Goal: Task Accomplishment & Management: Complete application form

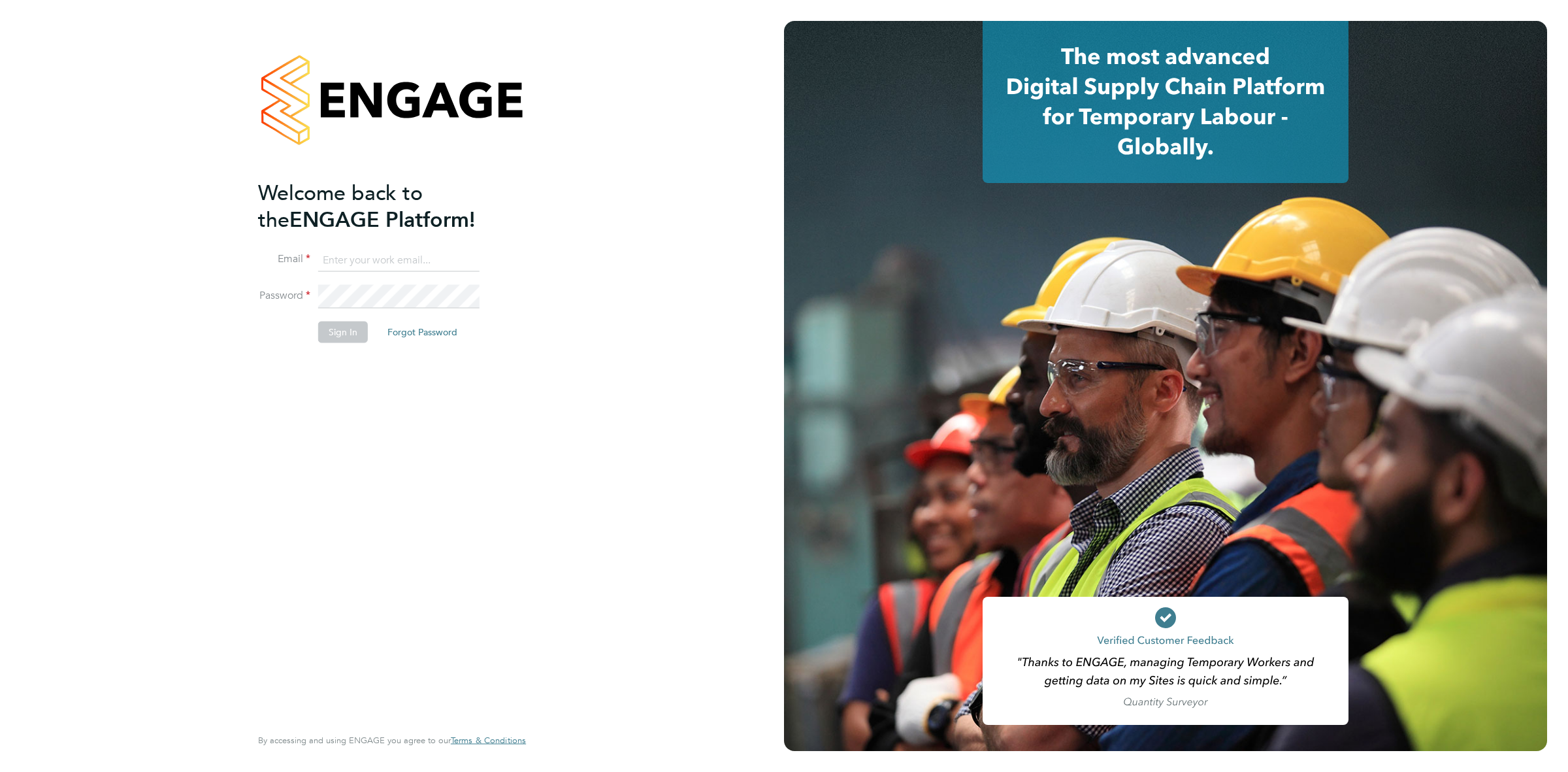
click at [367, 266] on input at bounding box center [399, 260] width 161 height 24
click at [375, 262] on input at bounding box center [399, 260] width 161 height 24
click at [369, 259] on input at bounding box center [399, 260] width 161 height 24
type input "prabhanjan.h@randstad.co.uk"
click at [340, 339] on button "Sign In" at bounding box center [343, 332] width 50 height 21
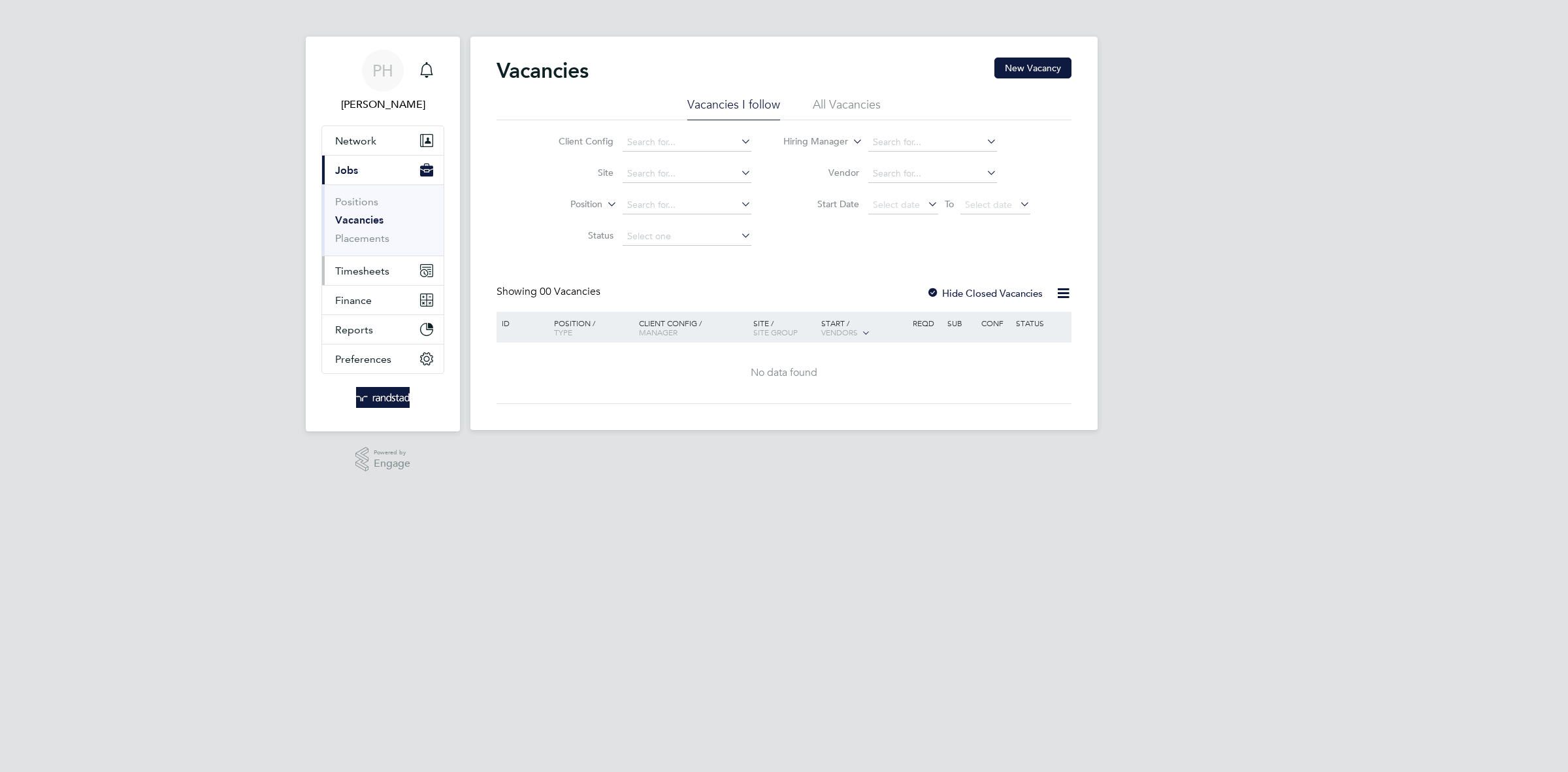
click at [360, 273] on span "Timesheets" at bounding box center [362, 271] width 54 height 12
click at [358, 233] on link "Timesheets" at bounding box center [362, 231] width 54 height 12
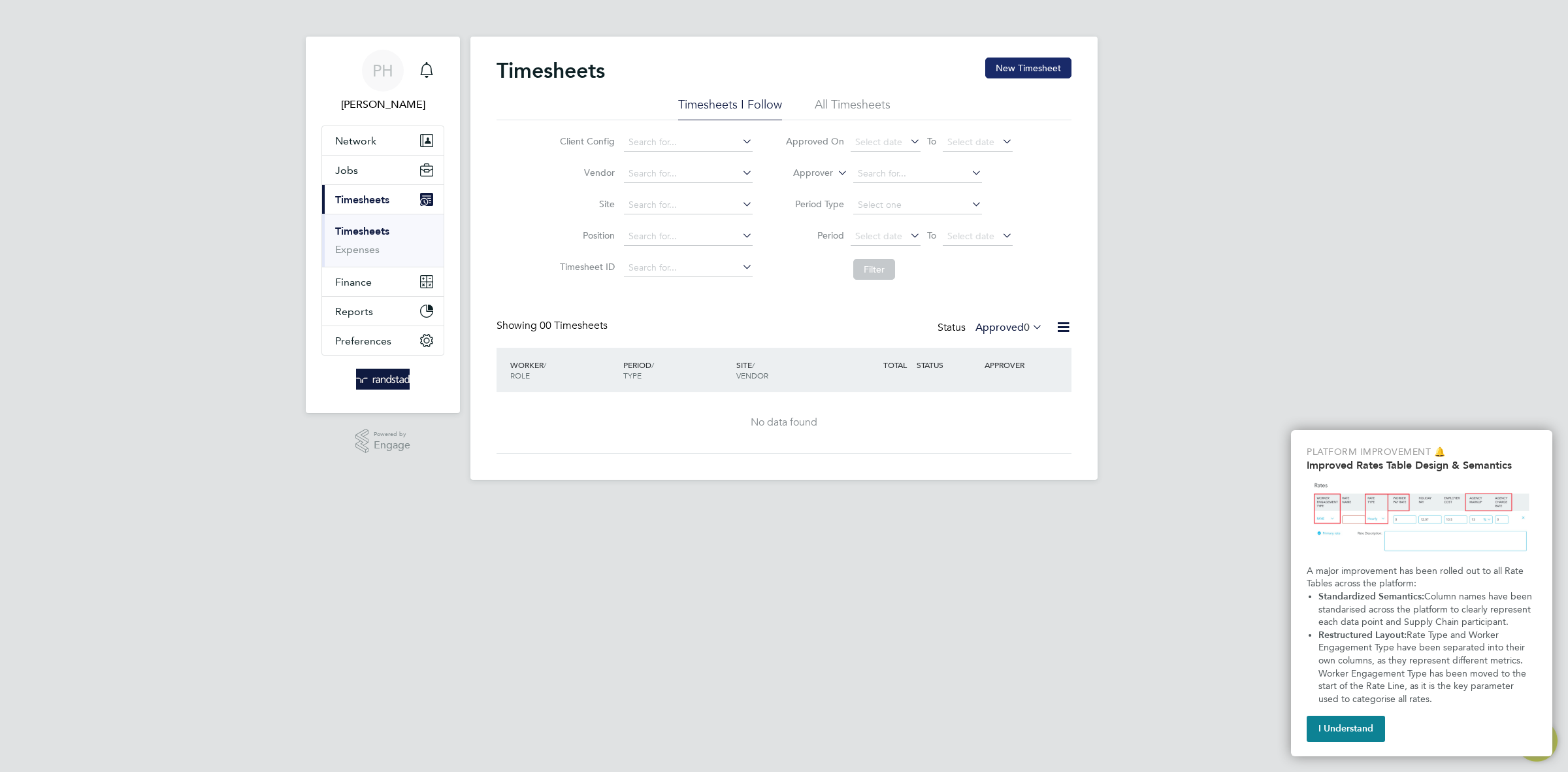
click at [1007, 69] on button "New Timesheet" at bounding box center [1028, 68] width 86 height 21
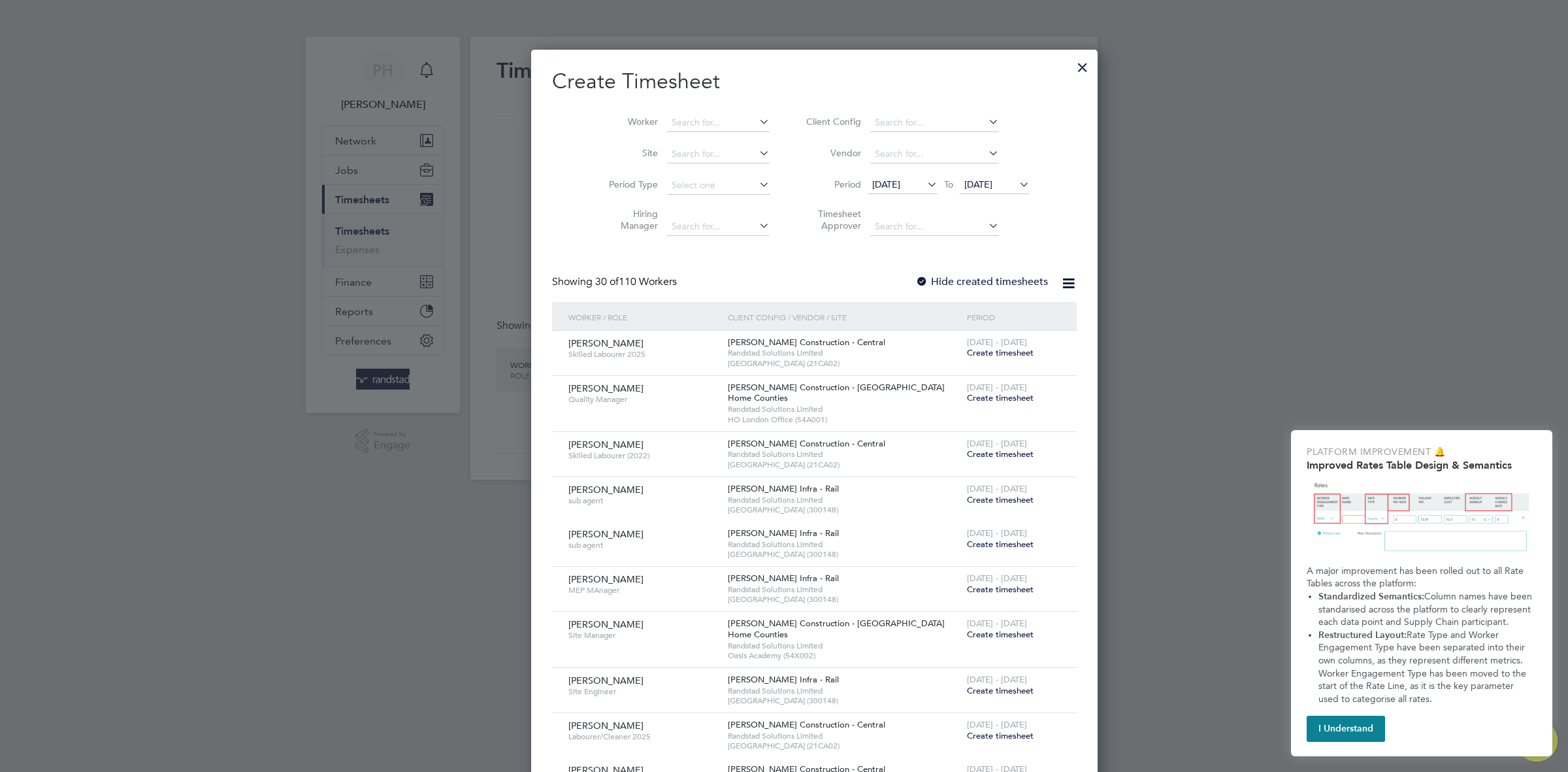
scroll to position [2538, 505]
click at [915, 281] on div at bounding box center [922, 282] width 13 height 13
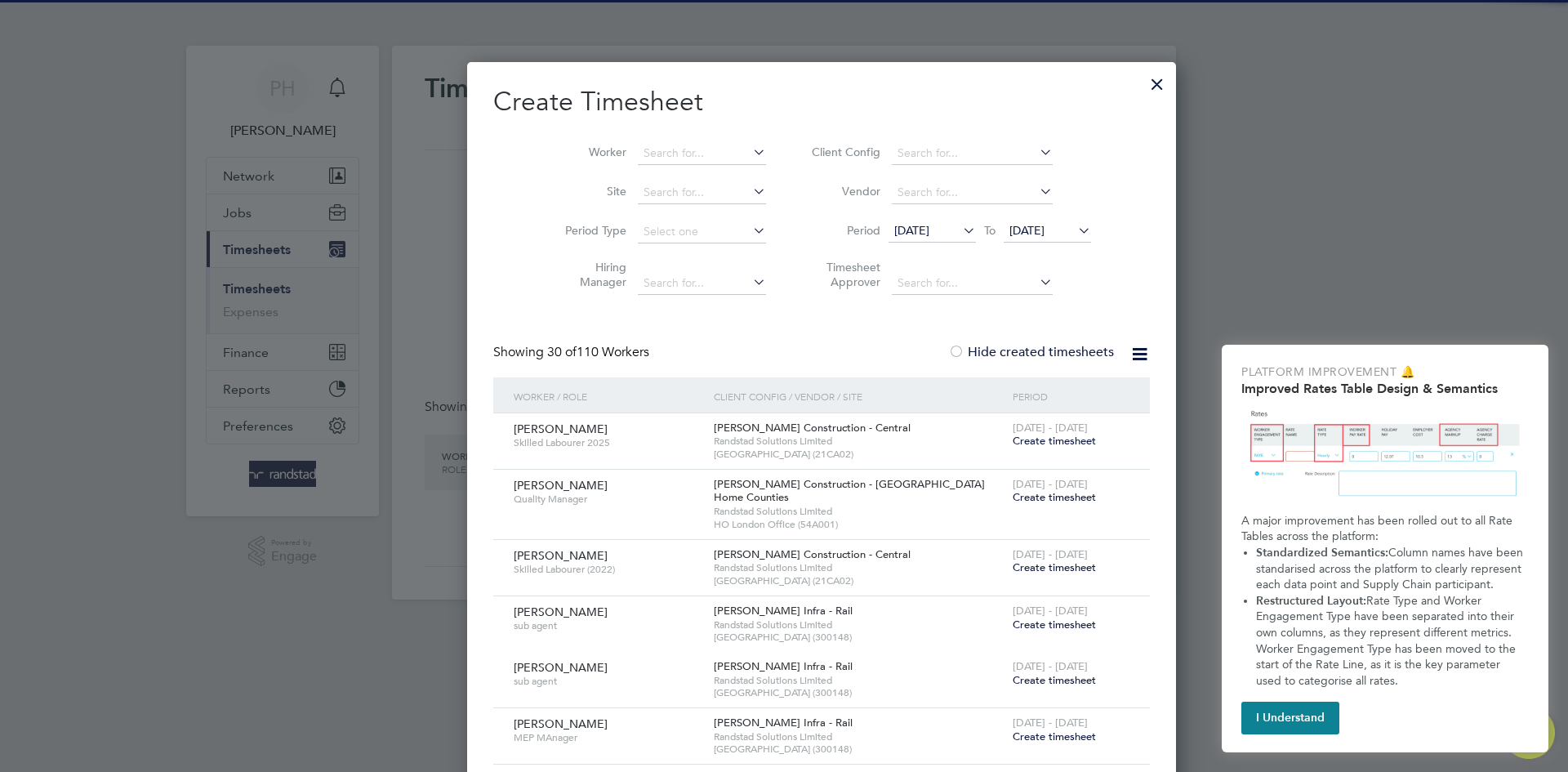
scroll to position [3167, 632]
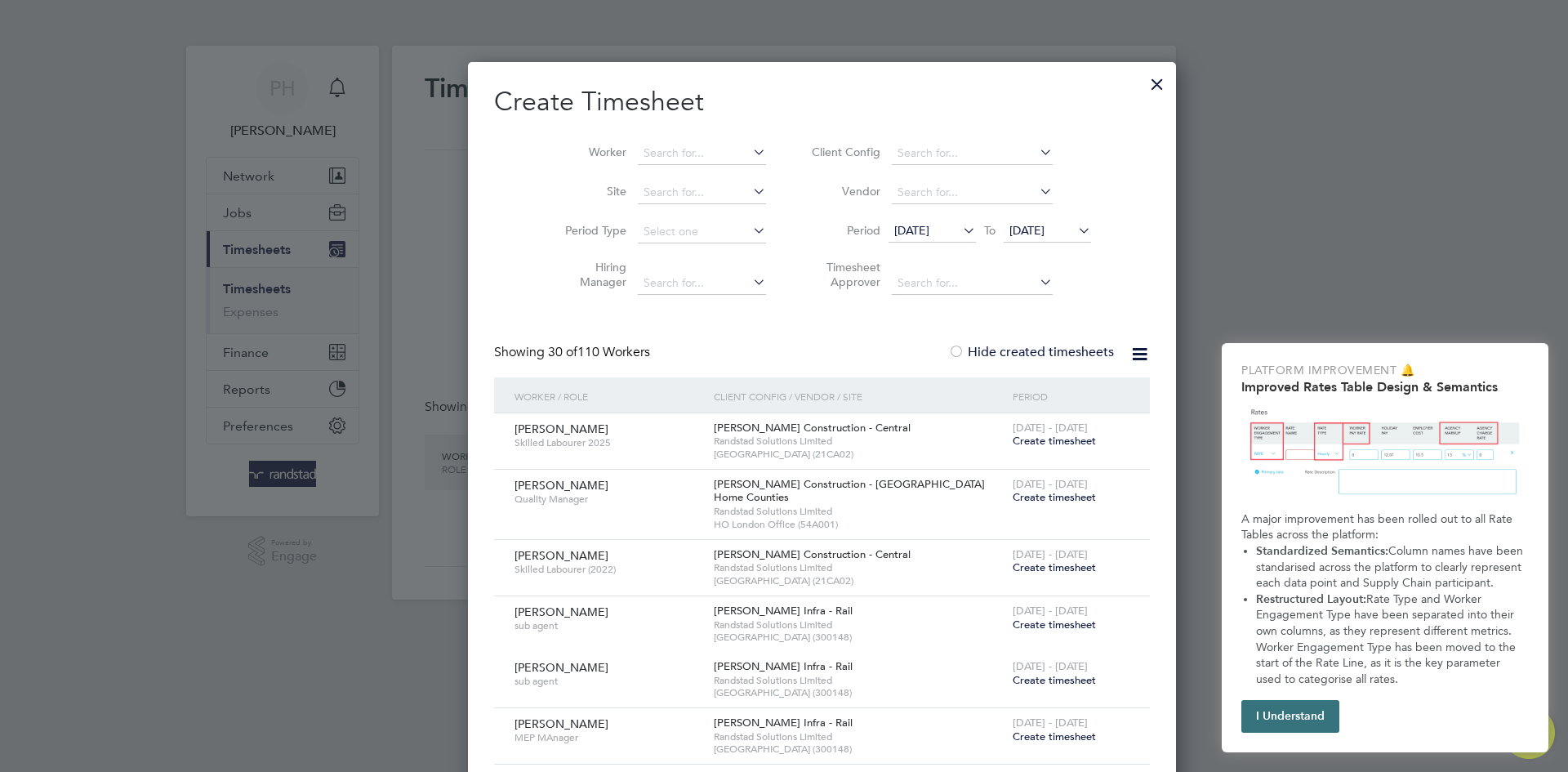
click at [1300, 712] on button "I Understand" at bounding box center [1290, 716] width 98 height 33
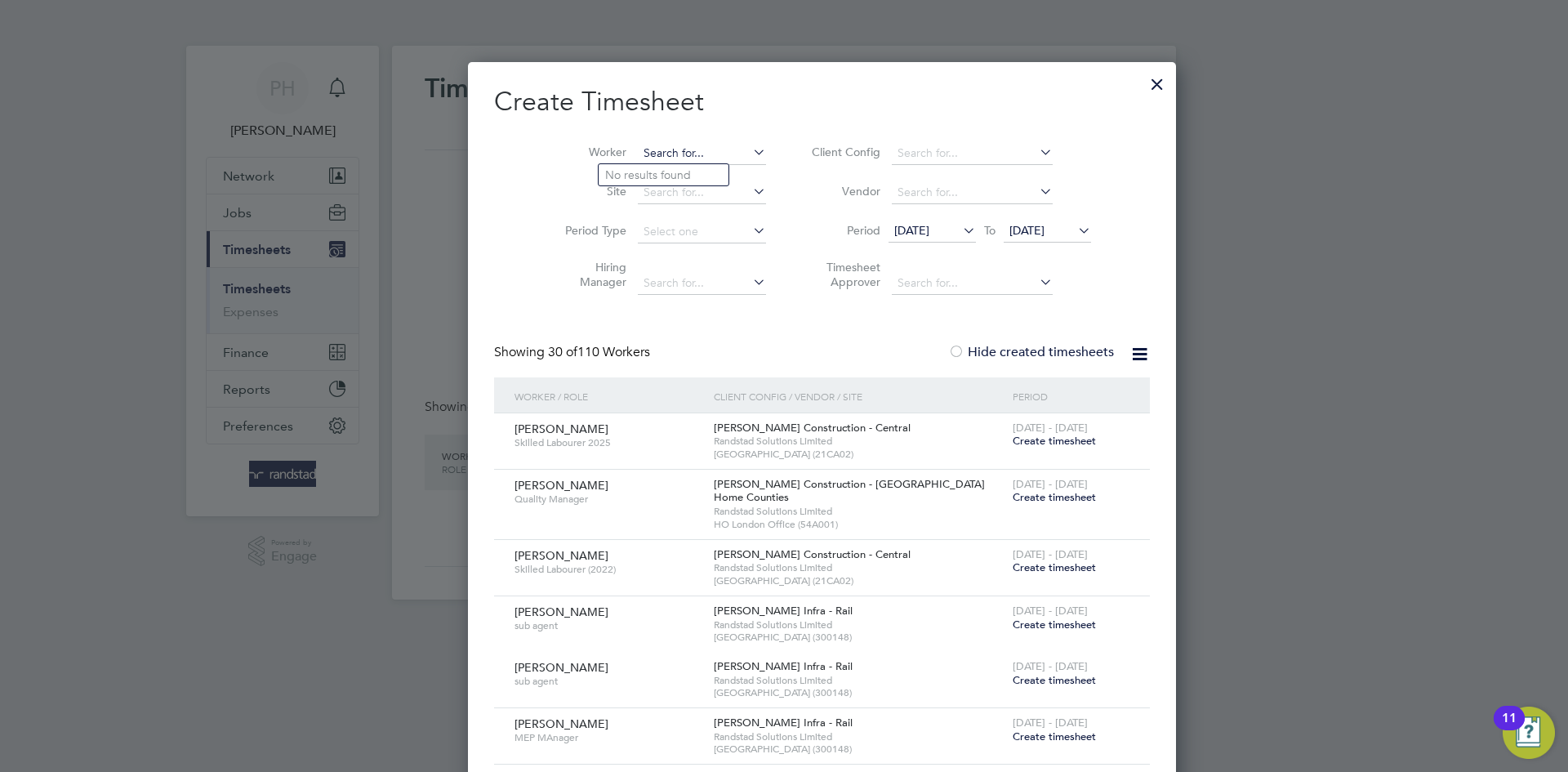
click at [638, 153] on input at bounding box center [702, 154] width 128 height 23
paste input "[PERSON_NAME]"
type input "[PERSON_NAME]"
click at [640, 165] on li "[PERSON_NAME]" at bounding box center [668, 175] width 138 height 22
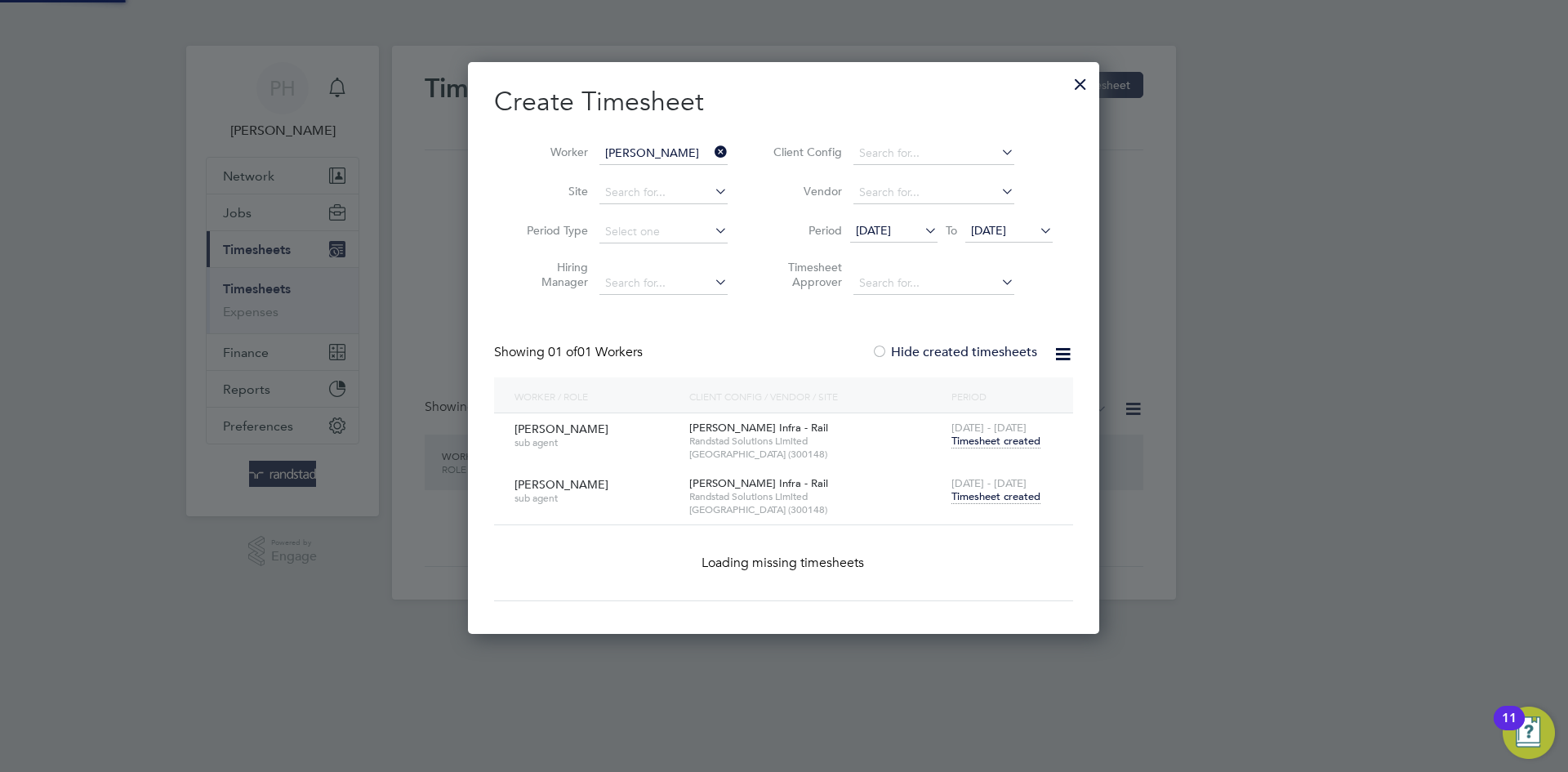
scroll to position [496, 632]
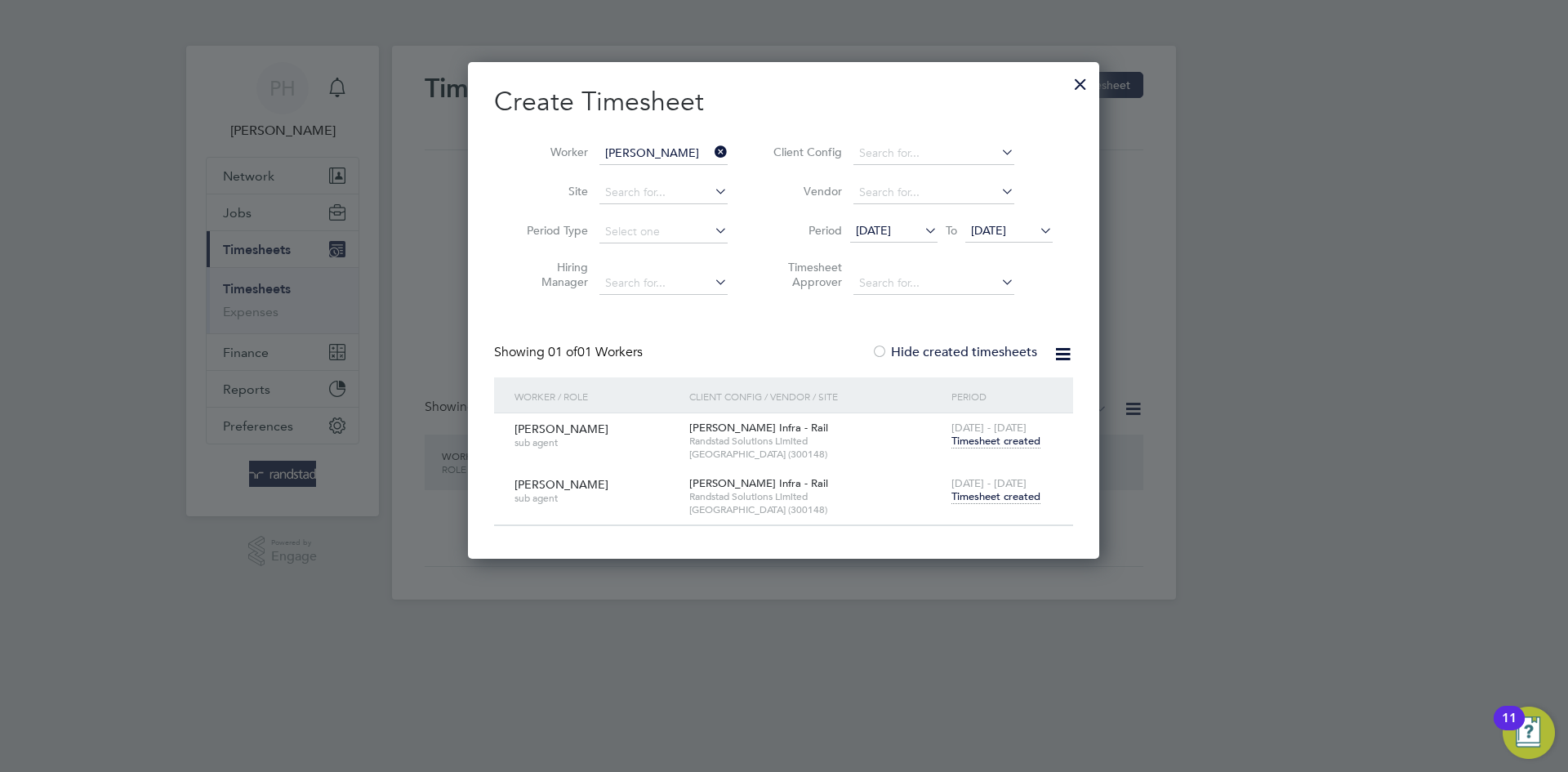
click at [979, 497] on span "Timesheet created" at bounding box center [996, 497] width 89 height 15
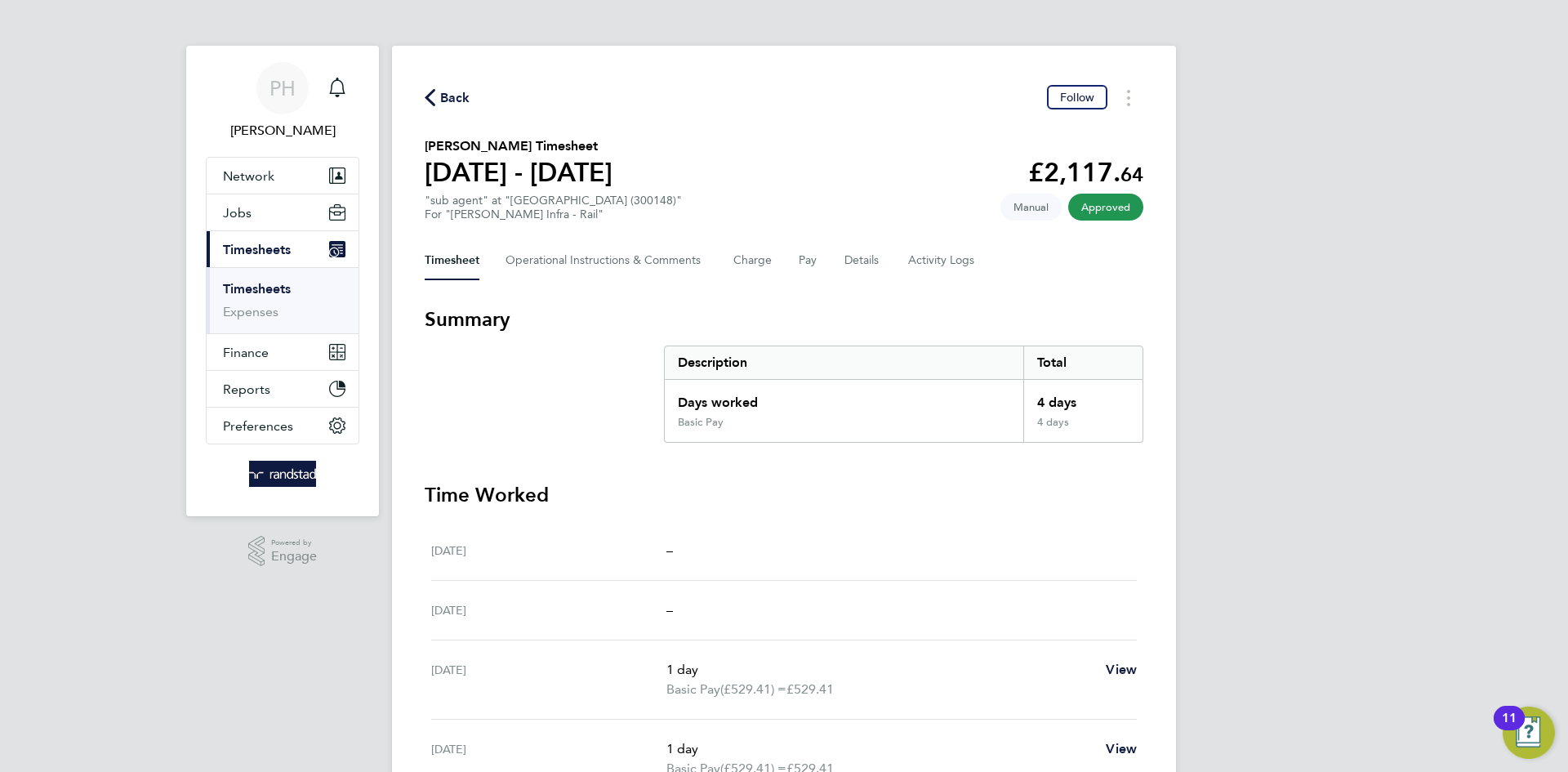
click at [453, 90] on span "Back" at bounding box center [455, 98] width 30 height 20
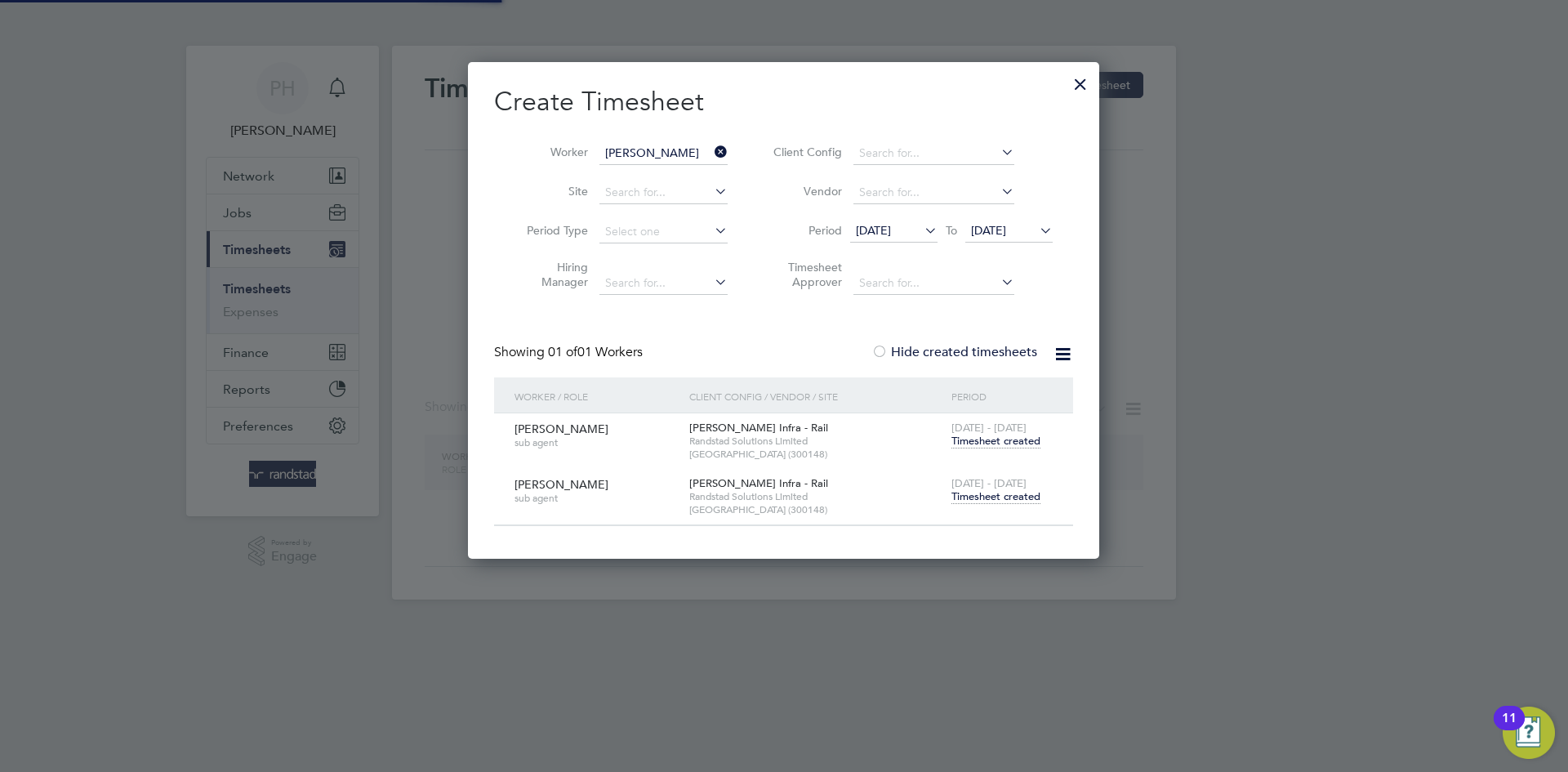
scroll to position [496, 632]
click at [712, 150] on icon at bounding box center [712, 152] width 0 height 23
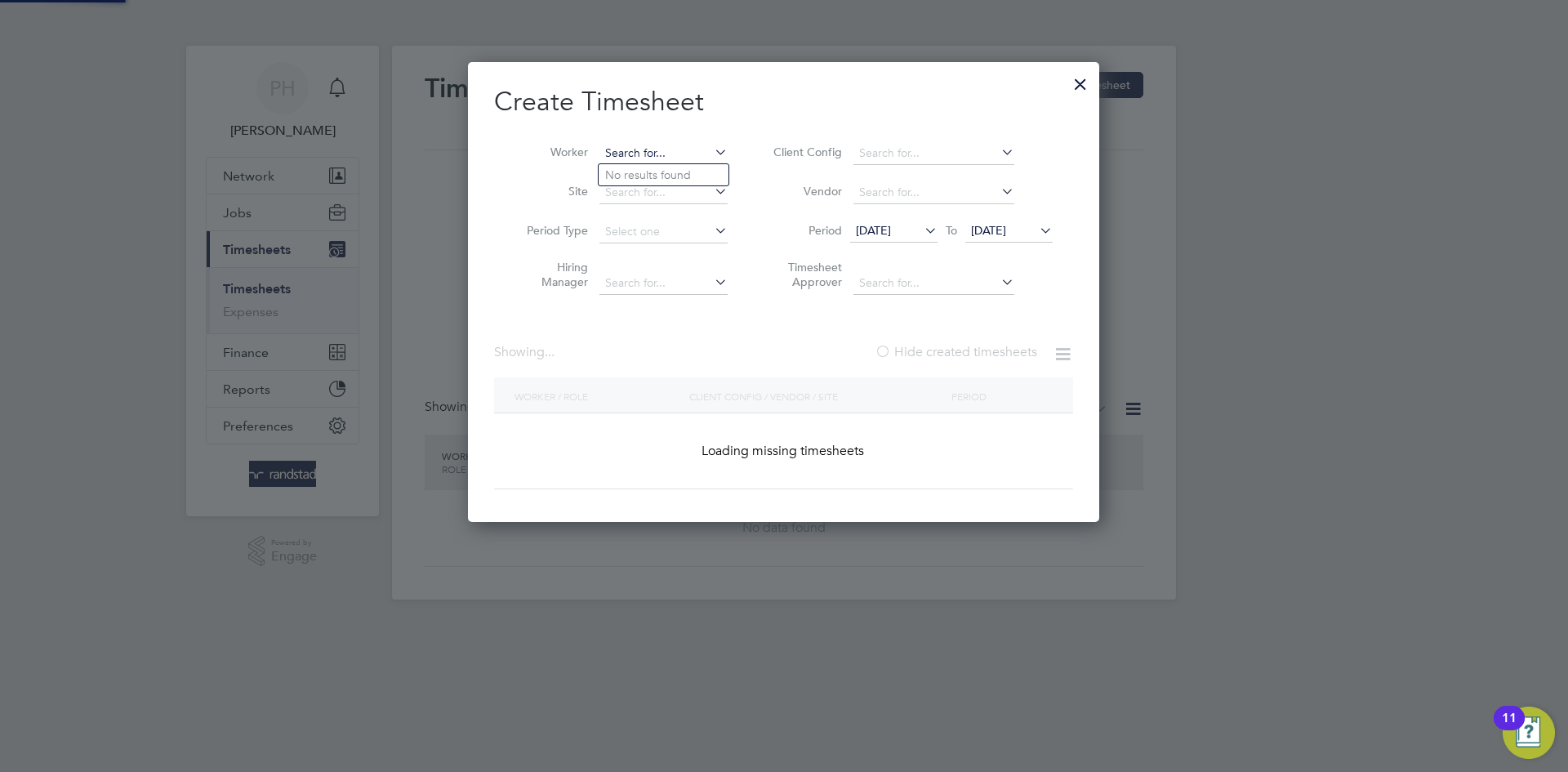
click at [636, 152] on input at bounding box center [663, 154] width 128 height 23
paste input "[PERSON_NAME]"
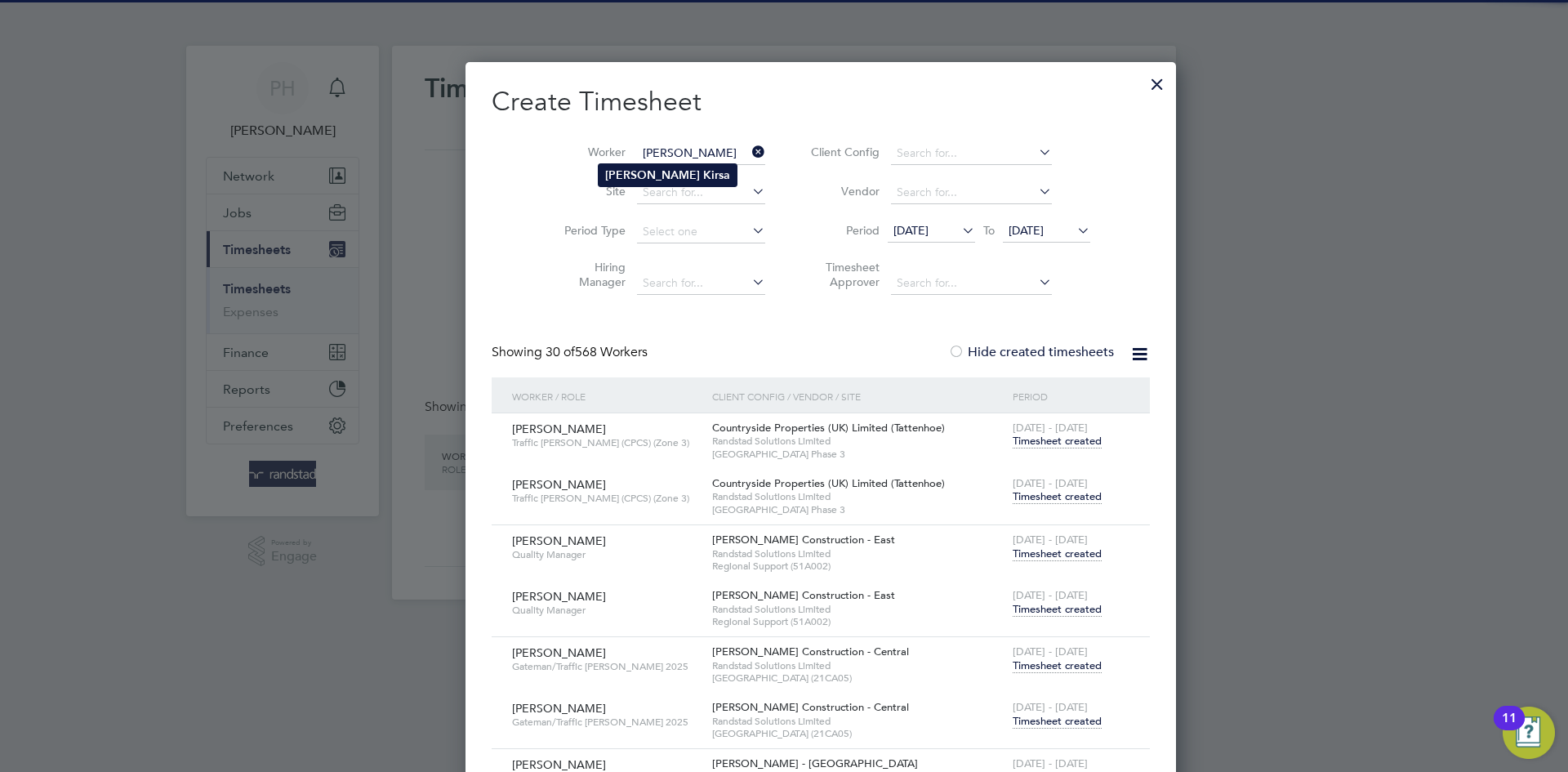
type input "[PERSON_NAME]"
click at [634, 169] on b "[PERSON_NAME]" at bounding box center [653, 175] width 95 height 14
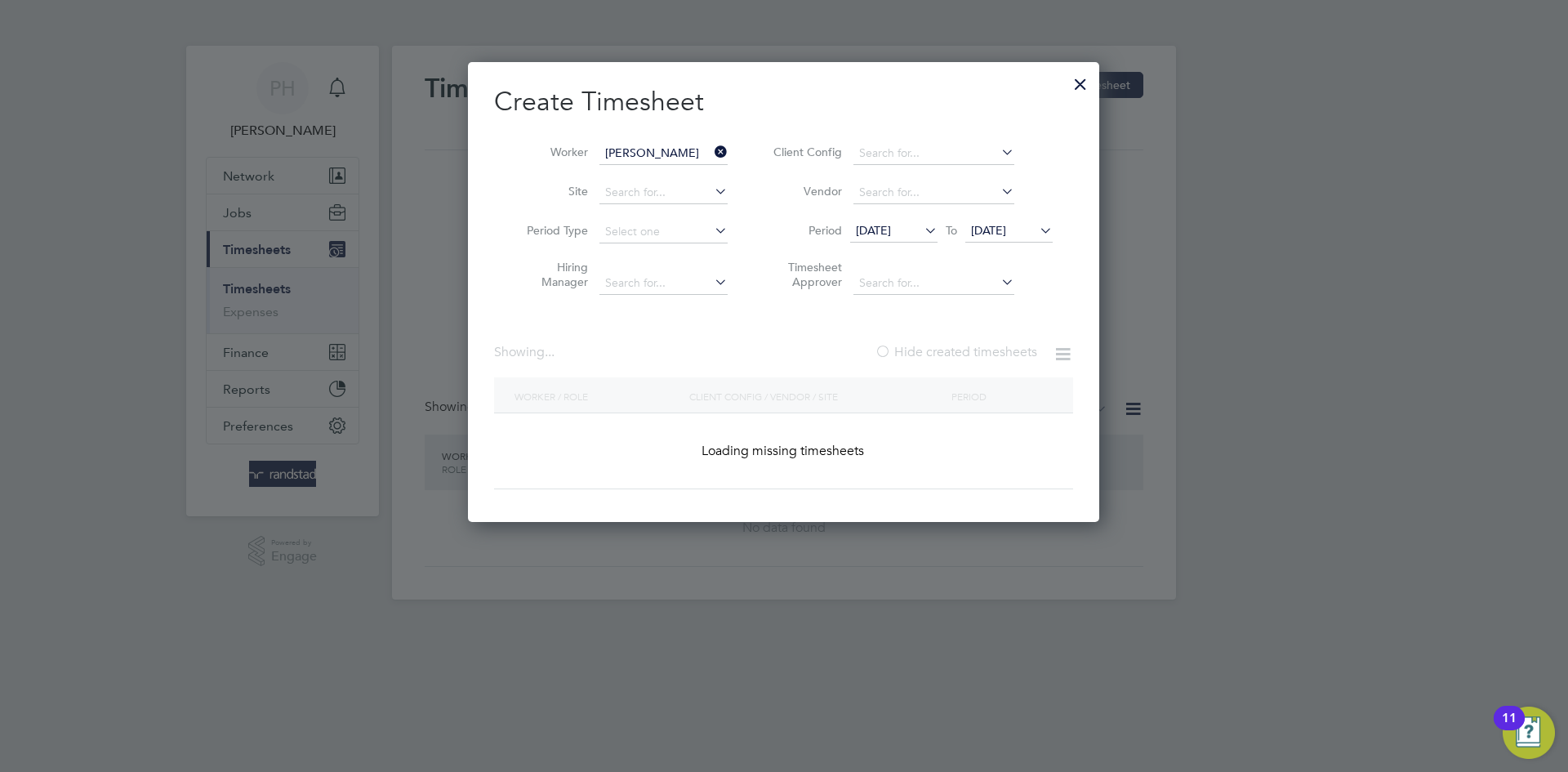
scroll to position [496, 632]
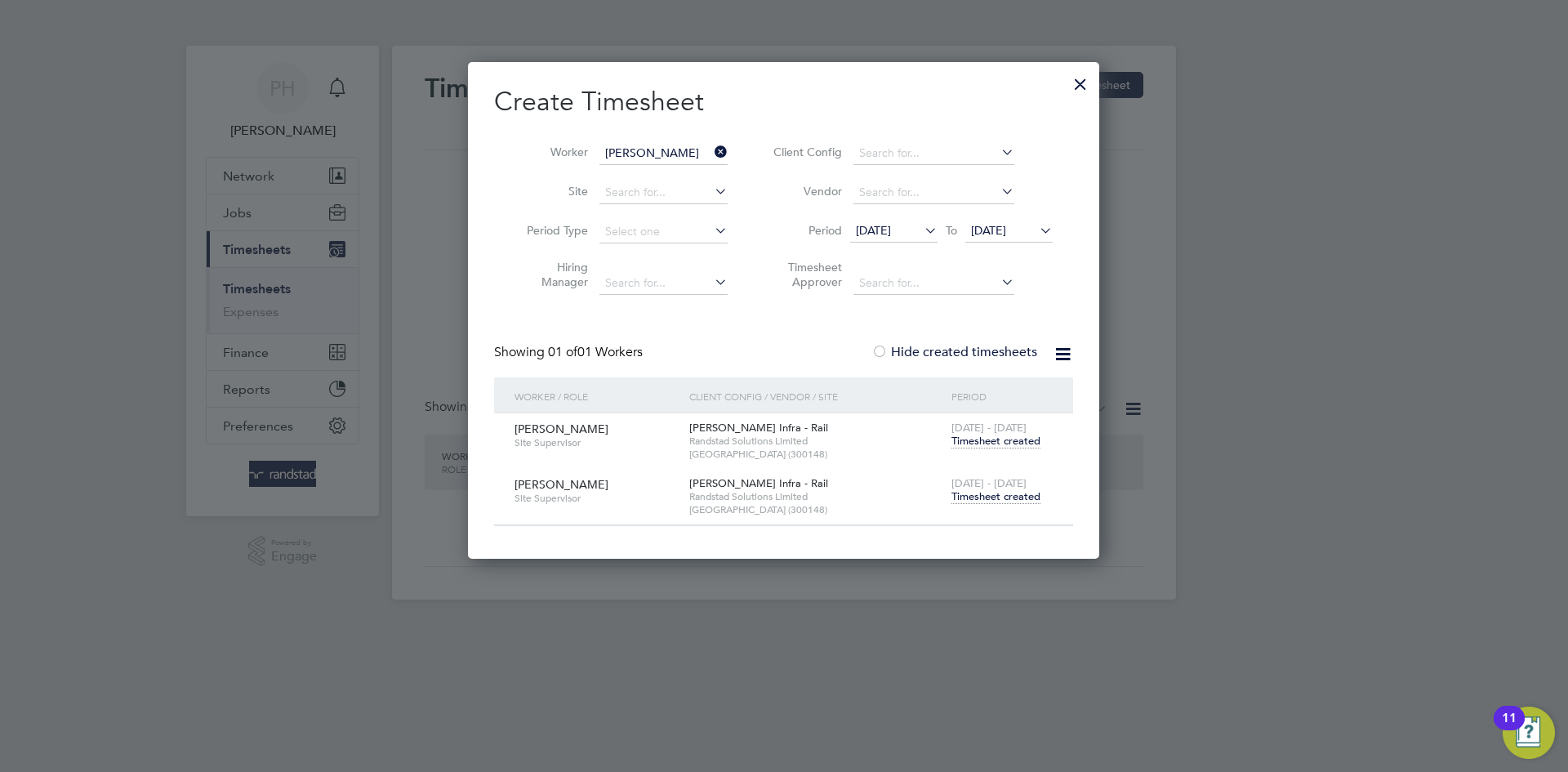
click at [995, 489] on span "Timesheet created" at bounding box center [996, 497] width 89 height 15
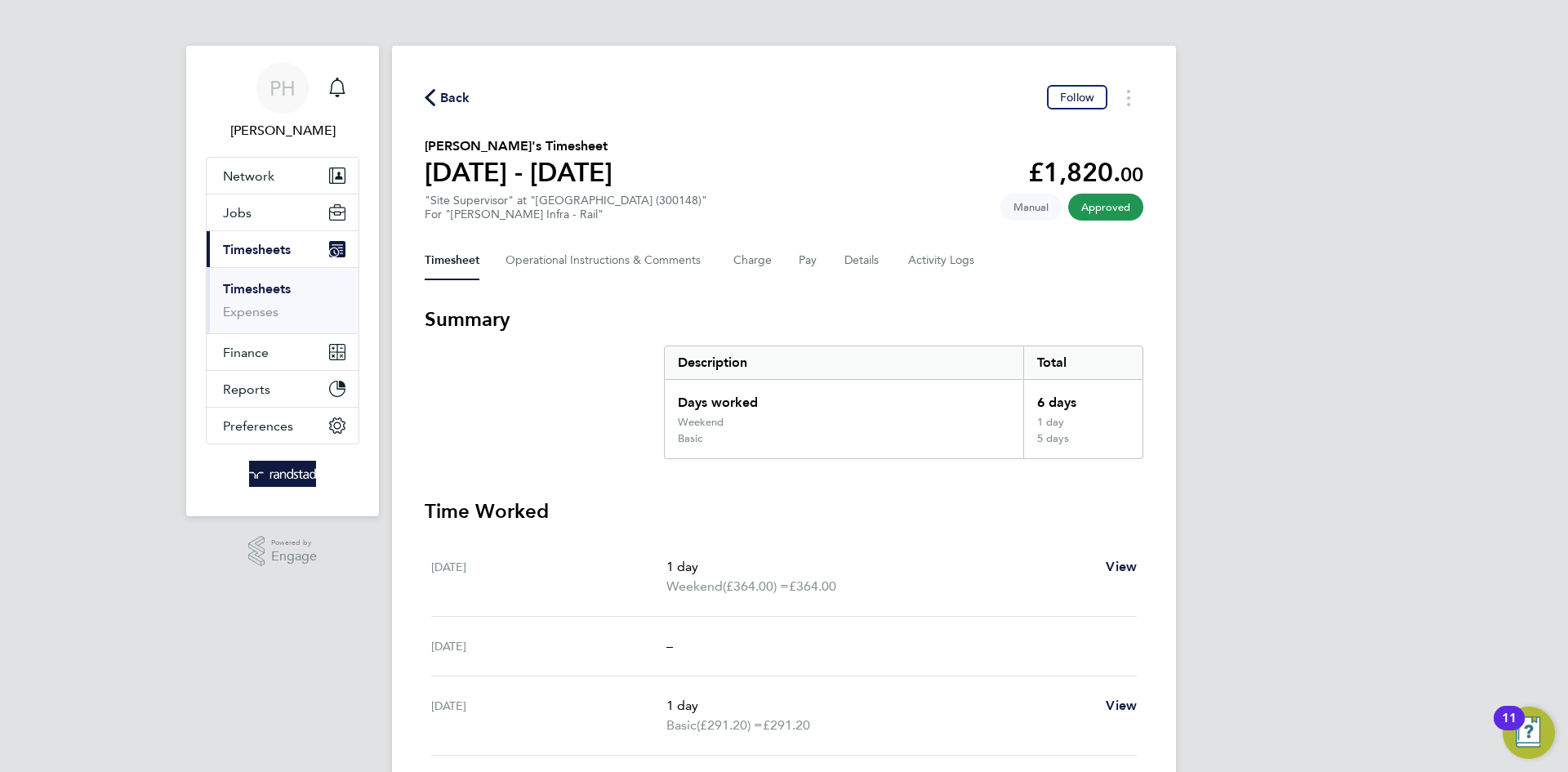
click at [453, 99] on span "Back" at bounding box center [455, 98] width 30 height 20
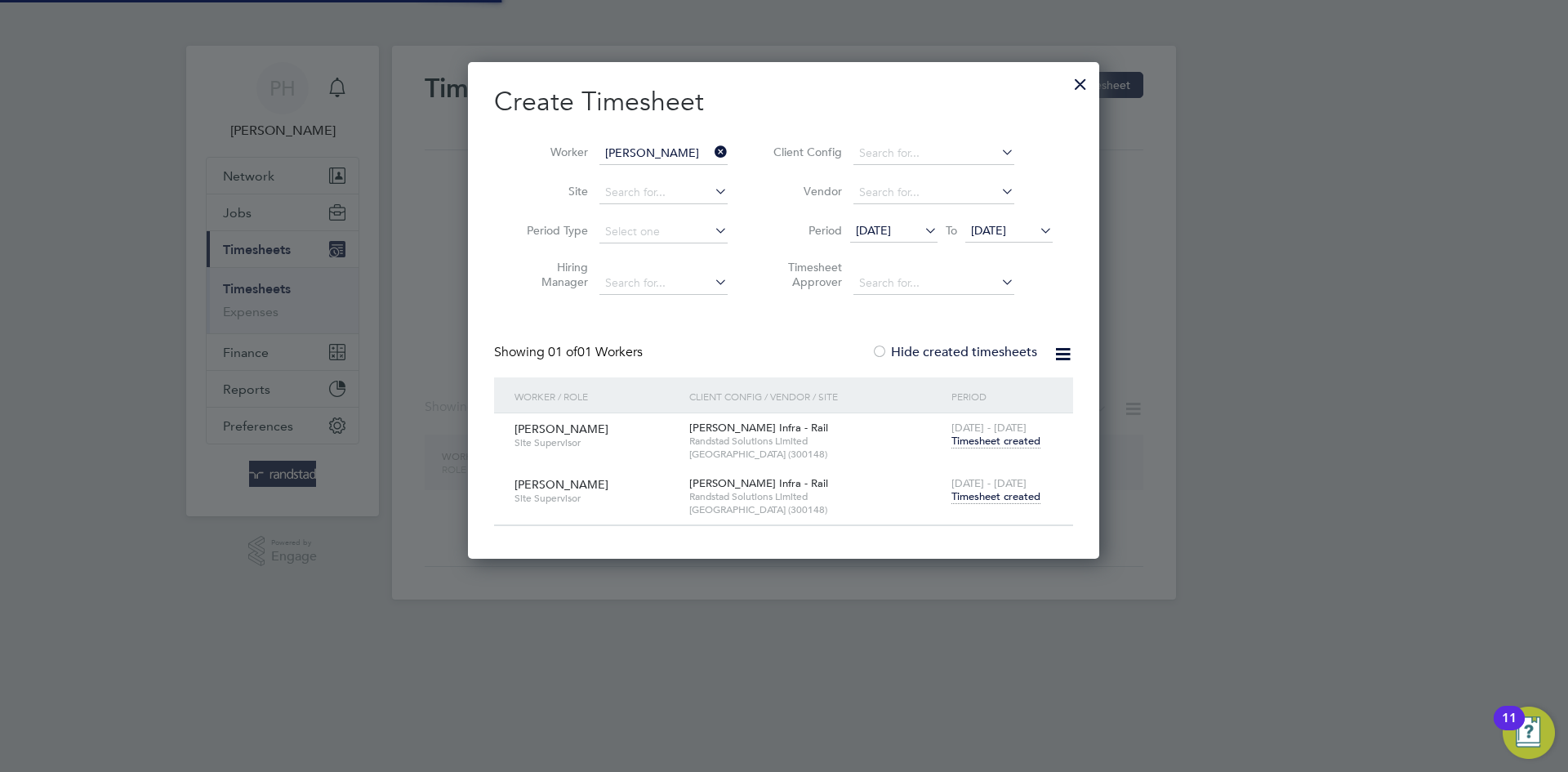
scroll to position [496, 632]
click at [712, 148] on icon at bounding box center [712, 152] width 0 height 23
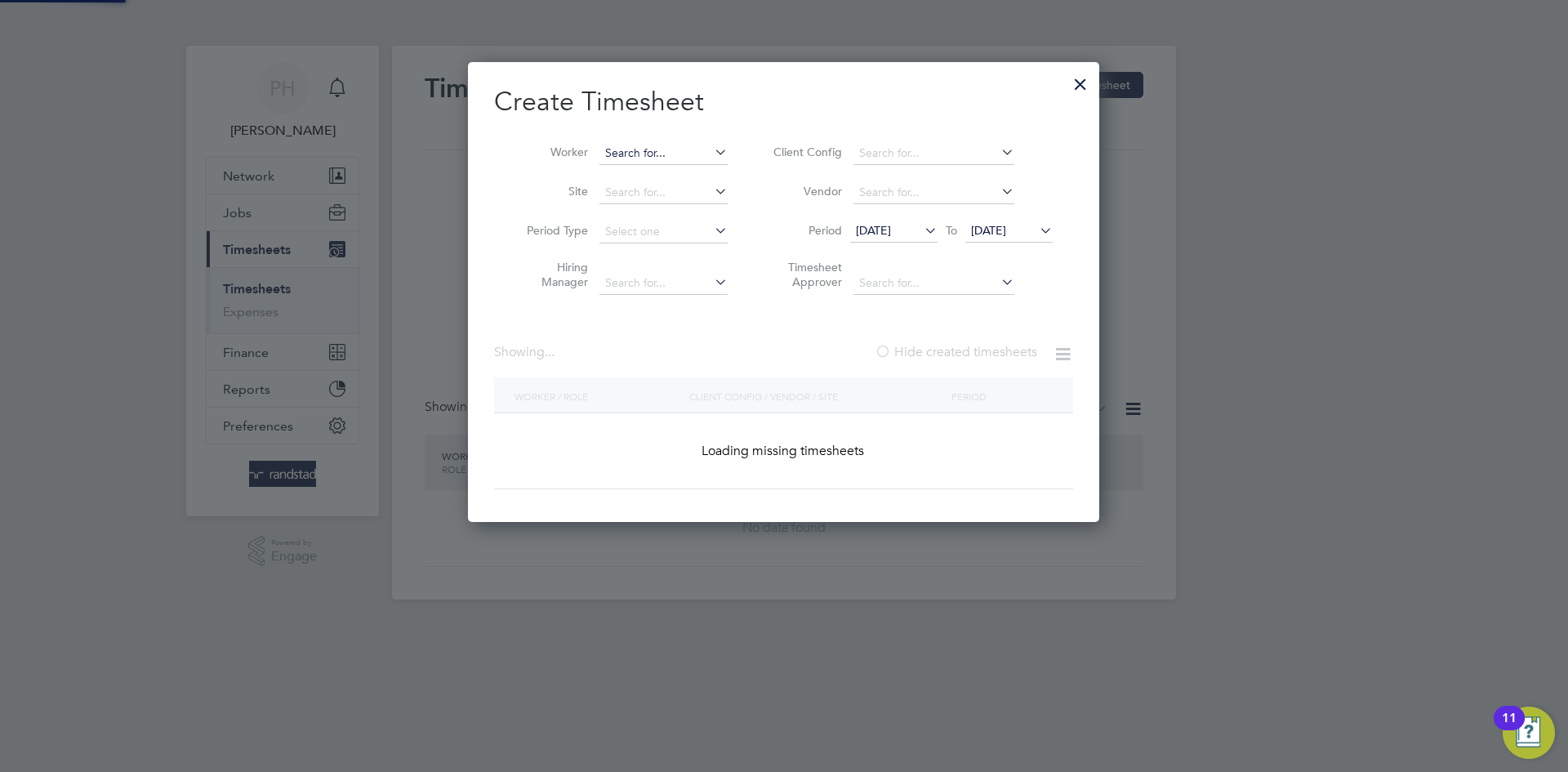
scroll to position [461, 632]
click at [650, 151] on input at bounding box center [663, 154] width 128 height 23
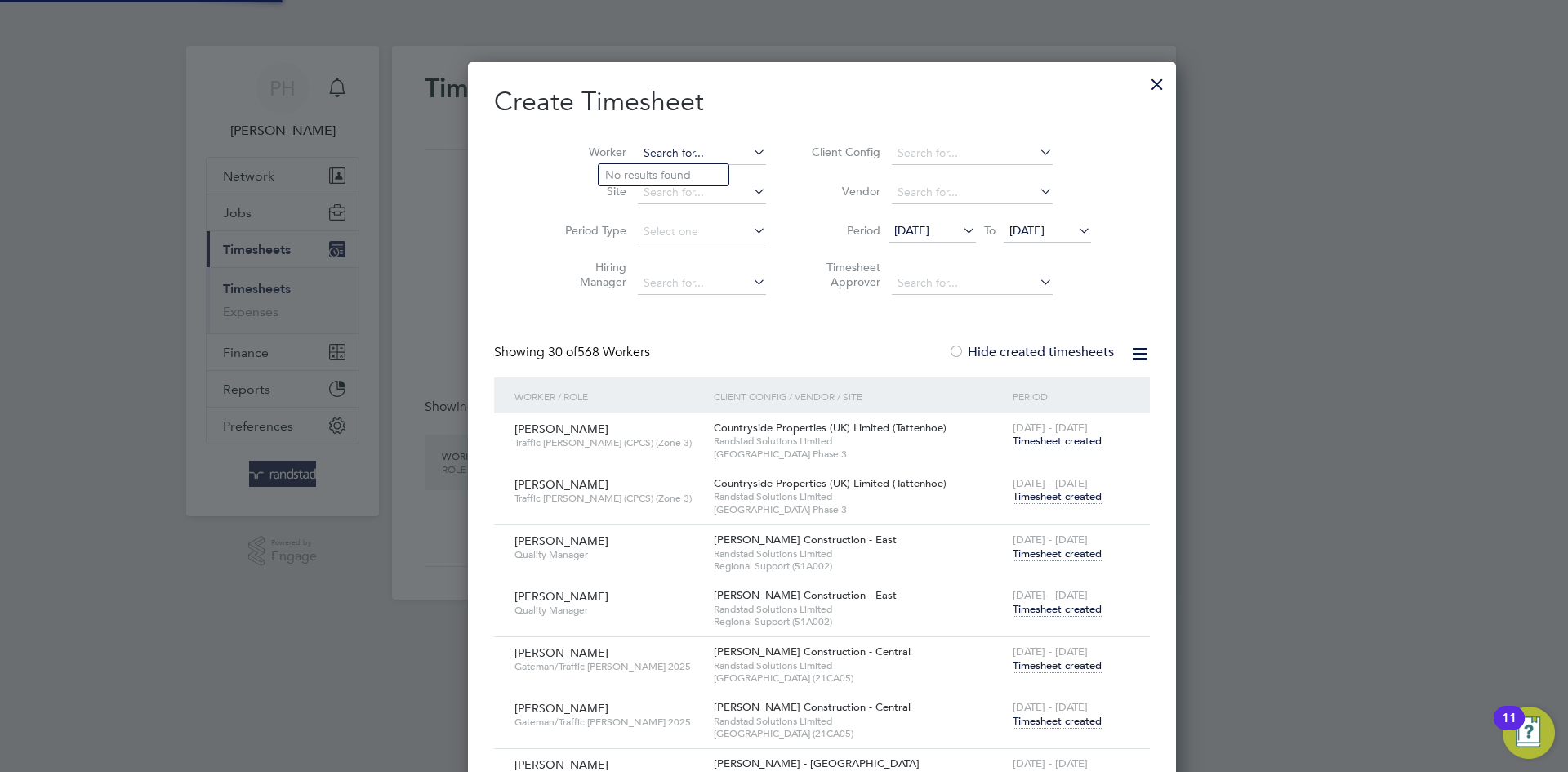
scroll to position [3930, 637]
paste input "[PERSON_NAME]"
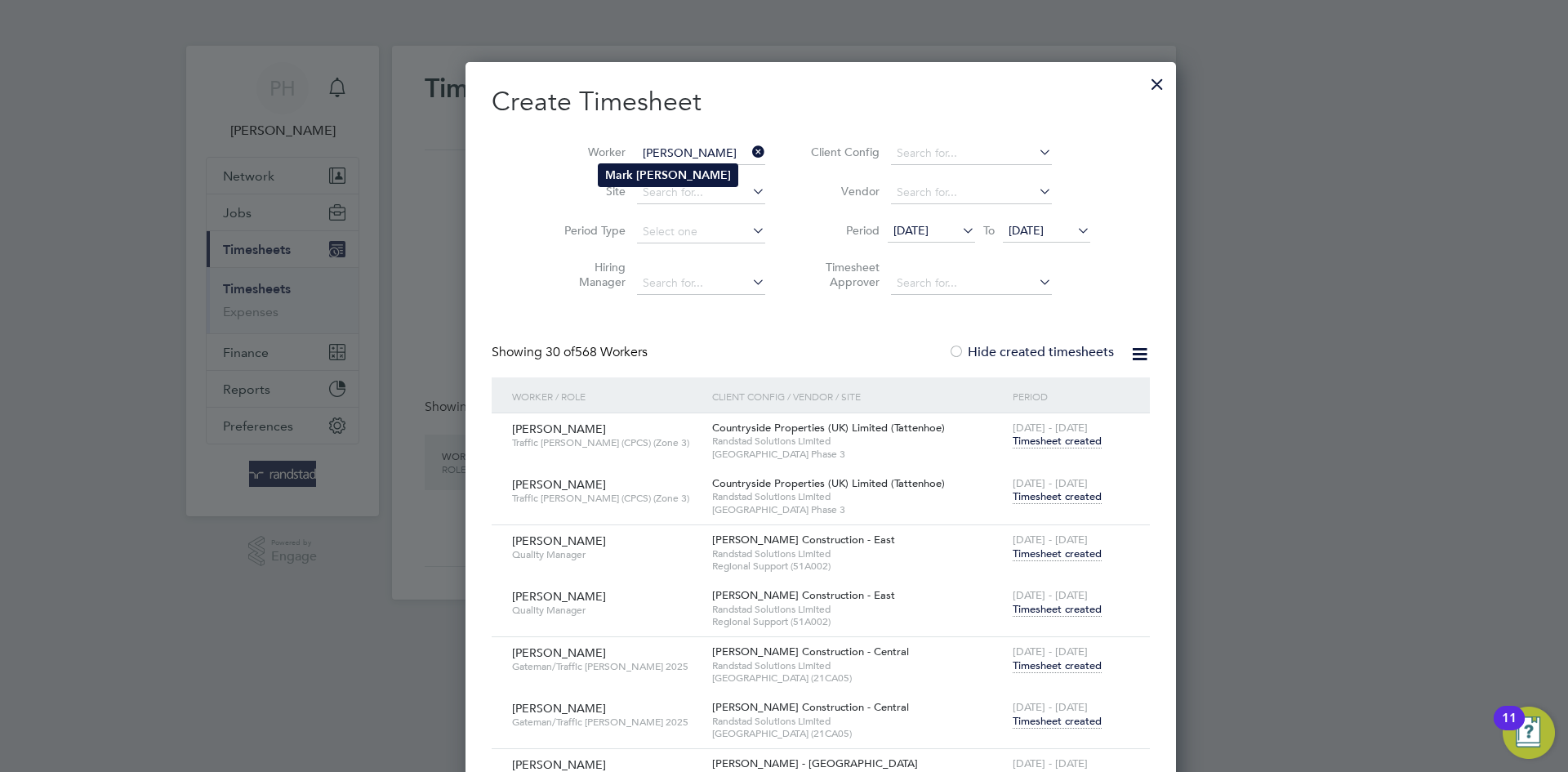
type input "[PERSON_NAME]"
click at [641, 166] on li "[PERSON_NAME]" at bounding box center [668, 175] width 139 height 22
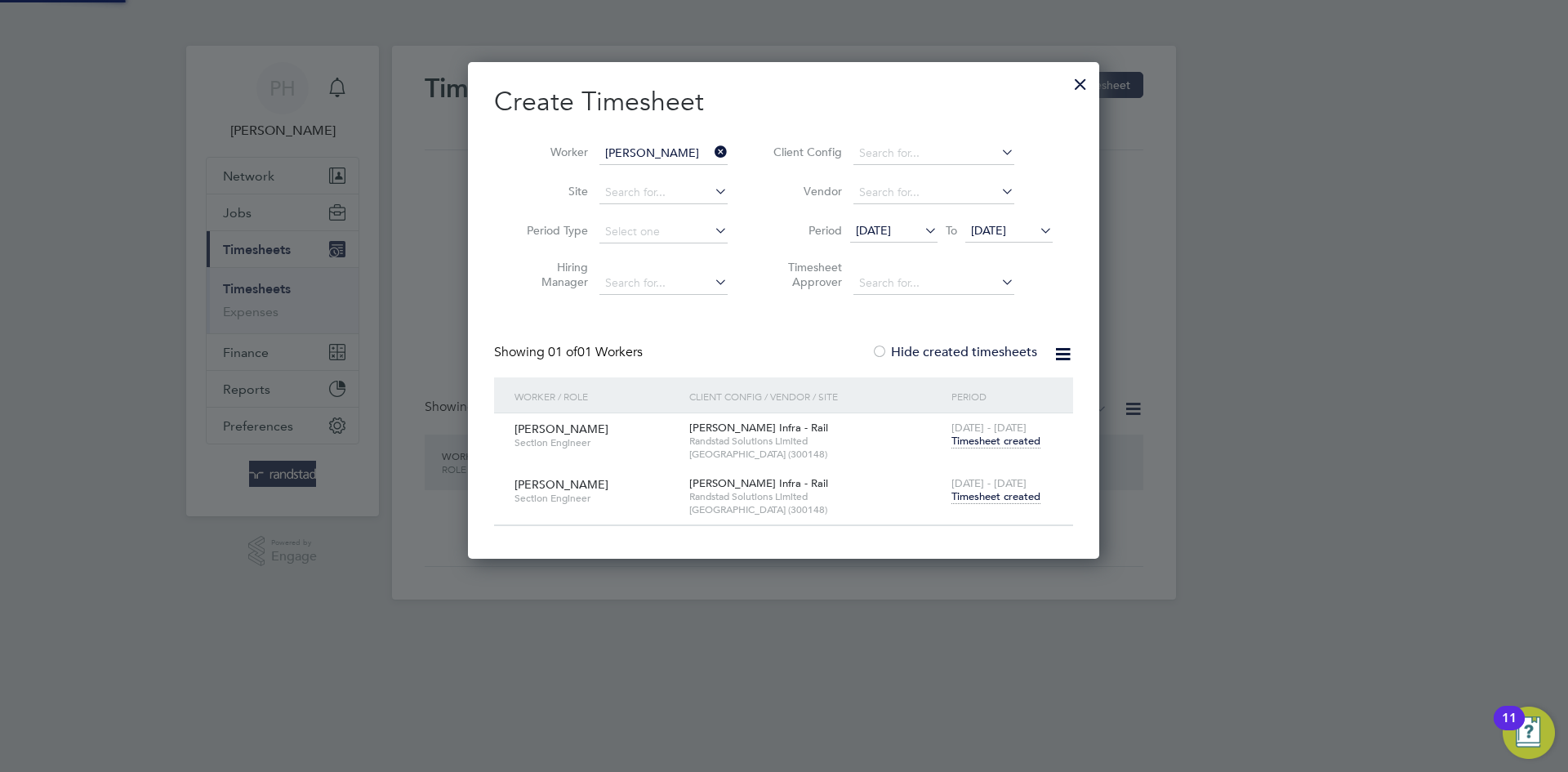
scroll to position [496, 632]
click at [985, 492] on span "Timesheet created" at bounding box center [996, 497] width 89 height 15
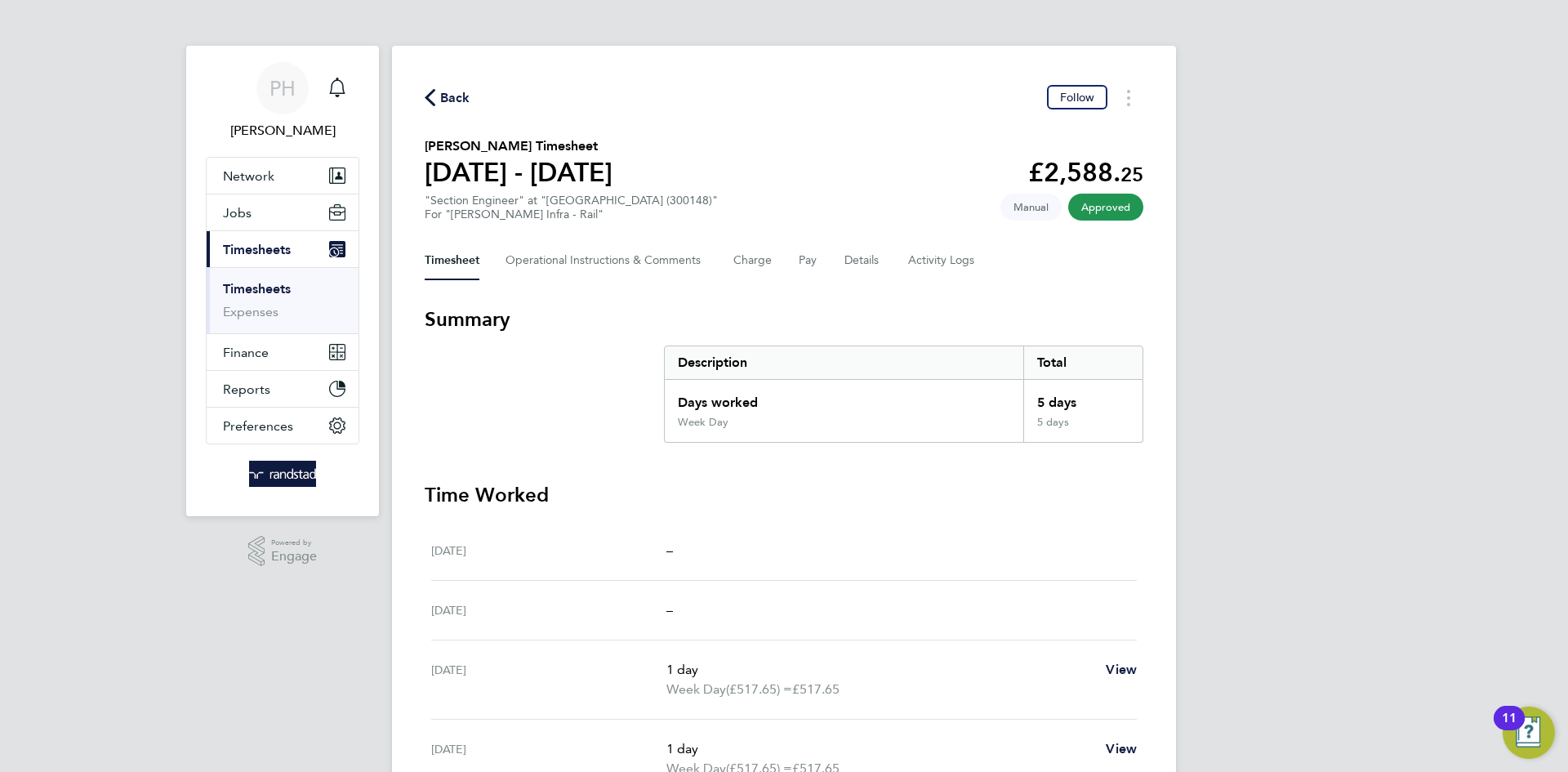
click at [449, 109] on div "Back Follow" at bounding box center [784, 97] width 719 height 25
click at [450, 100] on span "Back" at bounding box center [455, 98] width 30 height 20
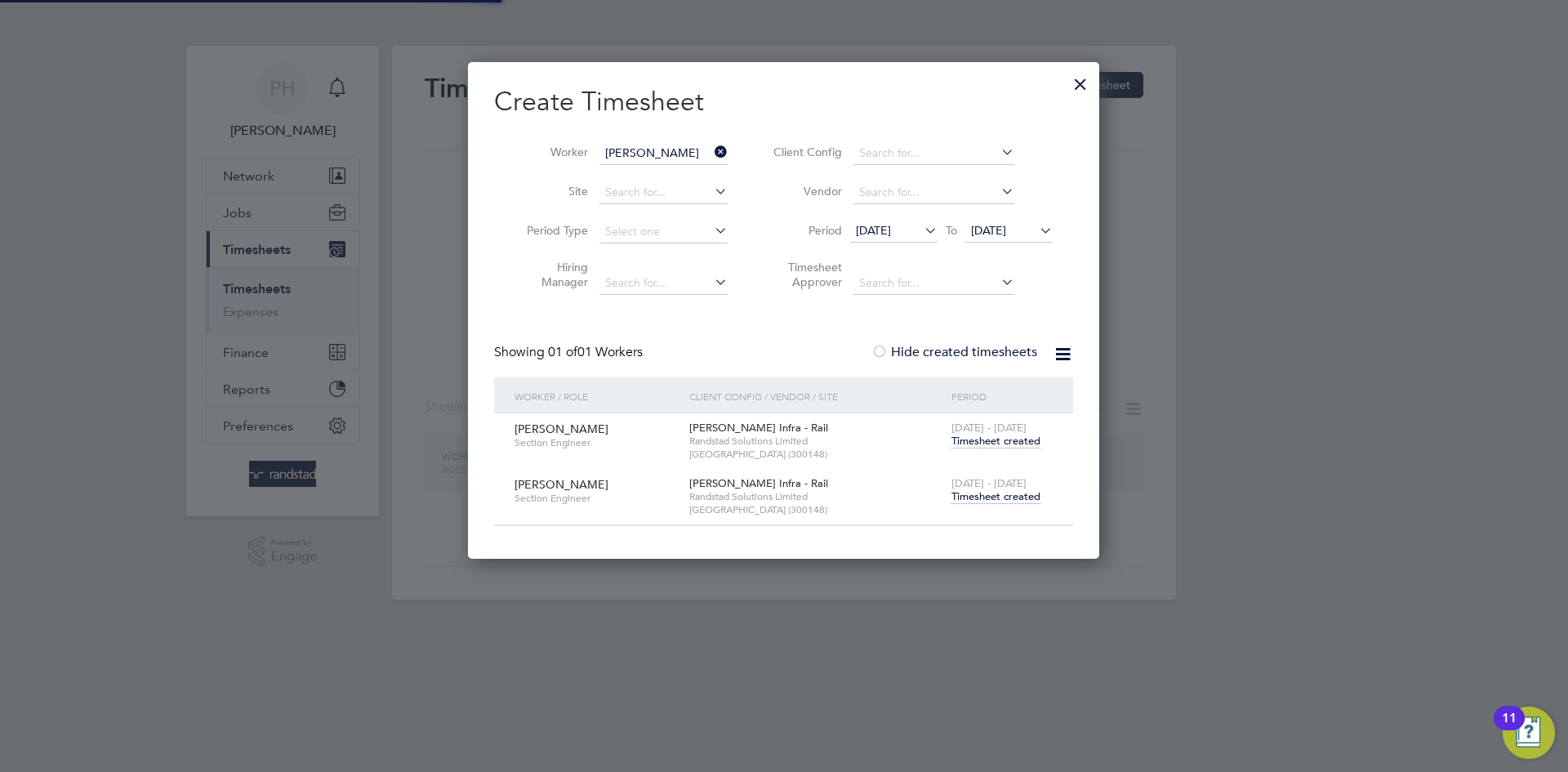
scroll to position [496, 632]
click at [712, 149] on icon at bounding box center [712, 152] width 0 height 23
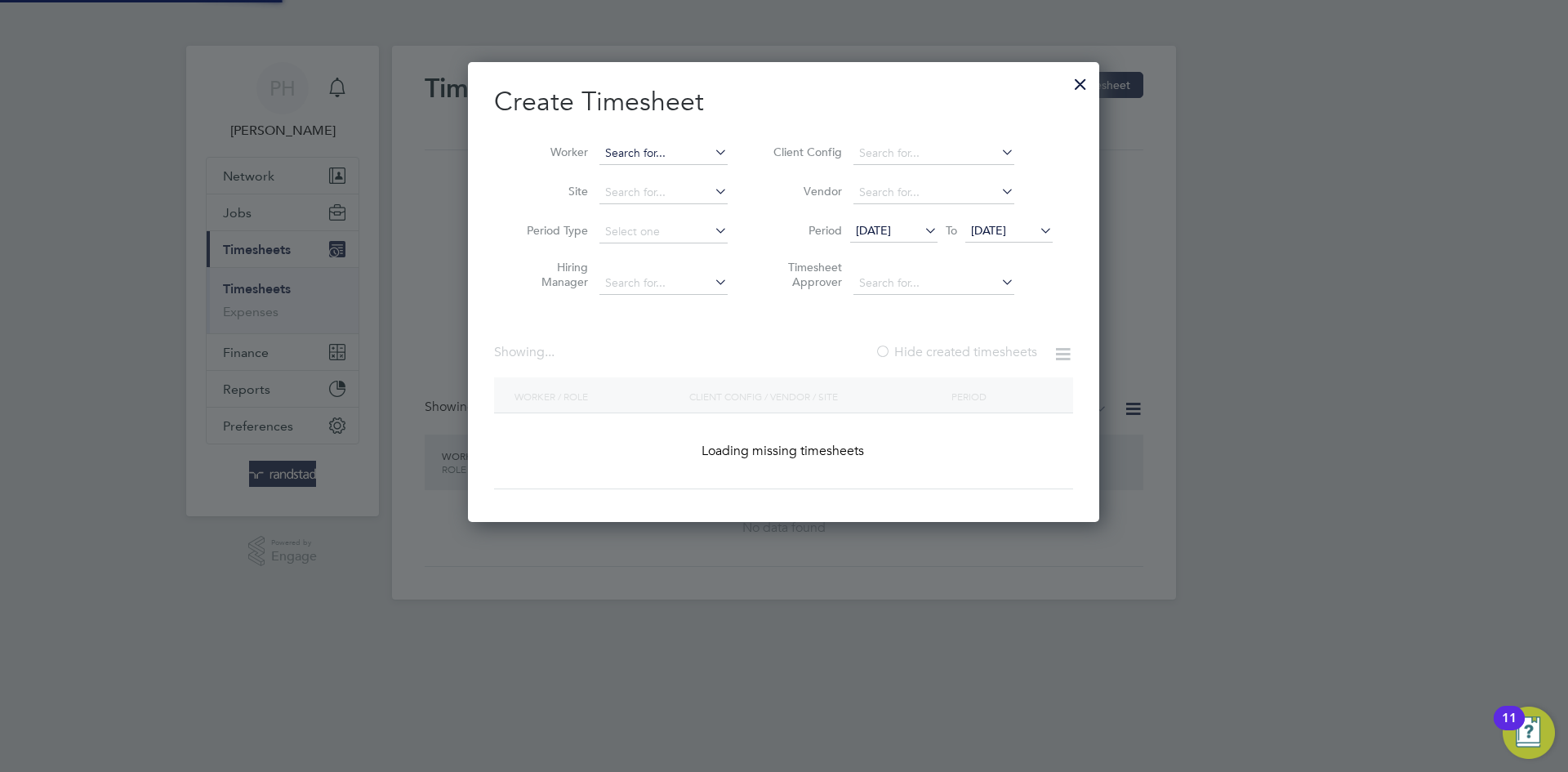
click at [637, 149] on input at bounding box center [663, 154] width 128 height 23
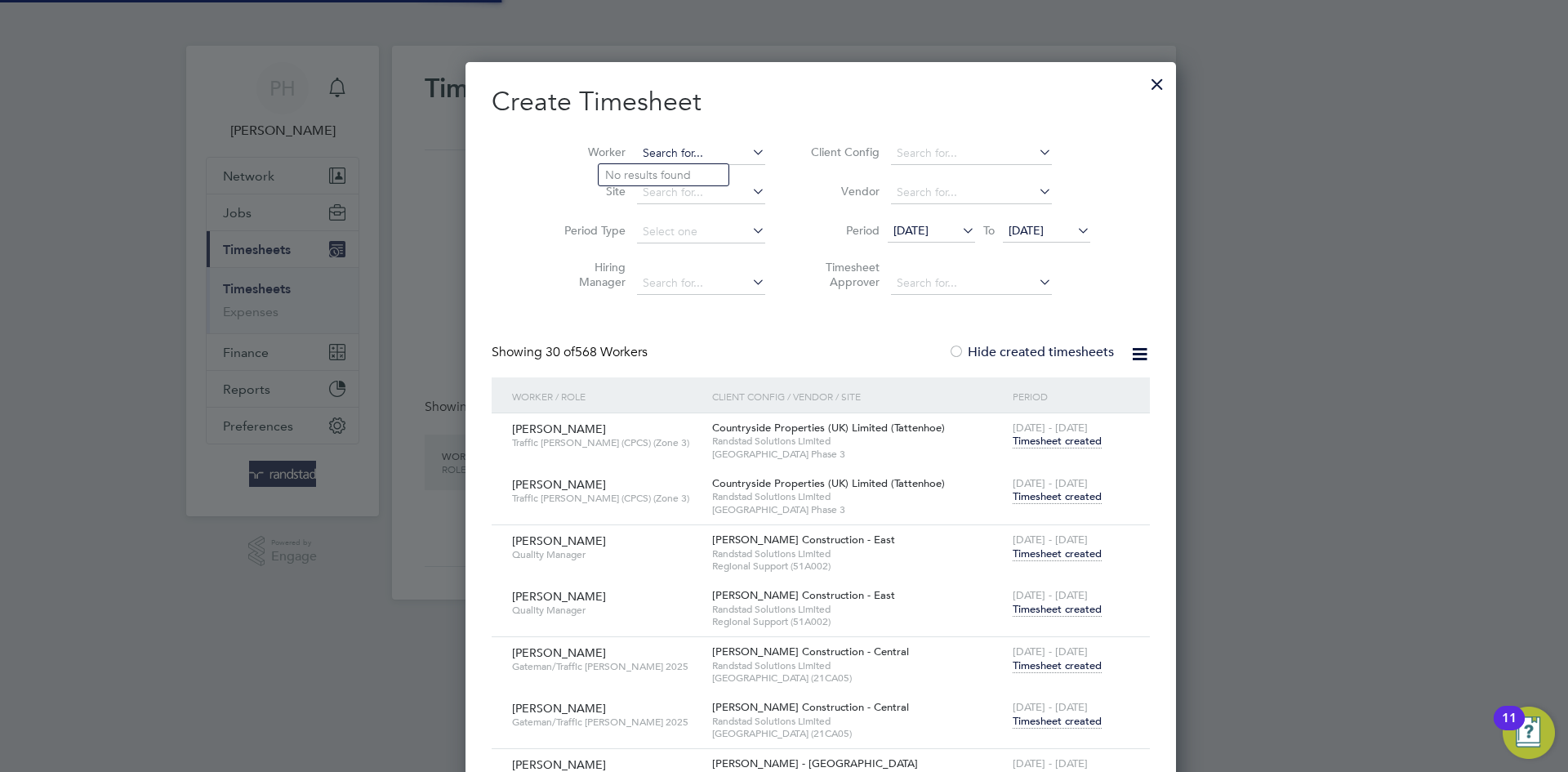
paste input "[PERSON_NAME]"
click at [629, 165] on li "Lik Ki [PERSON_NAME]" at bounding box center [674, 175] width 150 height 22
type input "Lik Ki [PERSON_NAME]"
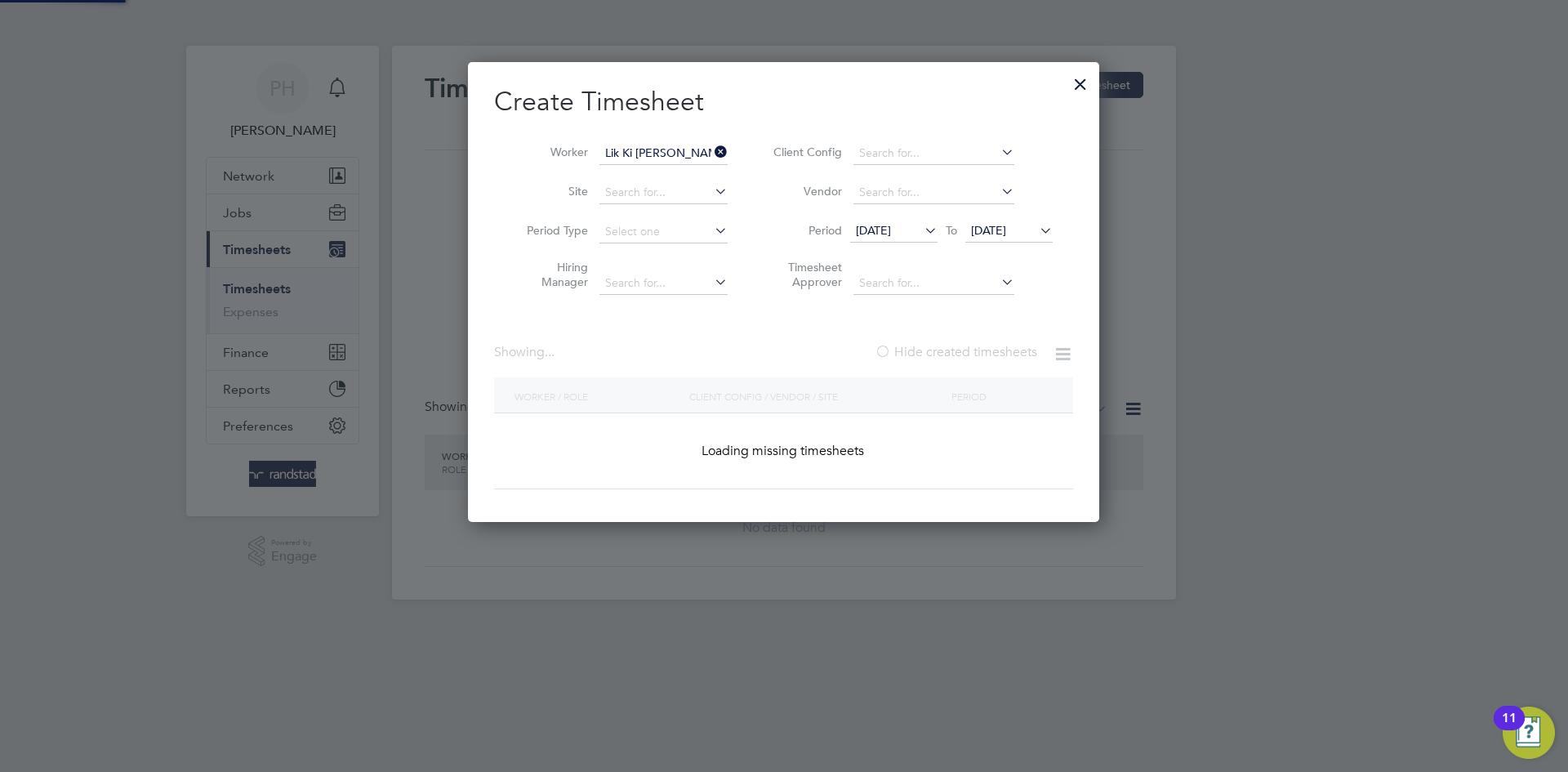
scroll to position [496, 632]
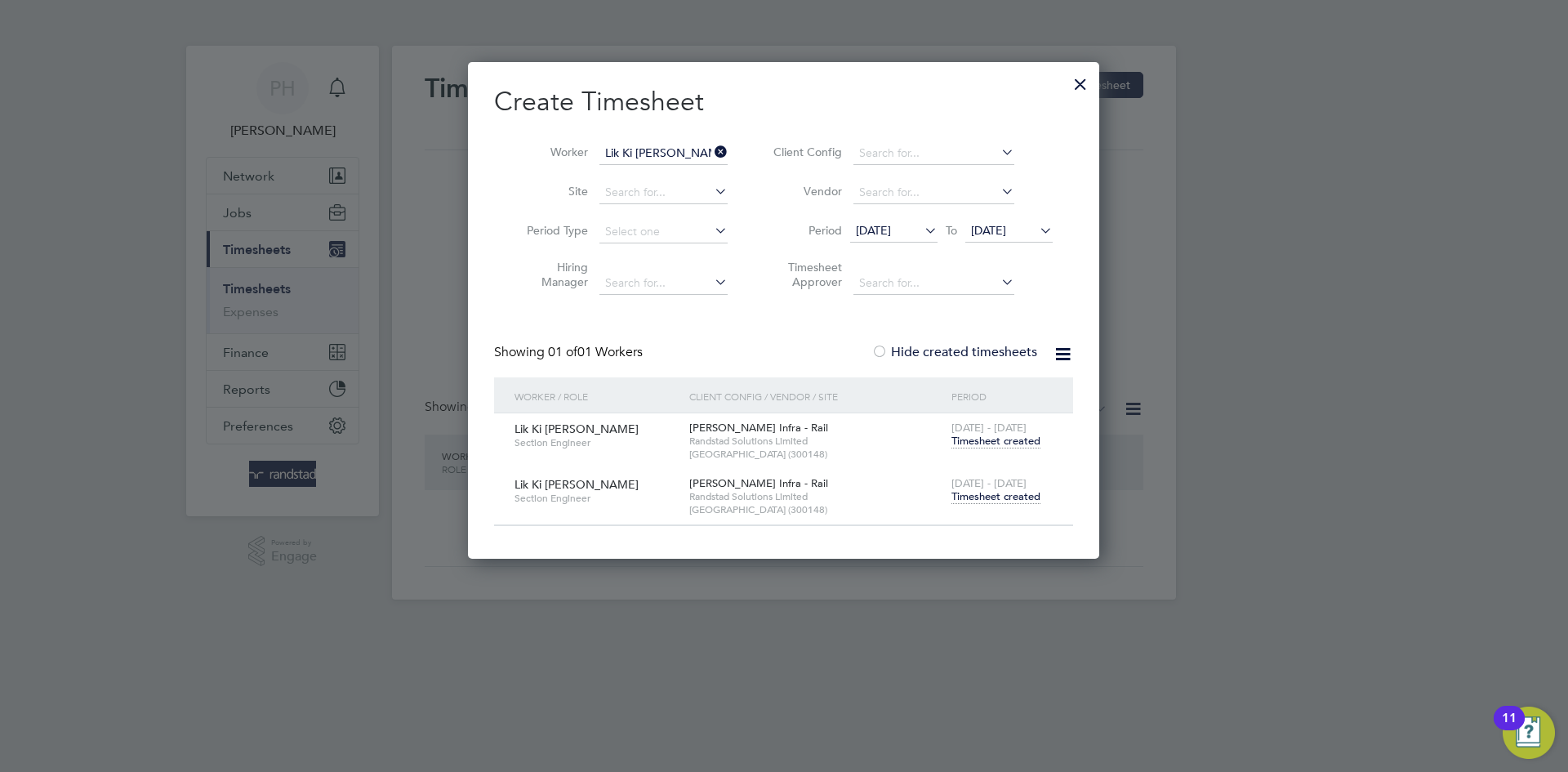
click at [1003, 496] on span "Timesheet created" at bounding box center [996, 497] width 89 height 15
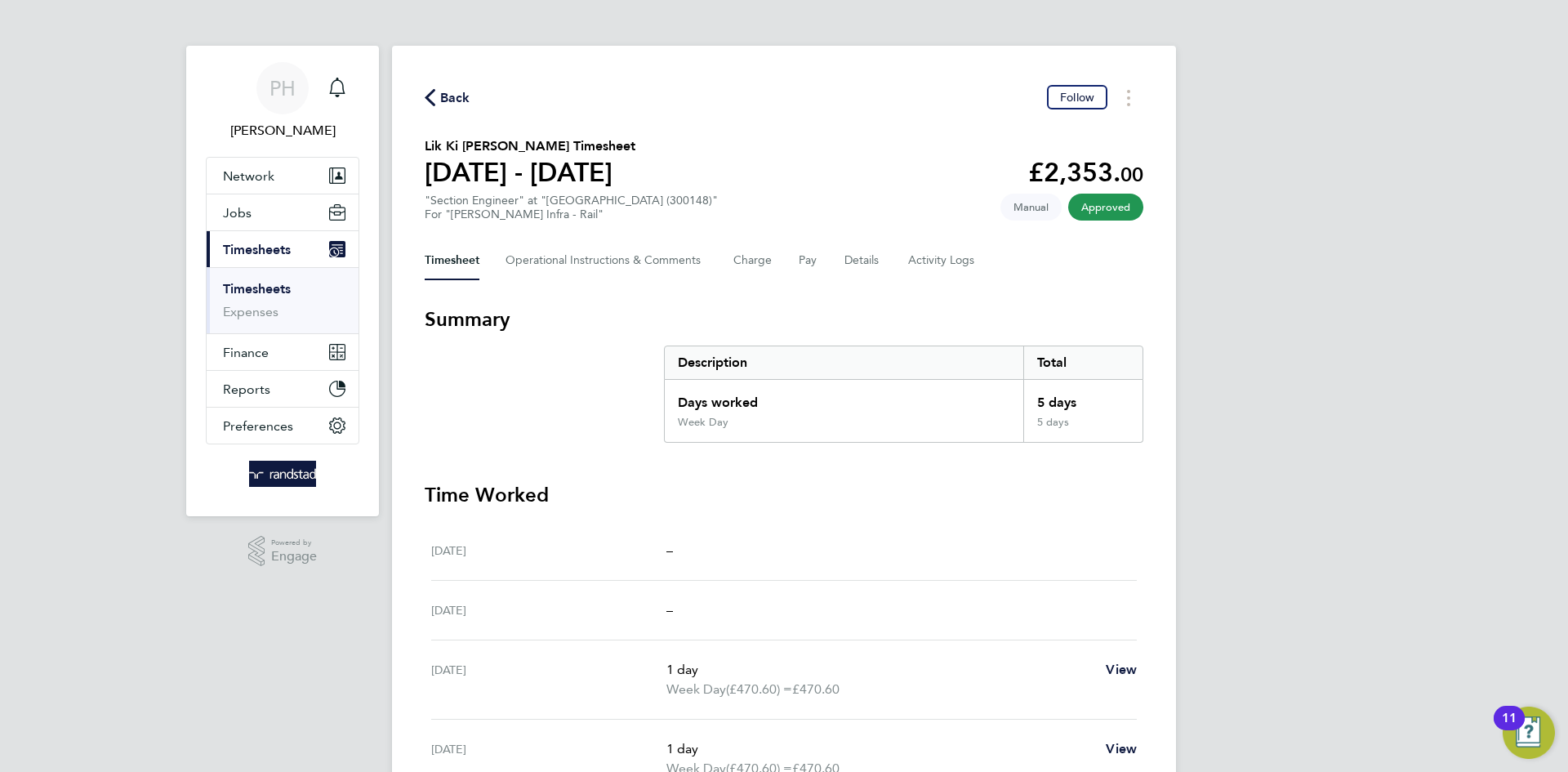
click at [444, 98] on span "Back" at bounding box center [455, 98] width 30 height 20
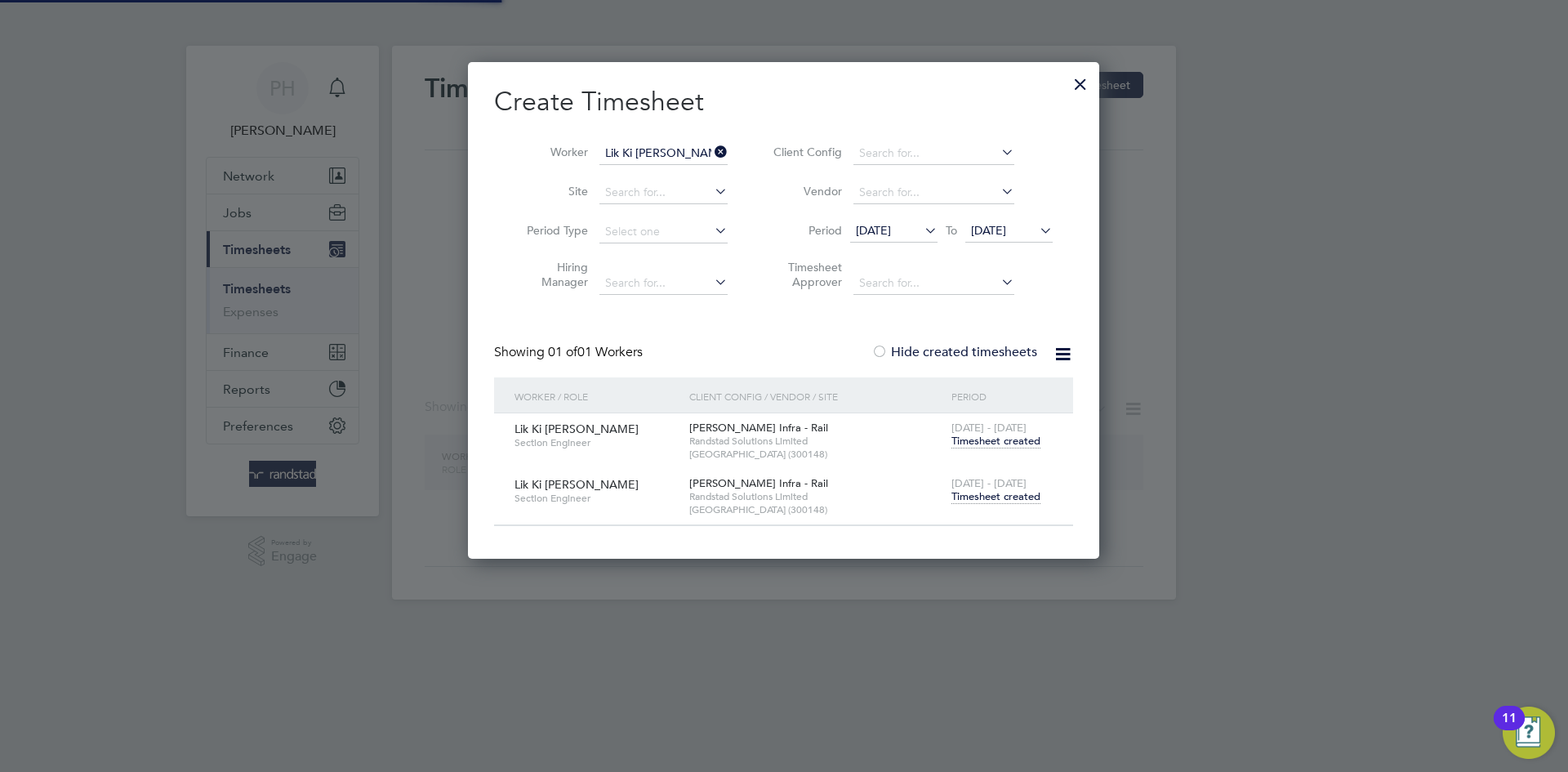
scroll to position [496, 632]
click at [712, 149] on icon at bounding box center [712, 152] width 0 height 23
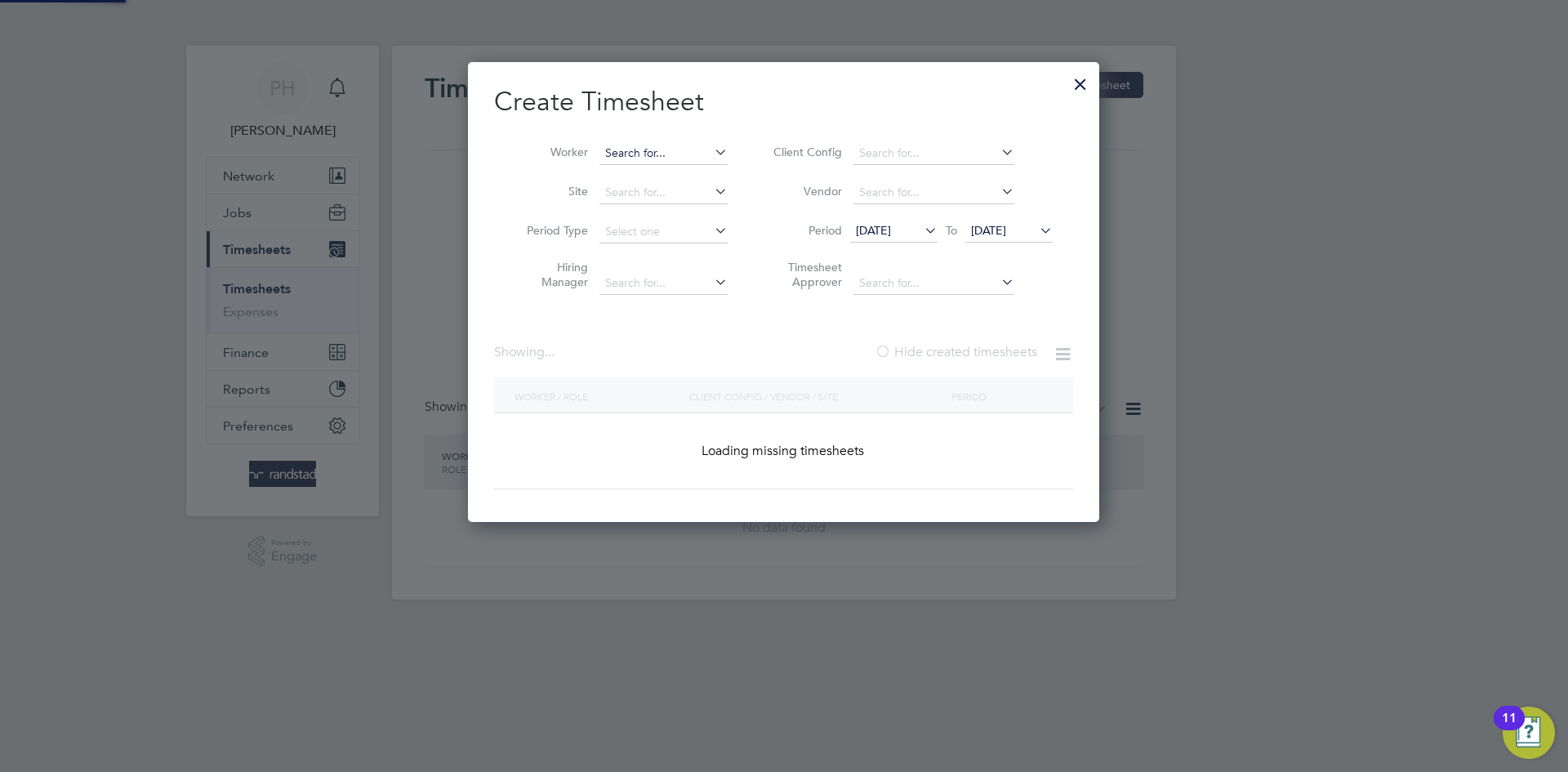
scroll to position [461, 632]
click at [653, 149] on input at bounding box center [663, 154] width 128 height 23
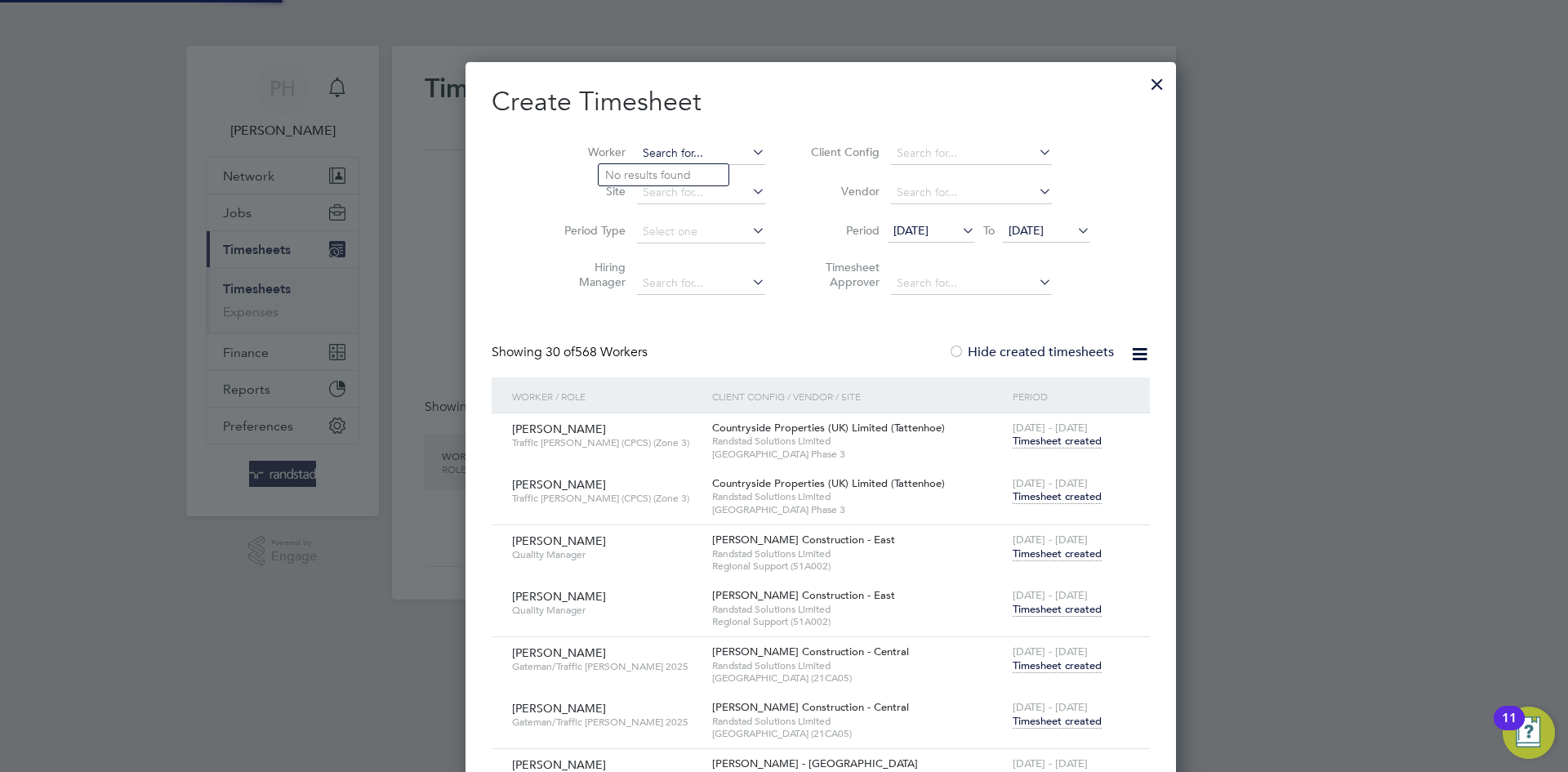
scroll to position [3930, 637]
paste input "[PERSON_NAME]"
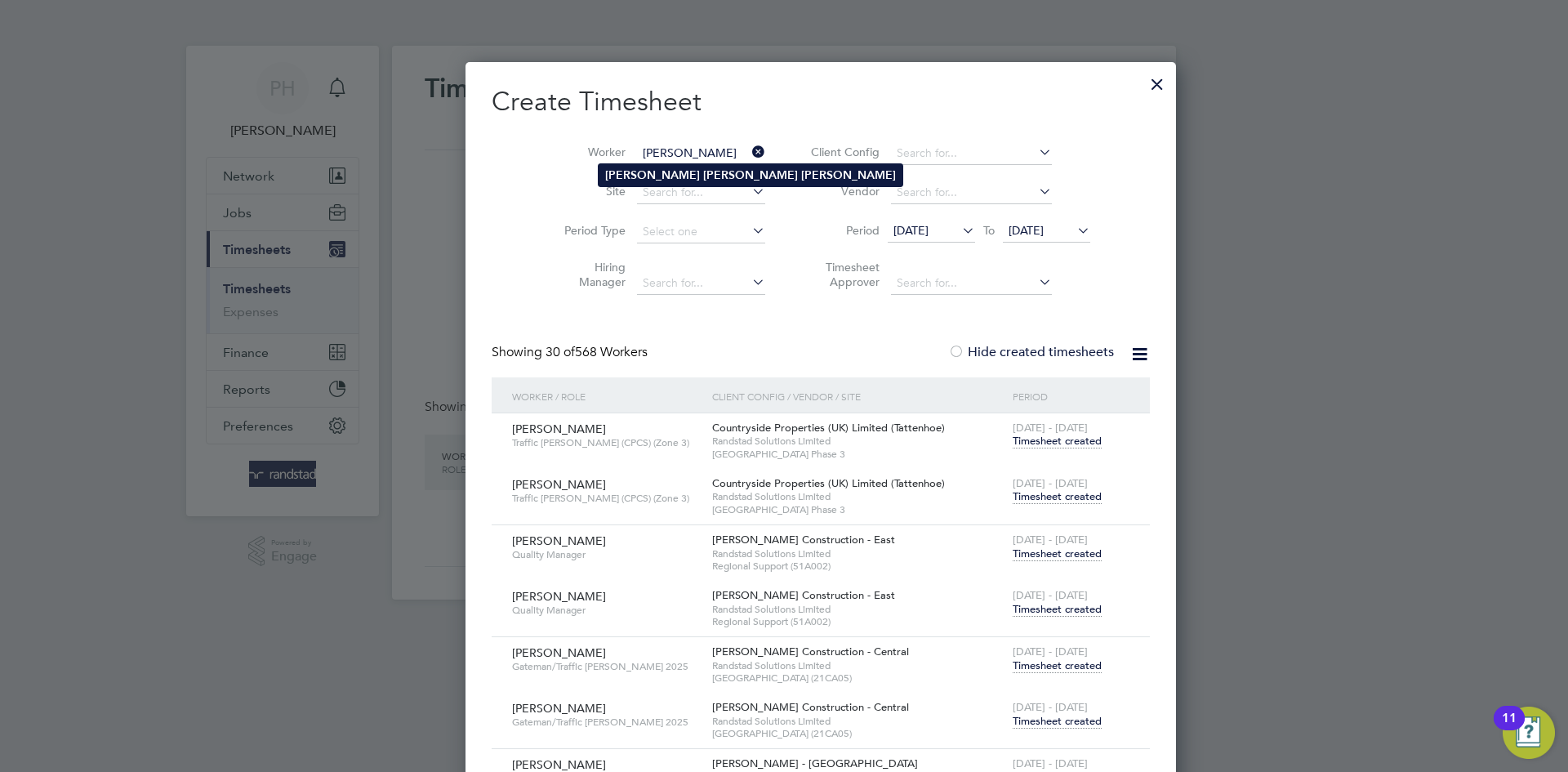
type input "[PERSON_NAME]"
click at [639, 168] on b "[PERSON_NAME]" at bounding box center [653, 175] width 95 height 14
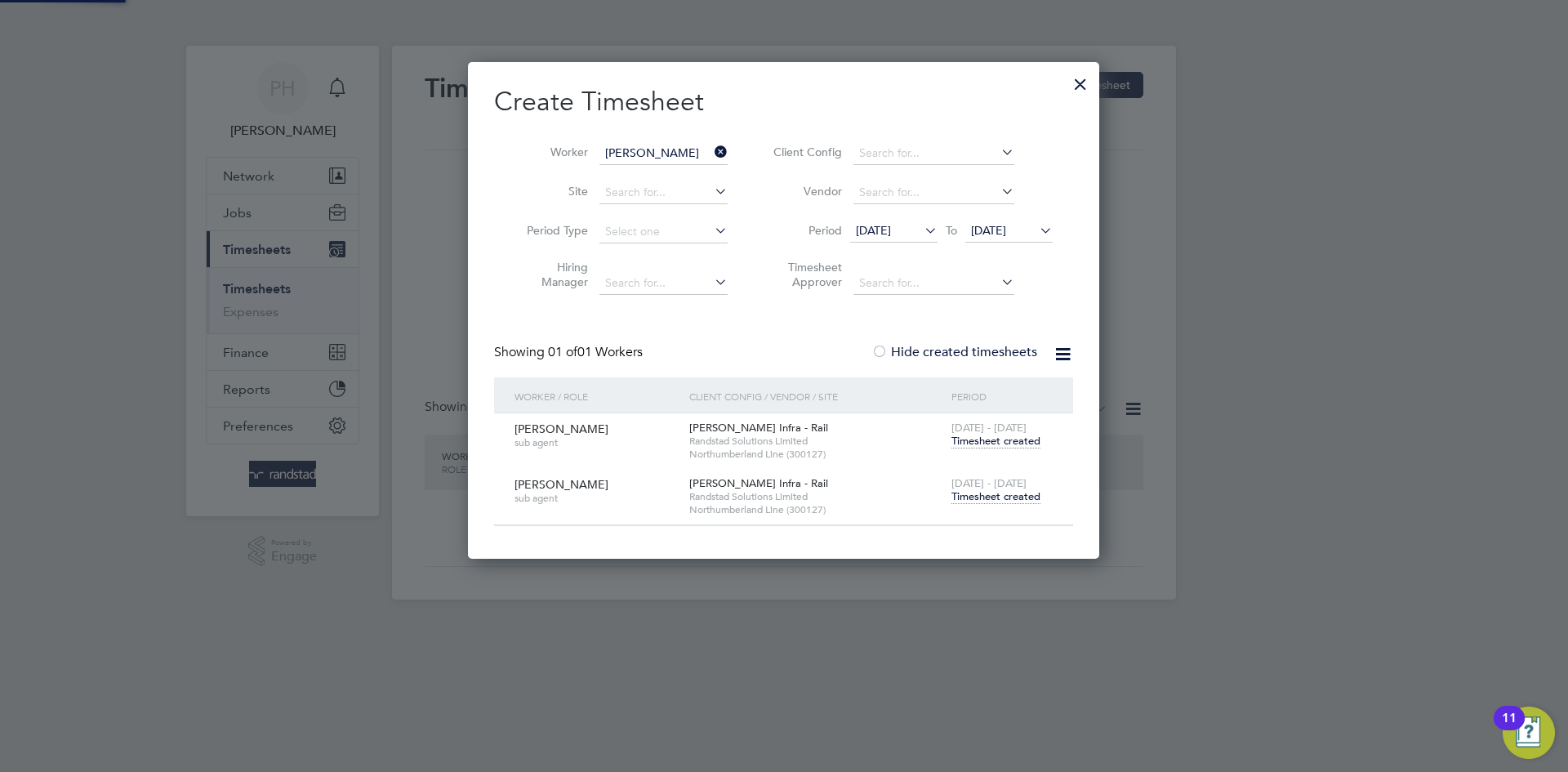
scroll to position [496, 632]
click at [981, 497] on span "Timesheet created" at bounding box center [996, 497] width 89 height 15
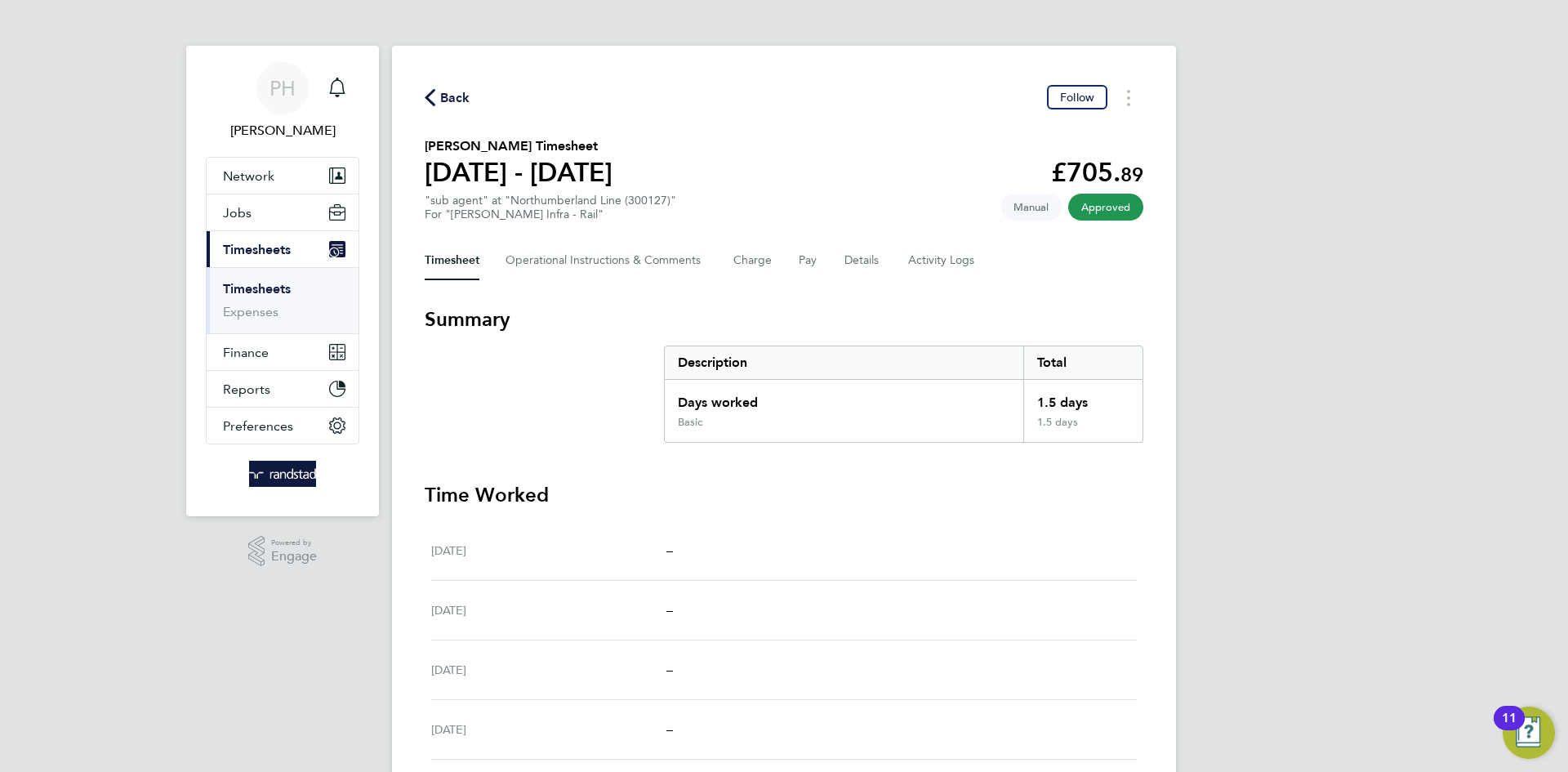
click at [457, 99] on span "Back" at bounding box center [455, 98] width 30 height 20
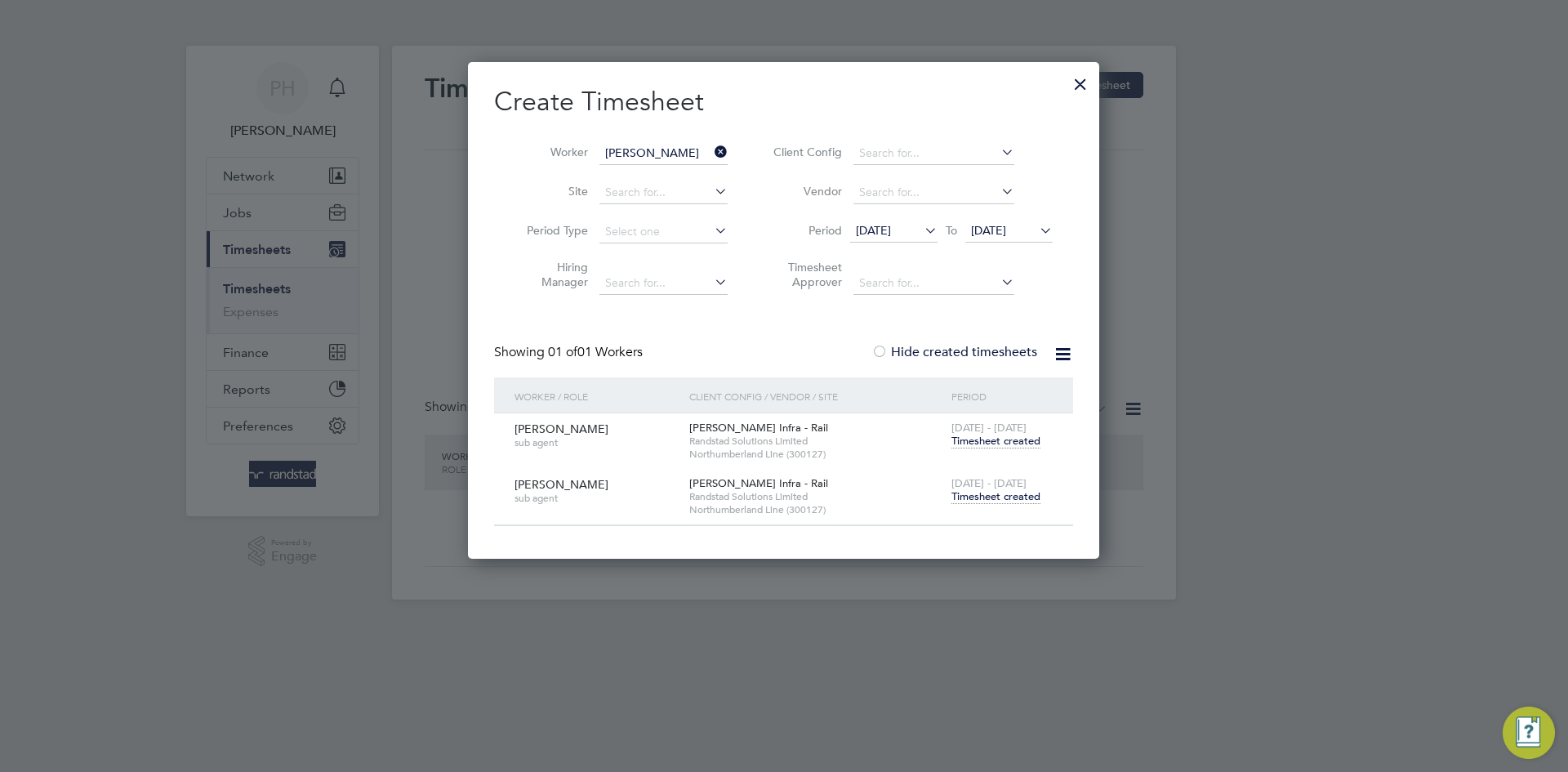
click at [712, 150] on icon at bounding box center [712, 152] width 0 height 23
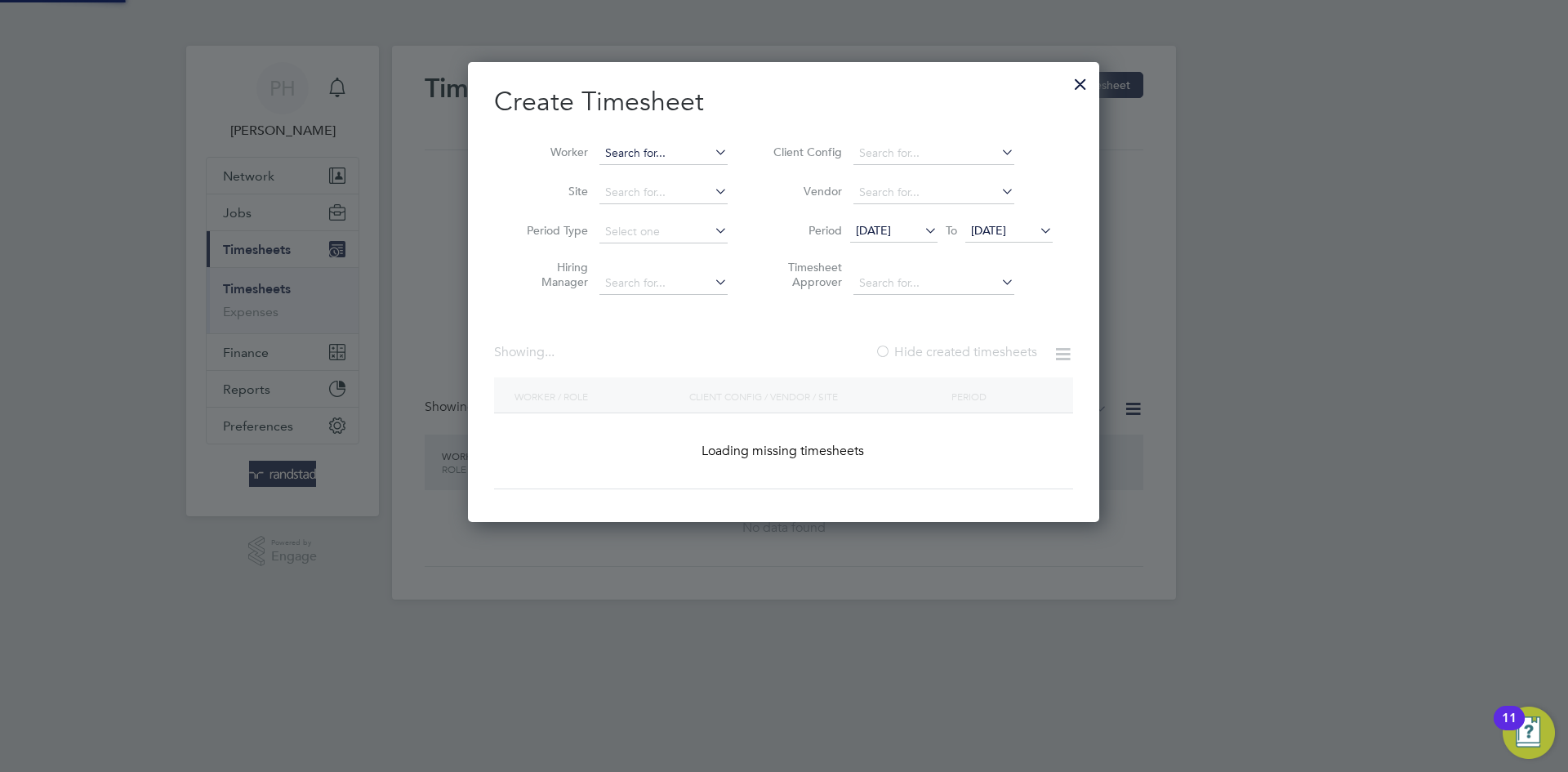
scroll to position [461, 632]
click at [661, 154] on input at bounding box center [663, 154] width 128 height 23
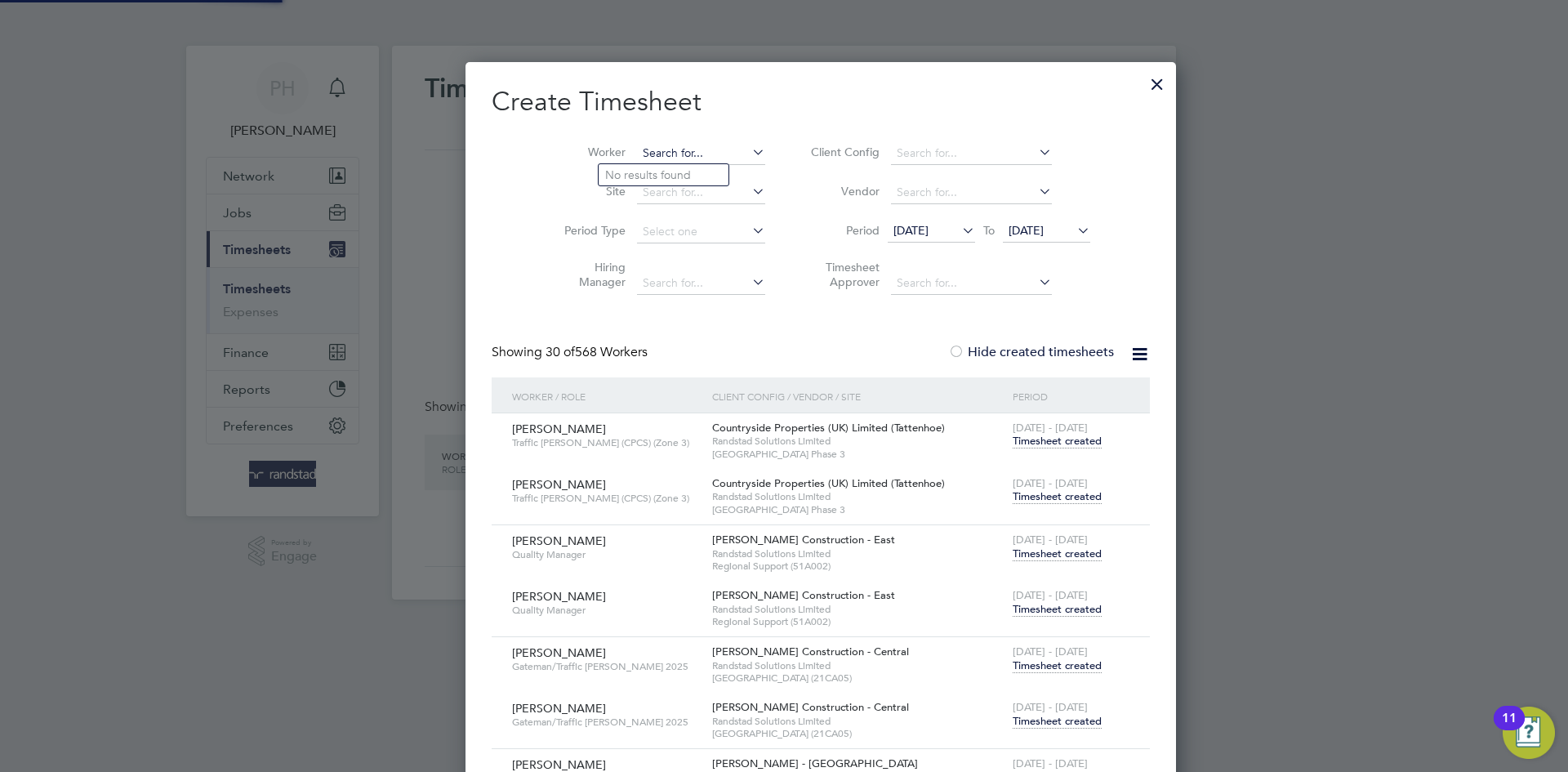
paste input "[PERSON_NAME]"
type input "[PERSON_NAME]"
click at [704, 172] on b "[PERSON_NAME]" at bounding box center [751, 175] width 95 height 14
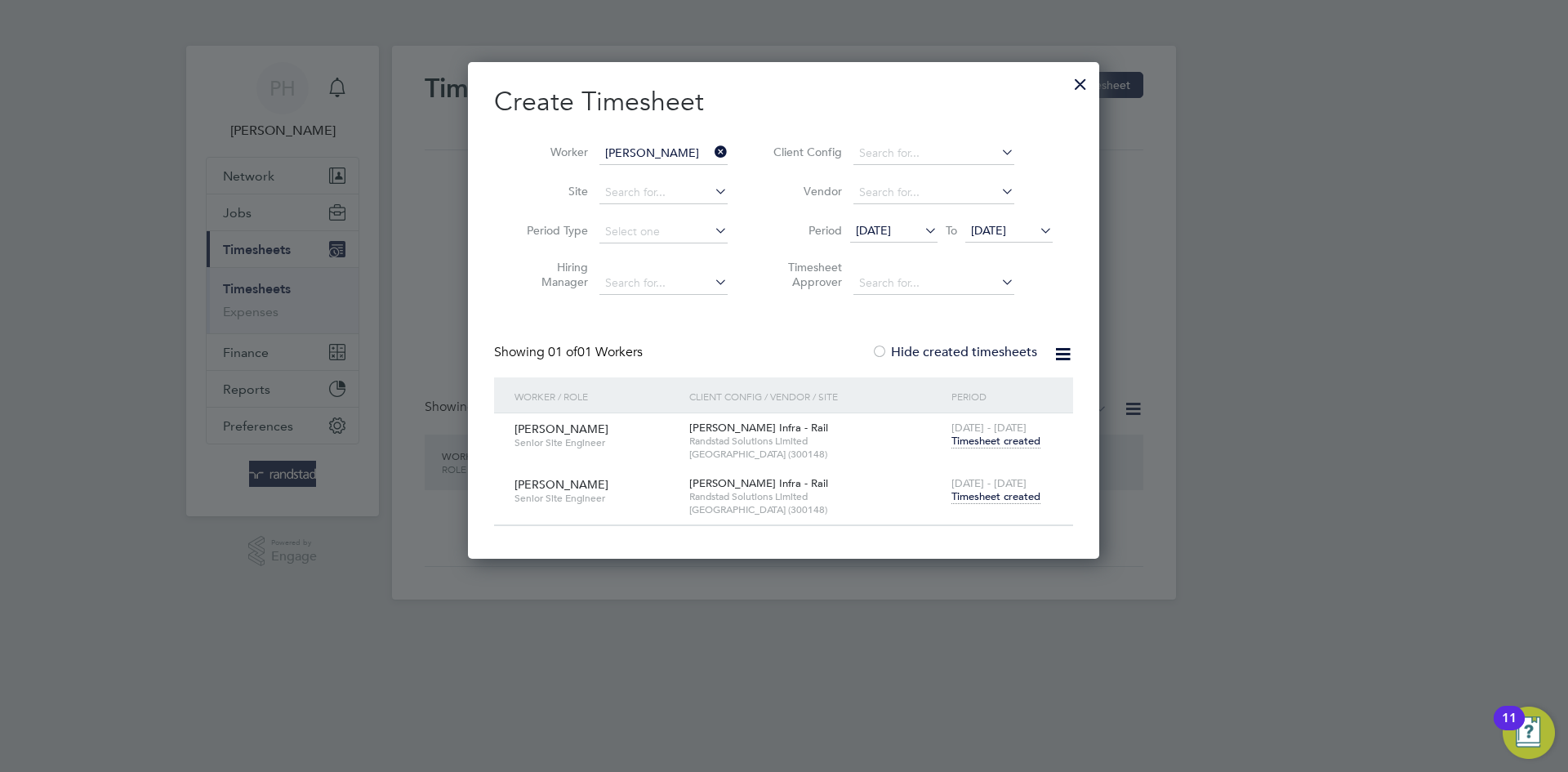
scroll to position [496, 632]
click at [974, 494] on span "Timesheet created" at bounding box center [996, 497] width 89 height 15
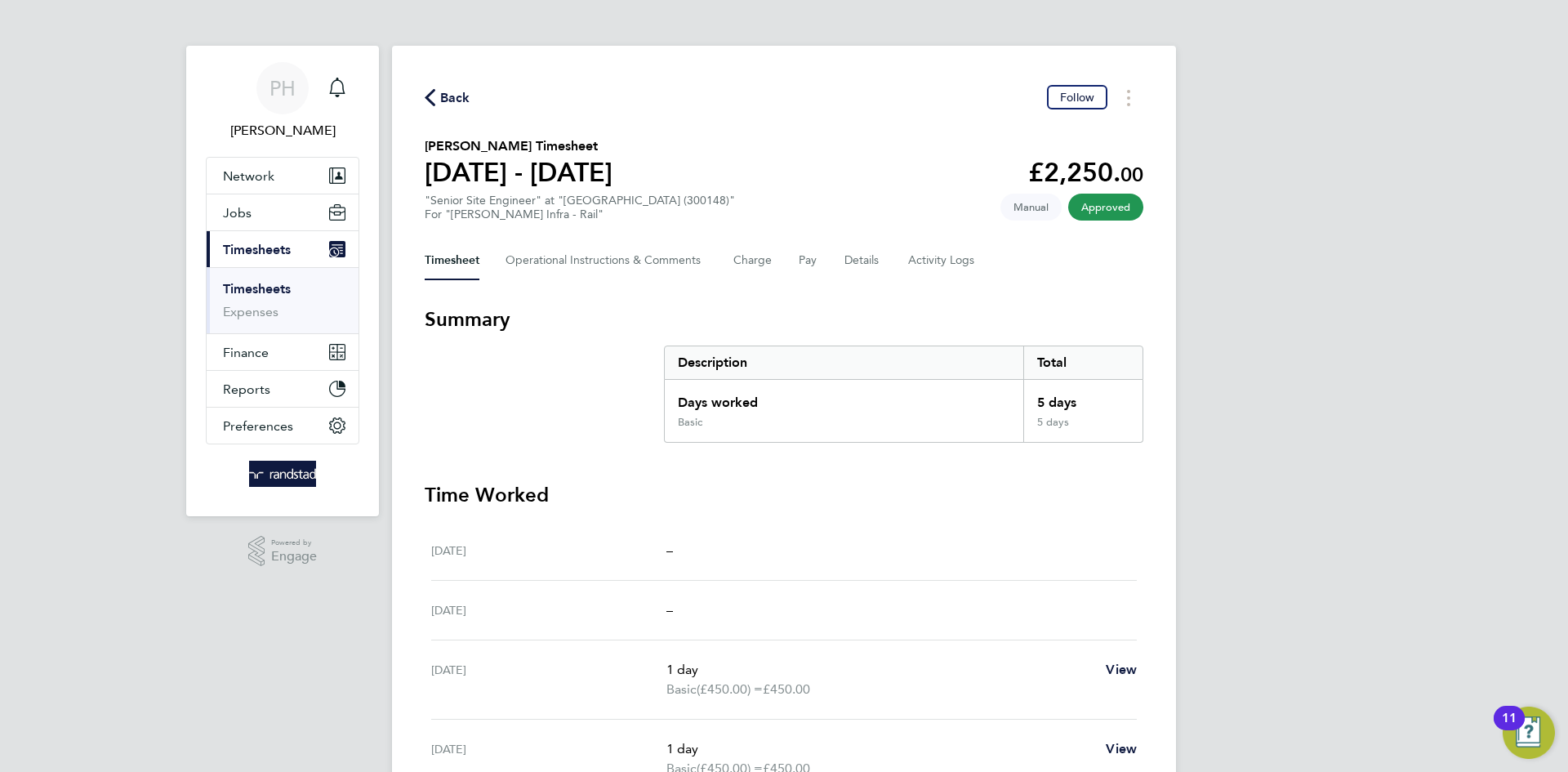
click at [431, 94] on icon "button" at bounding box center [430, 97] width 11 height 17
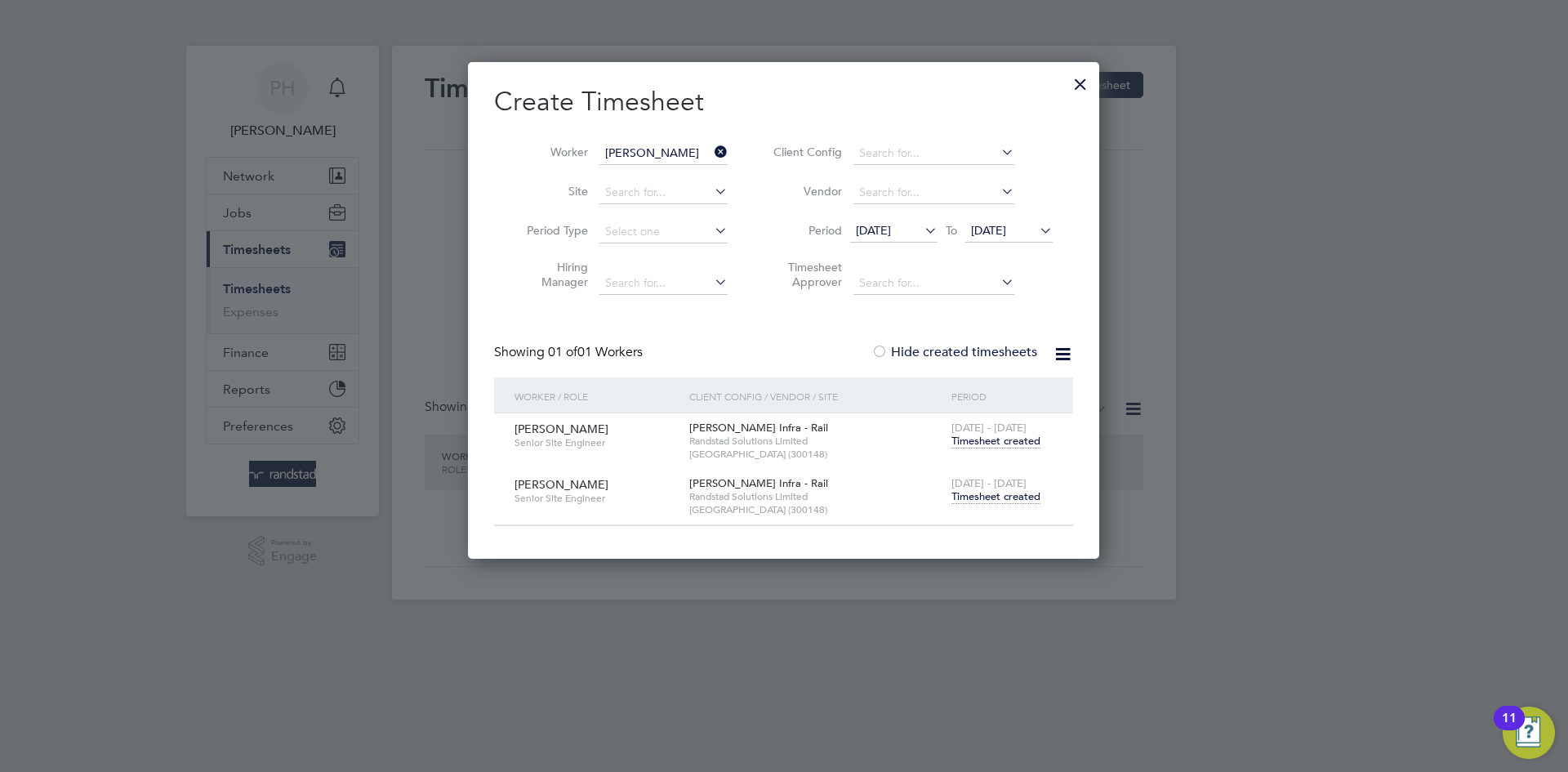
drag, startPoint x: 720, startPoint y: 149, endPoint x: 709, endPoint y: 149, distance: 11.0
click at [712, 149] on icon at bounding box center [712, 152] width 0 height 23
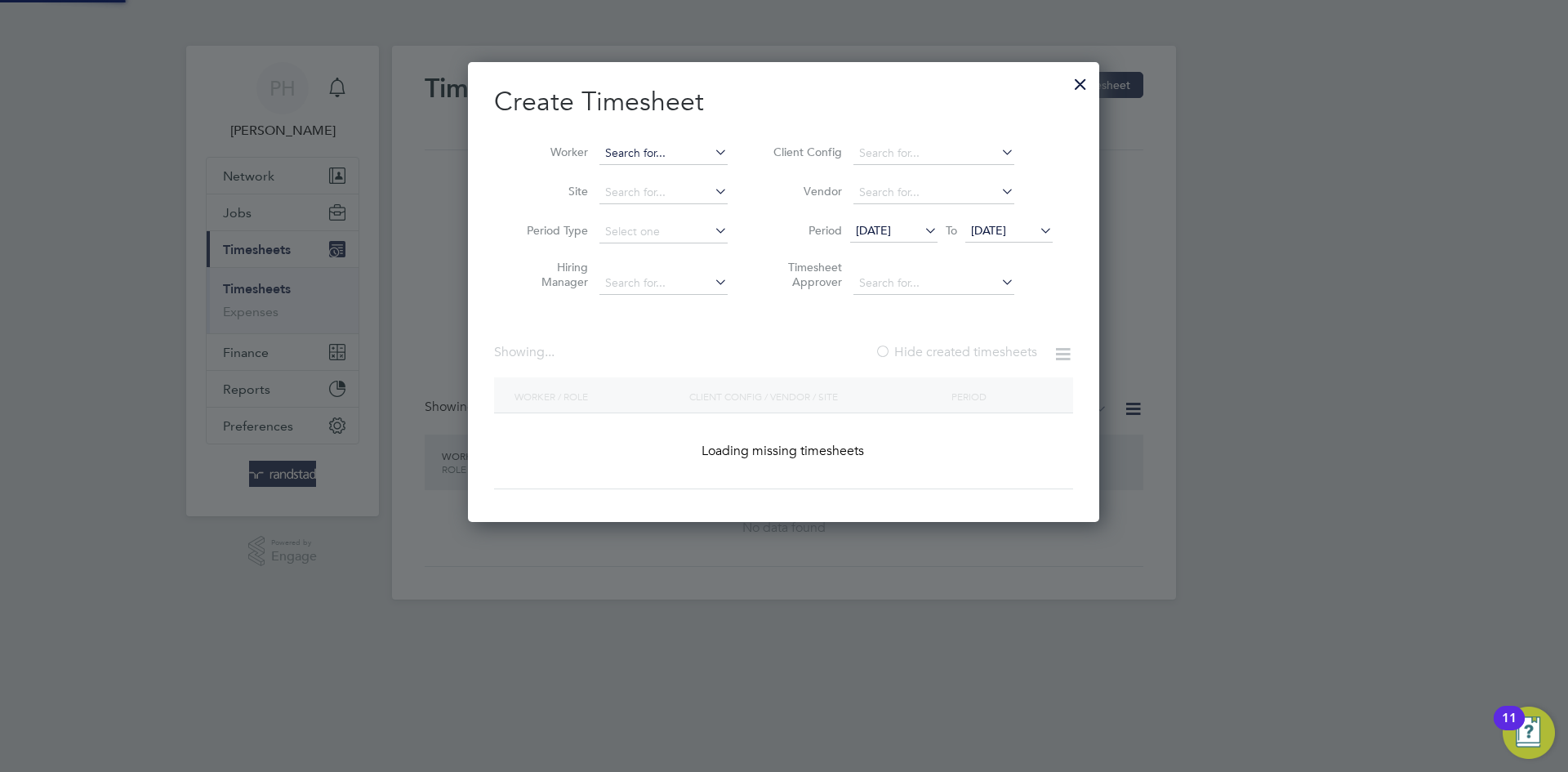
scroll to position [461, 632]
click at [643, 150] on input at bounding box center [663, 154] width 128 height 23
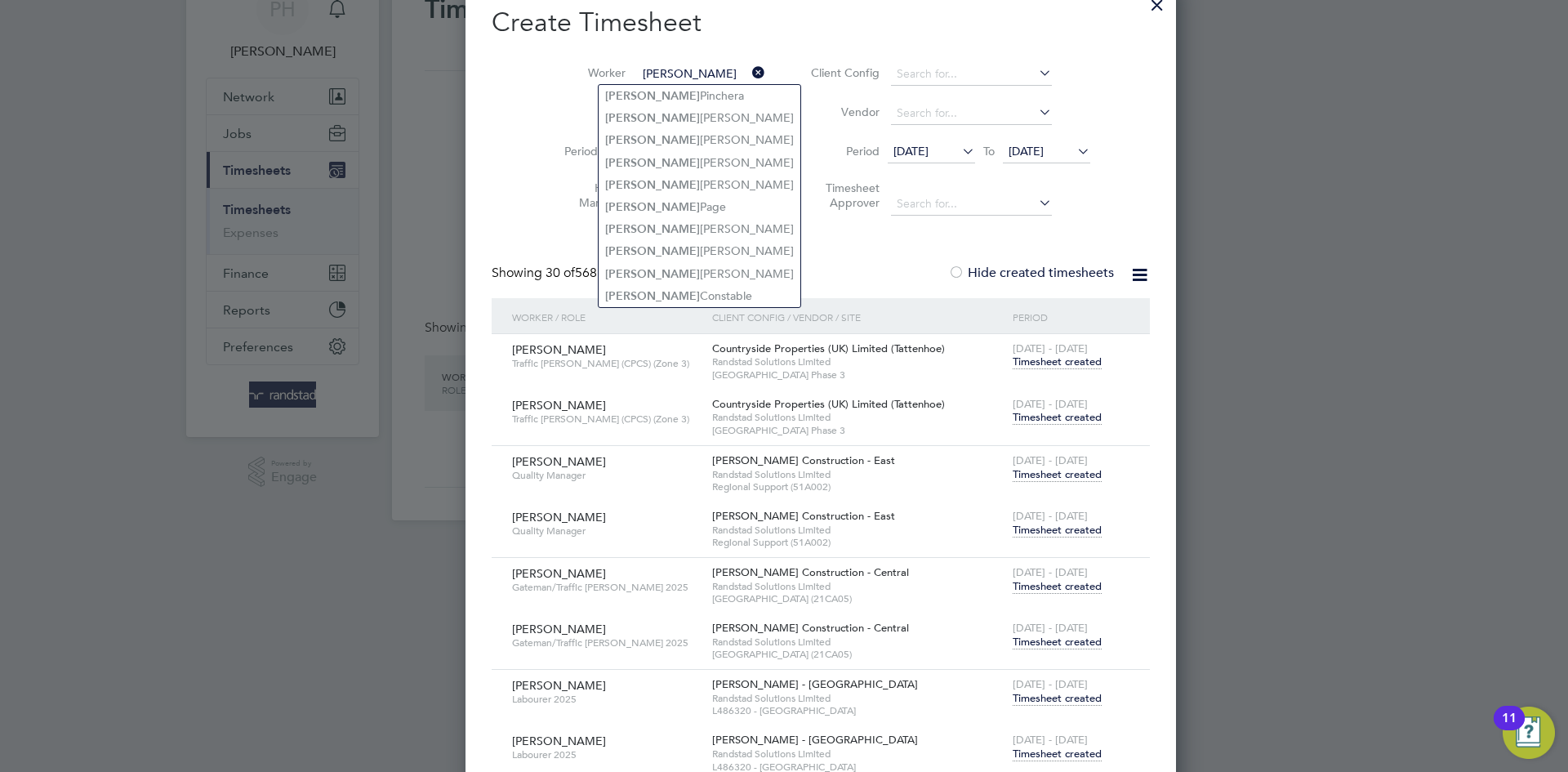
scroll to position [0, 0]
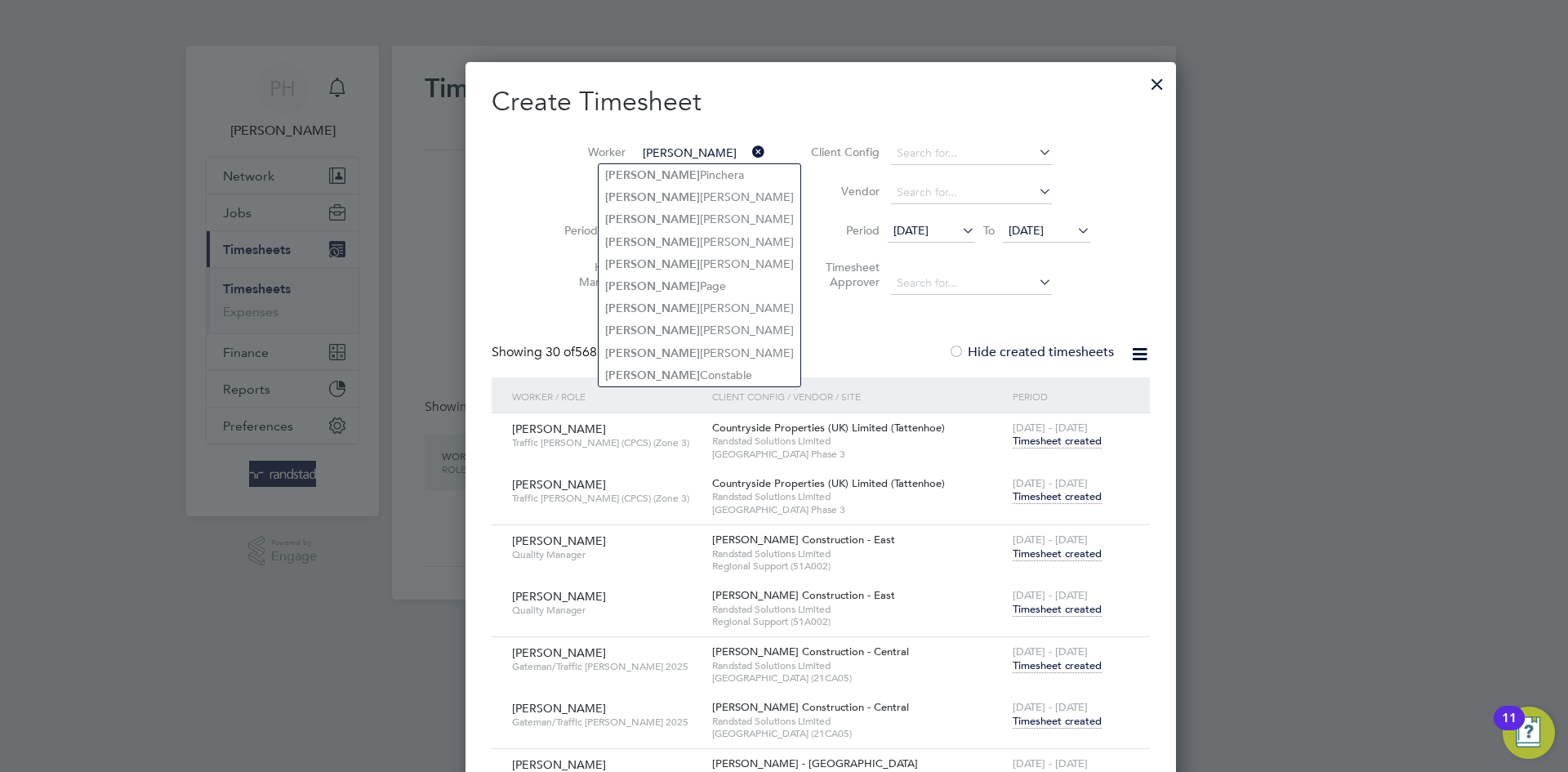
type input "[PERSON_NAME]"
click at [660, 139] on li "Worker [PERSON_NAME]" at bounding box center [659, 154] width 254 height 39
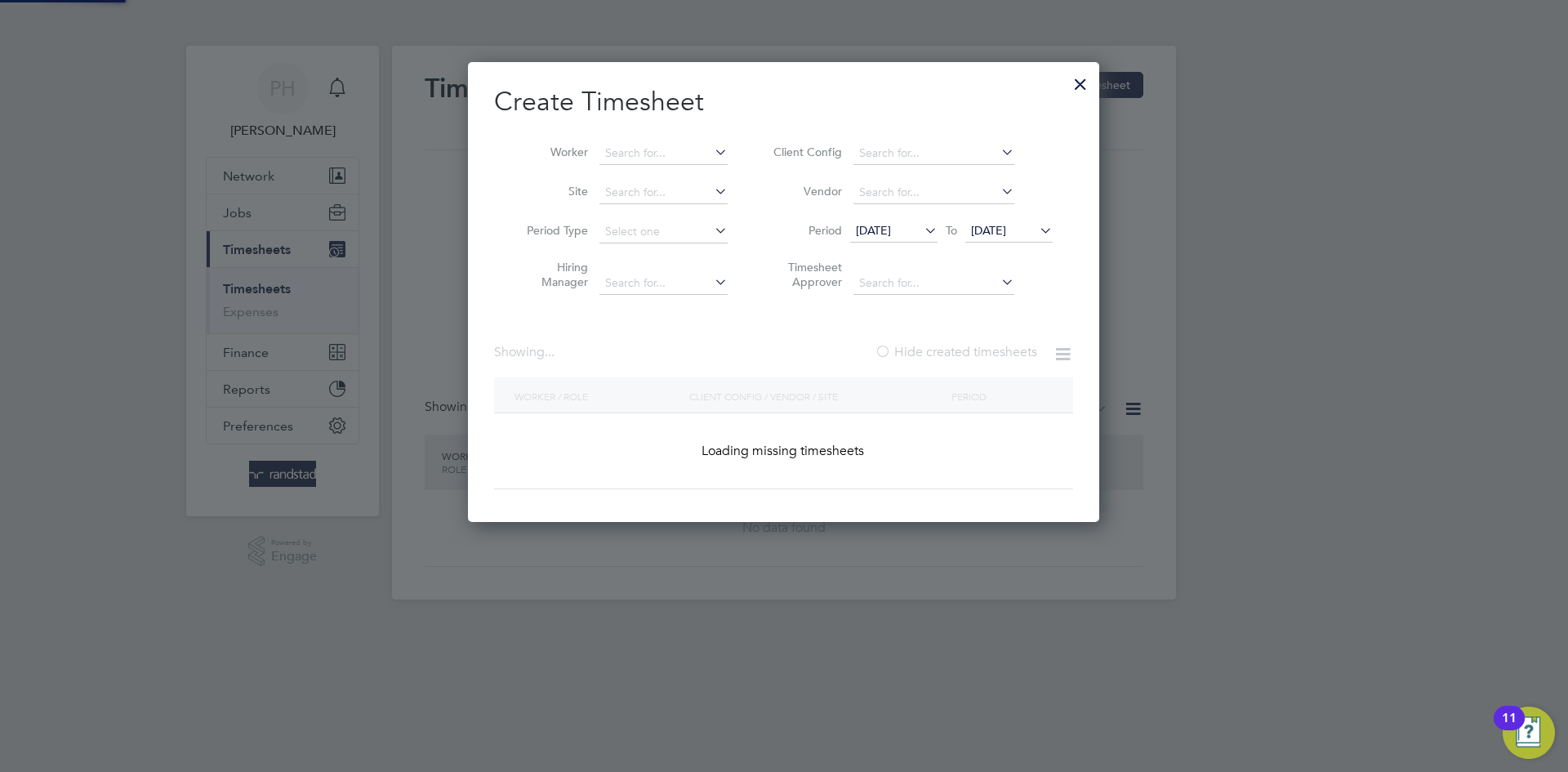
scroll to position [461, 632]
click at [637, 151] on input at bounding box center [663, 154] width 128 height 23
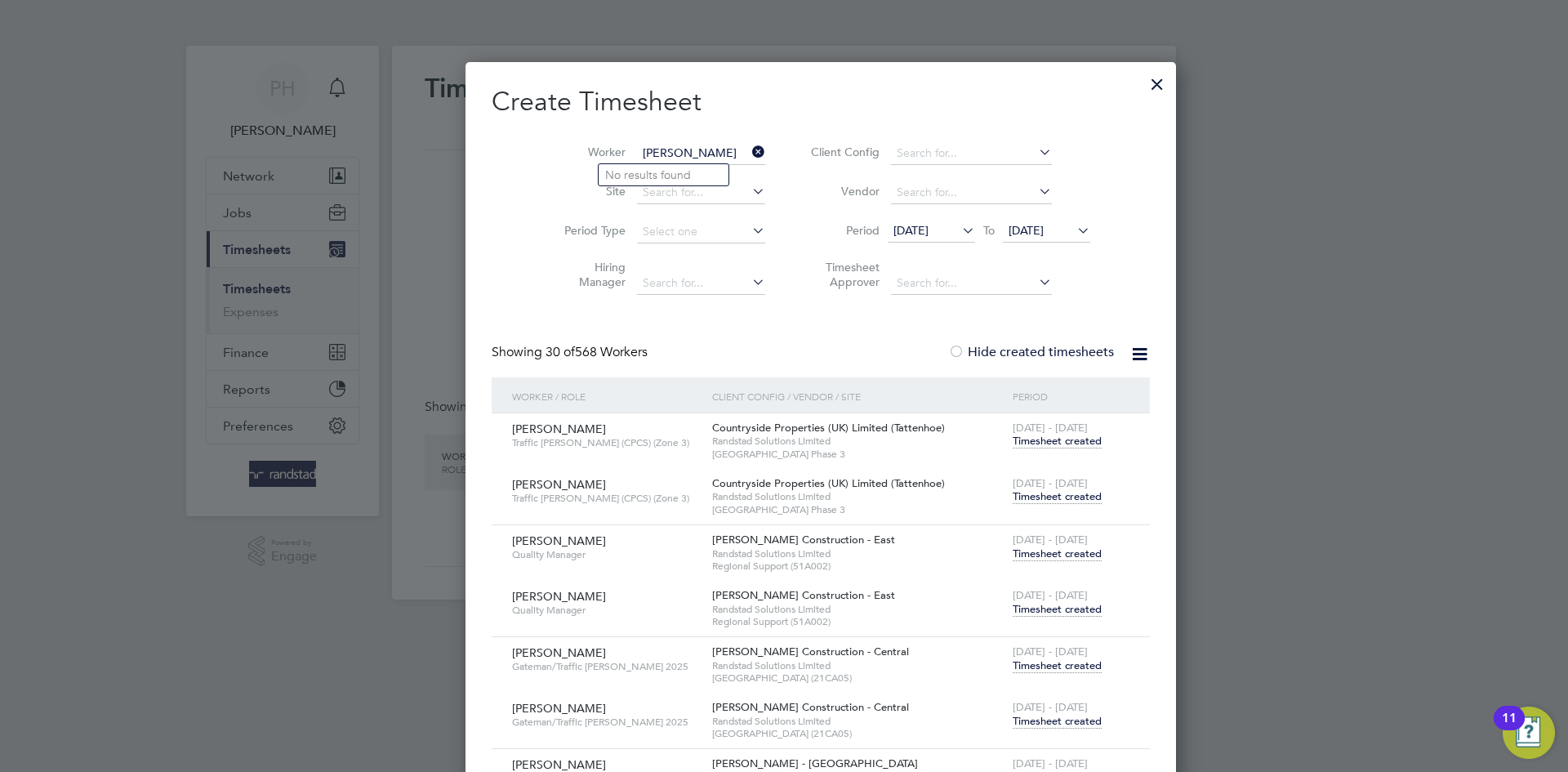
click at [695, 148] on input "[PERSON_NAME]" at bounding box center [701, 154] width 128 height 23
type input "[PERSON_NAME]"
click at [749, 148] on icon at bounding box center [749, 152] width 0 height 23
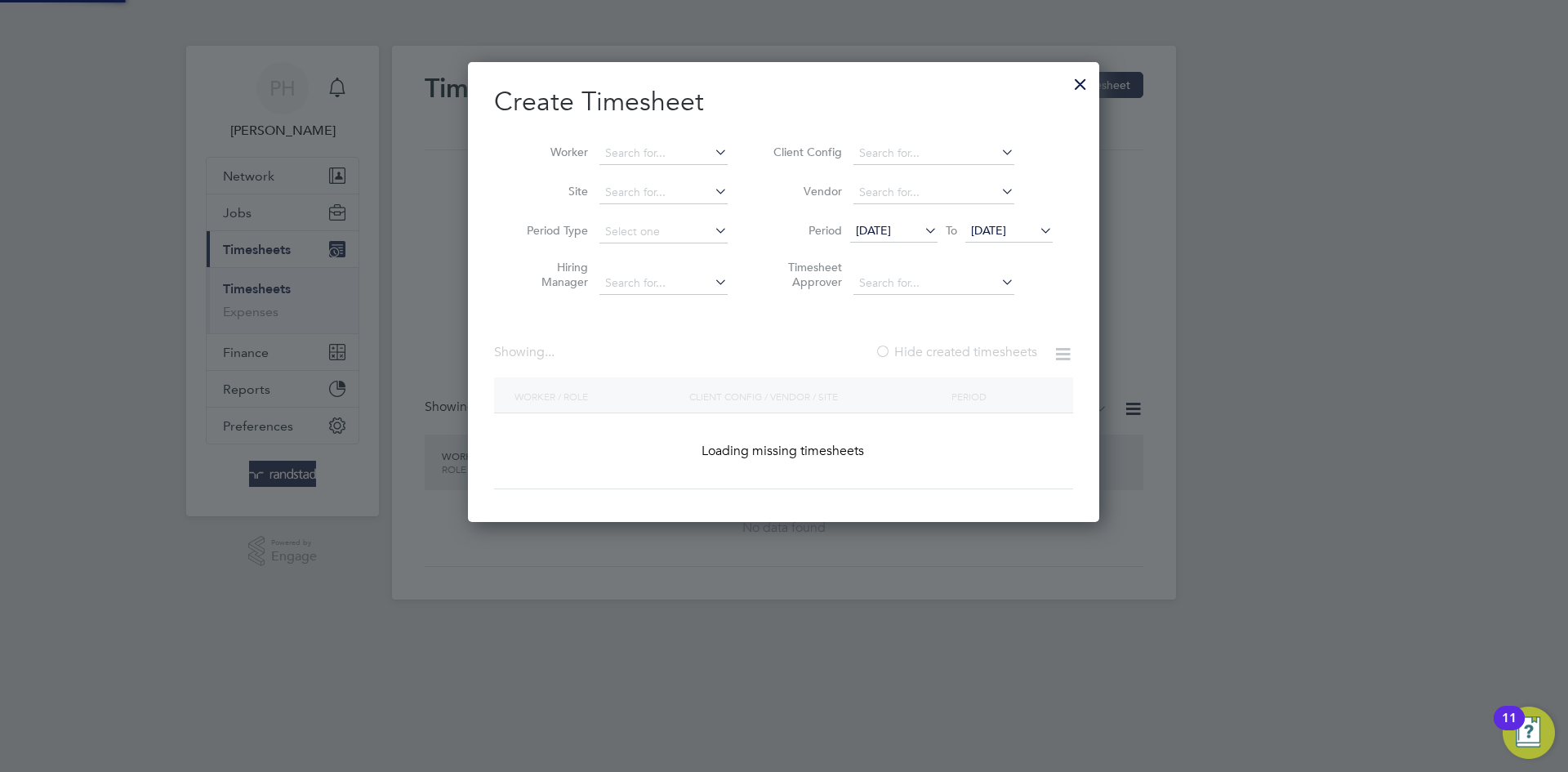
scroll to position [461, 632]
click at [656, 150] on input at bounding box center [663, 154] width 128 height 23
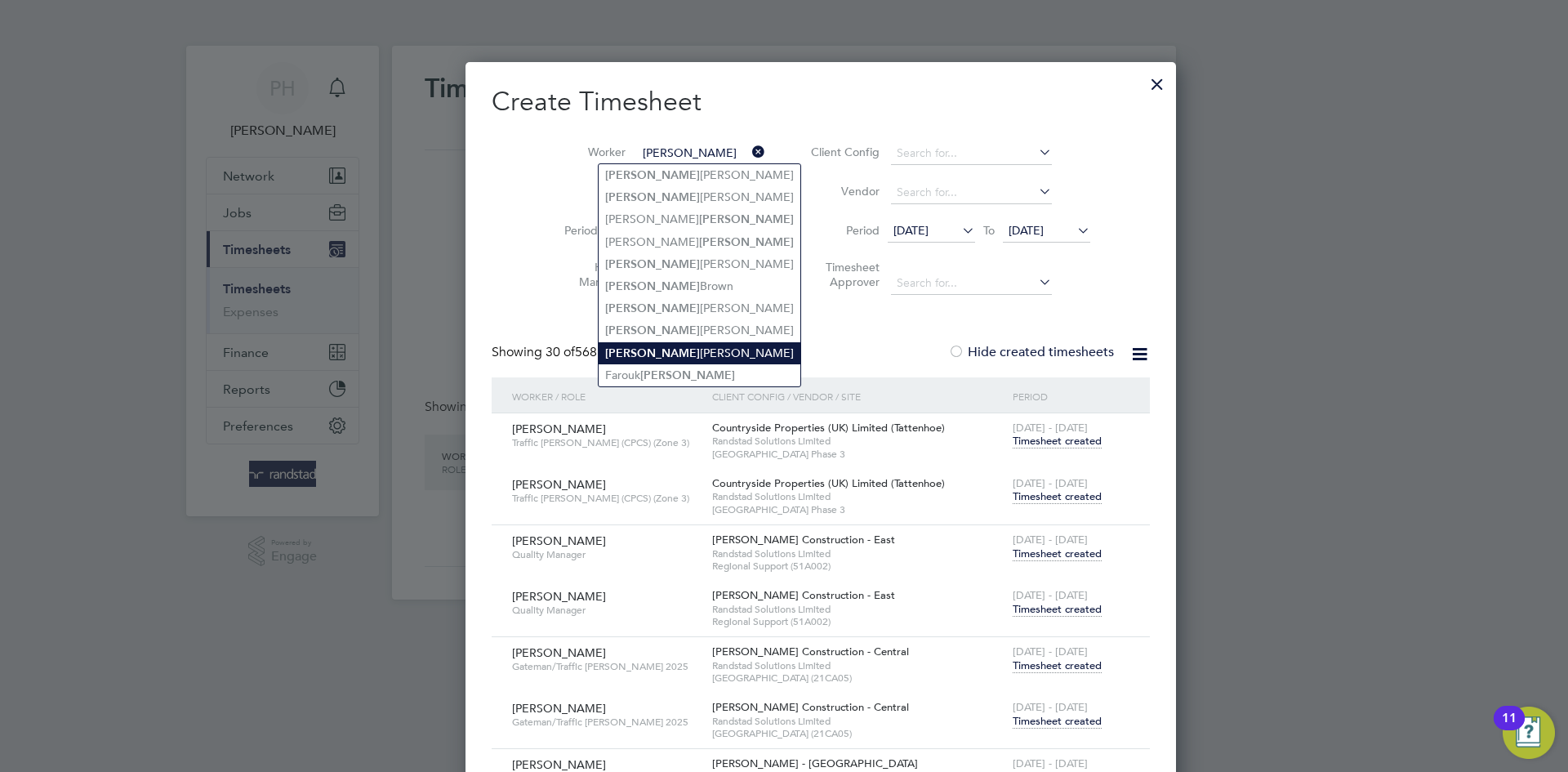
click at [640, 342] on li "[PERSON_NAME]" at bounding box center [699, 353] width 202 height 22
type input "[PERSON_NAME]"
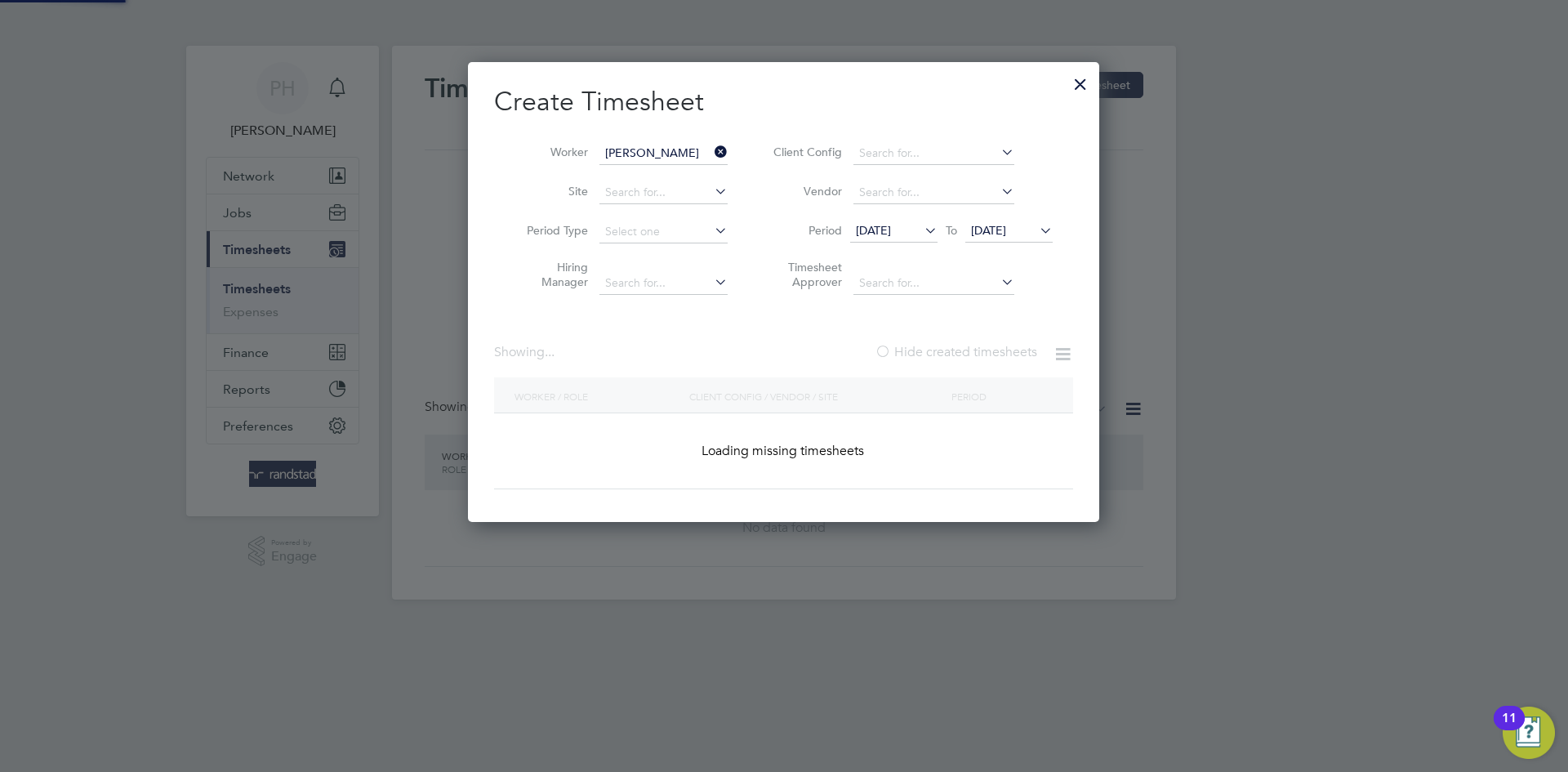
scroll to position [496, 632]
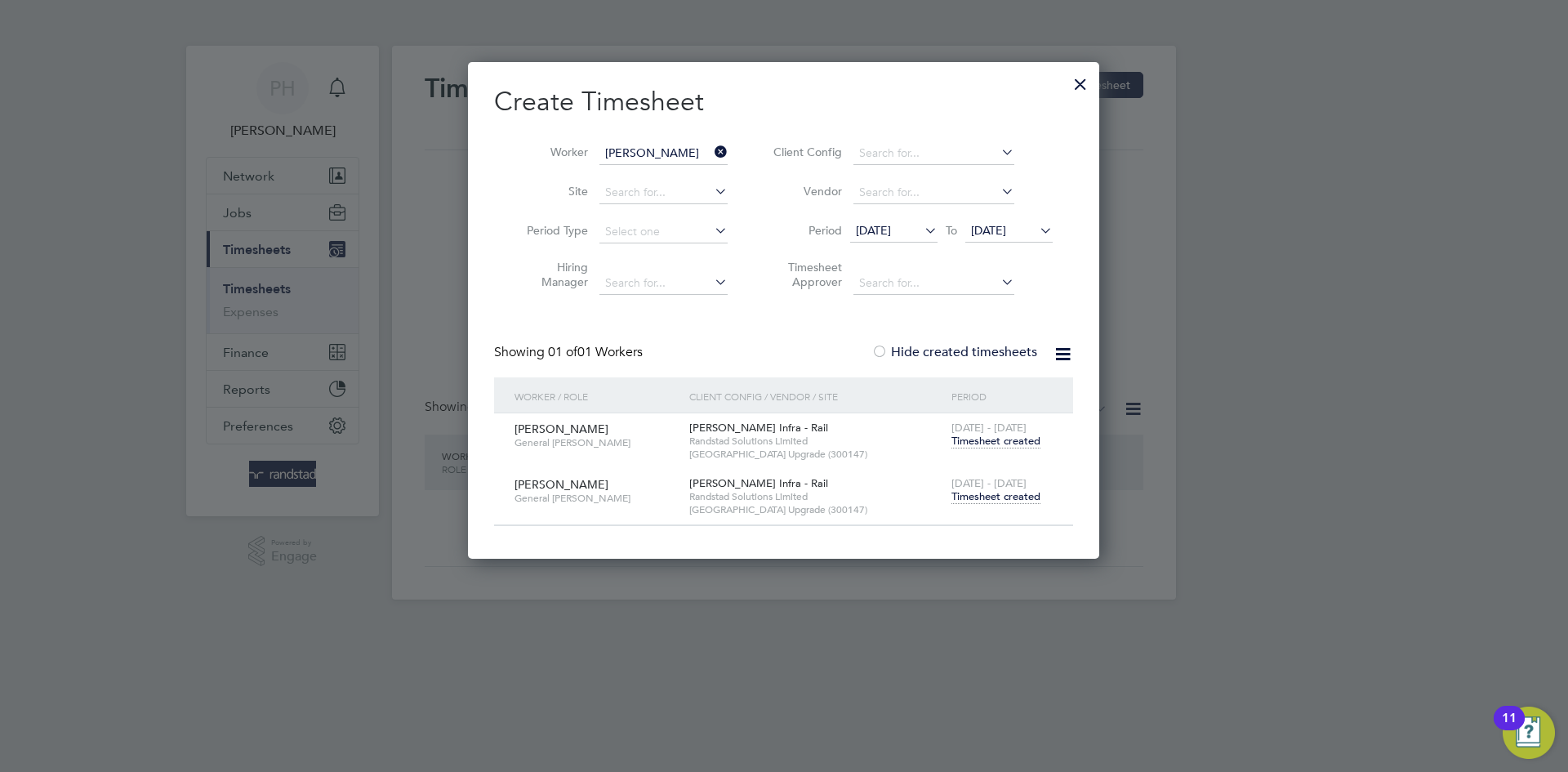
click at [1004, 494] on span "Timesheet created" at bounding box center [996, 497] width 89 height 15
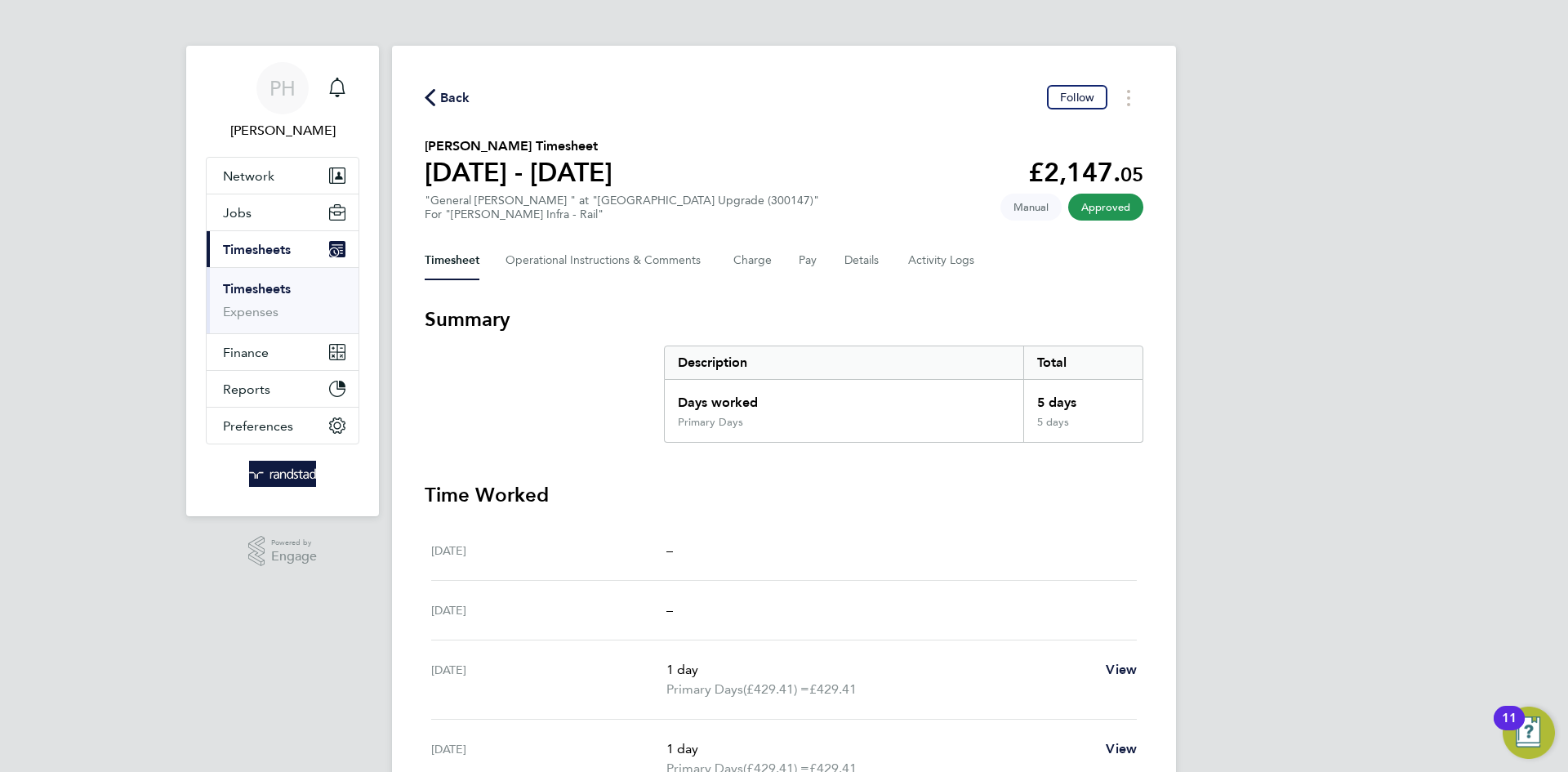
click at [443, 105] on span "Back" at bounding box center [455, 98] width 30 height 20
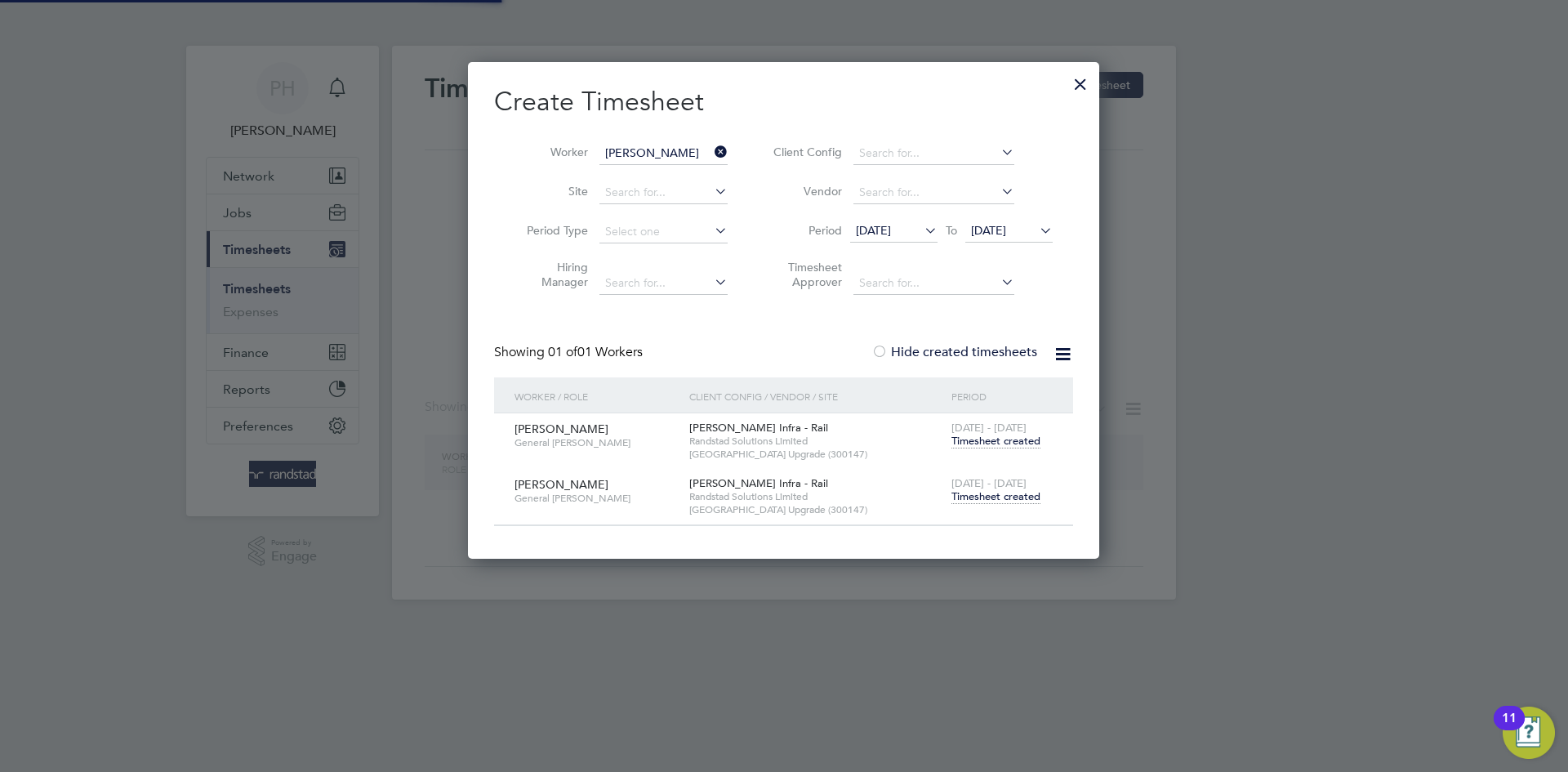
scroll to position [496, 632]
click at [712, 153] on icon at bounding box center [712, 152] width 0 height 23
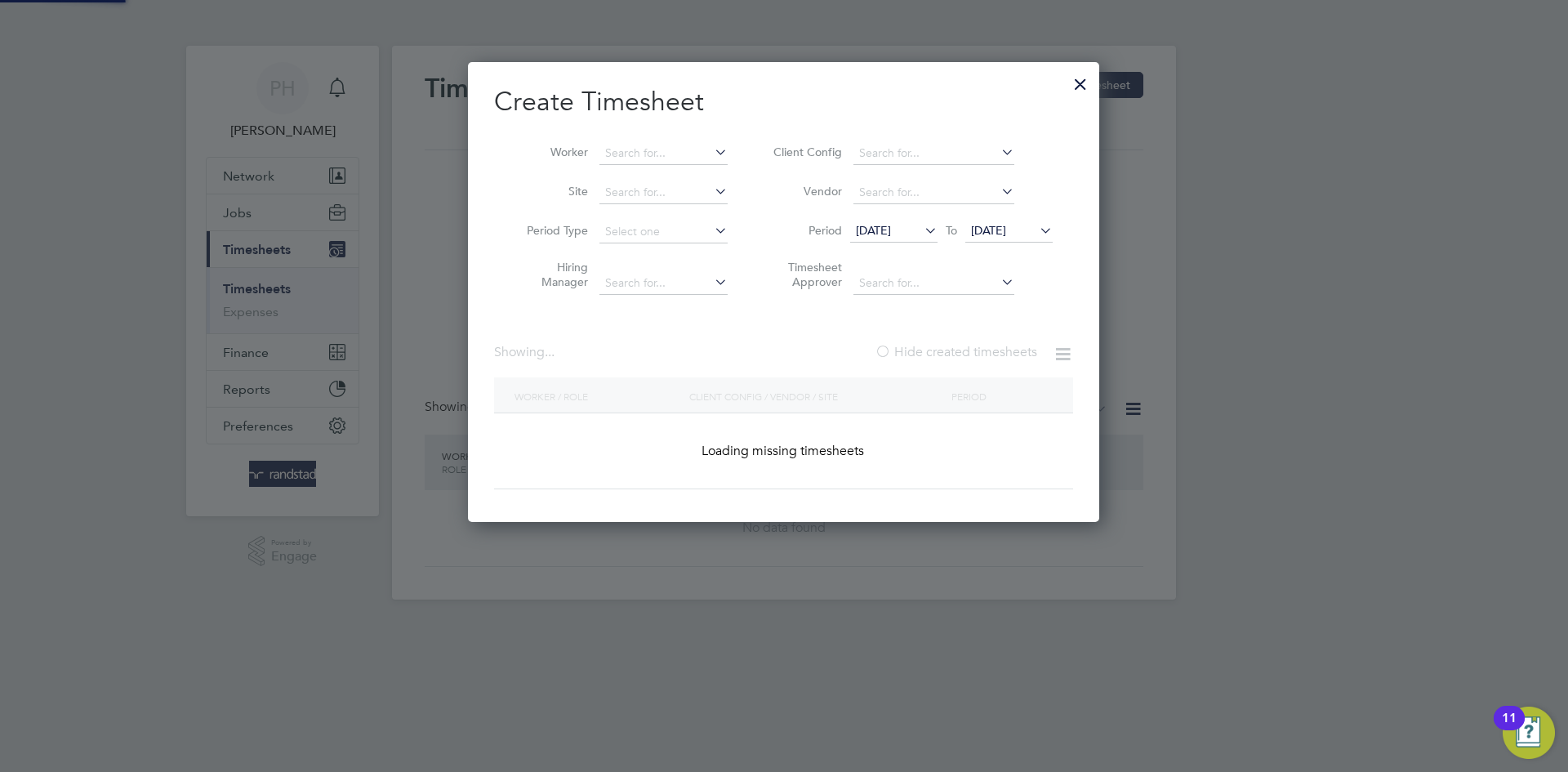
scroll to position [461, 632]
click at [657, 158] on input at bounding box center [663, 154] width 128 height 23
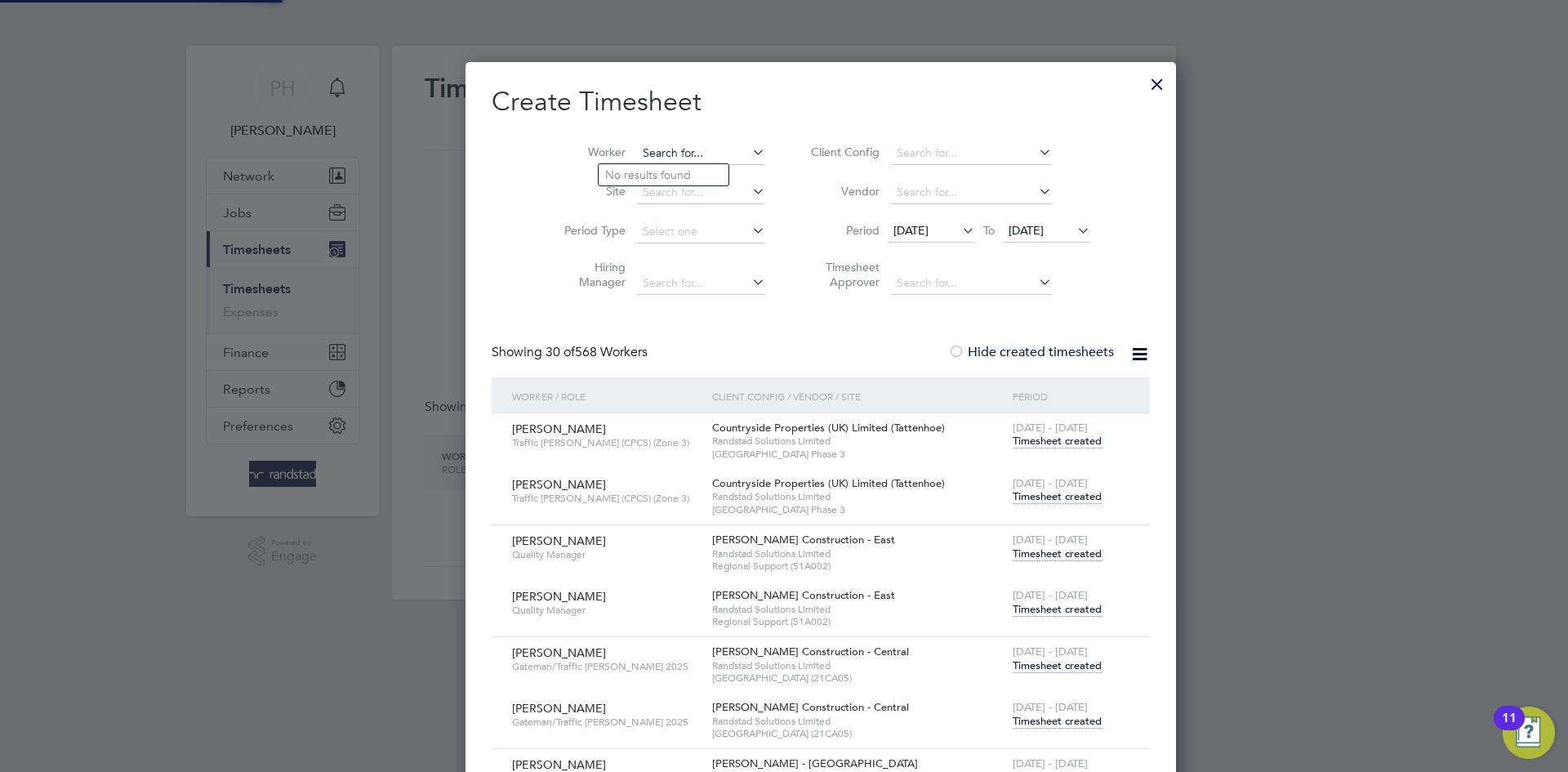
paste input "[PERSON_NAME]"
click at [647, 176] on b "King" at bounding box center [638, 175] width 25 height 14
type input "[PERSON_NAME]"
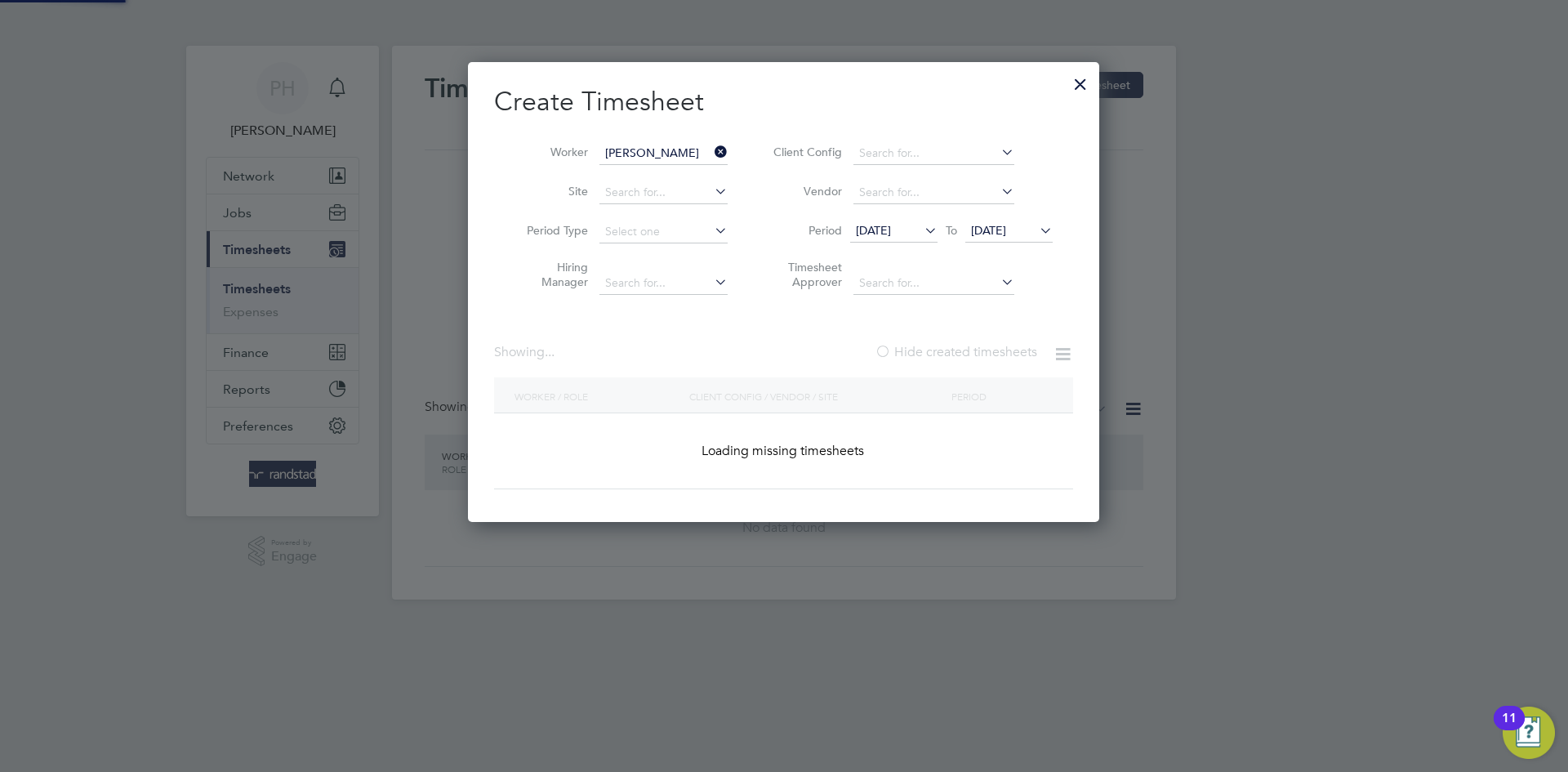
scroll to position [496, 632]
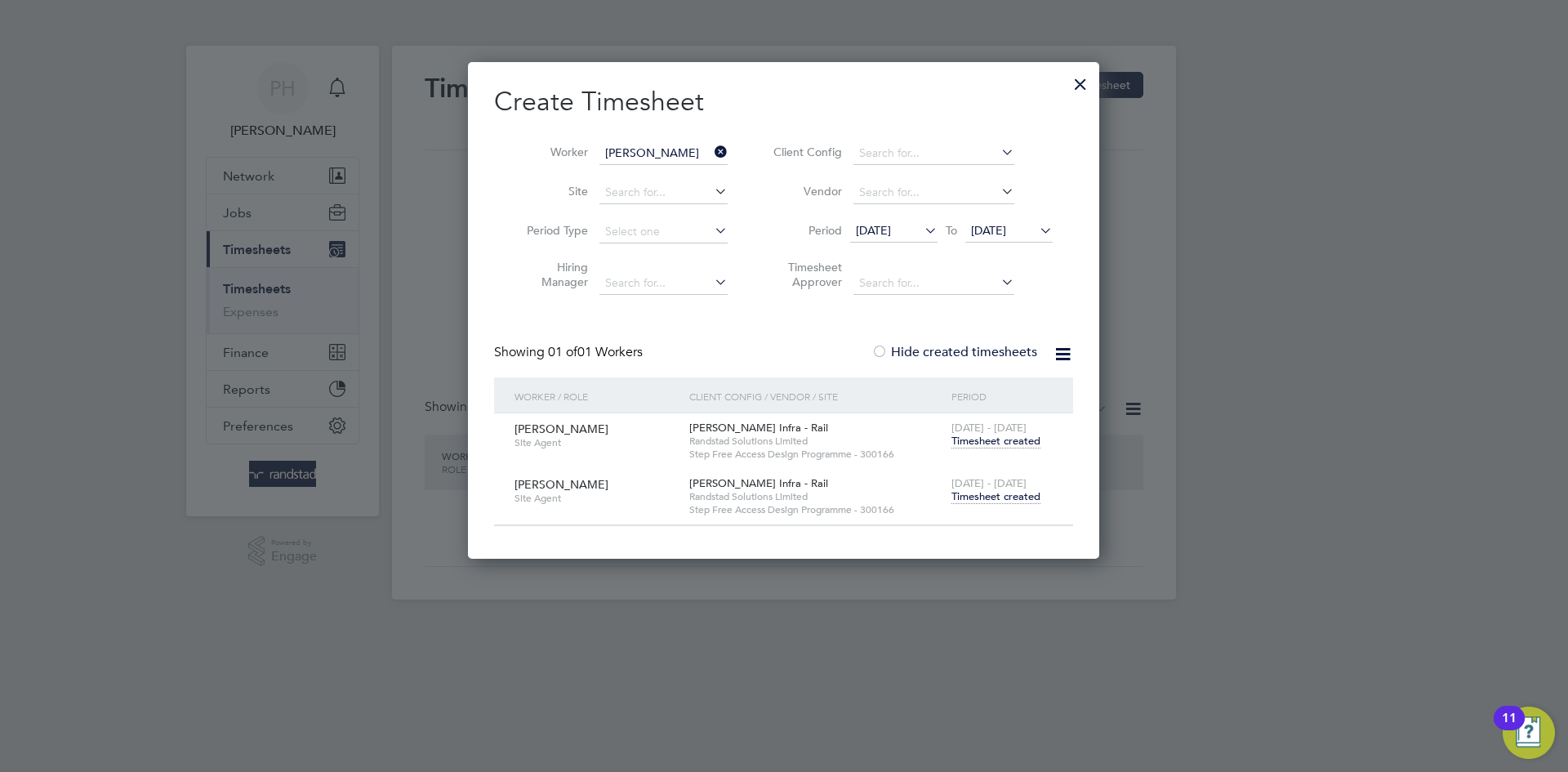
click at [963, 493] on span "Timesheet created" at bounding box center [996, 497] width 89 height 15
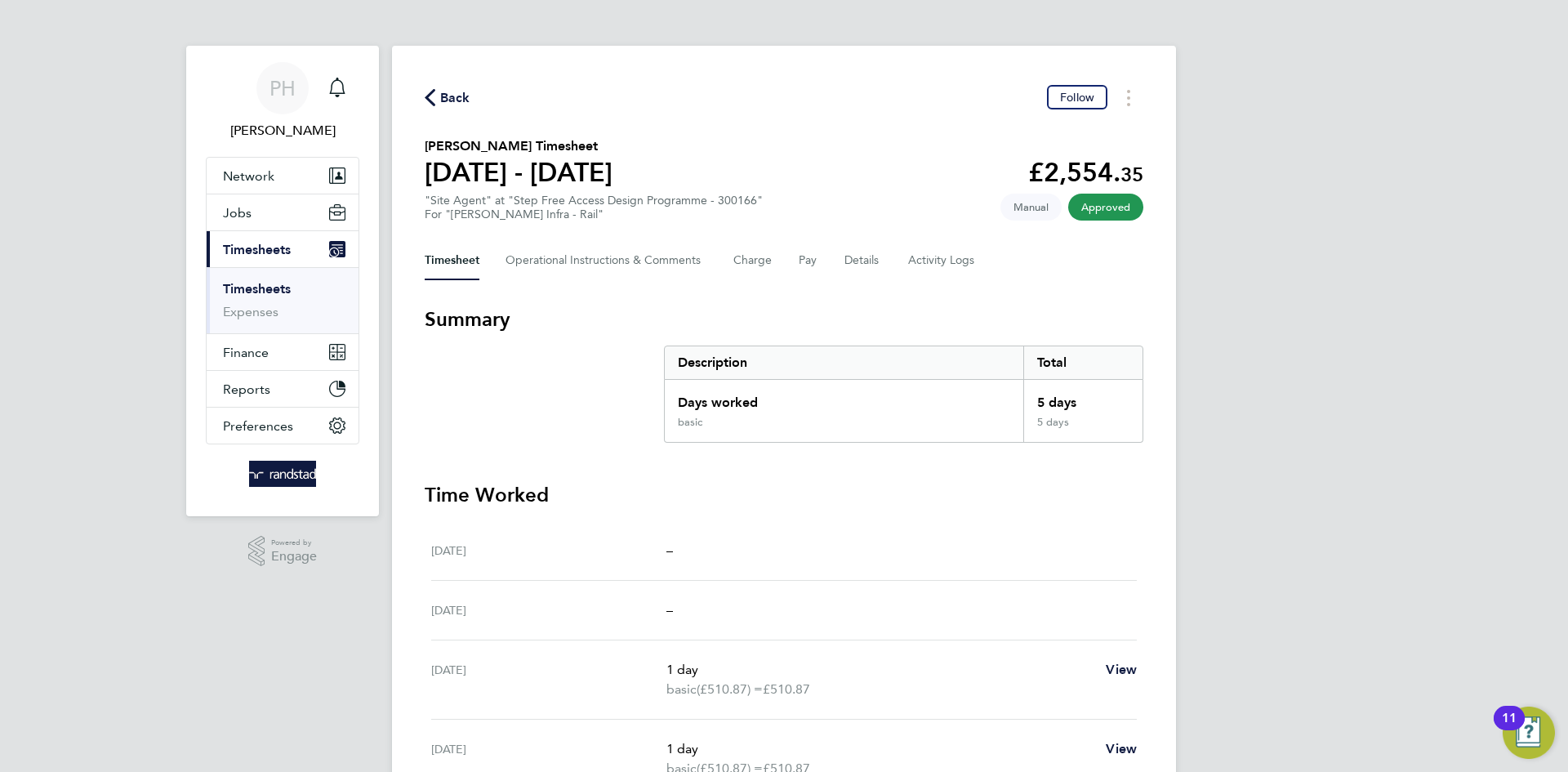
click at [453, 103] on span "Back" at bounding box center [455, 98] width 30 height 20
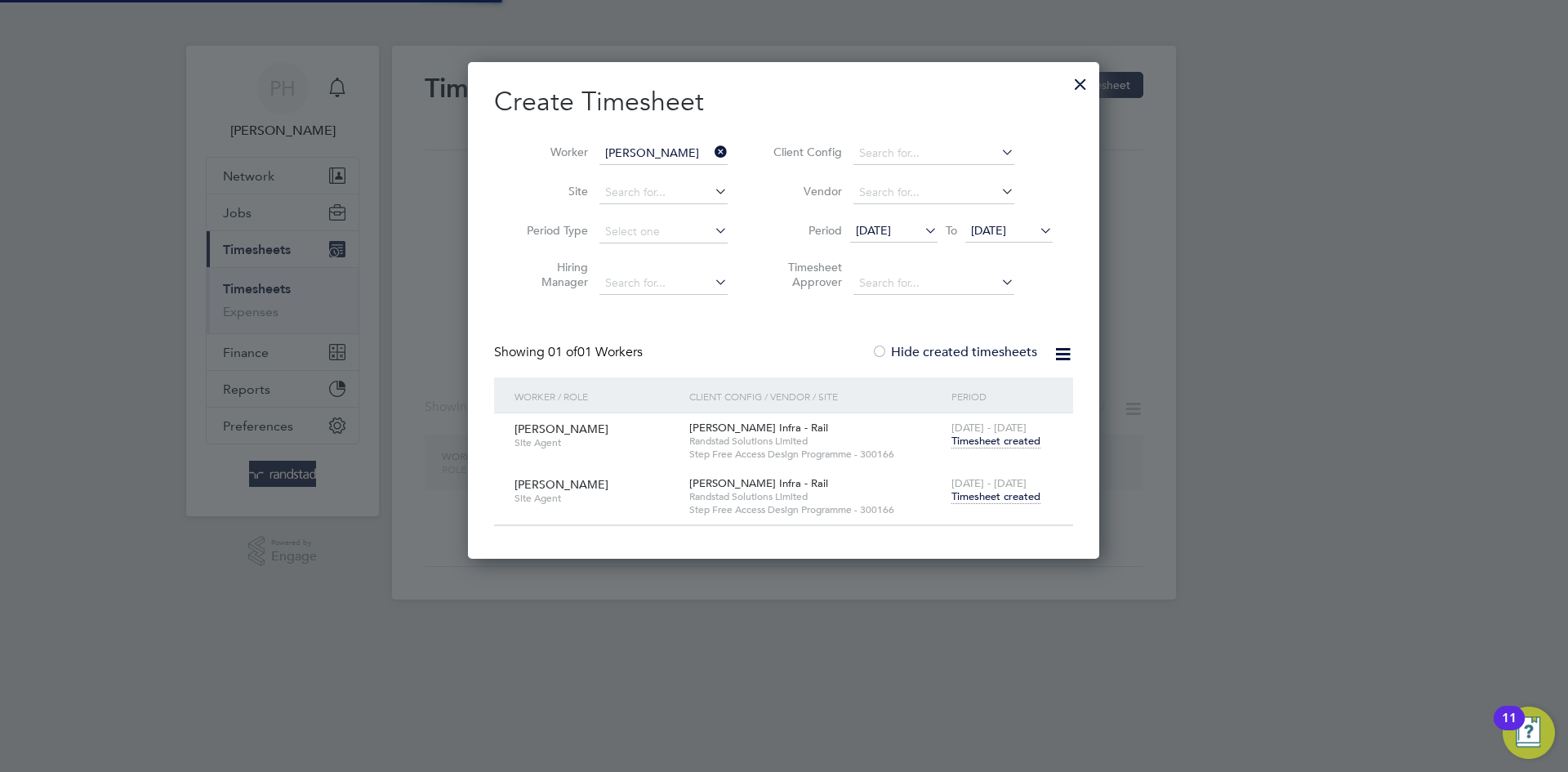
scroll to position [496, 632]
click at [712, 154] on icon at bounding box center [712, 152] width 0 height 23
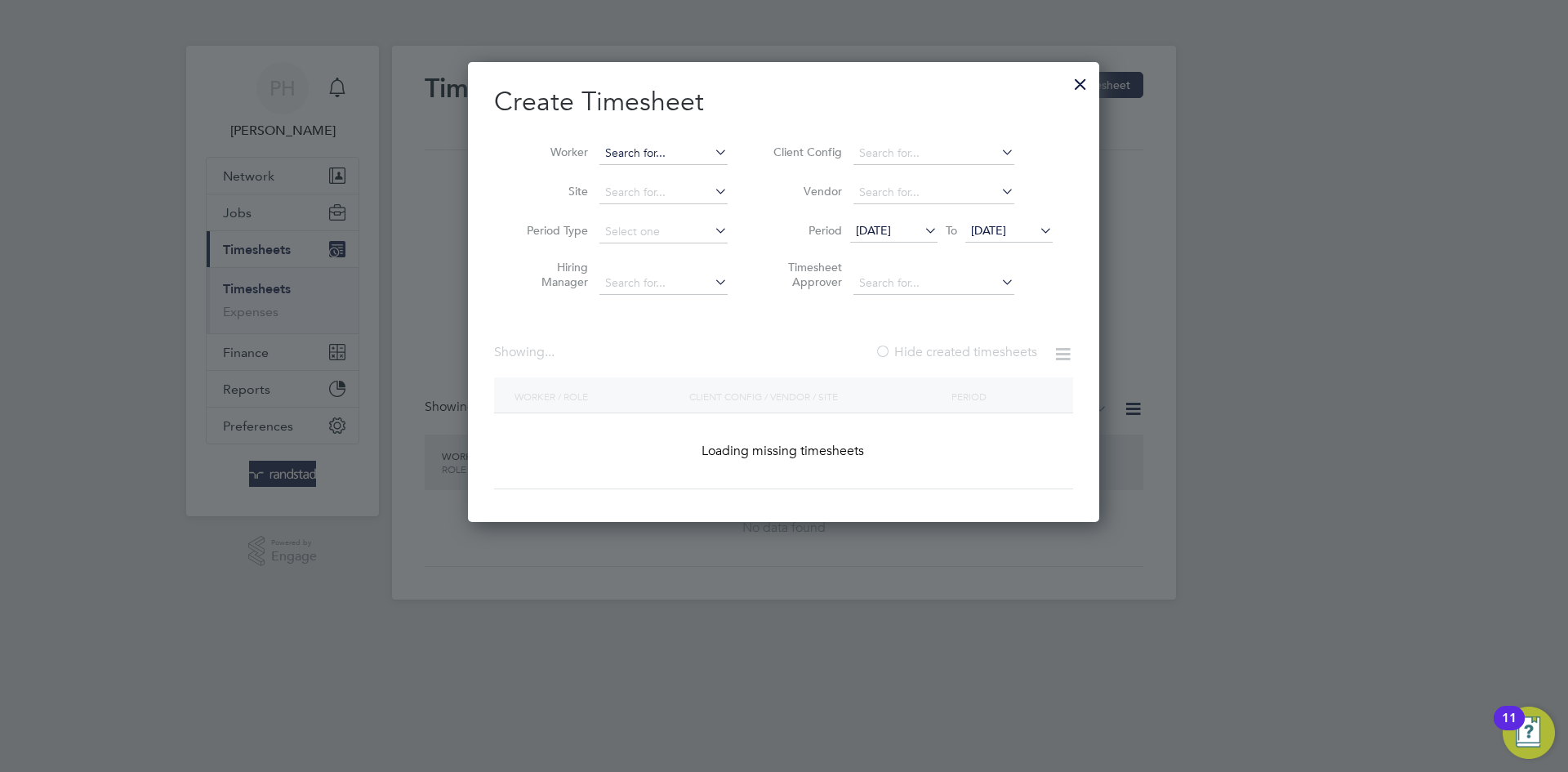
scroll to position [461, 632]
click at [656, 150] on input at bounding box center [663, 154] width 128 height 23
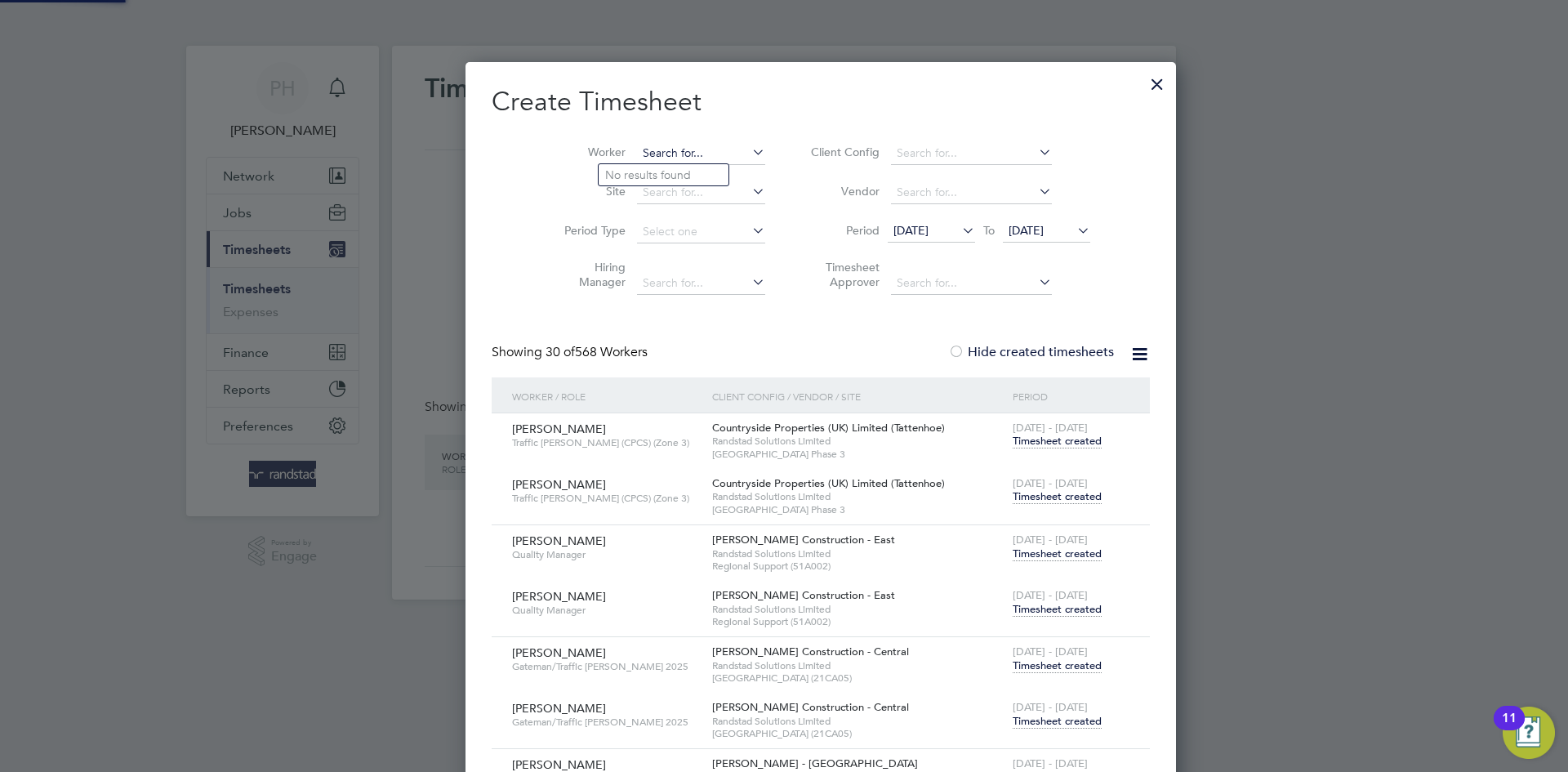
scroll to position [3930, 637]
paste input "[PERSON_NAME]"
type input "[PERSON_NAME]"
click at [640, 194] on b "[PERSON_NAME]" at bounding box center [678, 197] width 95 height 14
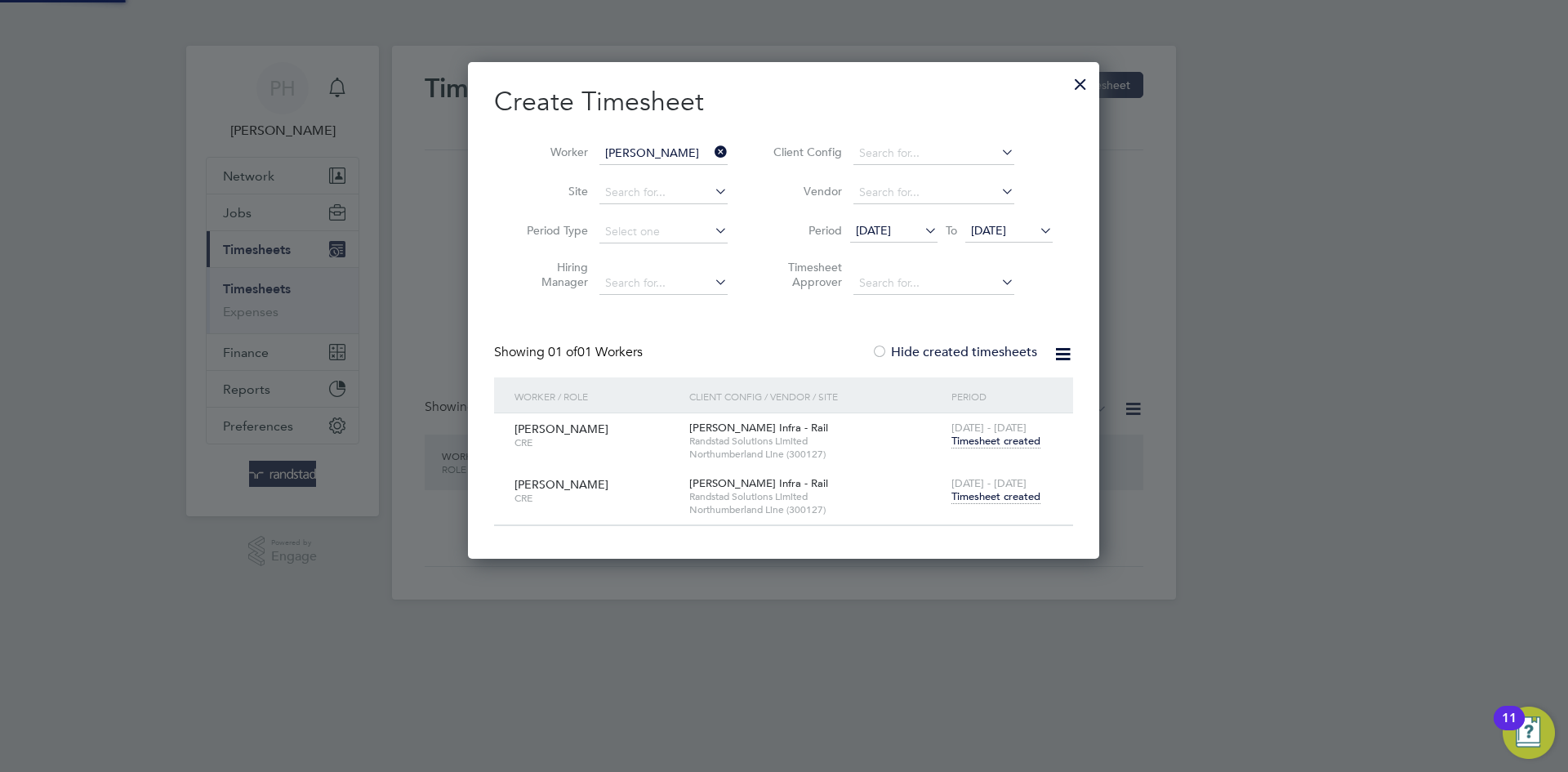
scroll to position [496, 632]
click at [977, 493] on span "Timesheet created" at bounding box center [996, 497] width 89 height 15
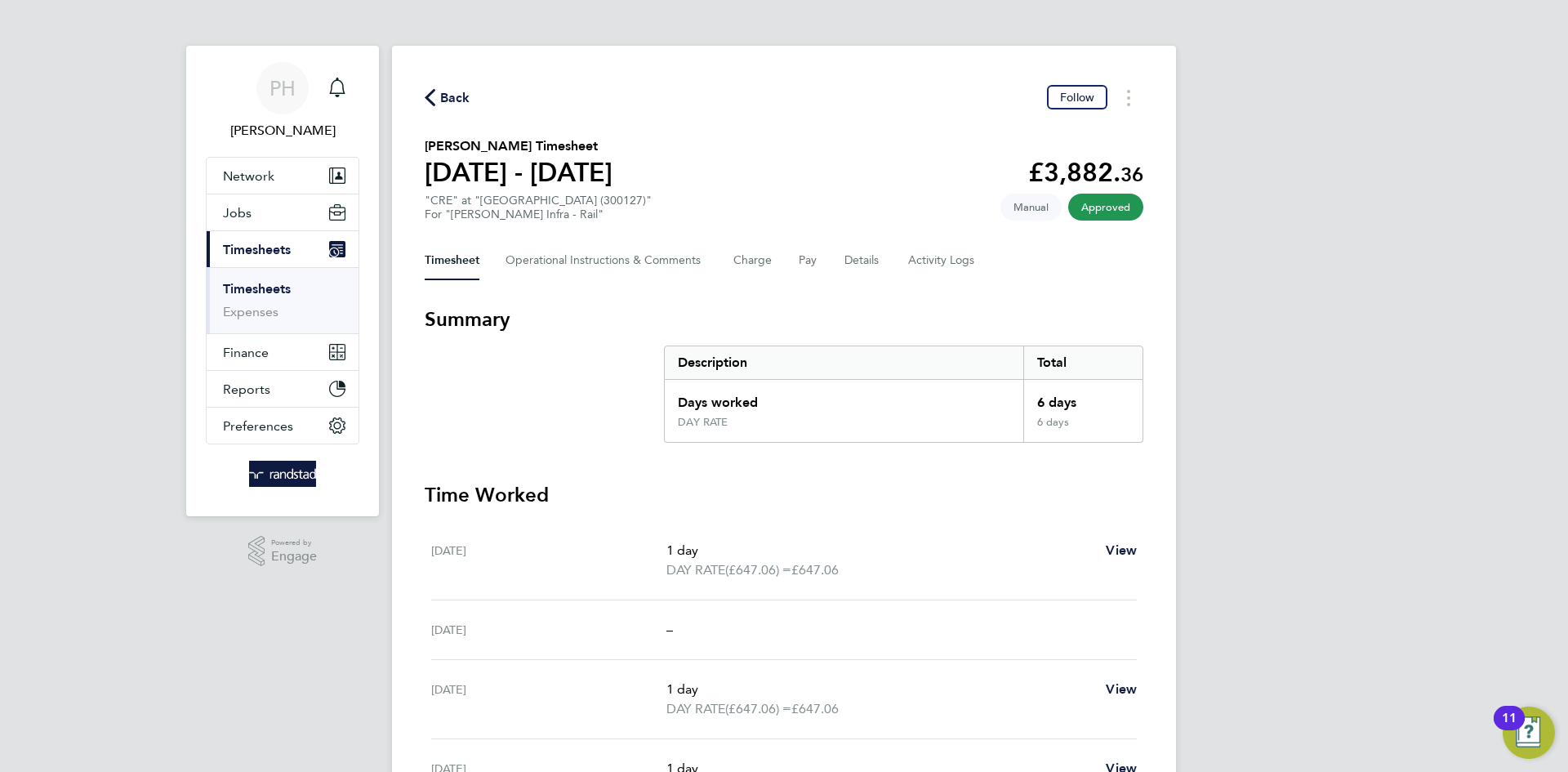
click at [458, 95] on span "Back" at bounding box center [455, 98] width 30 height 20
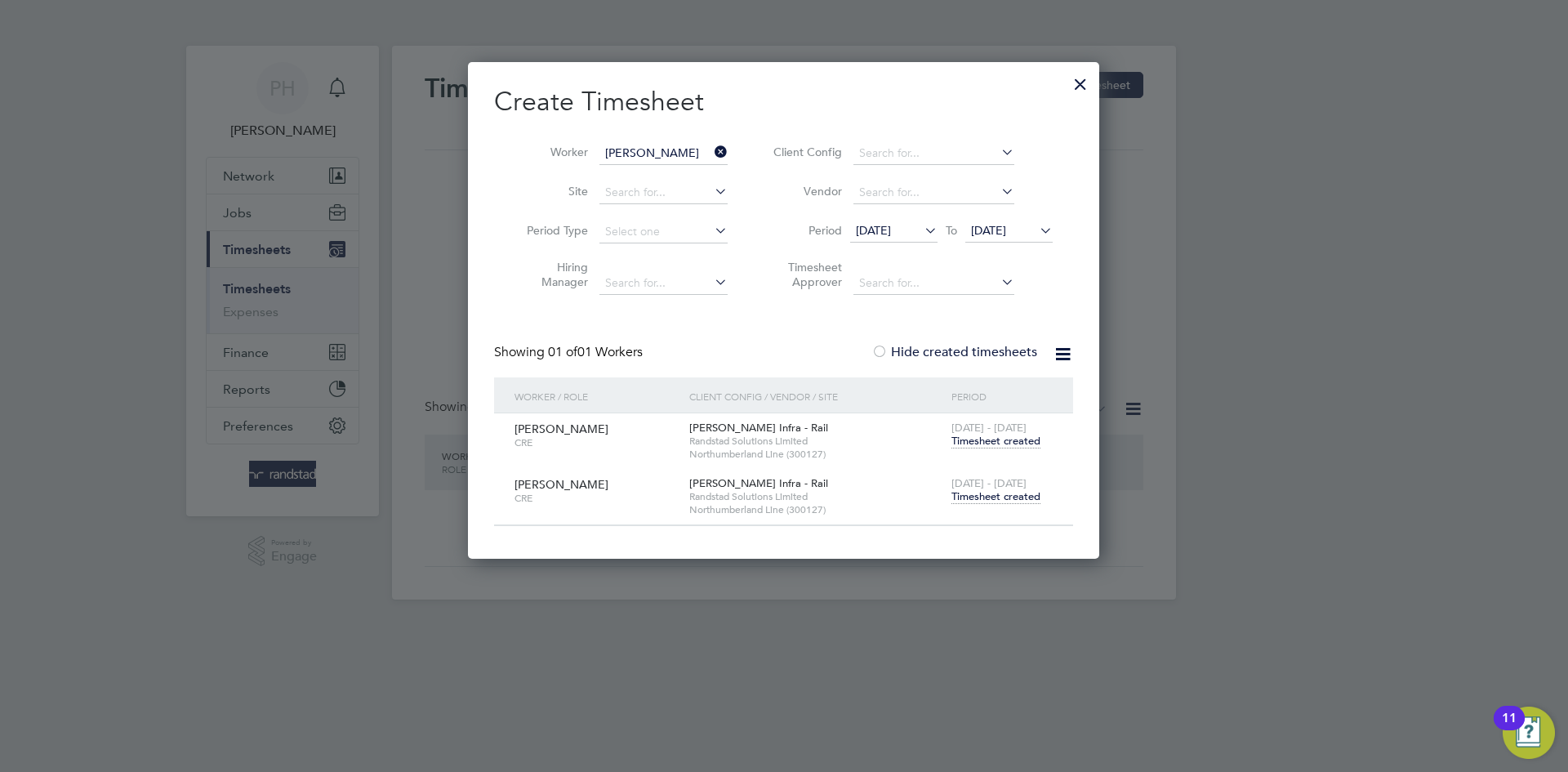
click at [712, 149] on icon at bounding box center [712, 152] width 0 height 23
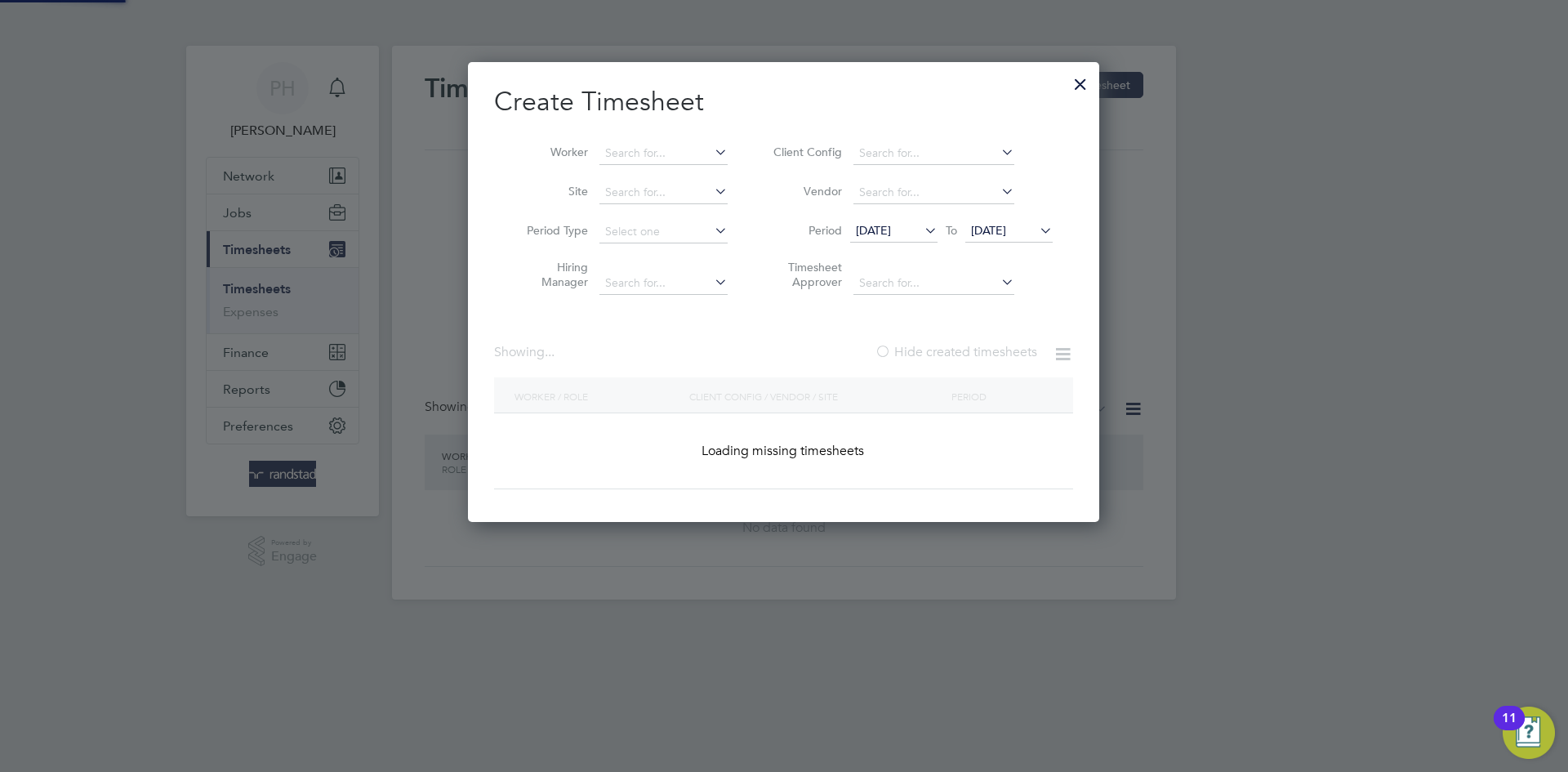
scroll to position [461, 632]
click at [668, 149] on input at bounding box center [663, 154] width 128 height 23
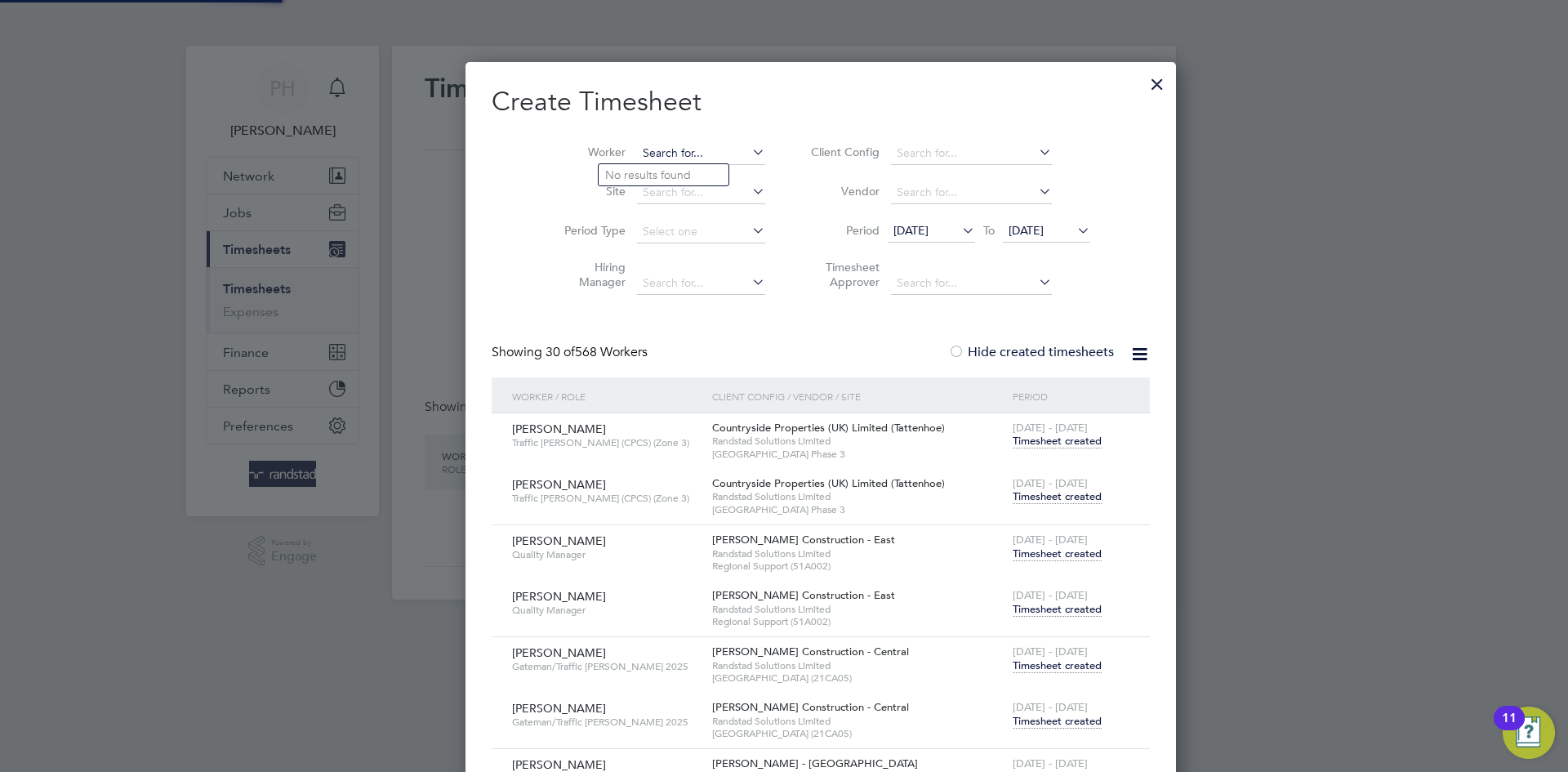
paste input "[PERSON_NAME]"
type input "[PERSON_NAME]"
click at [672, 167] on li "[PERSON_NAME]" at bounding box center [675, 175] width 152 height 22
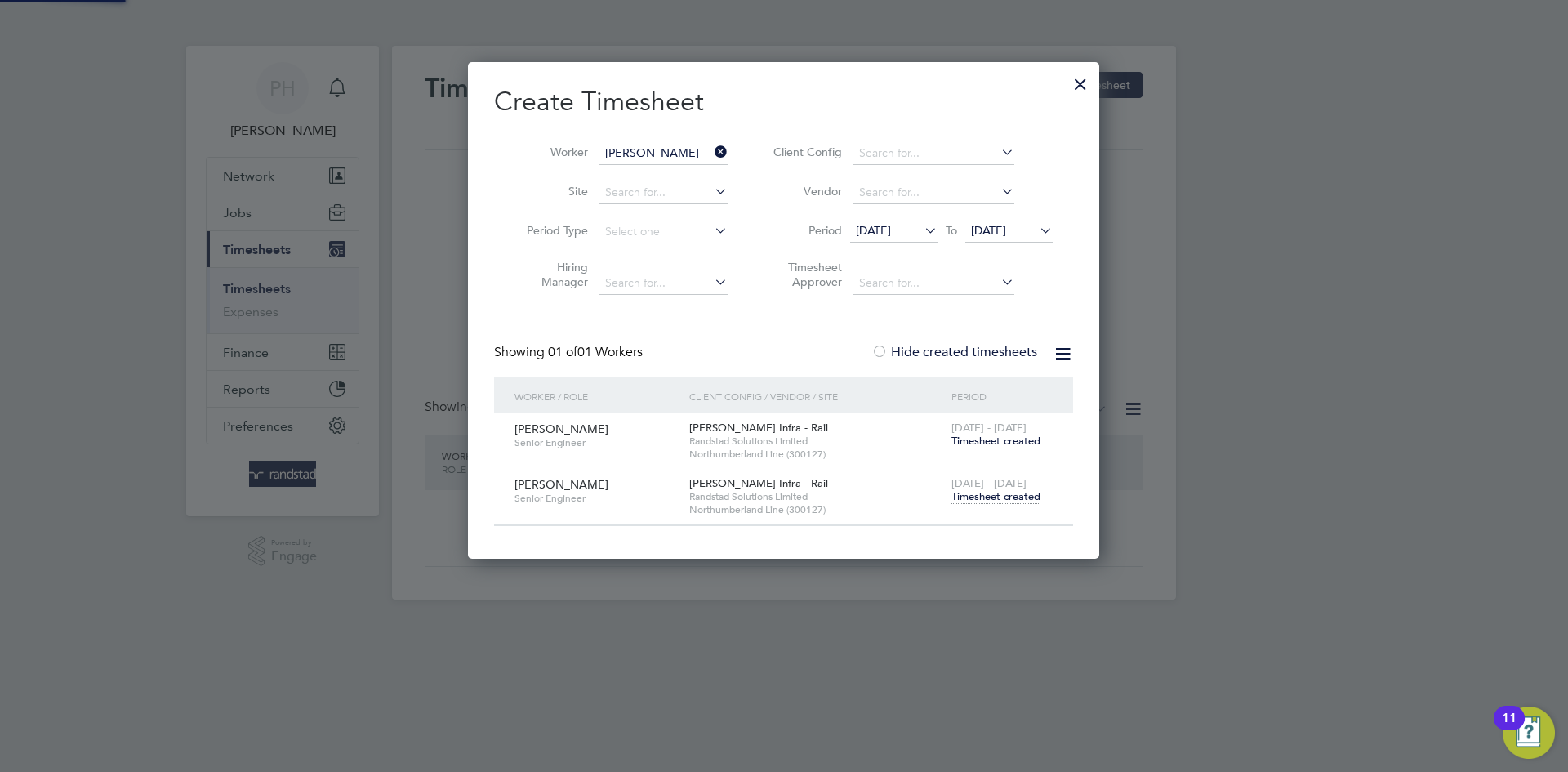
scroll to position [496, 632]
click at [1002, 498] on span "Timesheet created" at bounding box center [996, 497] width 89 height 15
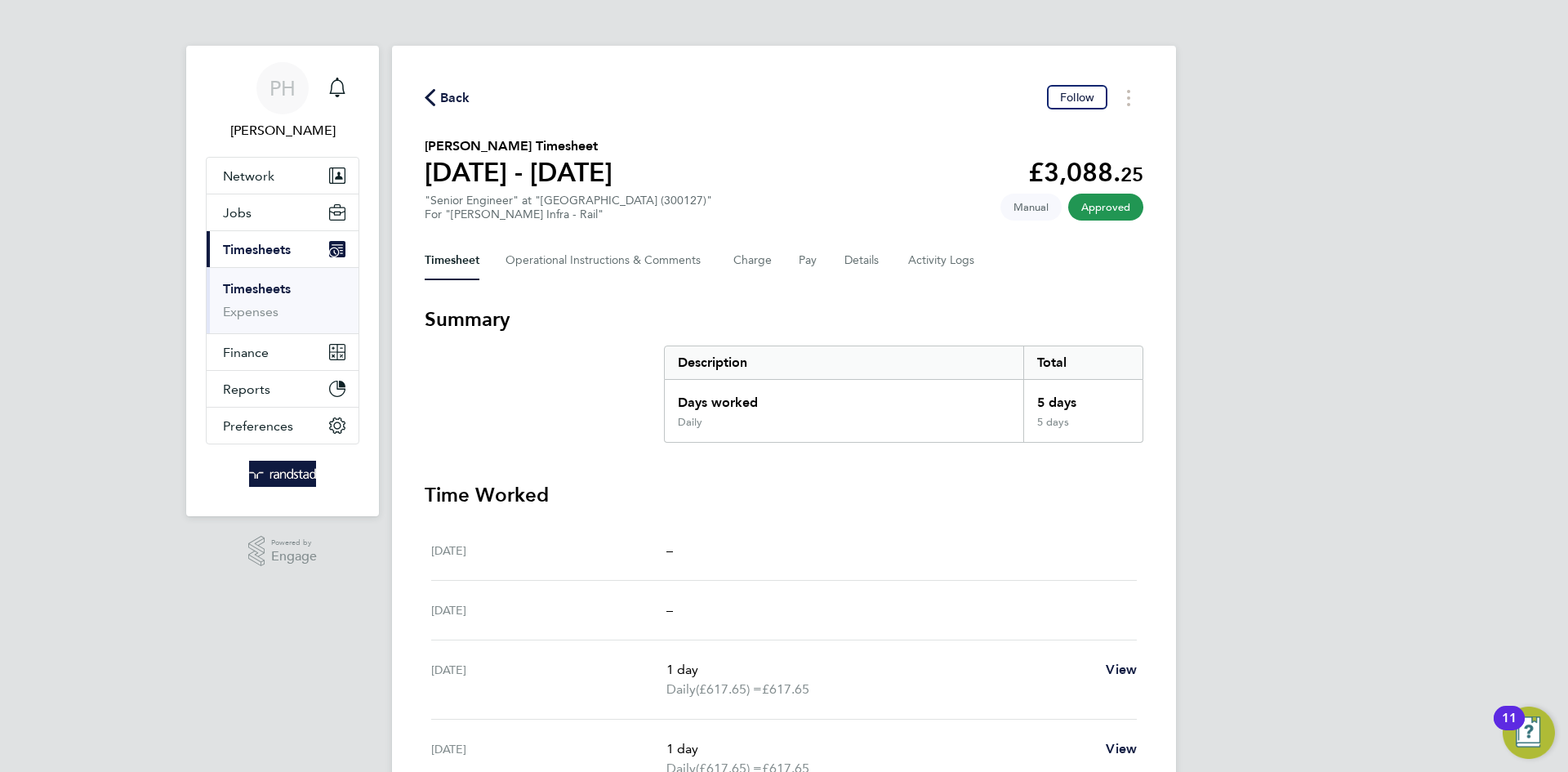
click at [436, 97] on span "Back" at bounding box center [448, 96] width 46 height 16
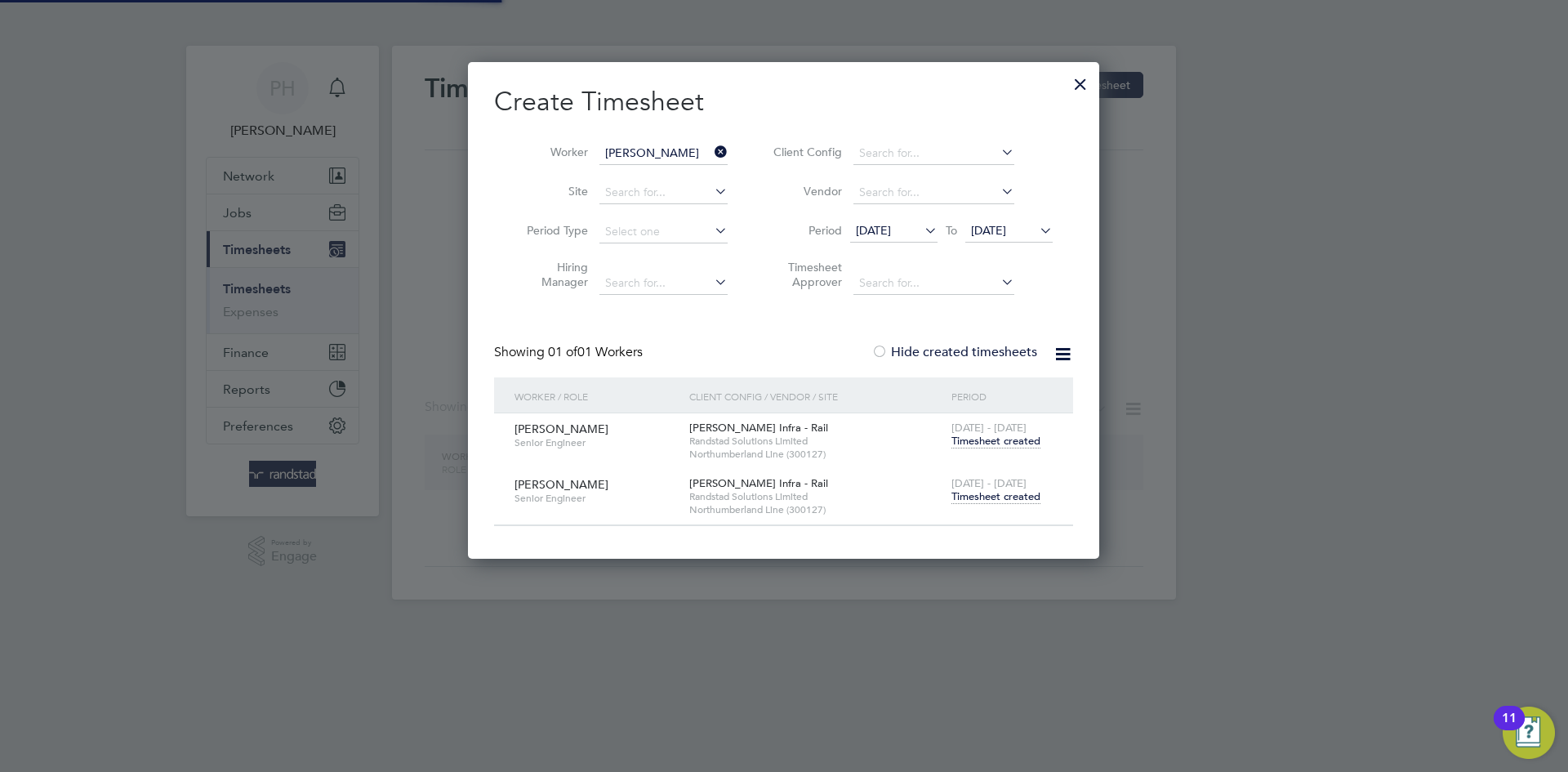
scroll to position [496, 632]
click at [712, 150] on icon at bounding box center [712, 152] width 0 height 23
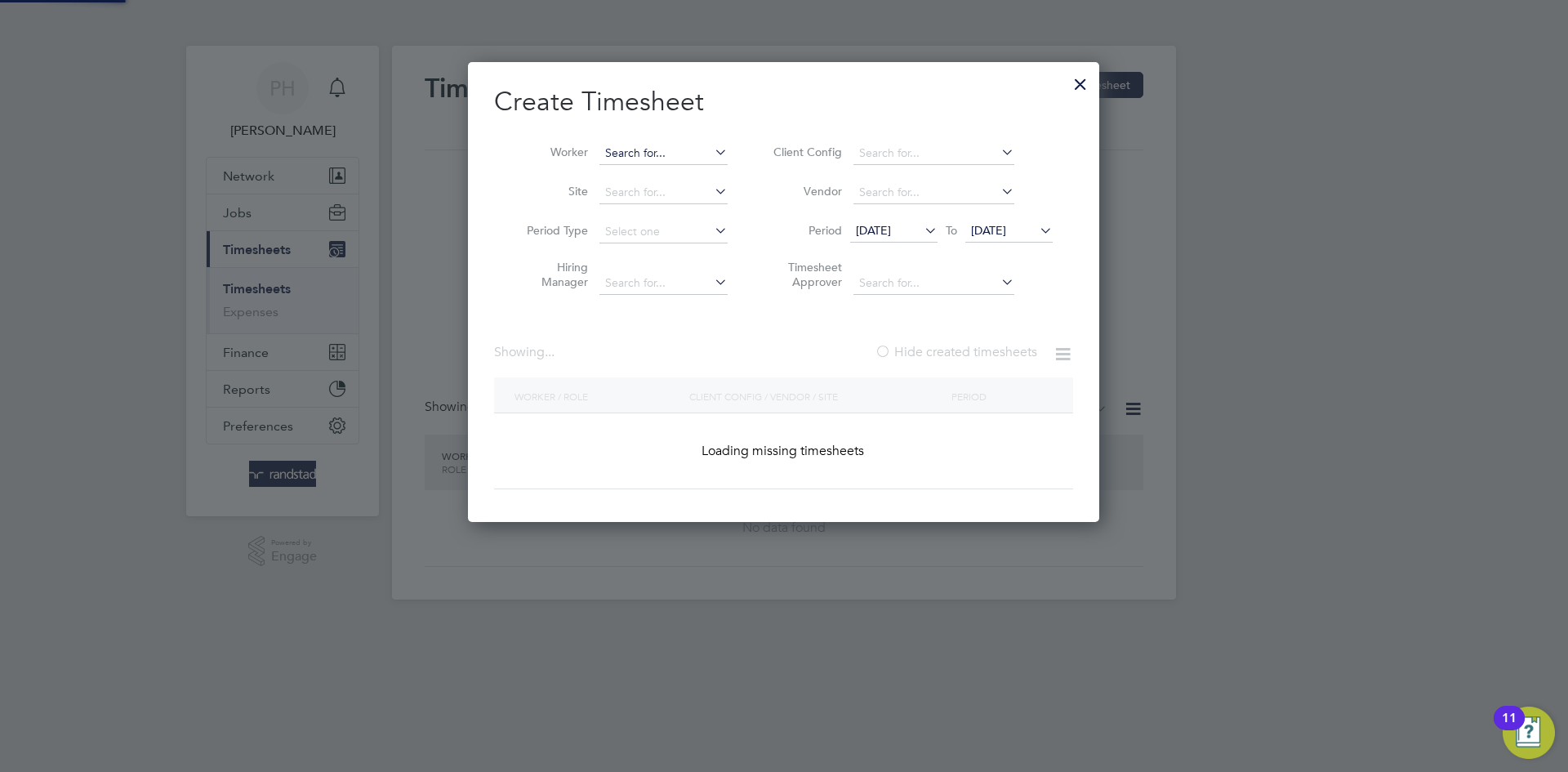
click at [672, 151] on input at bounding box center [663, 154] width 128 height 23
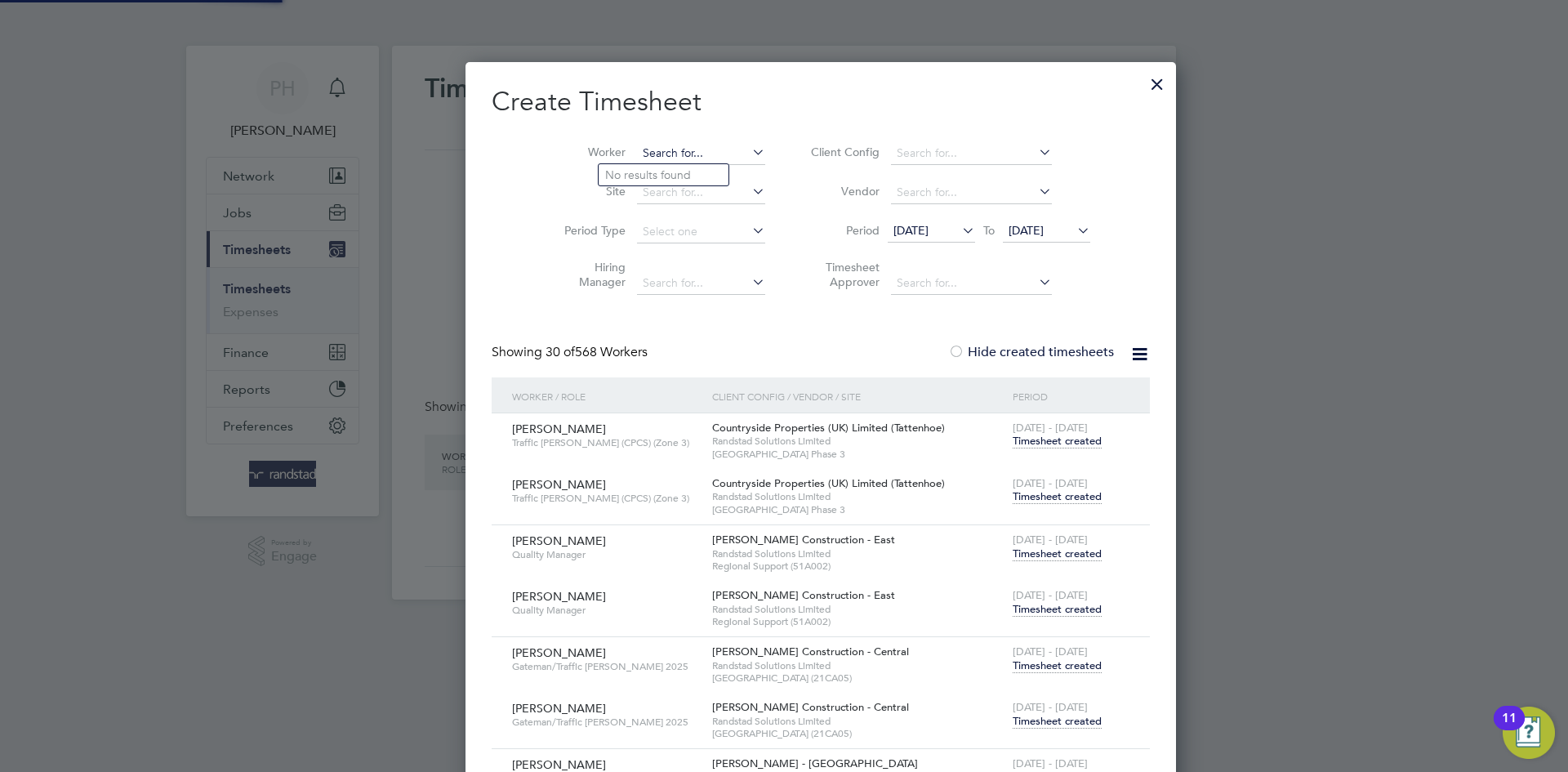
scroll to position [3930, 637]
paste input "[PERSON_NAME]"
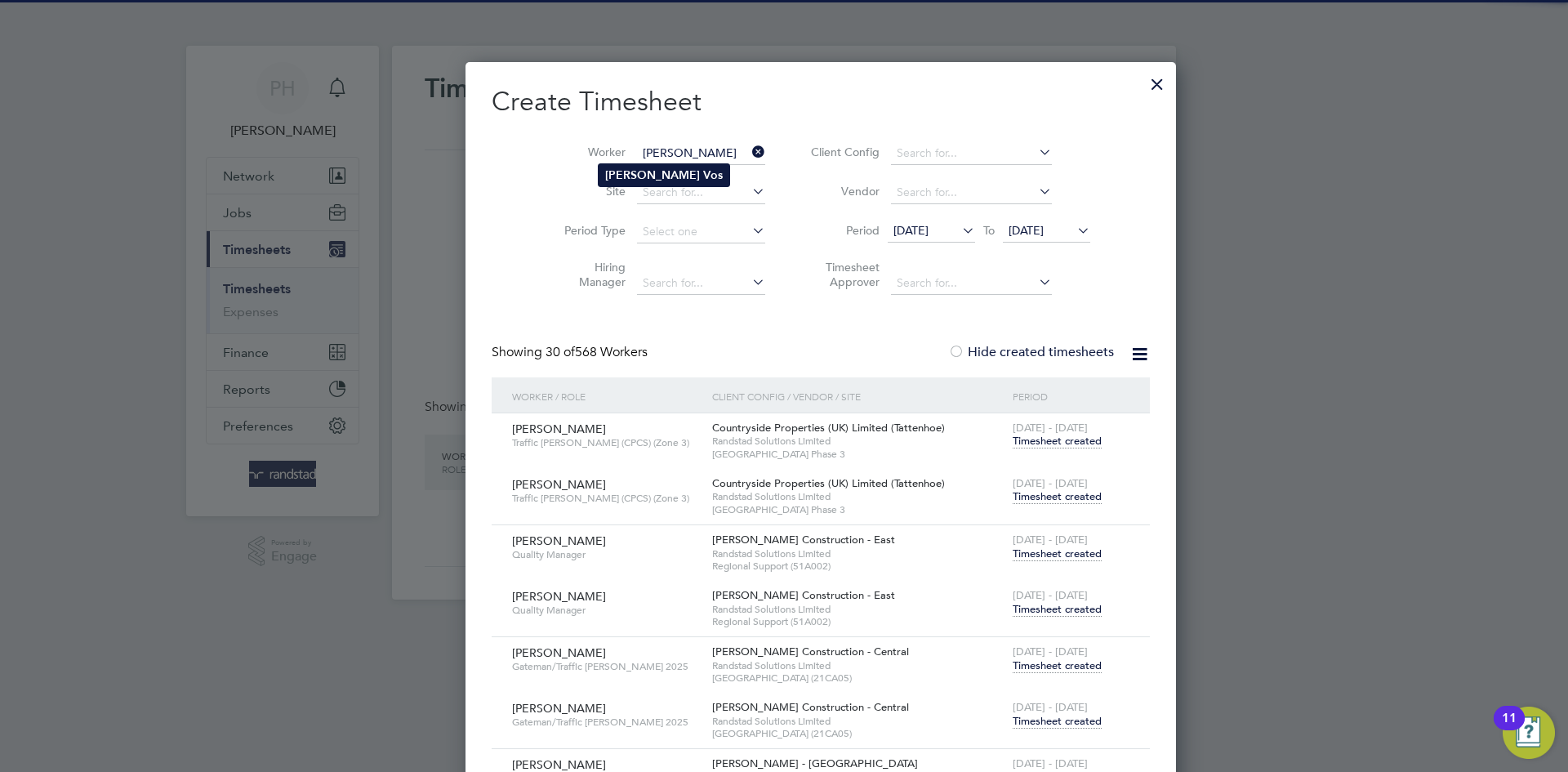
type input "[PERSON_NAME]"
click at [630, 165] on li "[PERSON_NAME]" at bounding box center [664, 175] width 131 height 22
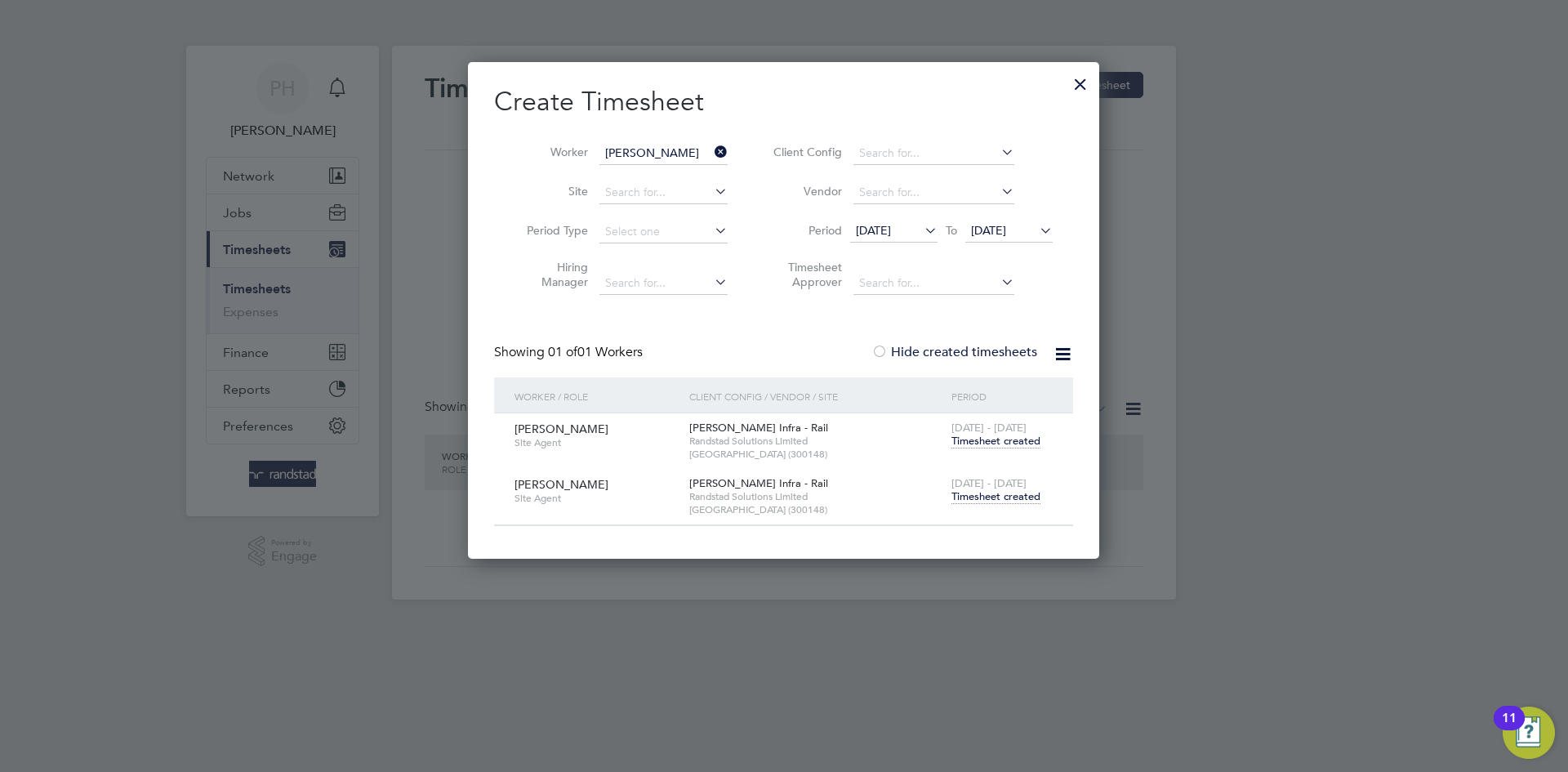
scroll to position [496, 632]
click at [990, 493] on span "Timesheet created" at bounding box center [996, 497] width 89 height 15
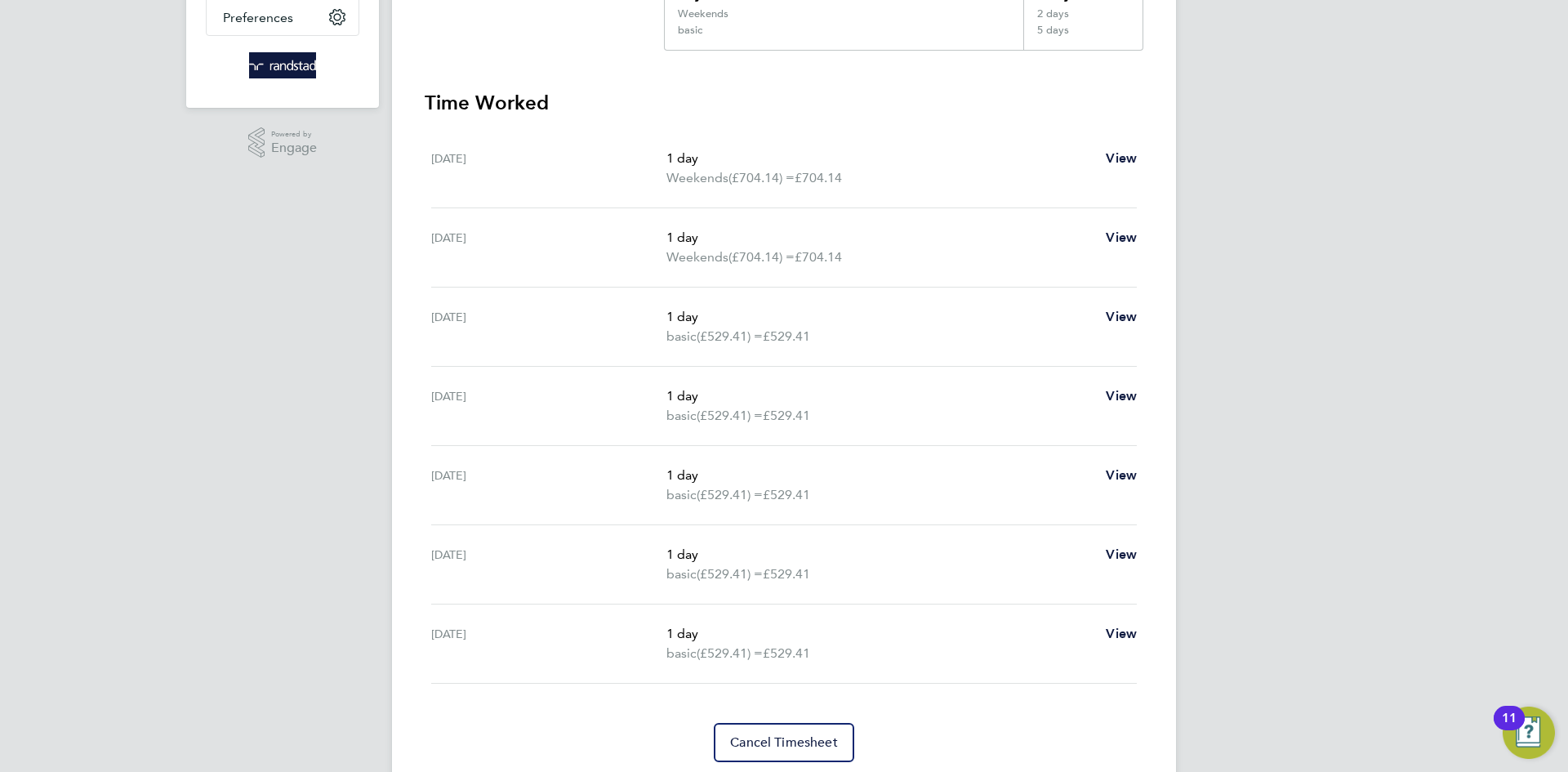
scroll to position [118, 0]
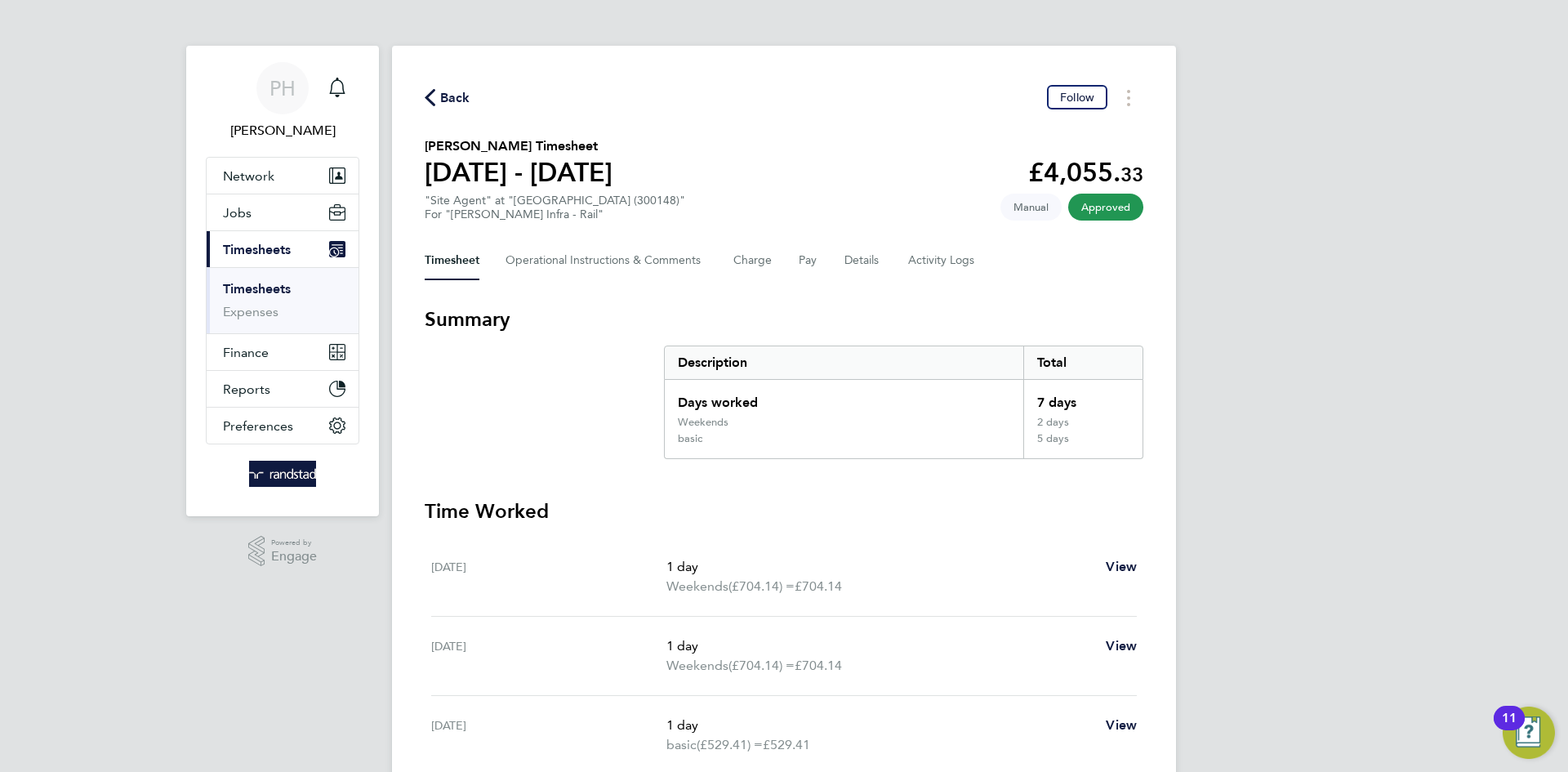
click at [453, 91] on span "Back" at bounding box center [455, 98] width 30 height 20
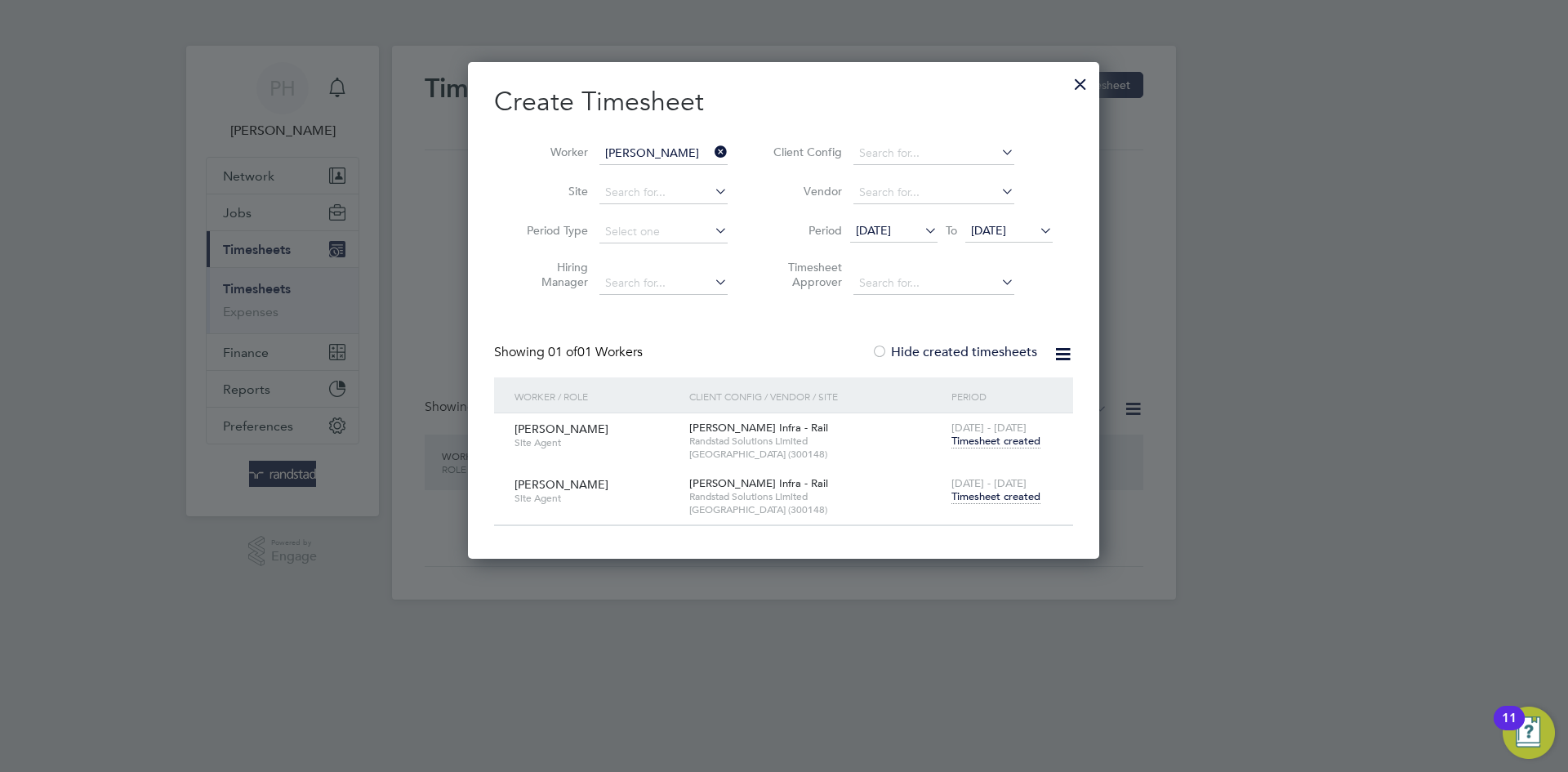
click at [712, 153] on icon at bounding box center [712, 152] width 0 height 23
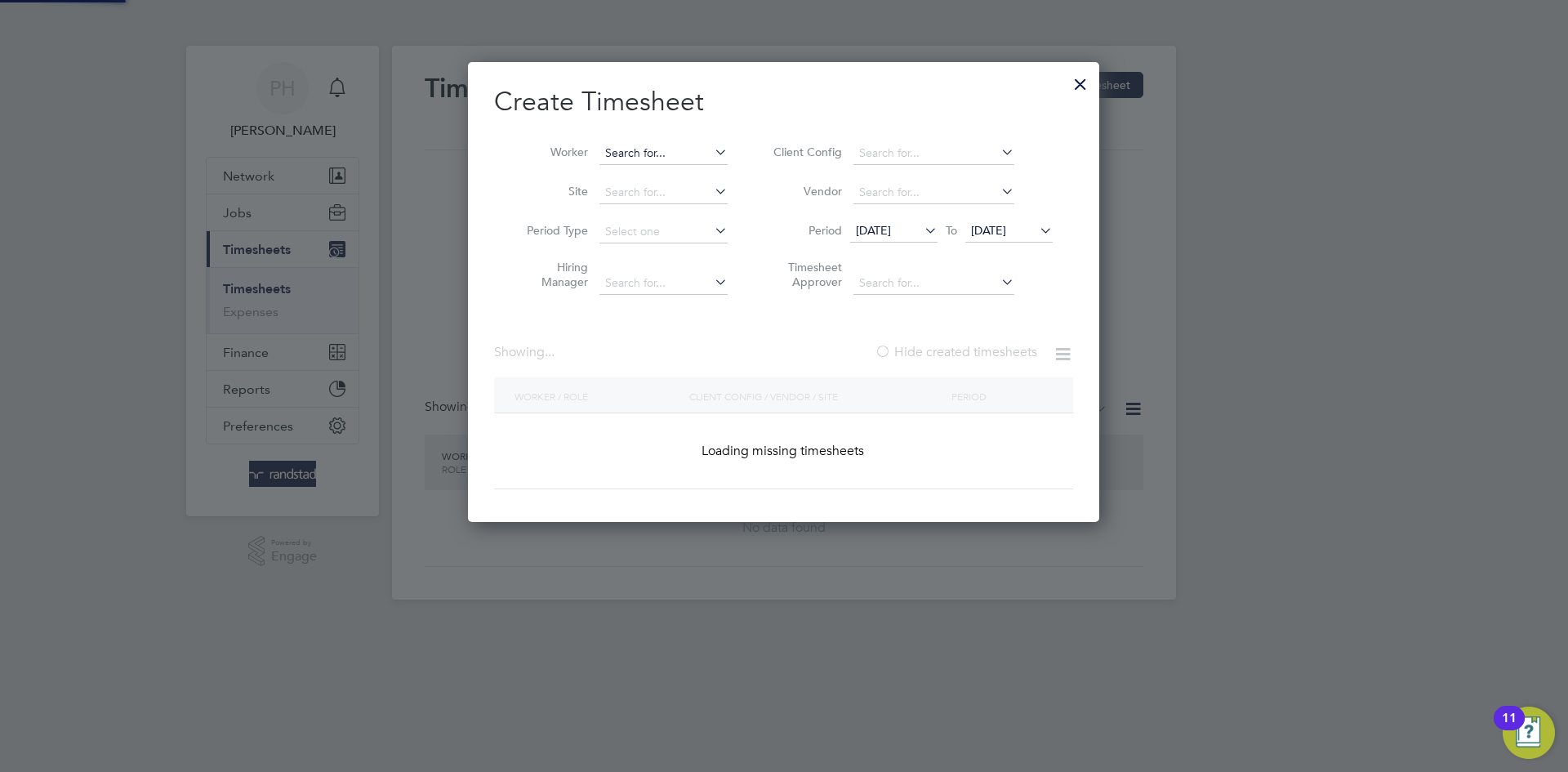
scroll to position [461, 632]
click at [654, 150] on input at bounding box center [663, 154] width 128 height 23
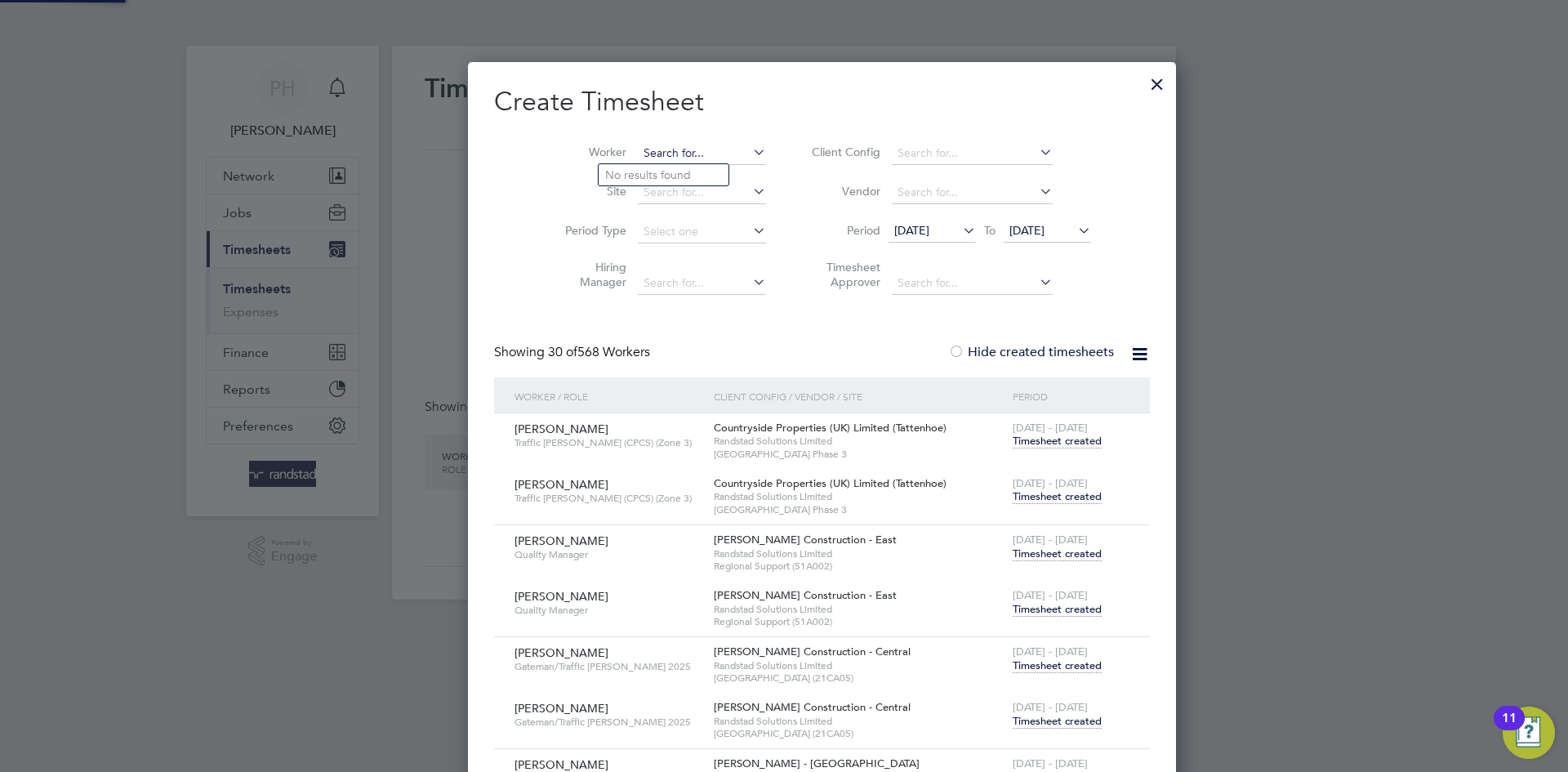
scroll to position [3930, 637]
paste input "[PERSON_NAME]"
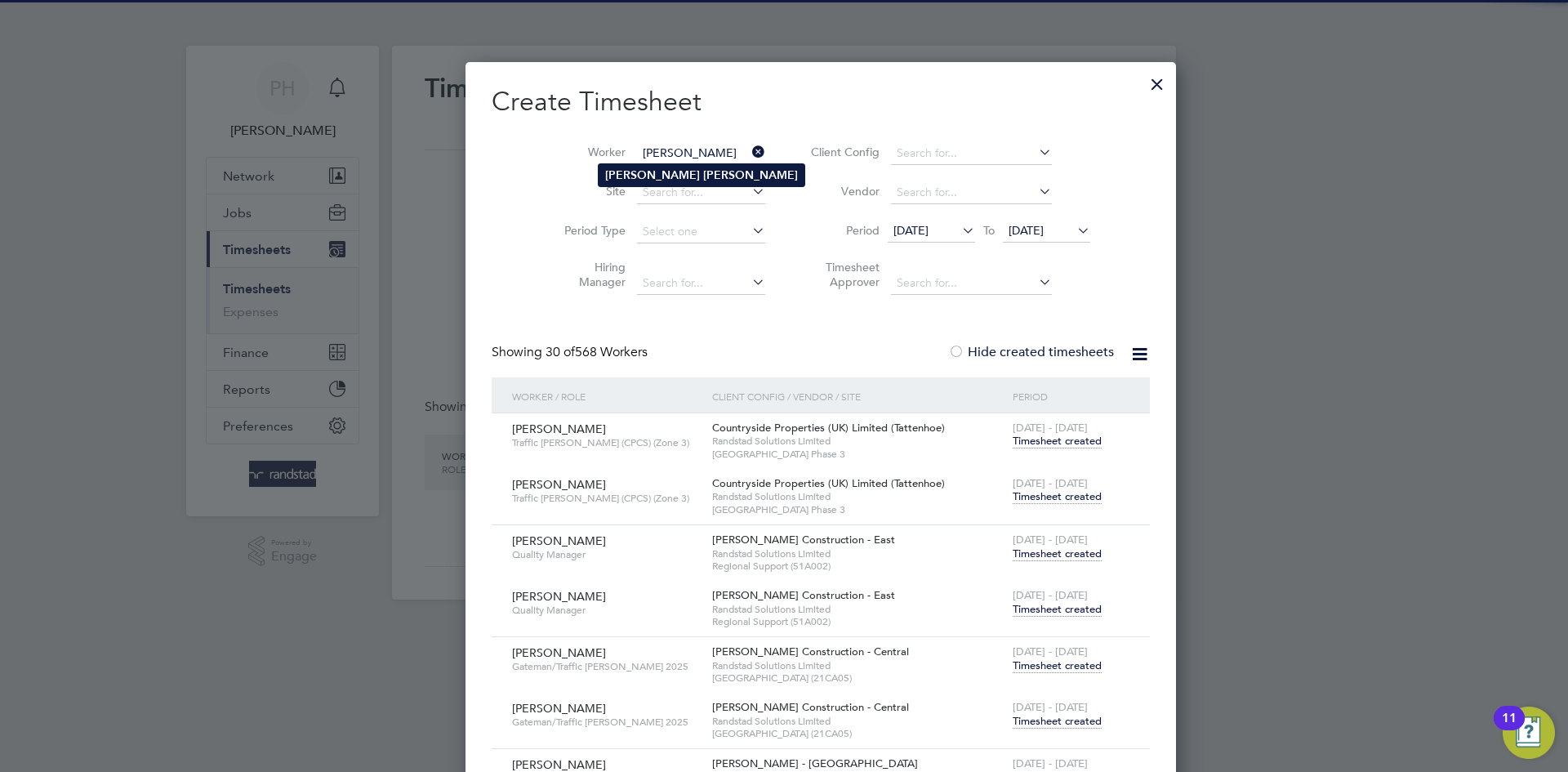
type input "[PERSON_NAME]"
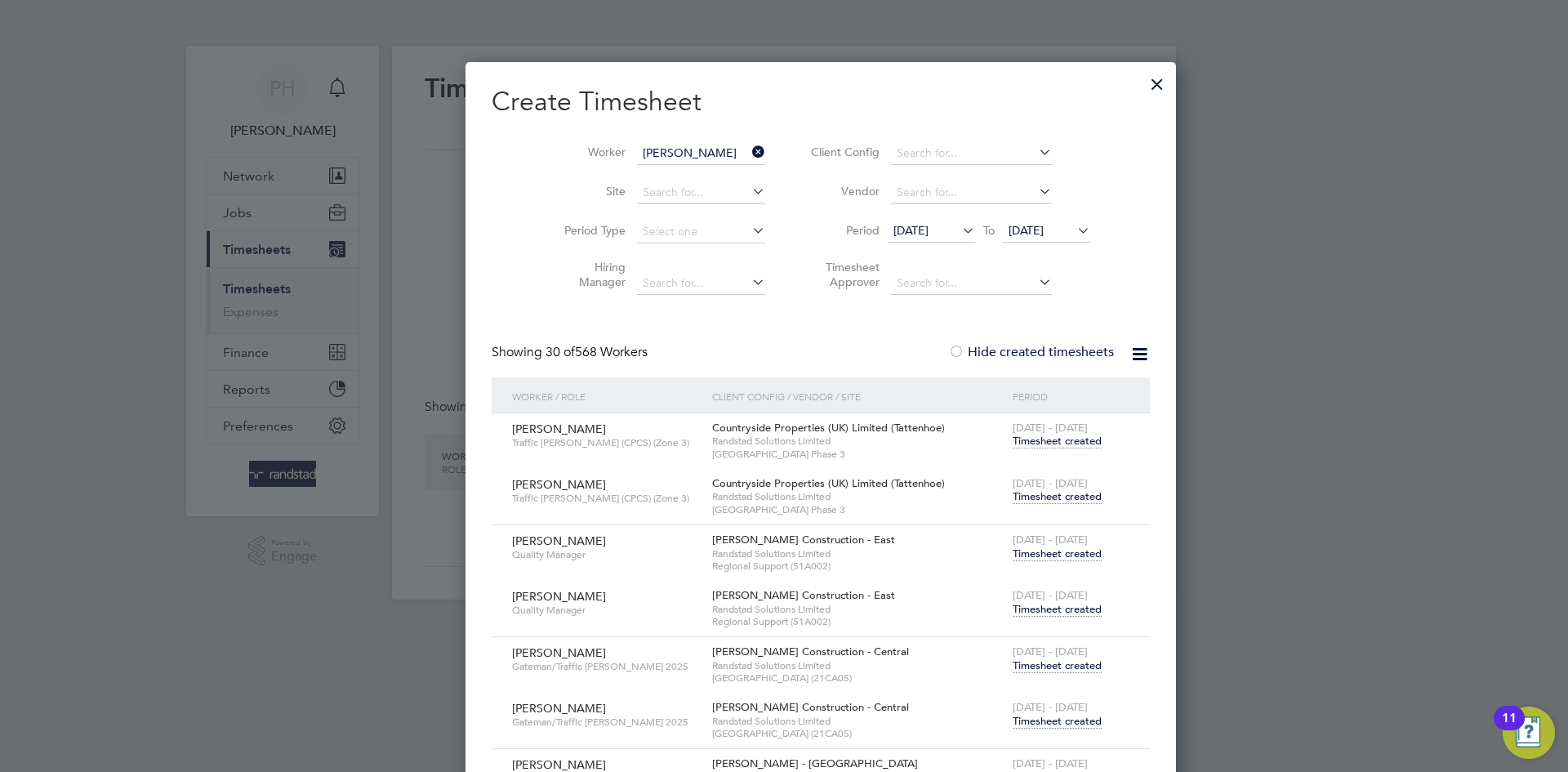
click at [704, 176] on b "[PERSON_NAME]" at bounding box center [751, 175] width 95 height 14
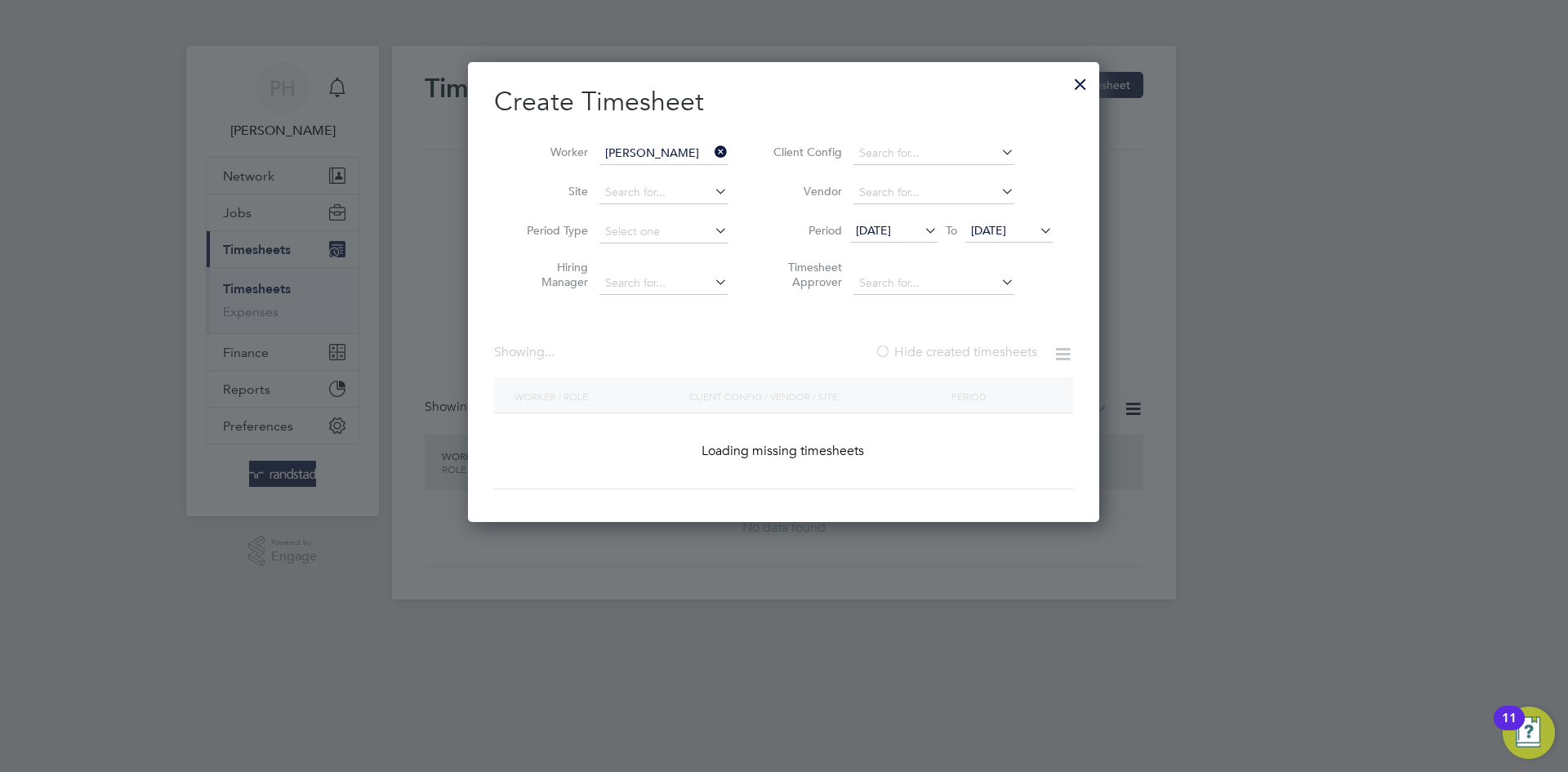
scroll to position [496, 632]
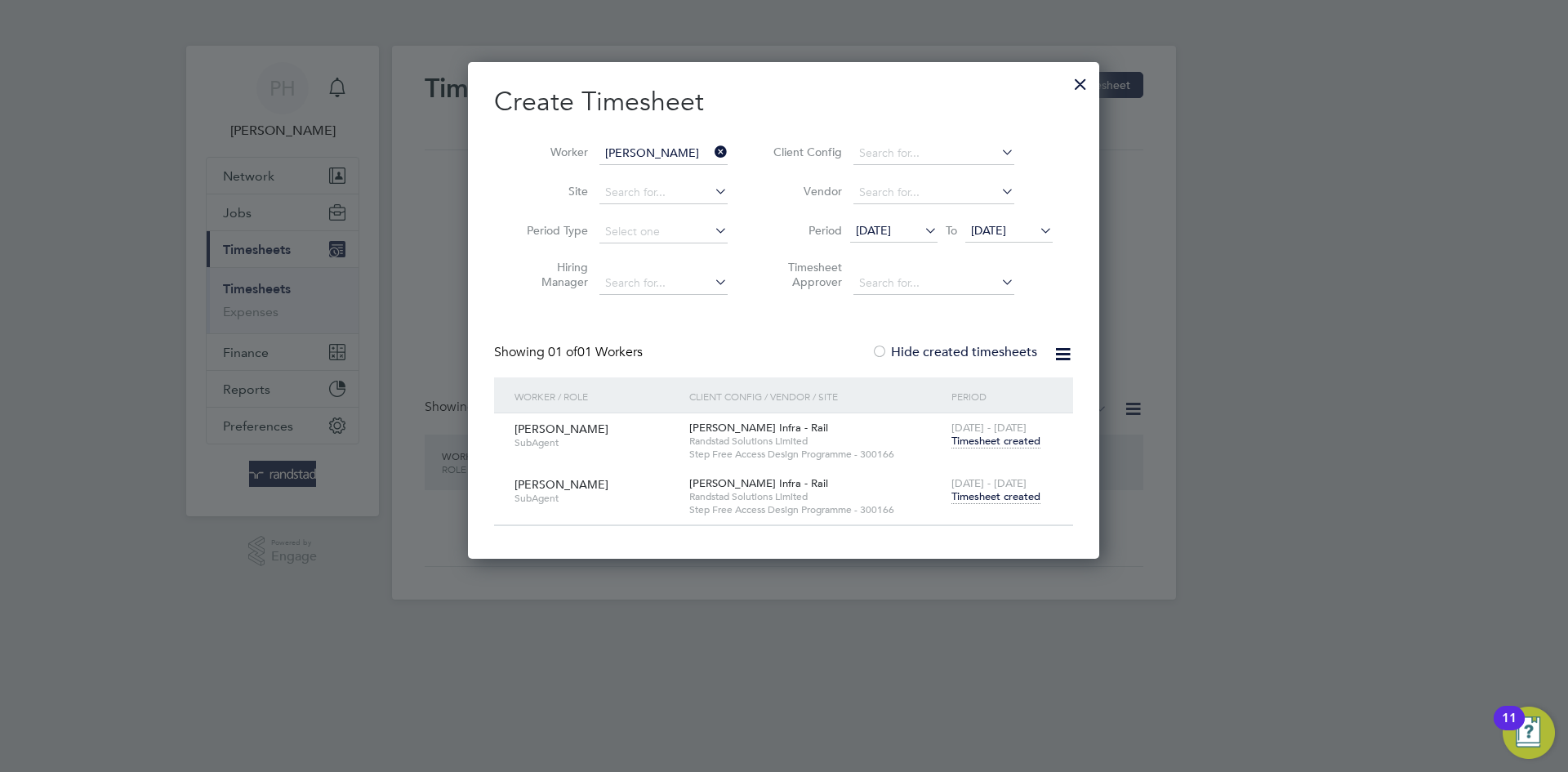
click at [989, 499] on span "Timesheet created" at bounding box center [996, 497] width 89 height 15
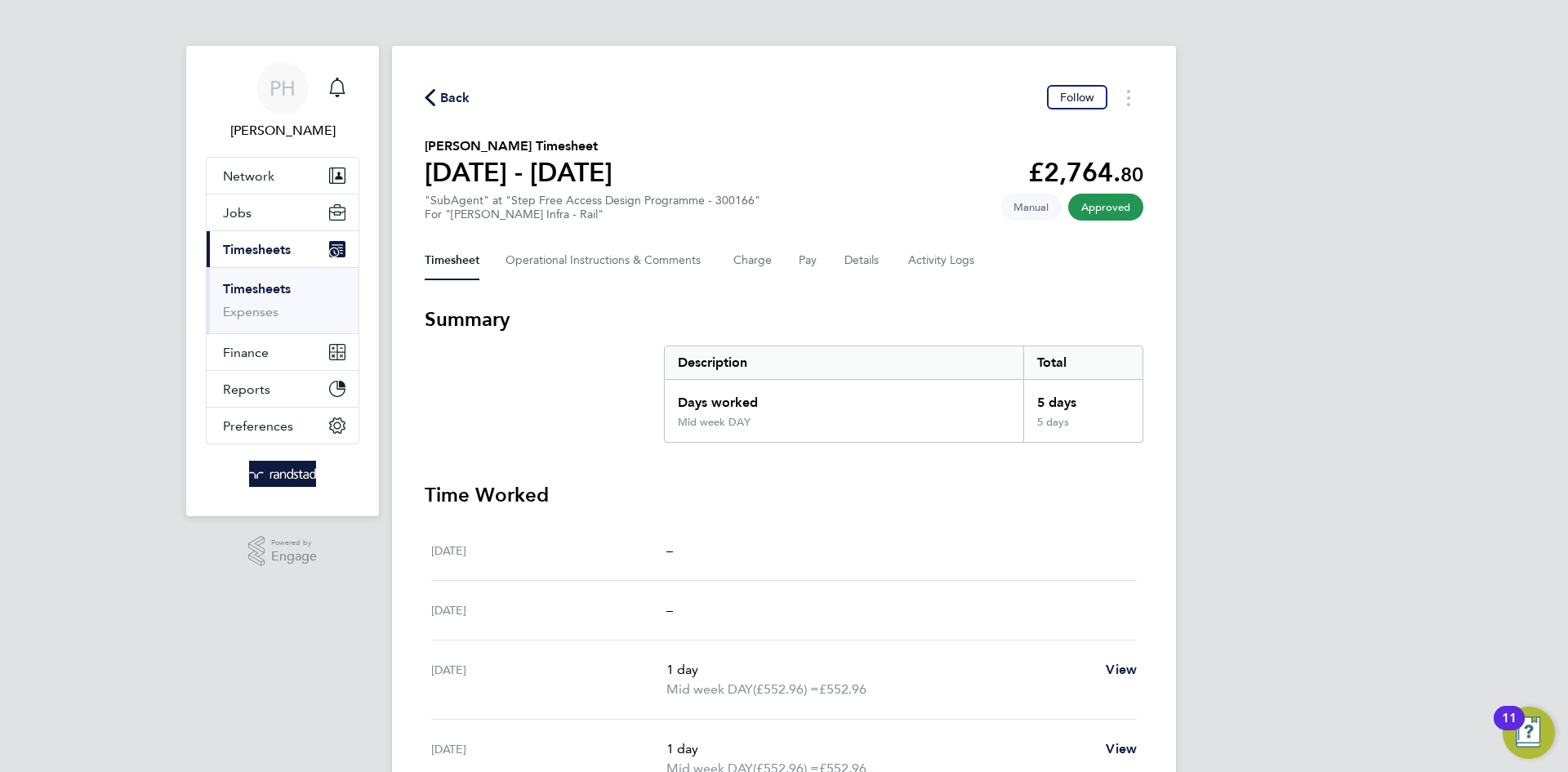
click at [450, 100] on span "Back" at bounding box center [455, 98] width 30 height 20
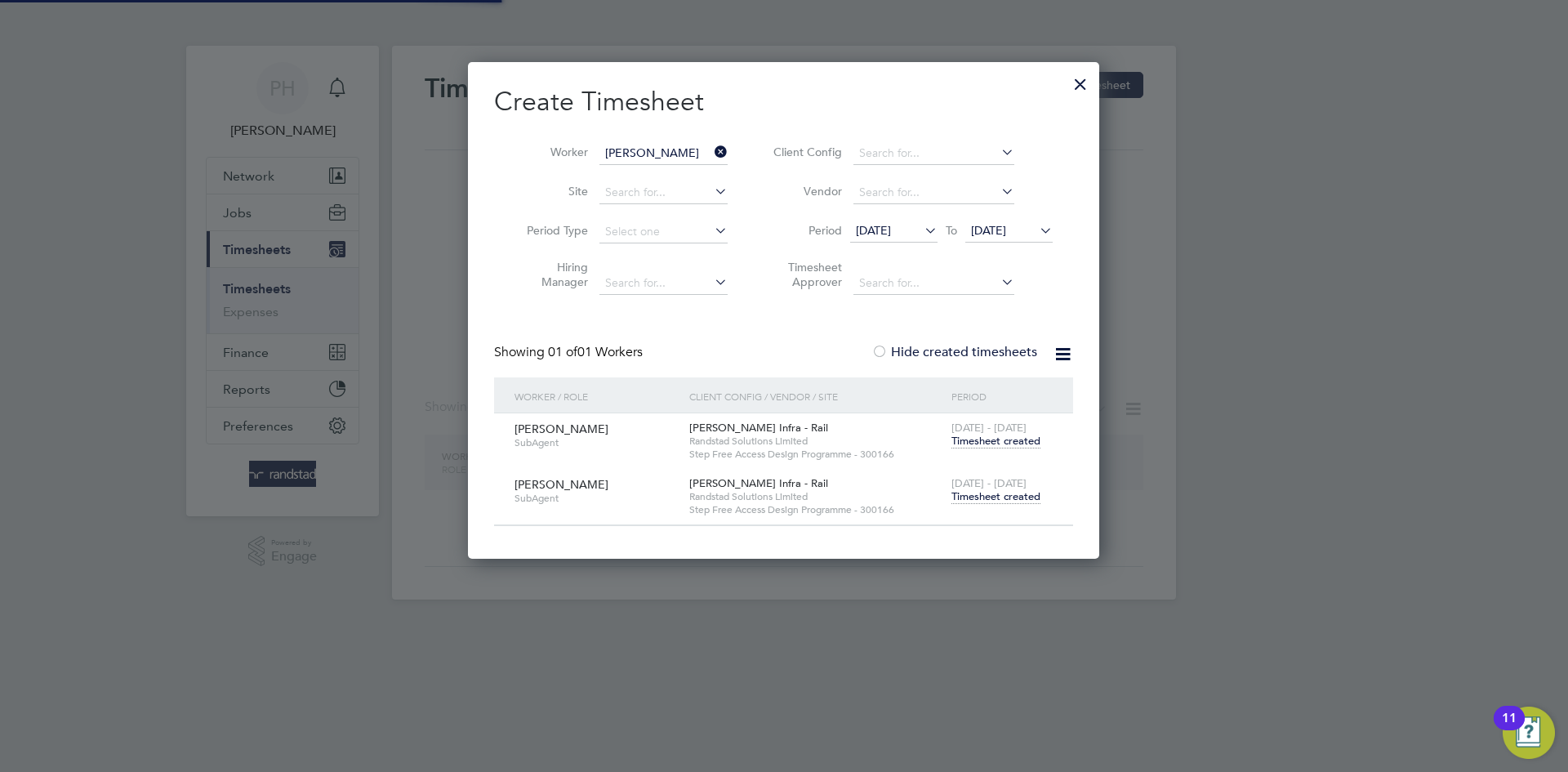
scroll to position [496, 632]
click at [712, 149] on icon at bounding box center [712, 152] width 0 height 23
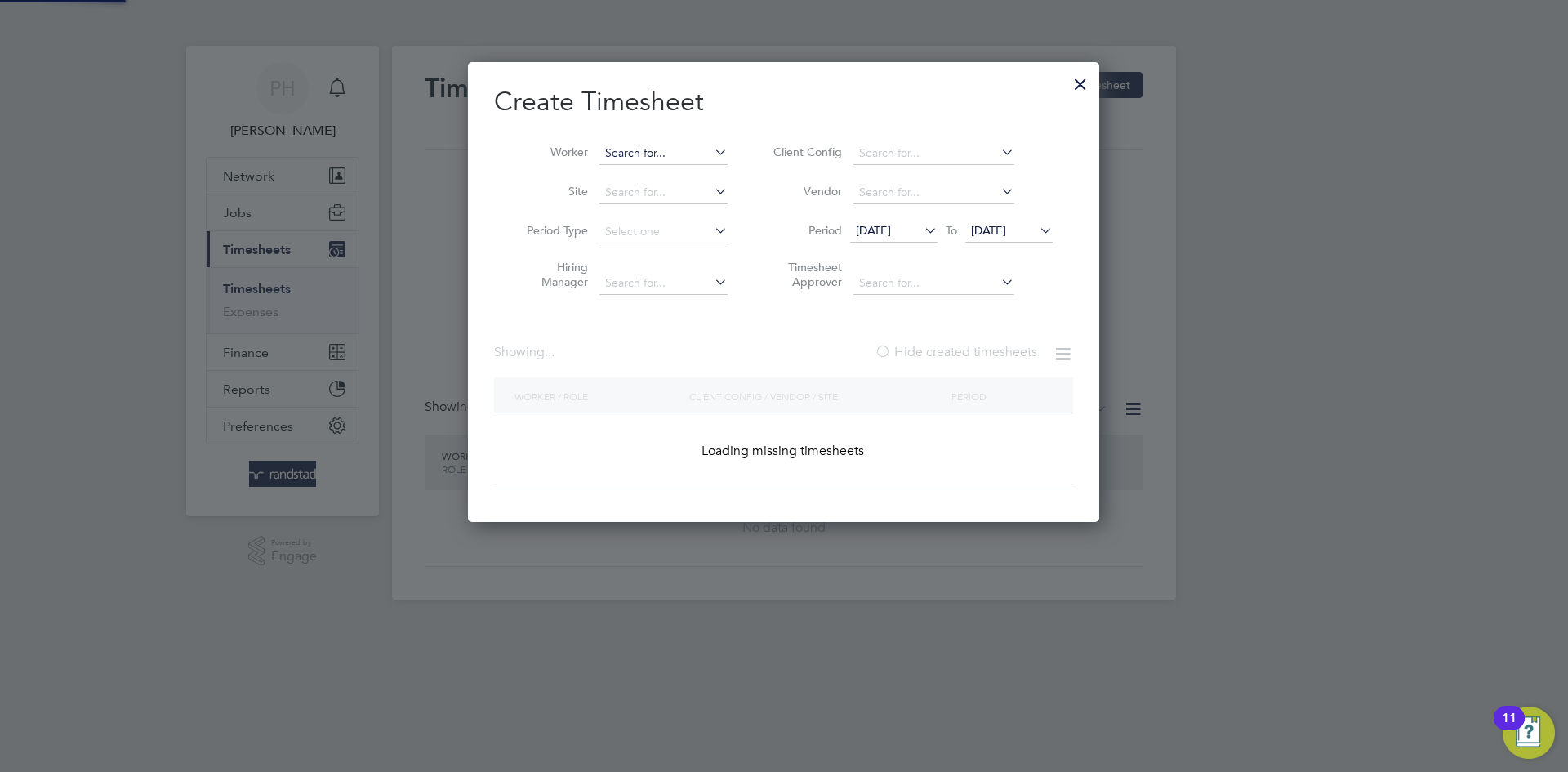
scroll to position [461, 632]
click at [636, 152] on input at bounding box center [663, 154] width 128 height 23
paste input "[PERSON_NAME]"
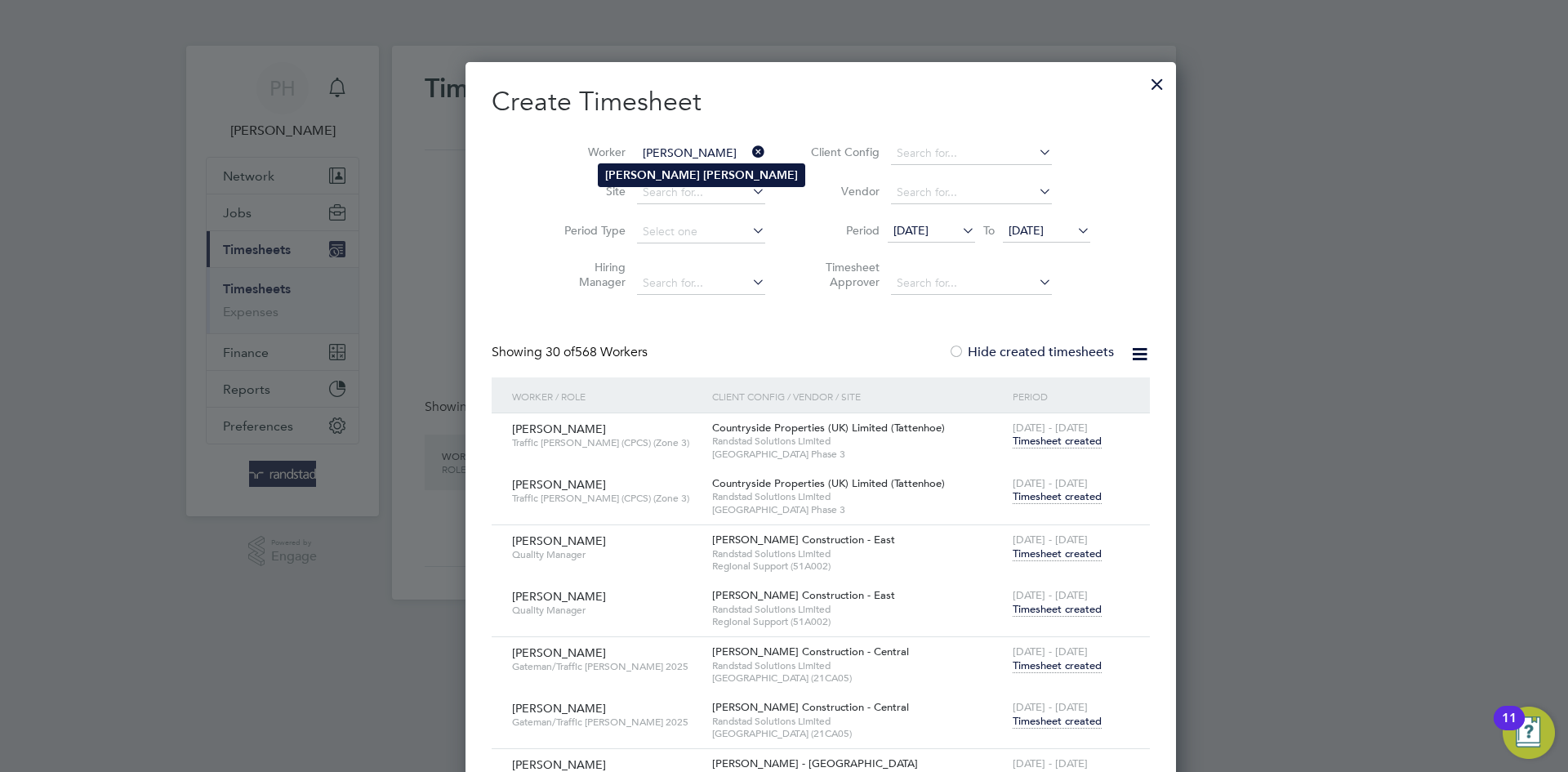
type input "[PERSON_NAME]"
click at [704, 176] on b "[PERSON_NAME]" at bounding box center [751, 175] width 95 height 14
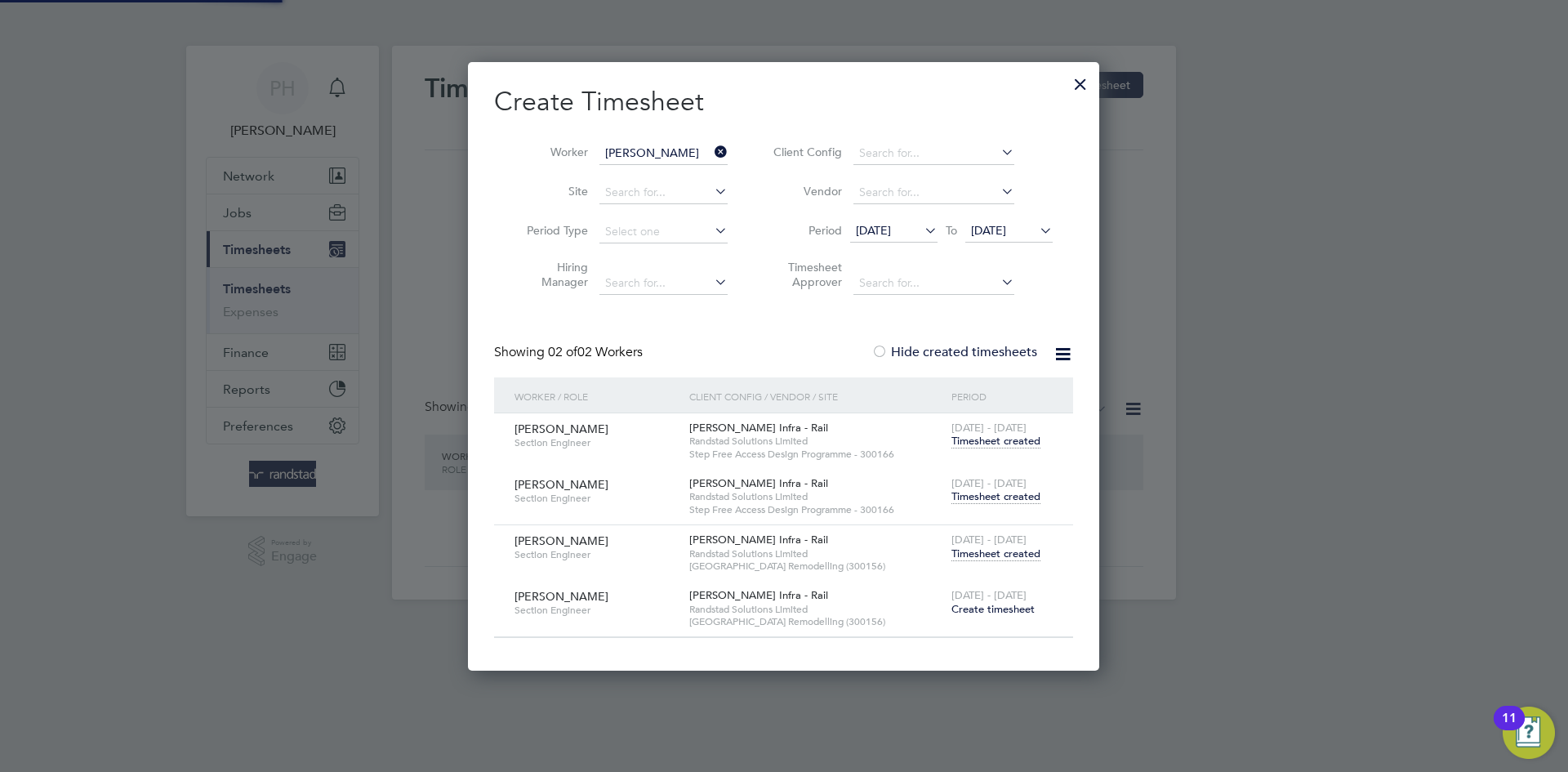
scroll to position [609, 632]
click at [1008, 498] on span "Timesheet created" at bounding box center [996, 497] width 89 height 15
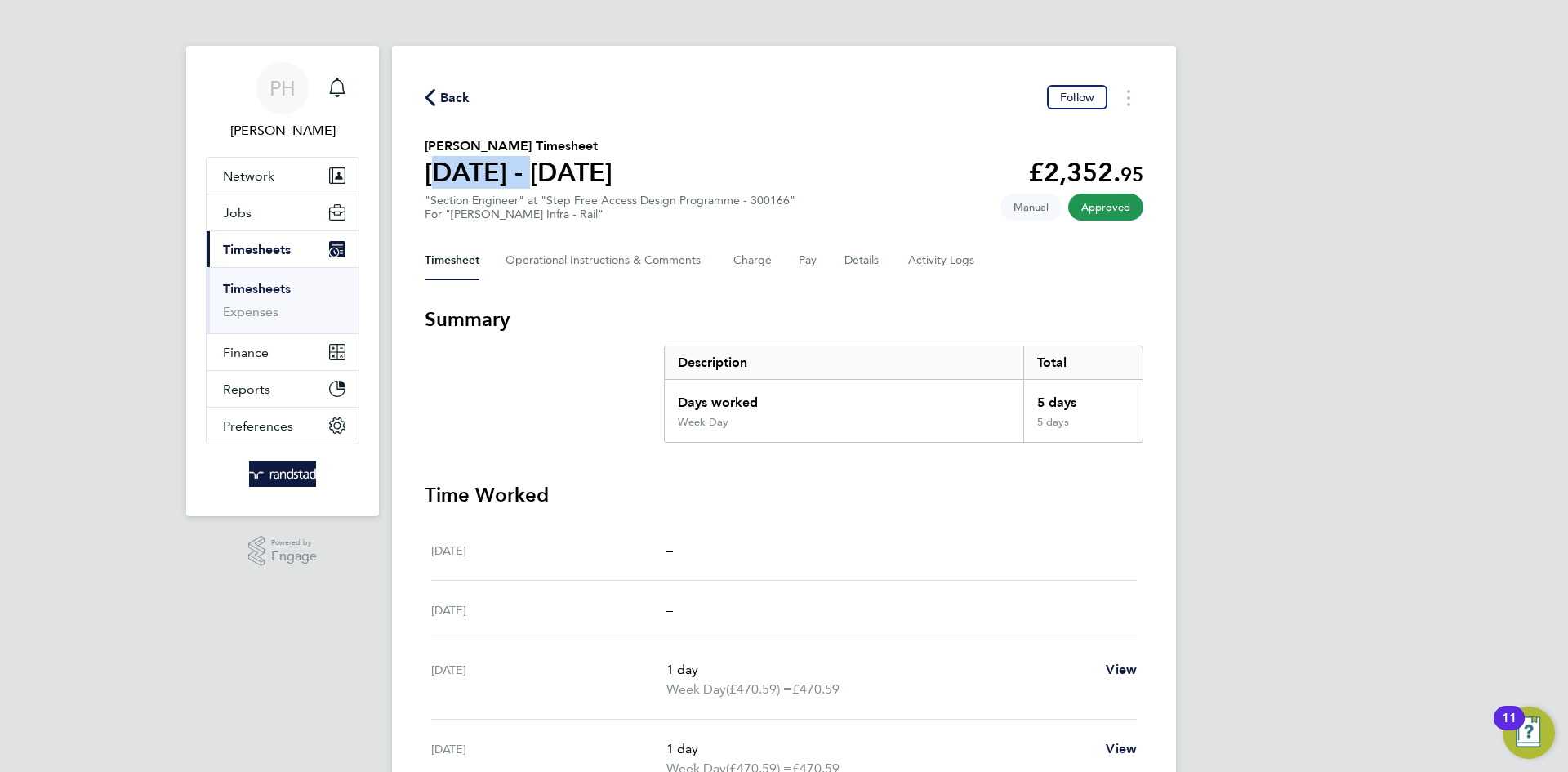
drag, startPoint x: 423, startPoint y: 170, endPoint x: 520, endPoint y: 175, distance: 97.1
click at [520, 175] on div "Back Follow [PERSON_NAME] Timesheet [DATE] - [DATE] £2,352. 95 "Section Enginee…" at bounding box center [784, 600] width 784 height 1108
click at [606, 355] on section "Summary Description Total Days worked 5 days Week Day 5 days" at bounding box center [784, 374] width 719 height 136
click at [457, 92] on span "Back" at bounding box center [455, 98] width 30 height 20
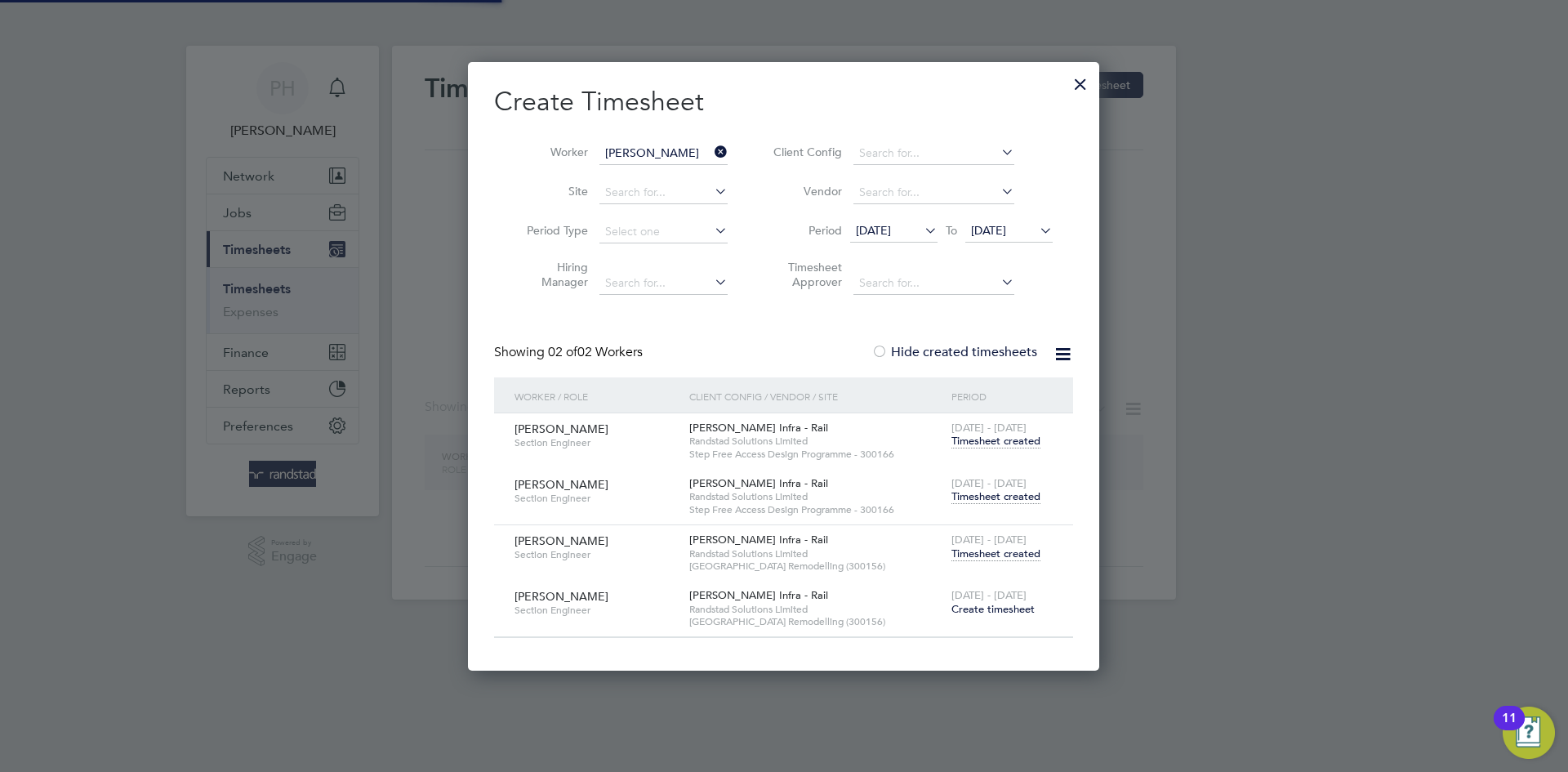
scroll to position [609, 632]
click at [1012, 440] on span "Timesheet created" at bounding box center [996, 441] width 89 height 15
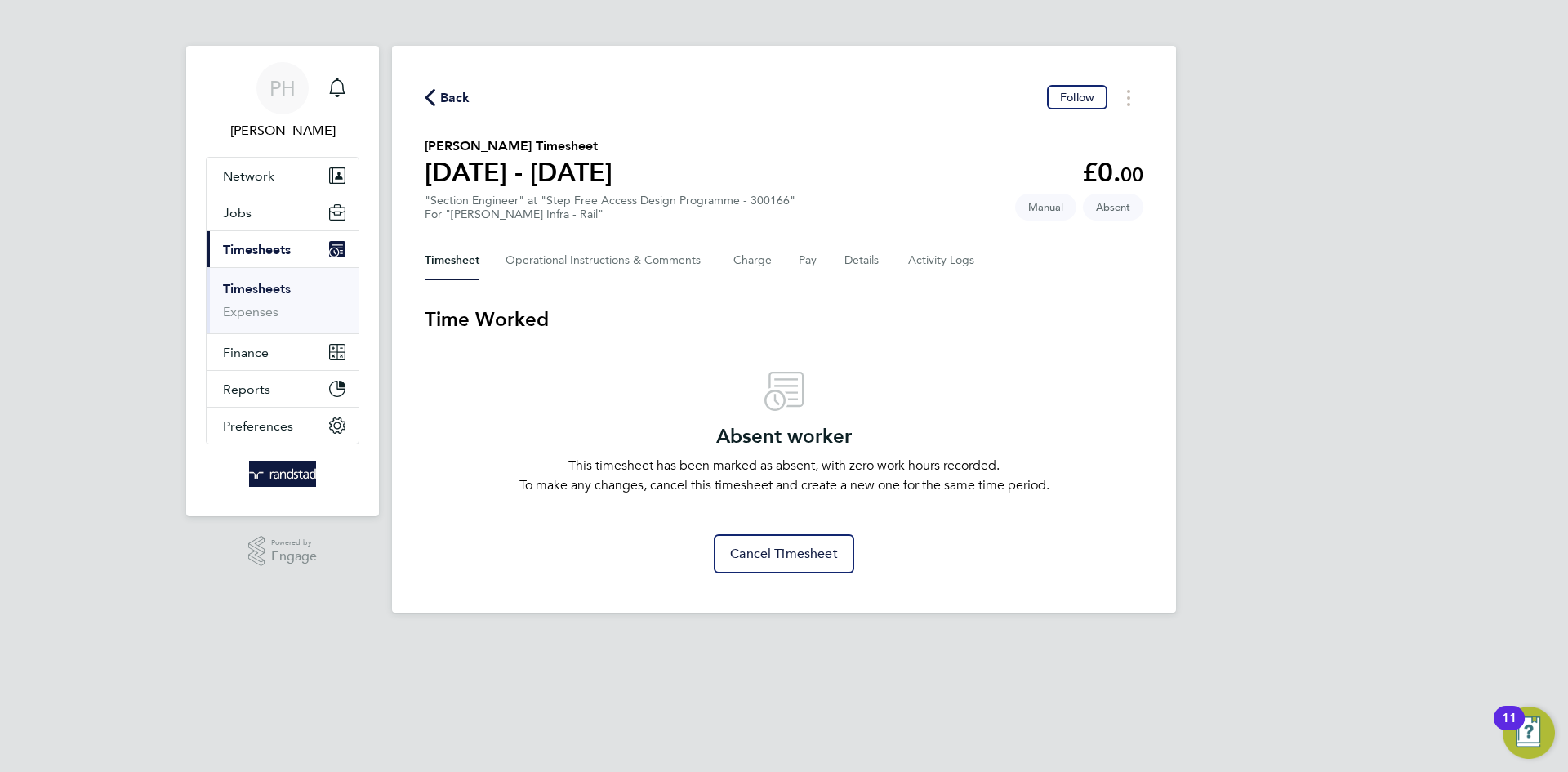
click at [444, 100] on span "Back" at bounding box center [455, 98] width 30 height 20
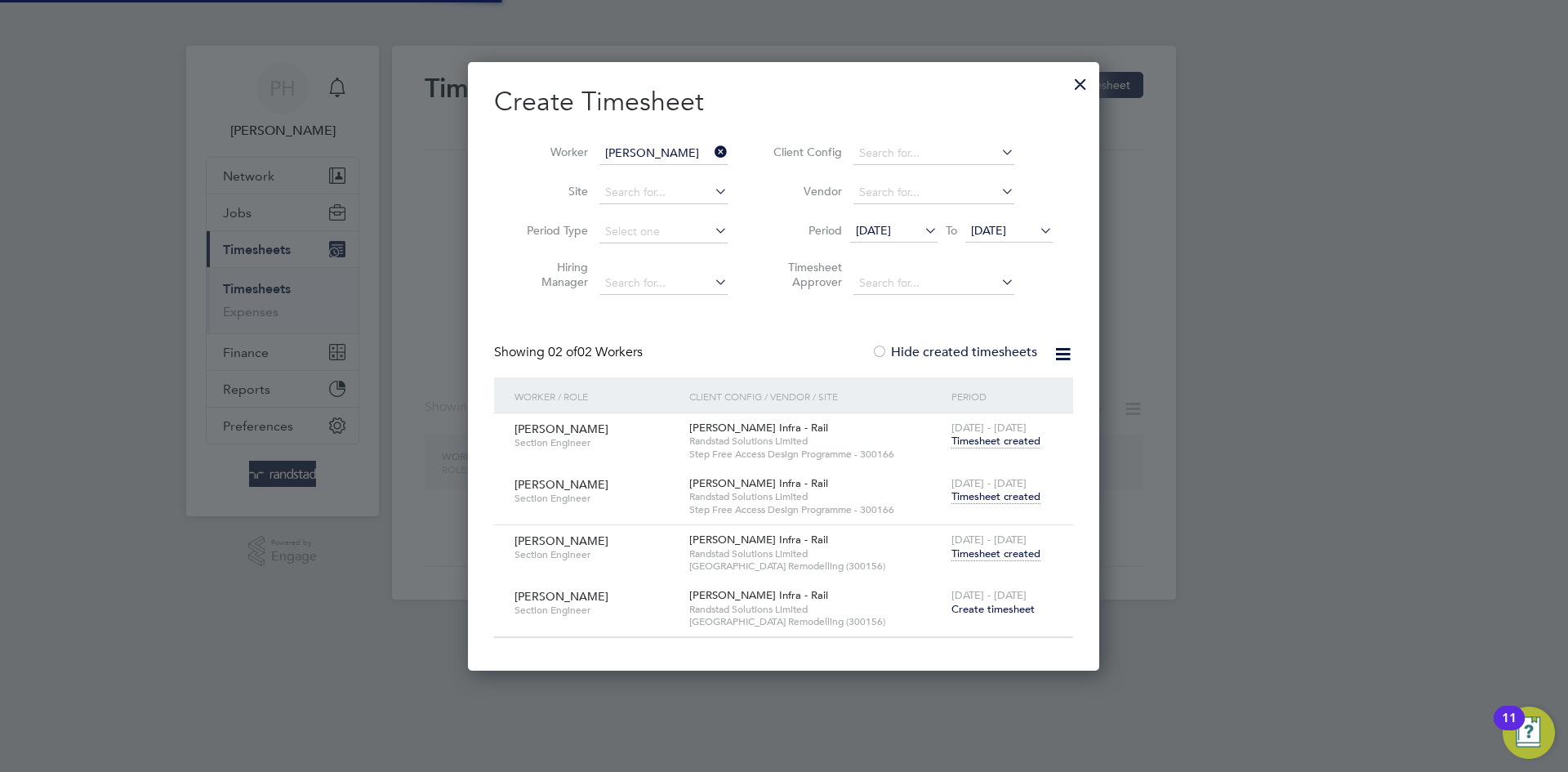
scroll to position [609, 632]
click at [712, 156] on icon at bounding box center [712, 152] width 0 height 23
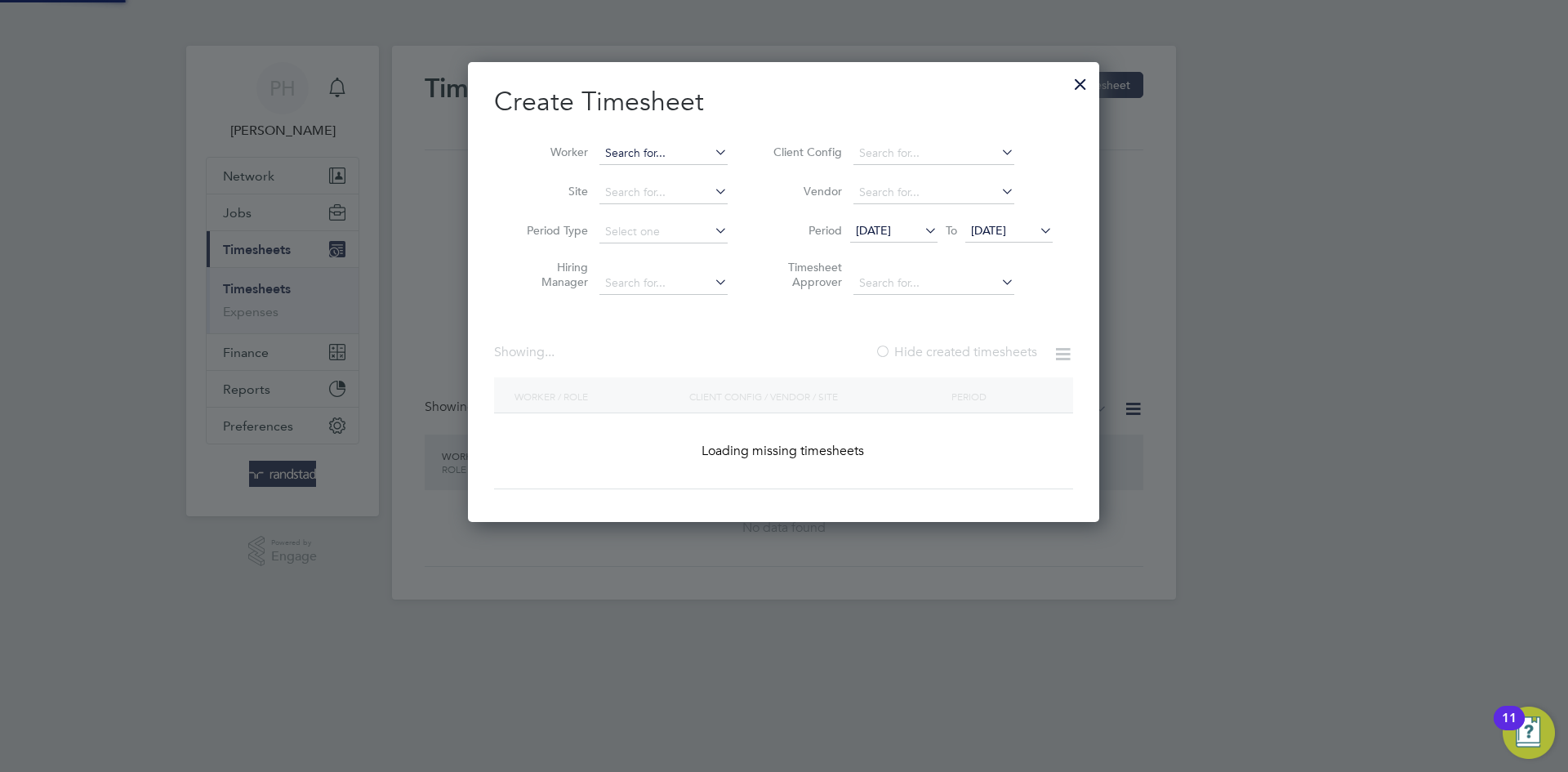
scroll to position [3930, 637]
click at [663, 149] on input at bounding box center [663, 154] width 128 height 23
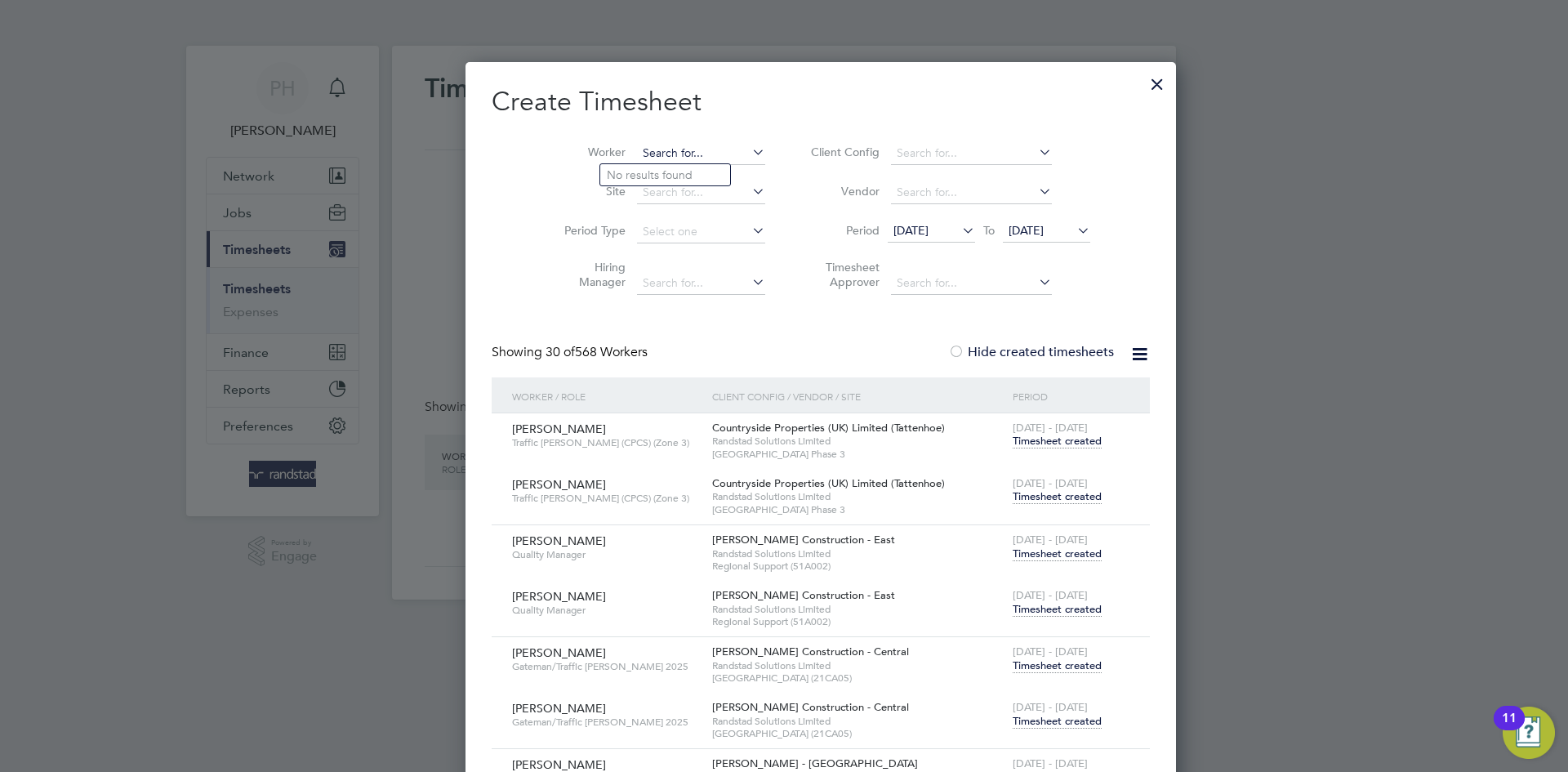
paste input "[PERSON_NAME]"
click at [630, 176] on b "[PERSON_NAME]" at bounding box center [654, 175] width 95 height 14
type input "[PERSON_NAME]"
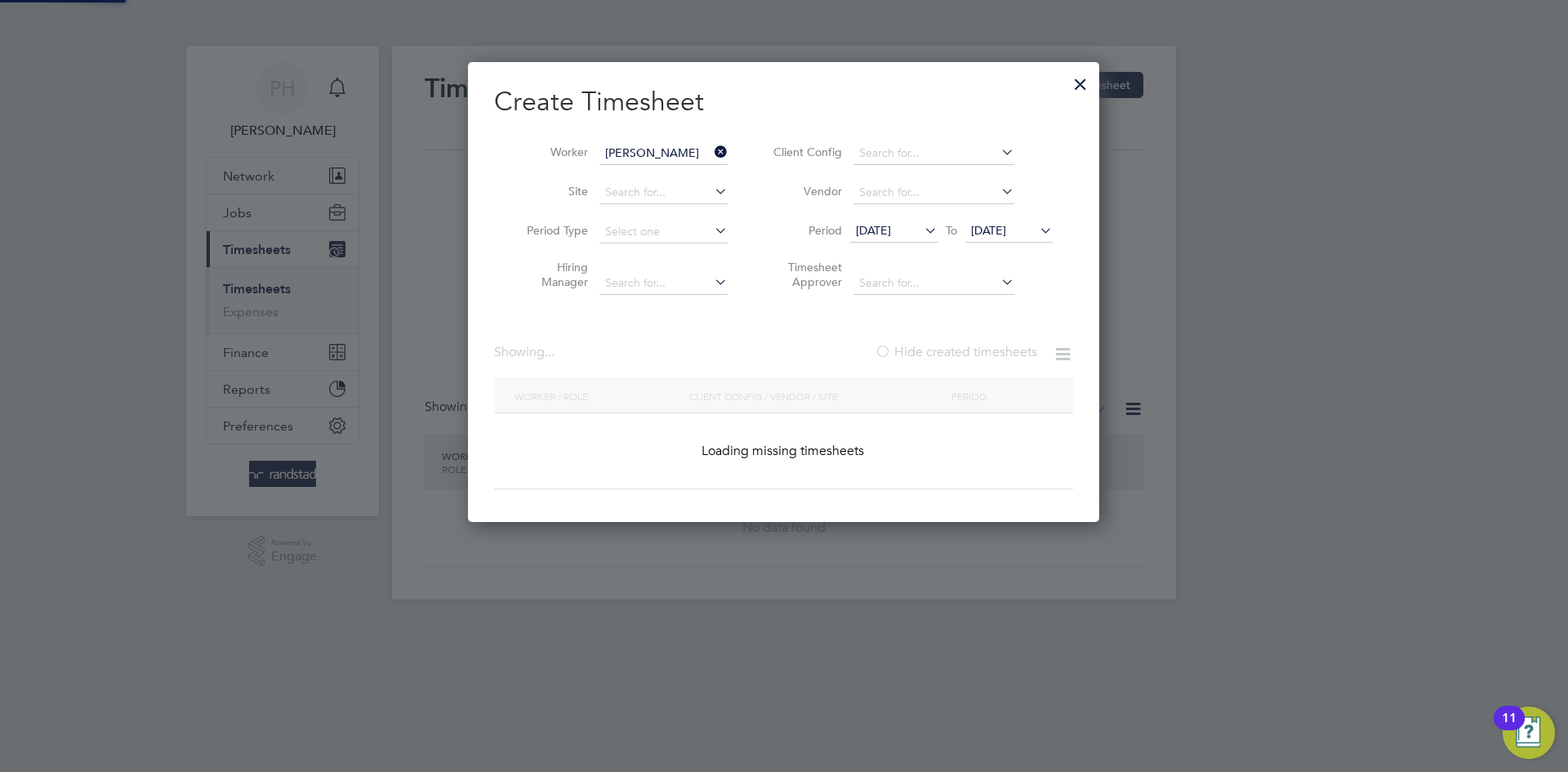
scroll to position [496, 632]
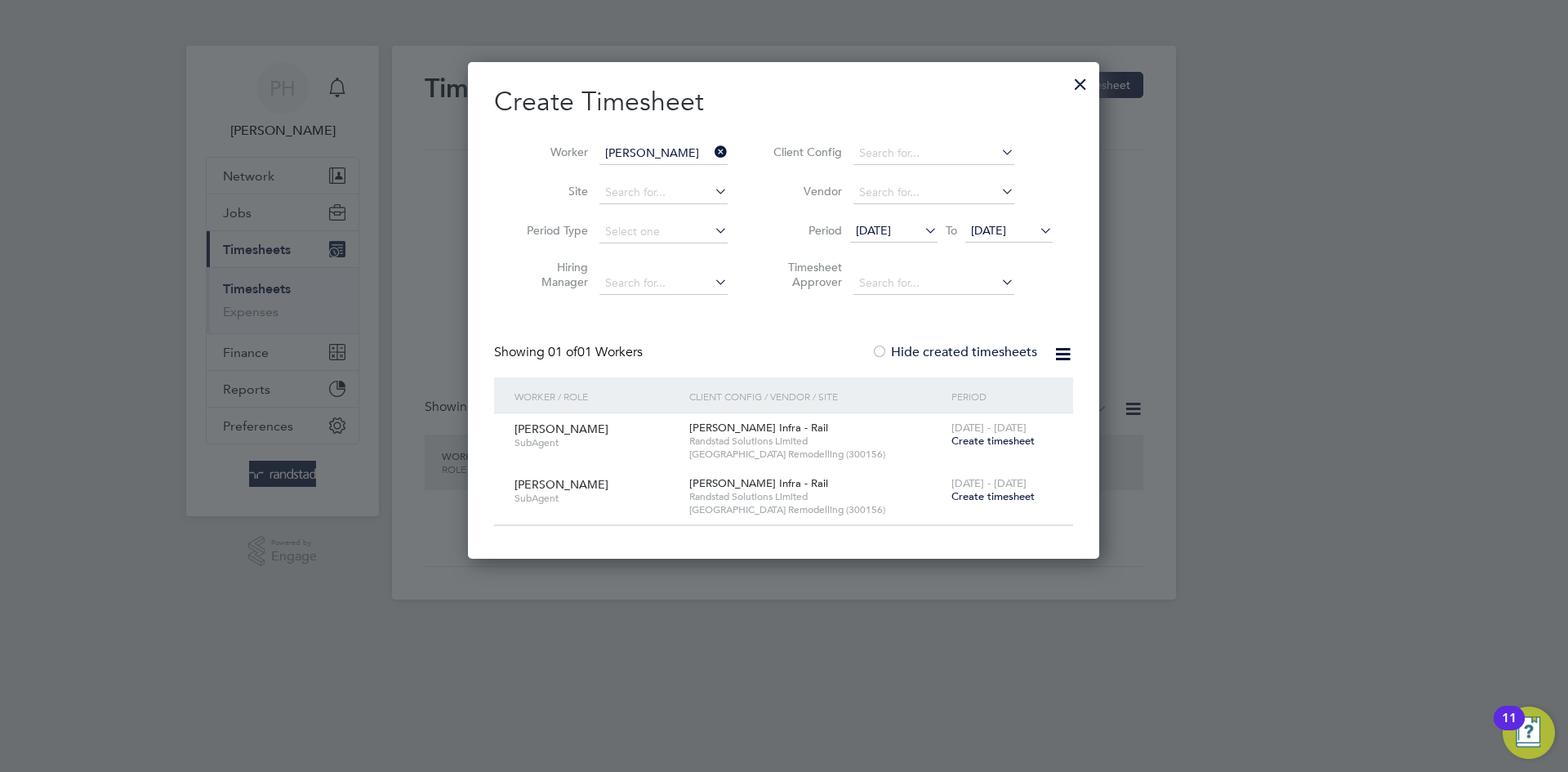
click at [986, 498] on span "Create timesheet" at bounding box center [994, 496] width 83 height 14
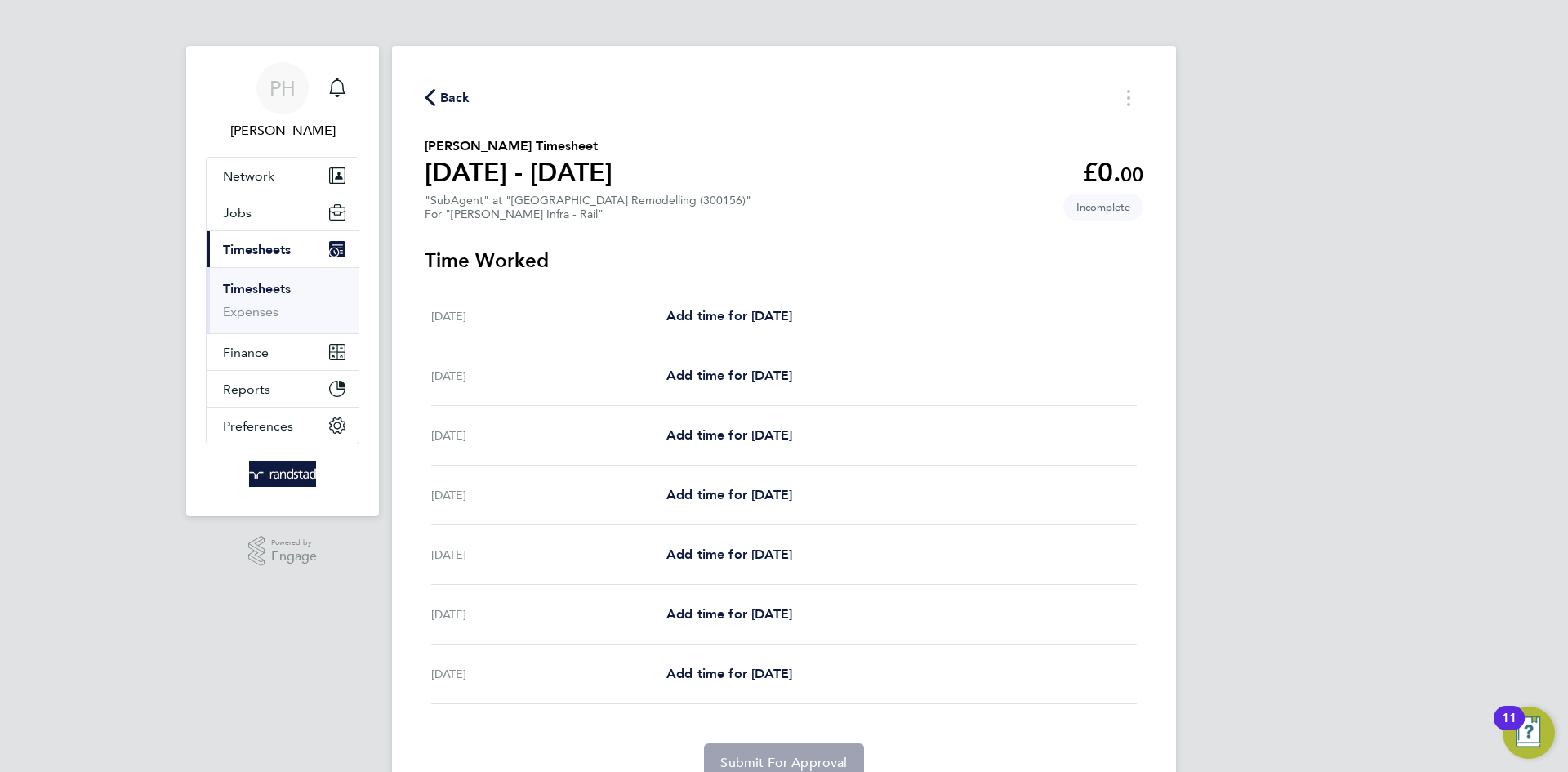
click at [438, 95] on span "Back" at bounding box center [448, 96] width 46 height 16
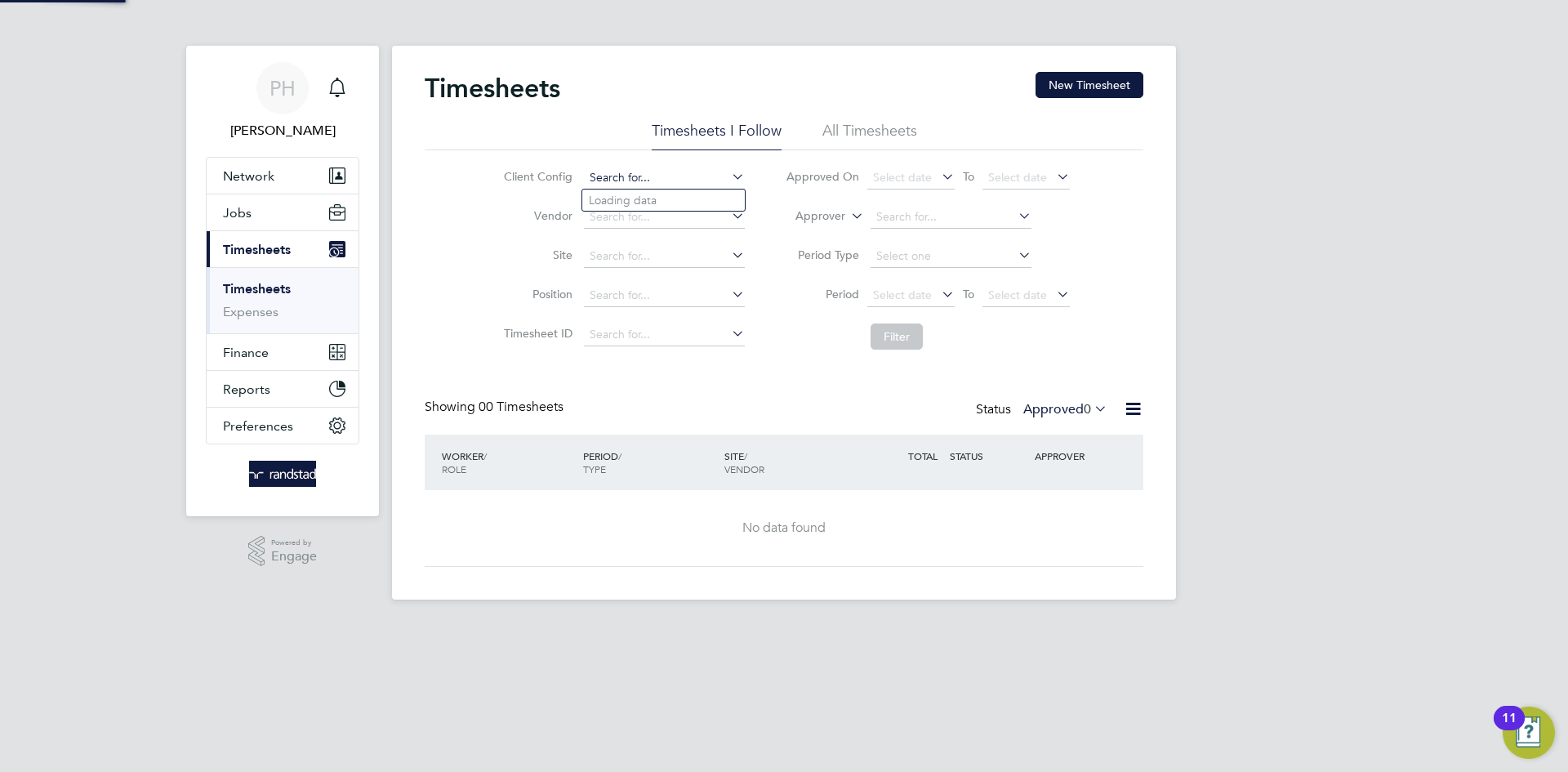
click at [608, 171] on input at bounding box center [664, 178] width 161 height 23
click at [1088, 81] on button "New Timesheet" at bounding box center [1090, 85] width 108 height 26
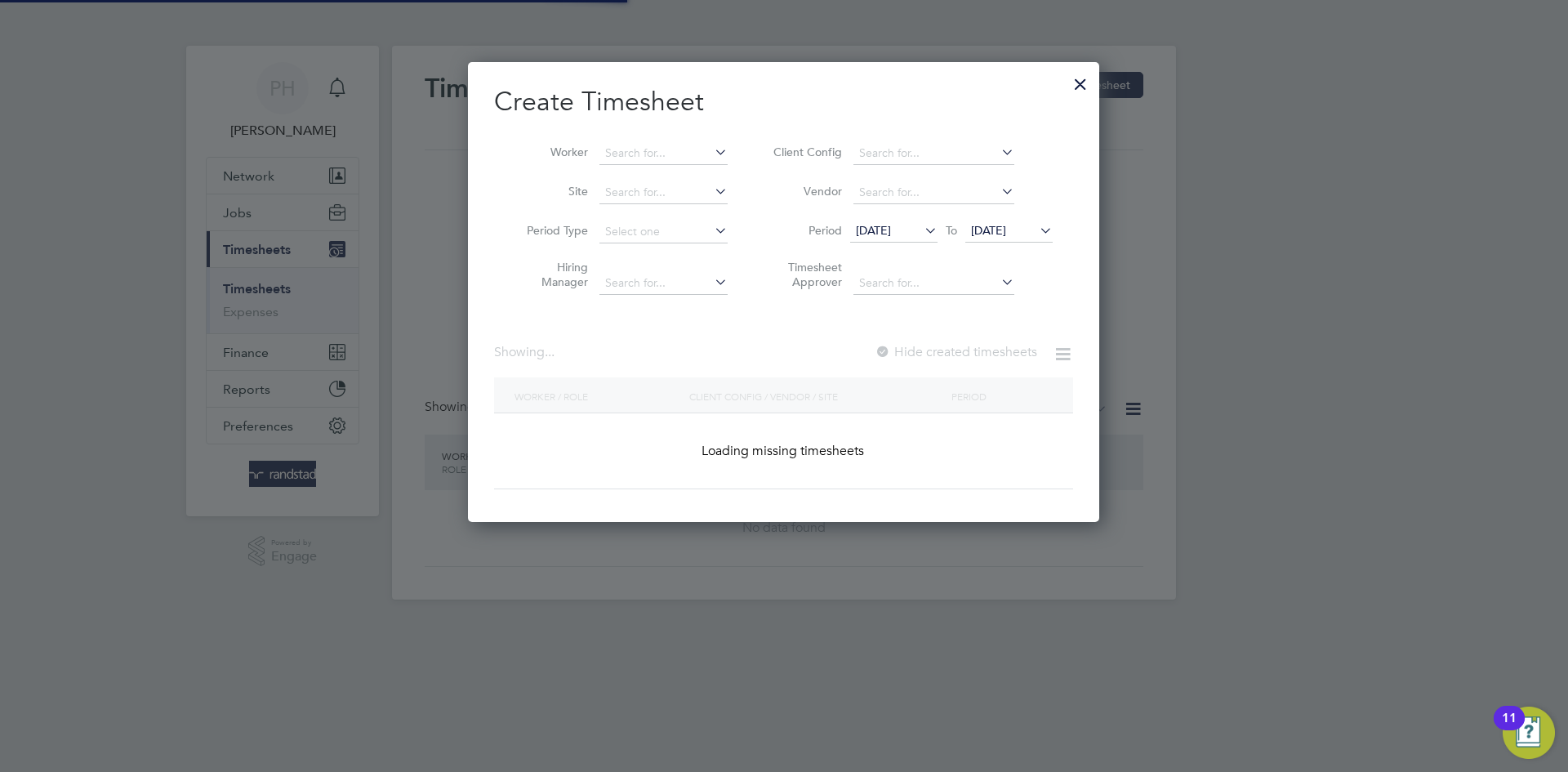
scroll to position [3167, 632]
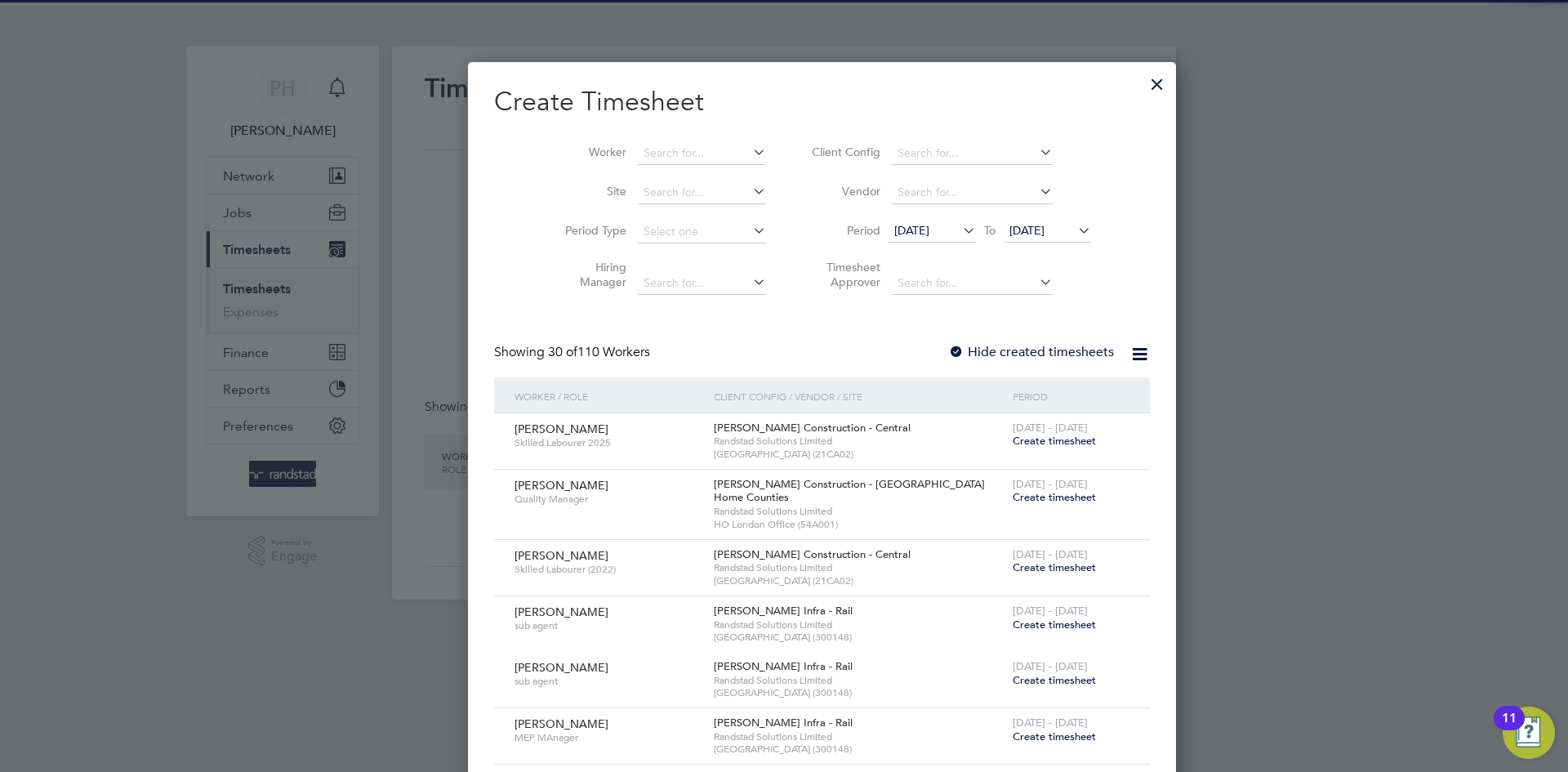
click at [949, 346] on div at bounding box center [957, 353] width 16 height 16
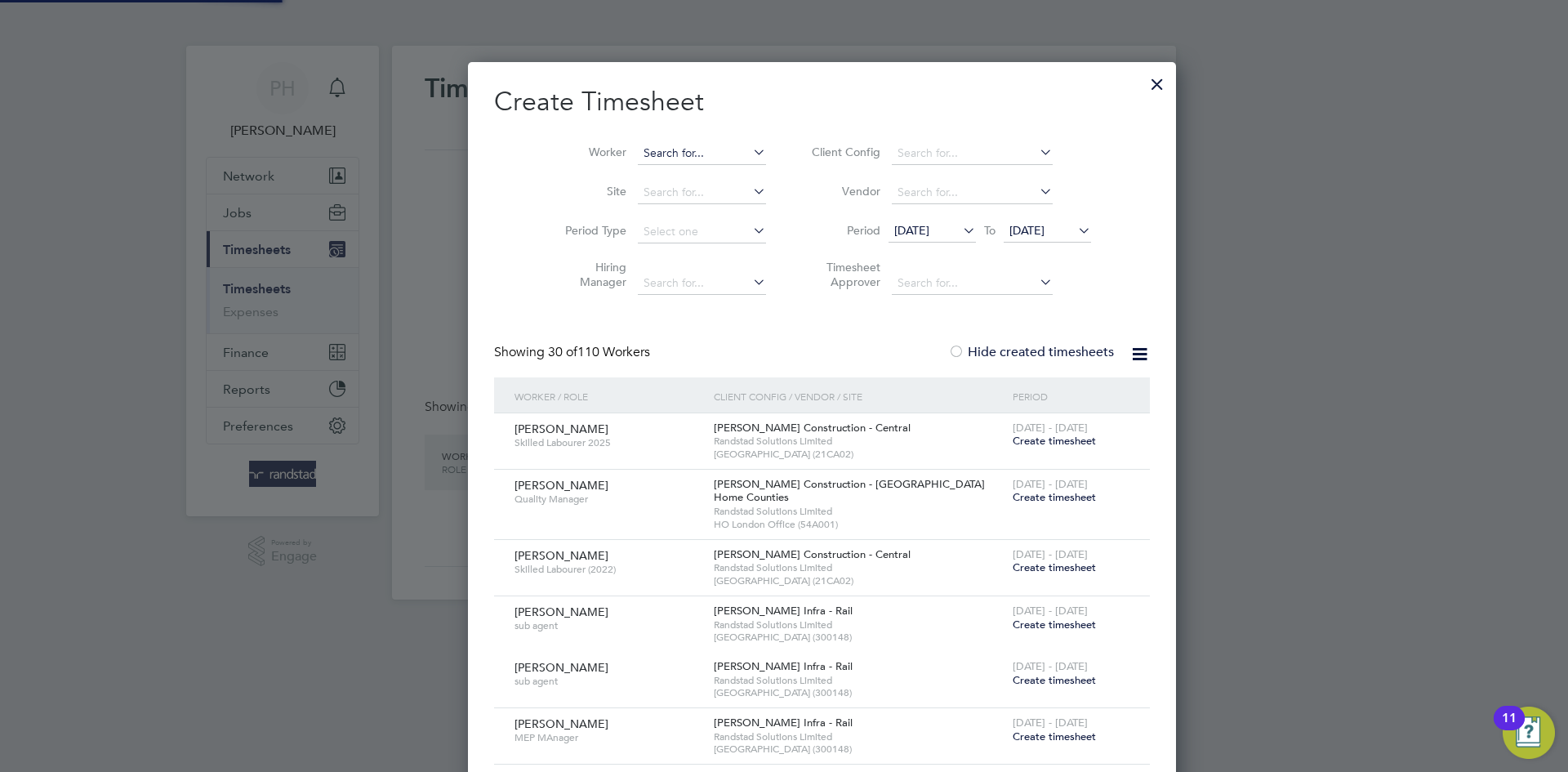
click at [638, 146] on input at bounding box center [702, 154] width 128 height 23
paste input "[PERSON_NAME]"
click at [629, 169] on b "[PERSON_NAME]" at bounding box center [653, 175] width 95 height 14
type input "[PERSON_NAME]"
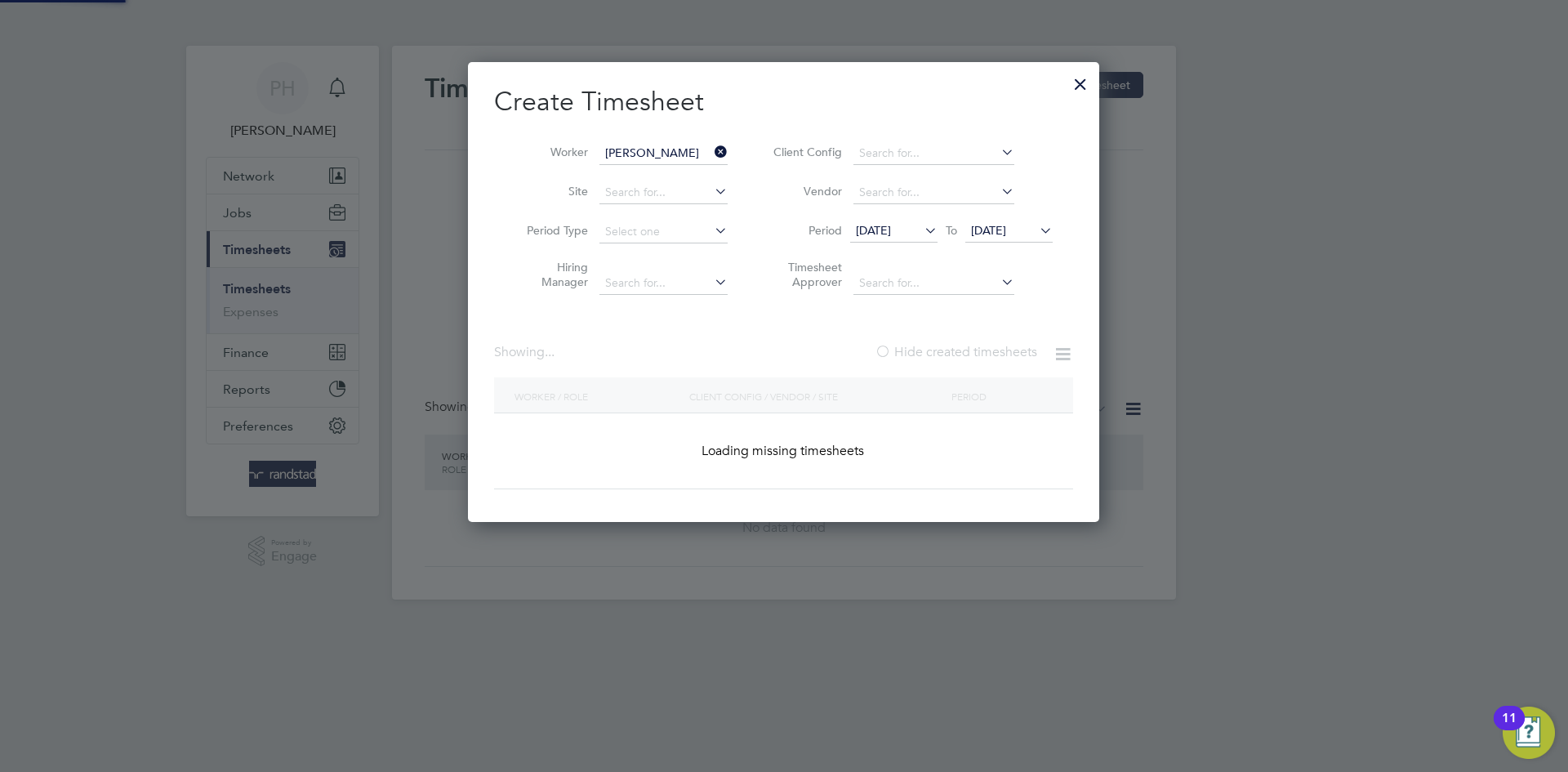
scroll to position [496, 632]
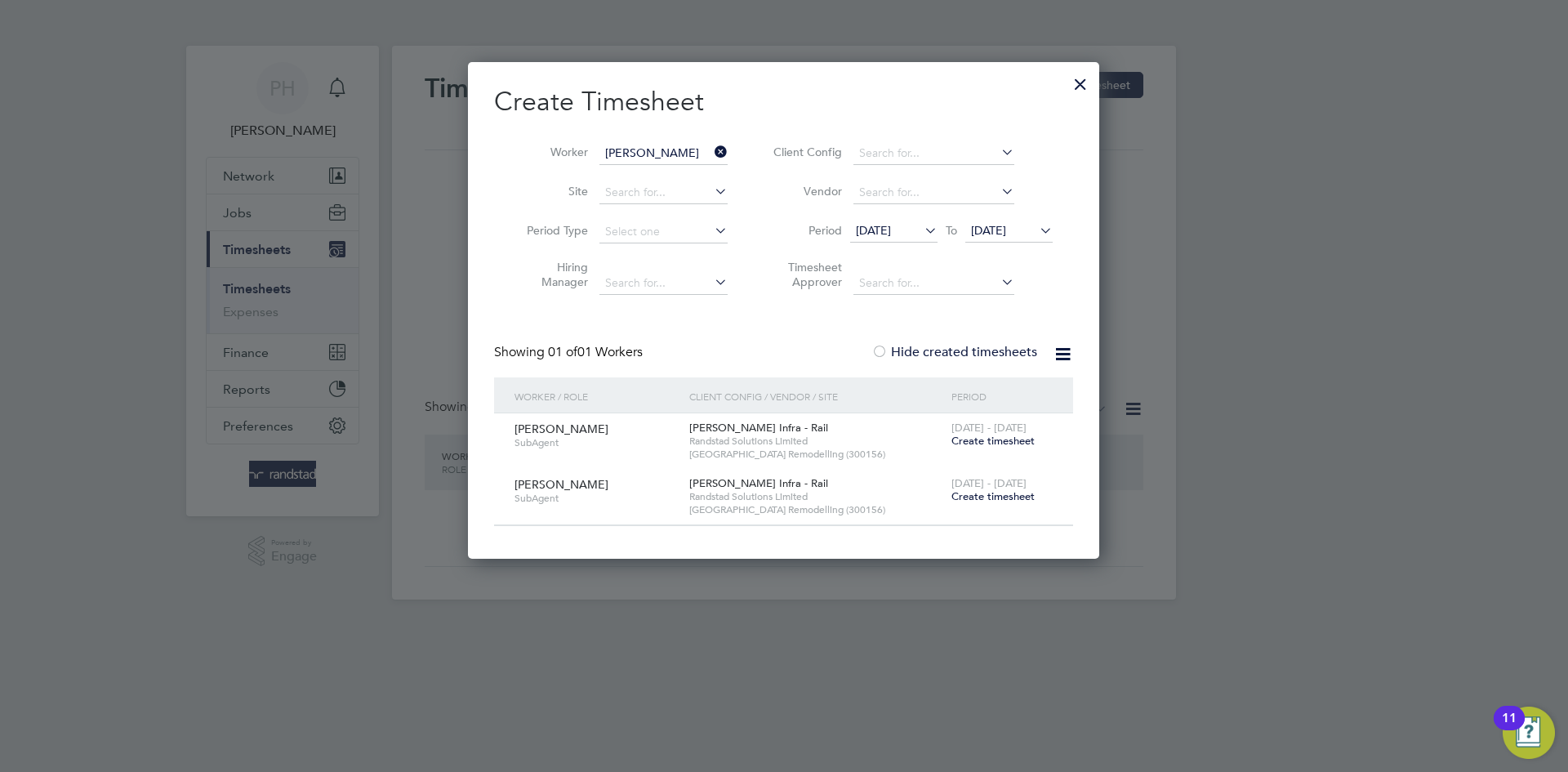
click at [1007, 441] on span "Create timesheet" at bounding box center [994, 440] width 83 height 14
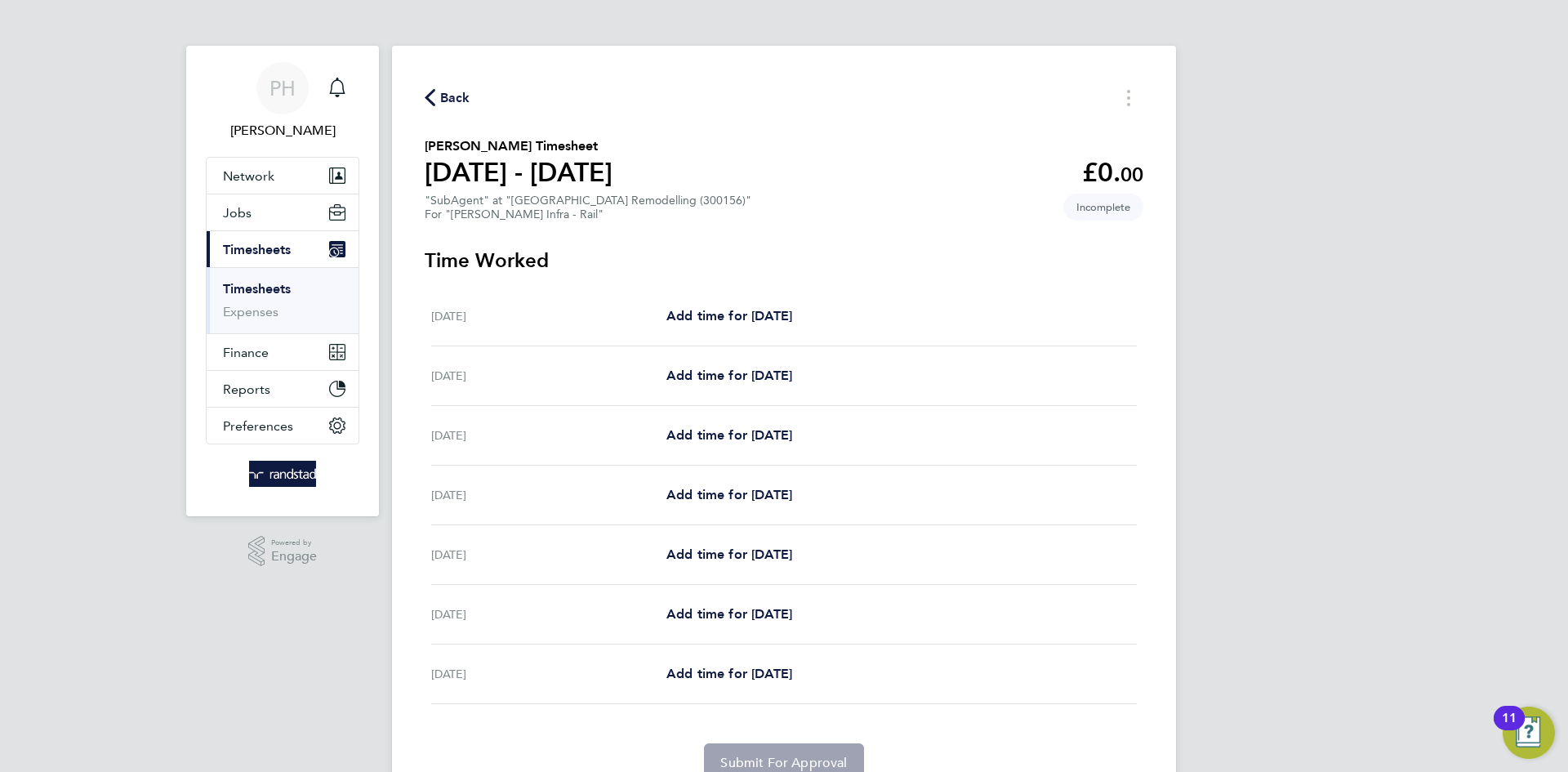
click at [461, 96] on span "Back" at bounding box center [455, 98] width 30 height 20
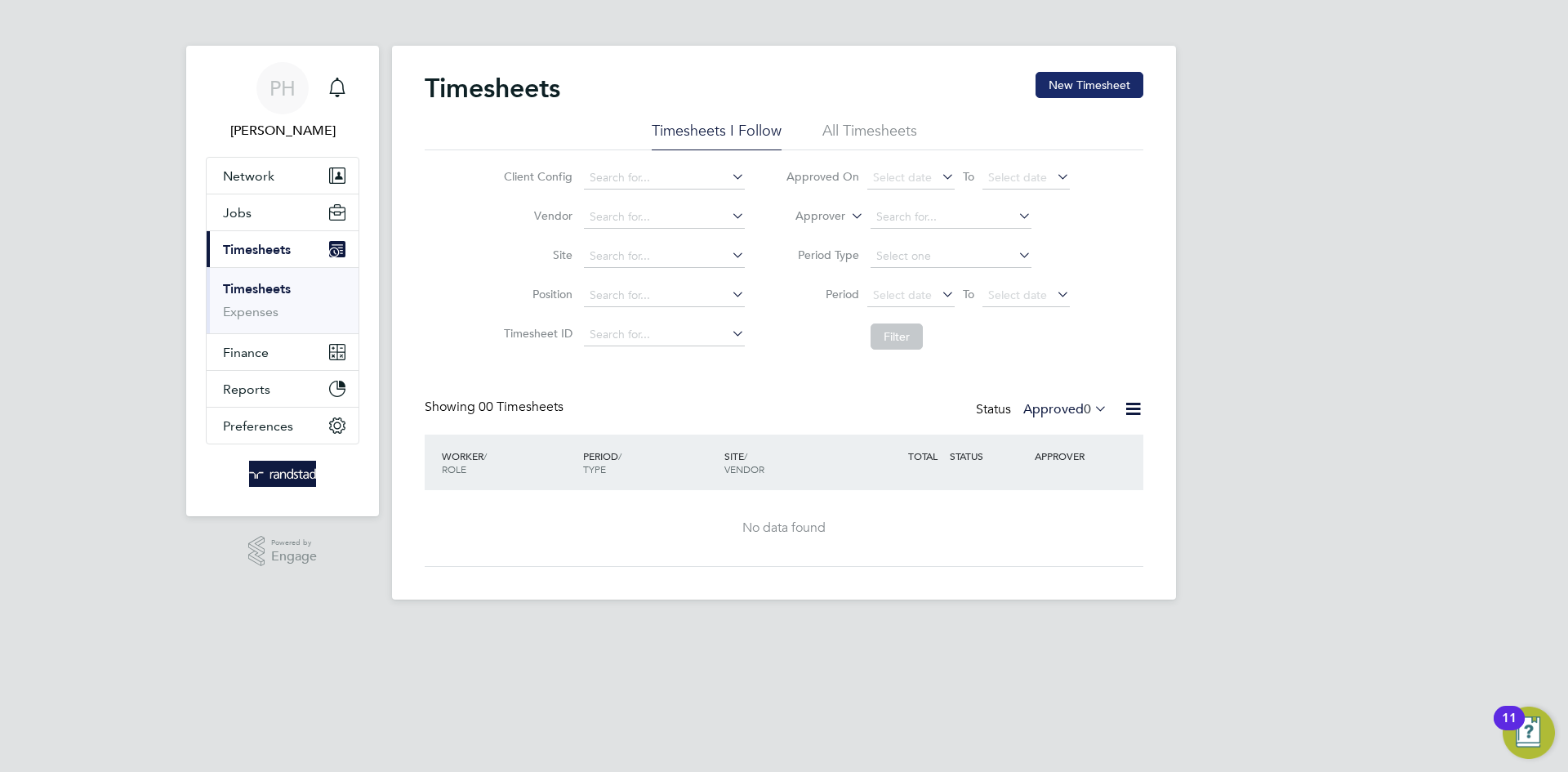
click at [1115, 86] on button "New Timesheet" at bounding box center [1090, 85] width 108 height 26
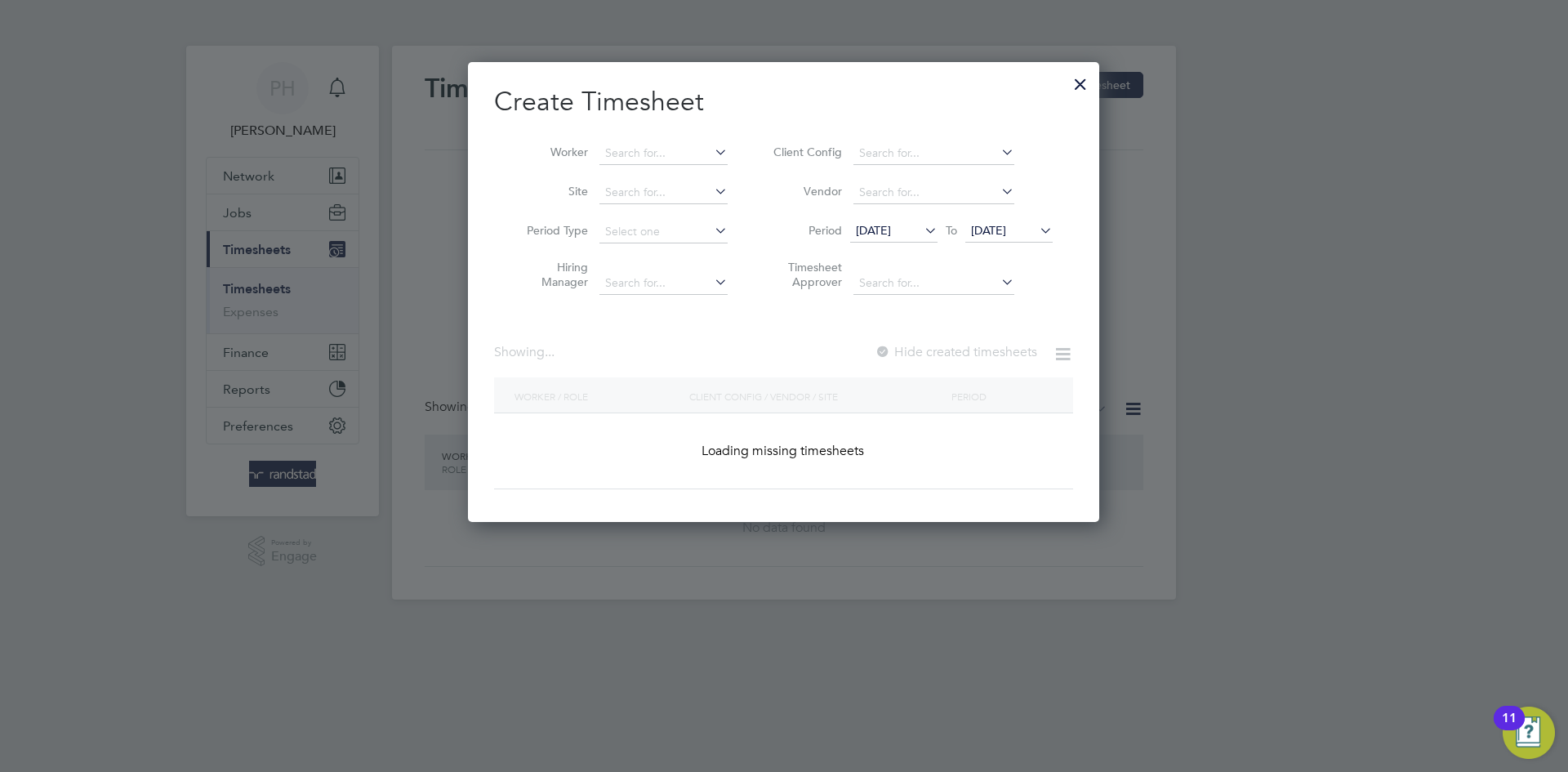
scroll to position [3167, 632]
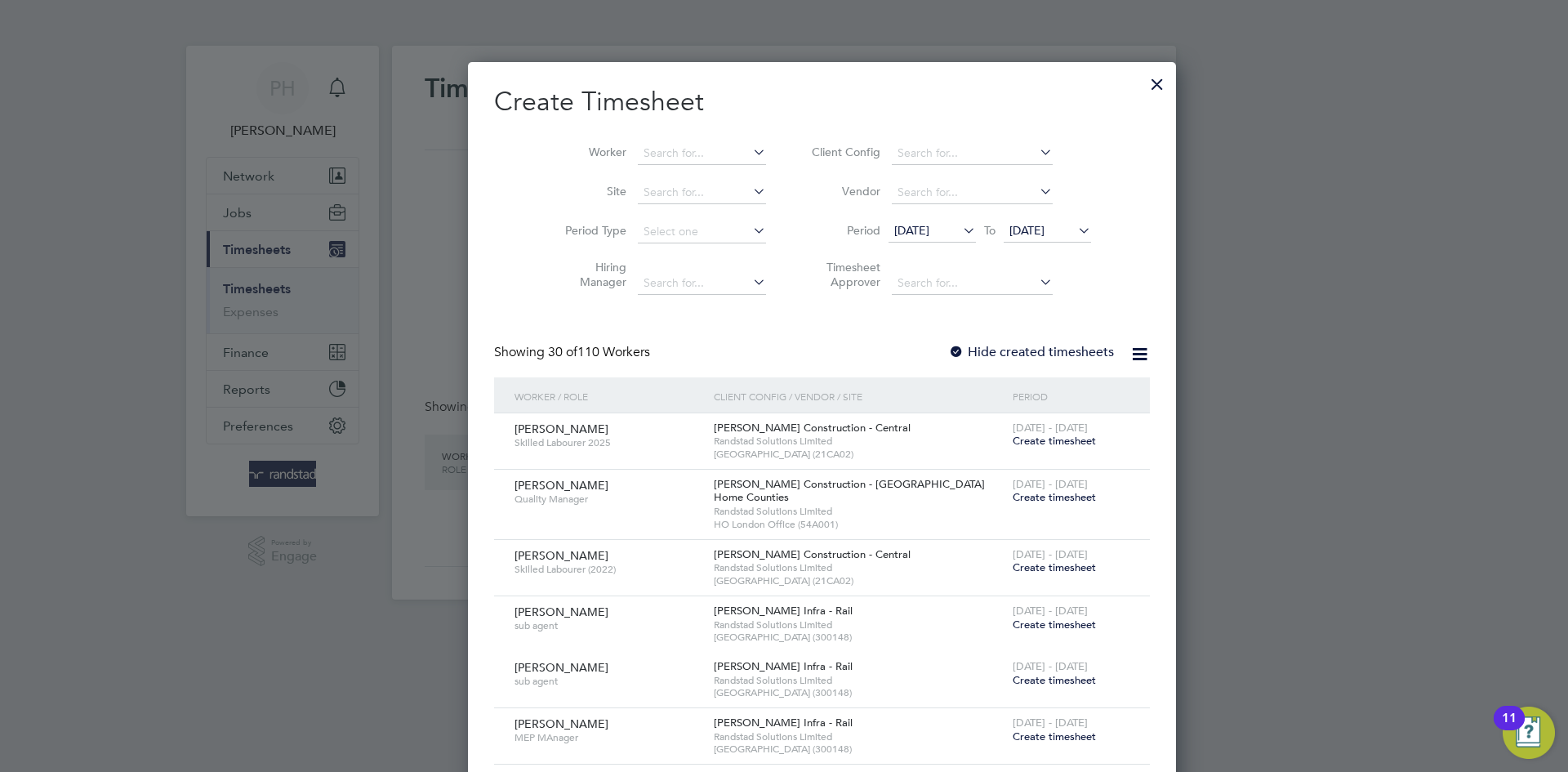
click at [949, 350] on div at bounding box center [957, 353] width 16 height 16
click at [638, 151] on input at bounding box center [702, 154] width 128 height 23
paste input "[PERSON_NAME]"
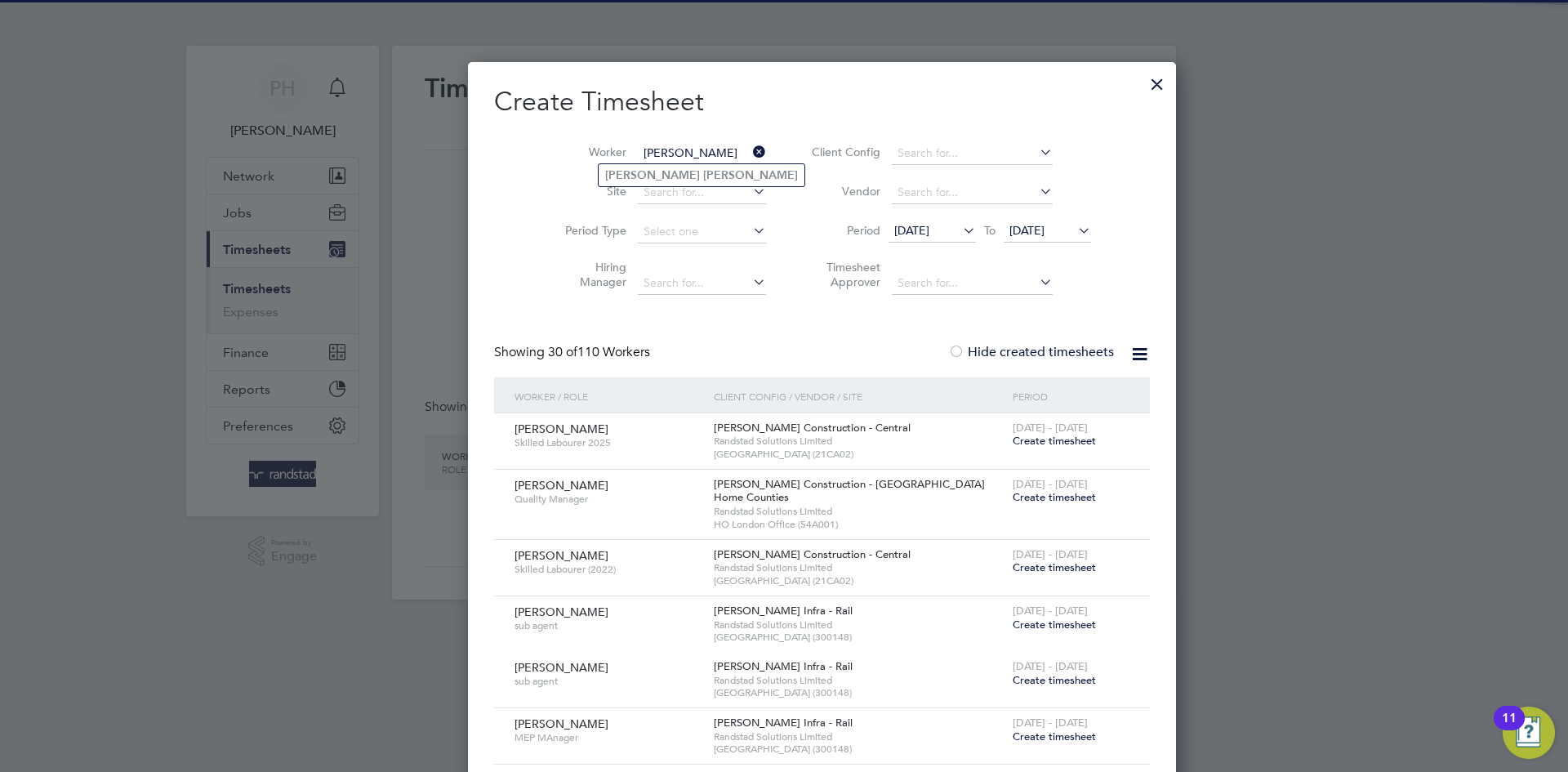
type input "[PERSON_NAME]"
click at [632, 163] on ul "[PERSON_NAME]" at bounding box center [702, 175] width 208 height 24
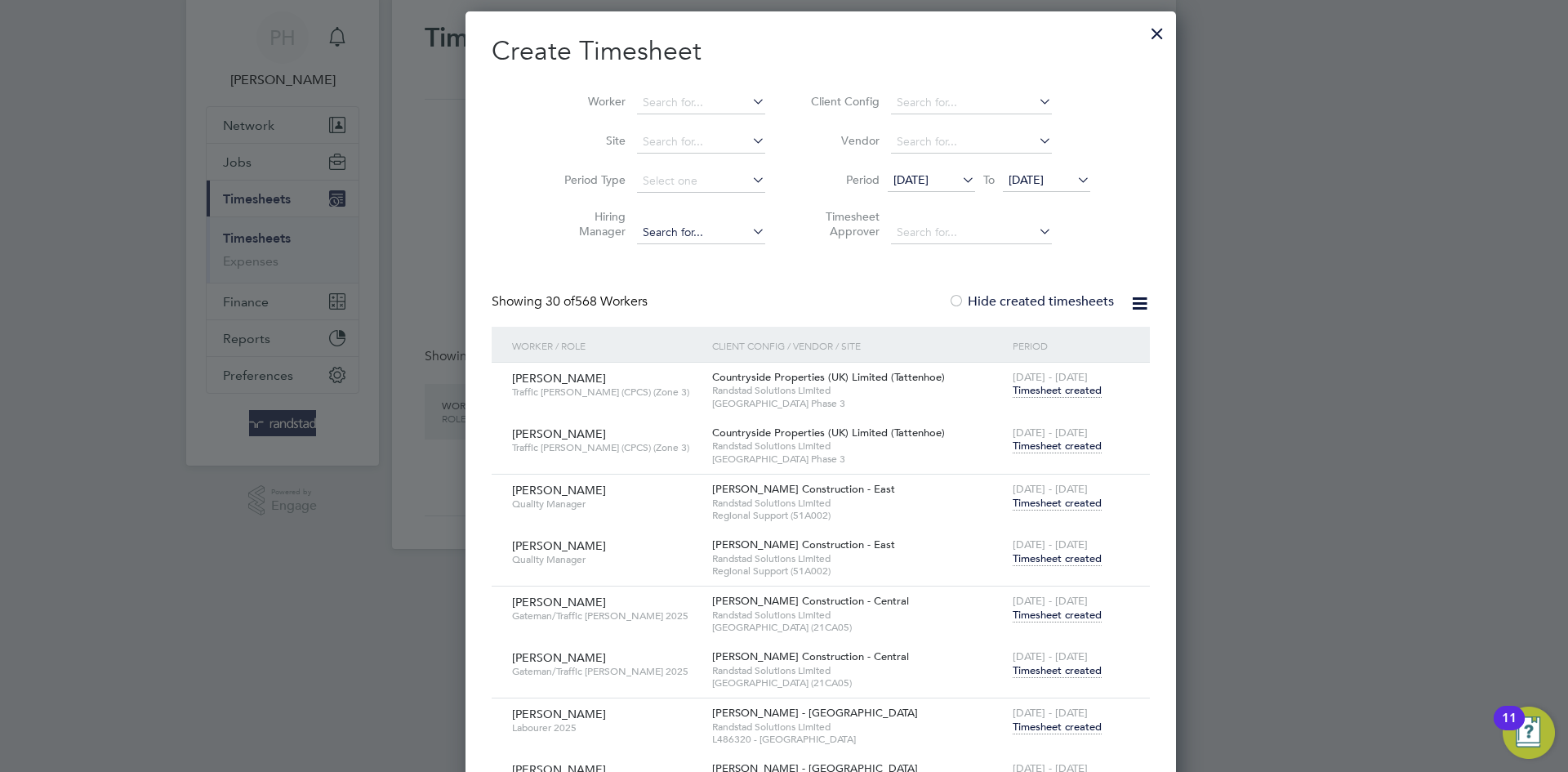
scroll to position [0, 0]
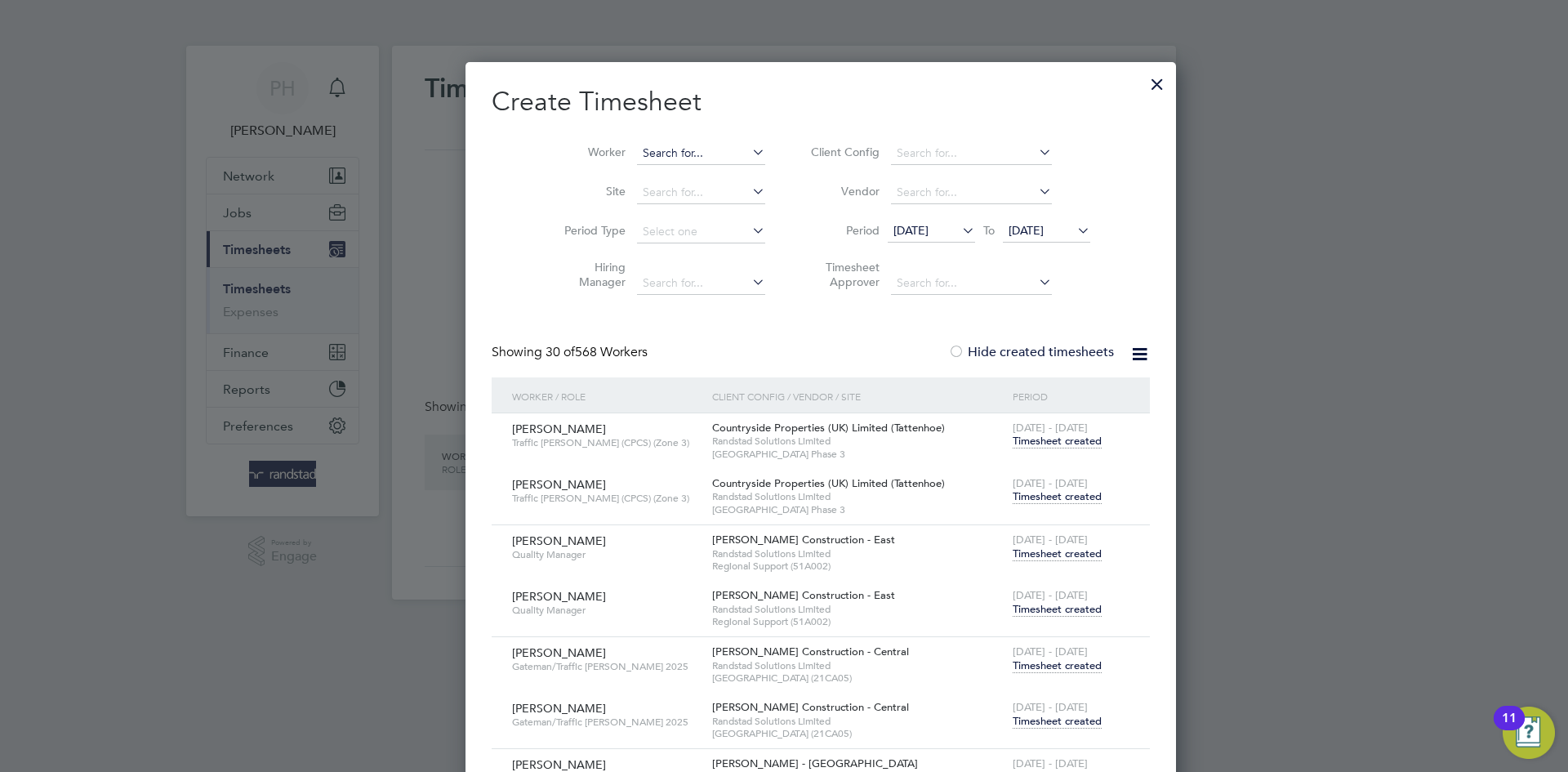
click at [637, 148] on input at bounding box center [701, 154] width 128 height 23
paste input "[PERSON_NAME]"
type input "[PERSON_NAME]"
click at [632, 172] on b "[PERSON_NAME]" at bounding box center [652, 175] width 95 height 14
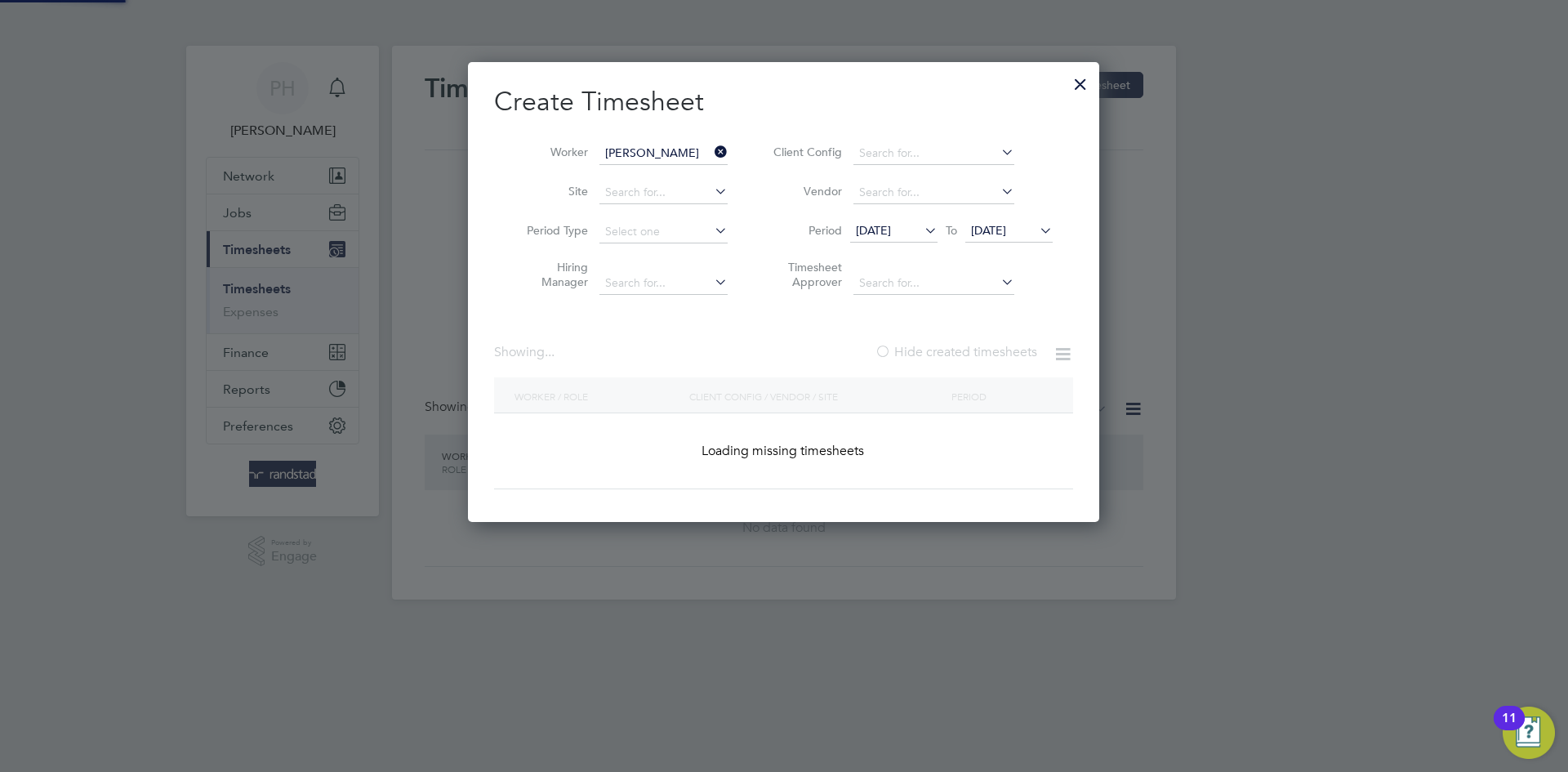
scroll to position [461, 632]
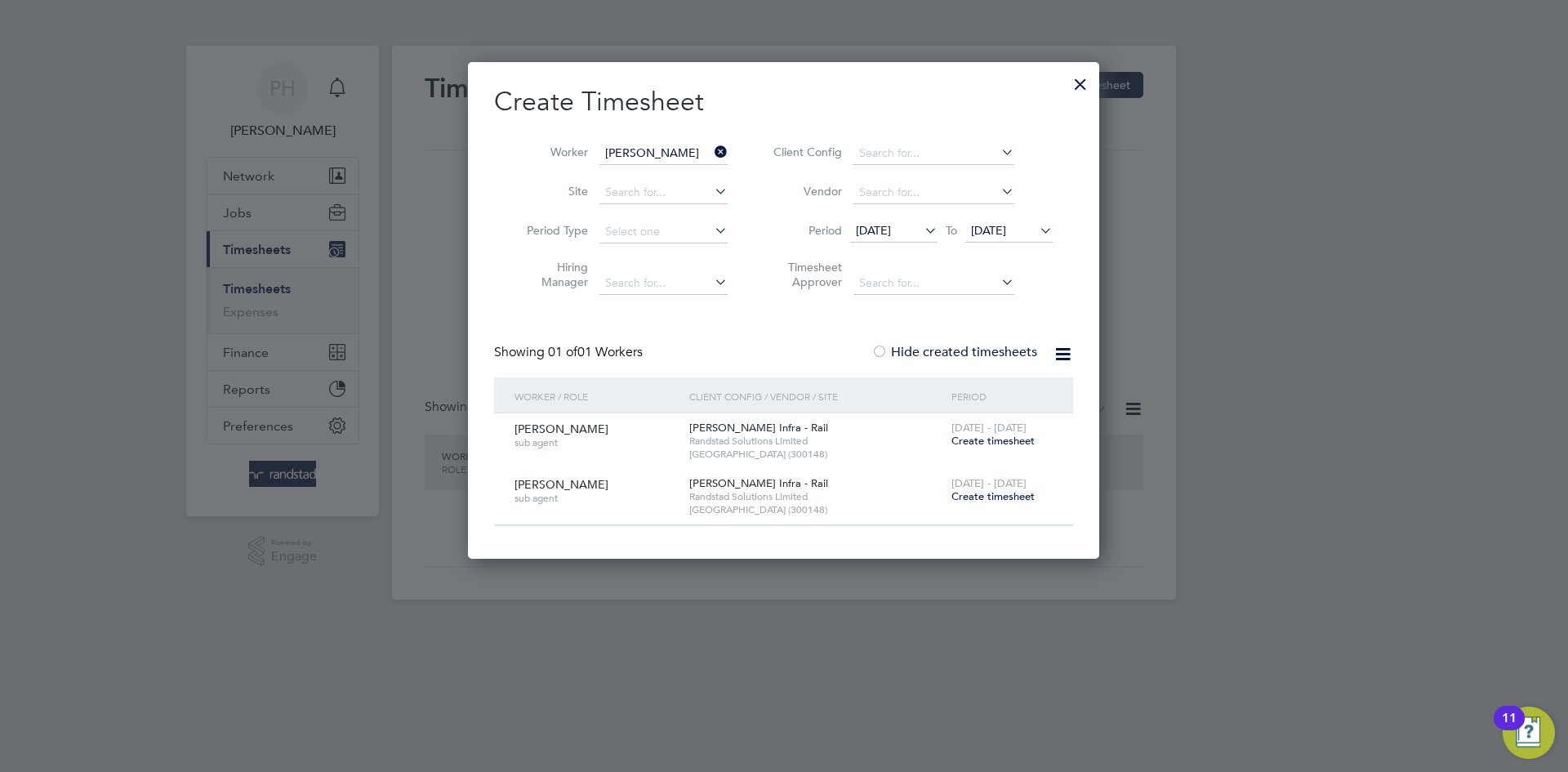
click at [922, 229] on icon at bounding box center [922, 230] width 0 height 23
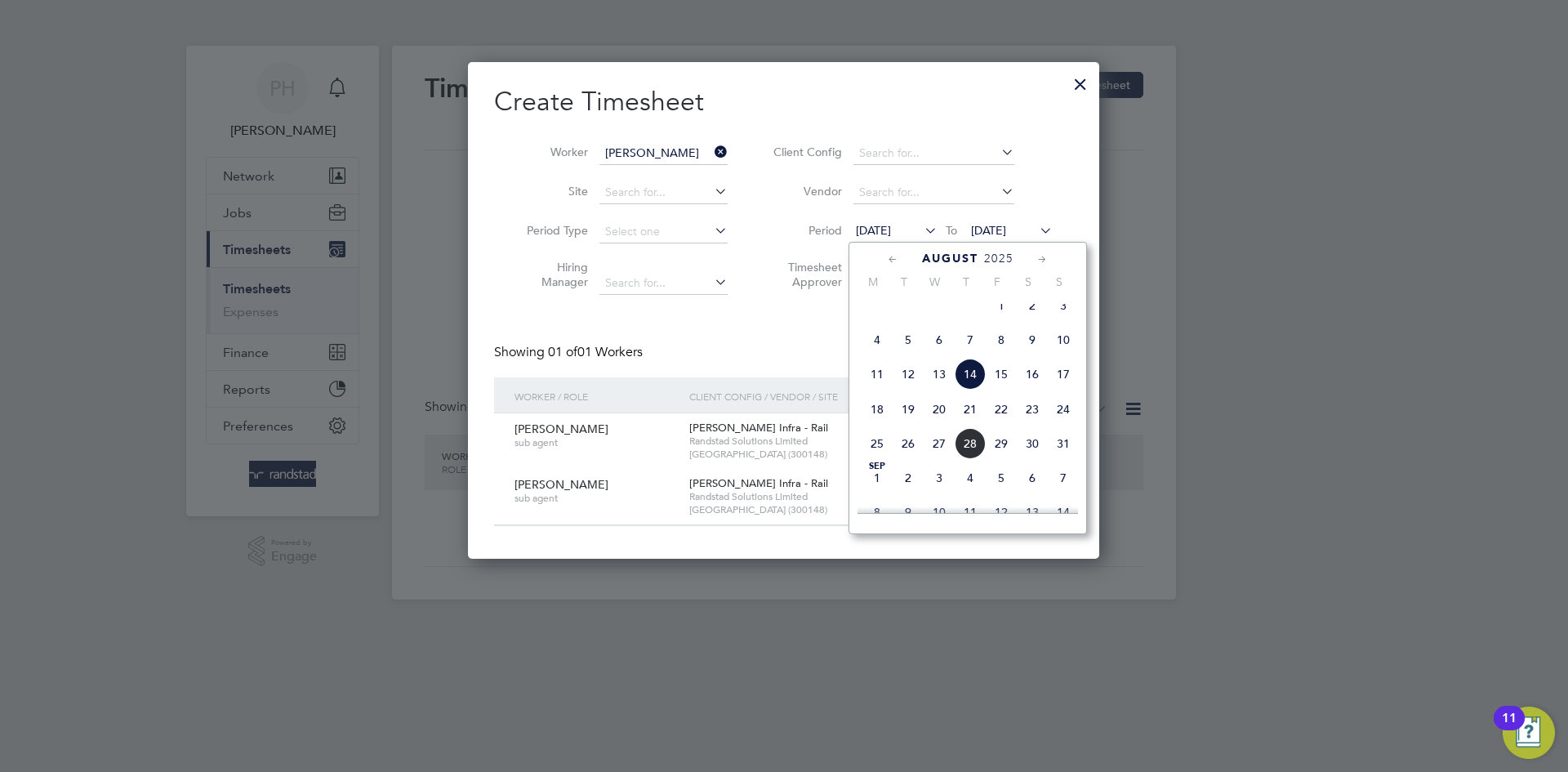
click at [896, 259] on icon at bounding box center [893, 260] width 16 height 18
click at [972, 387] on span "17" at bounding box center [971, 380] width 31 height 31
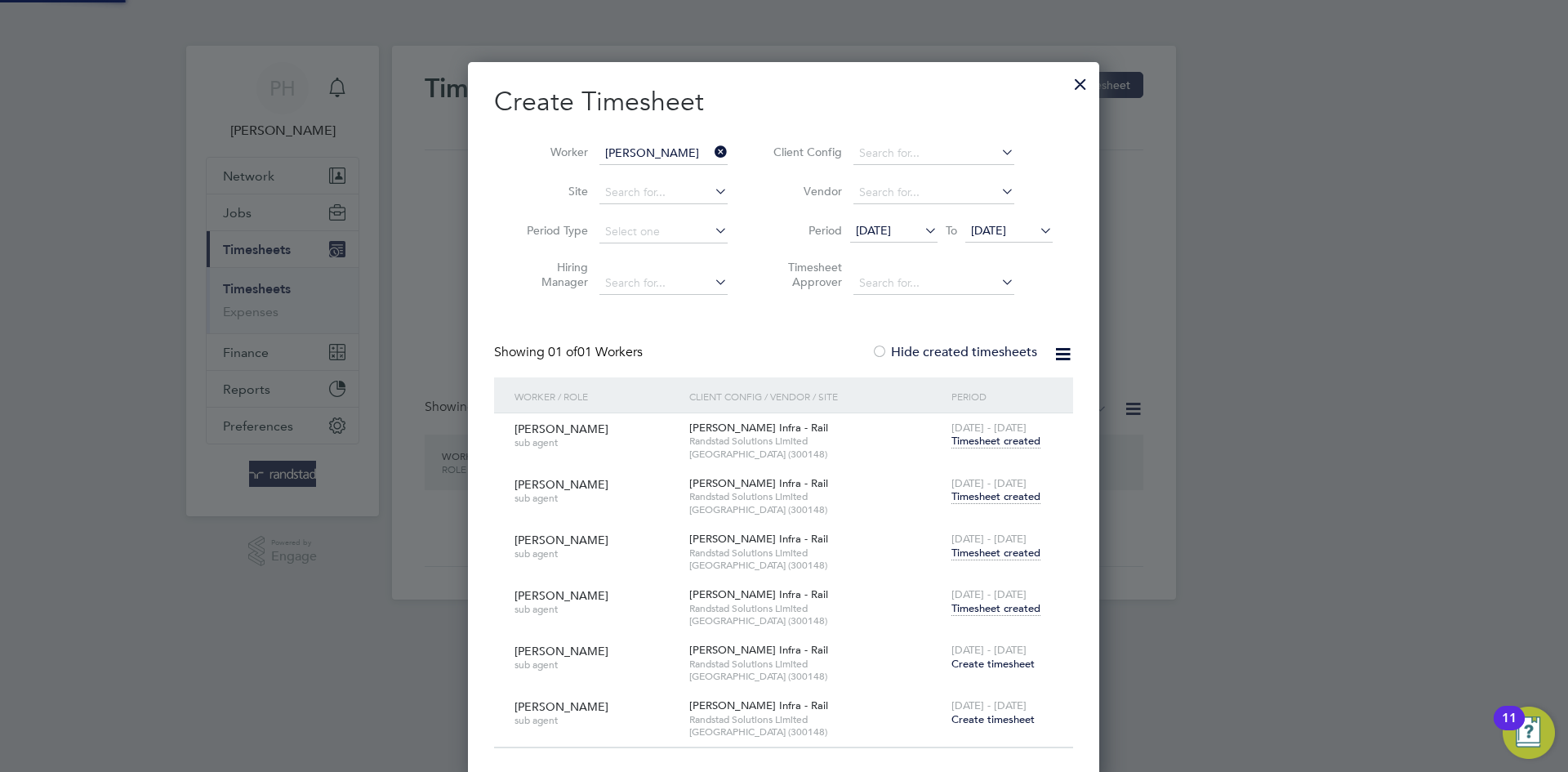
scroll to position [719, 632]
click at [986, 494] on span "Timesheet created" at bounding box center [996, 497] width 89 height 15
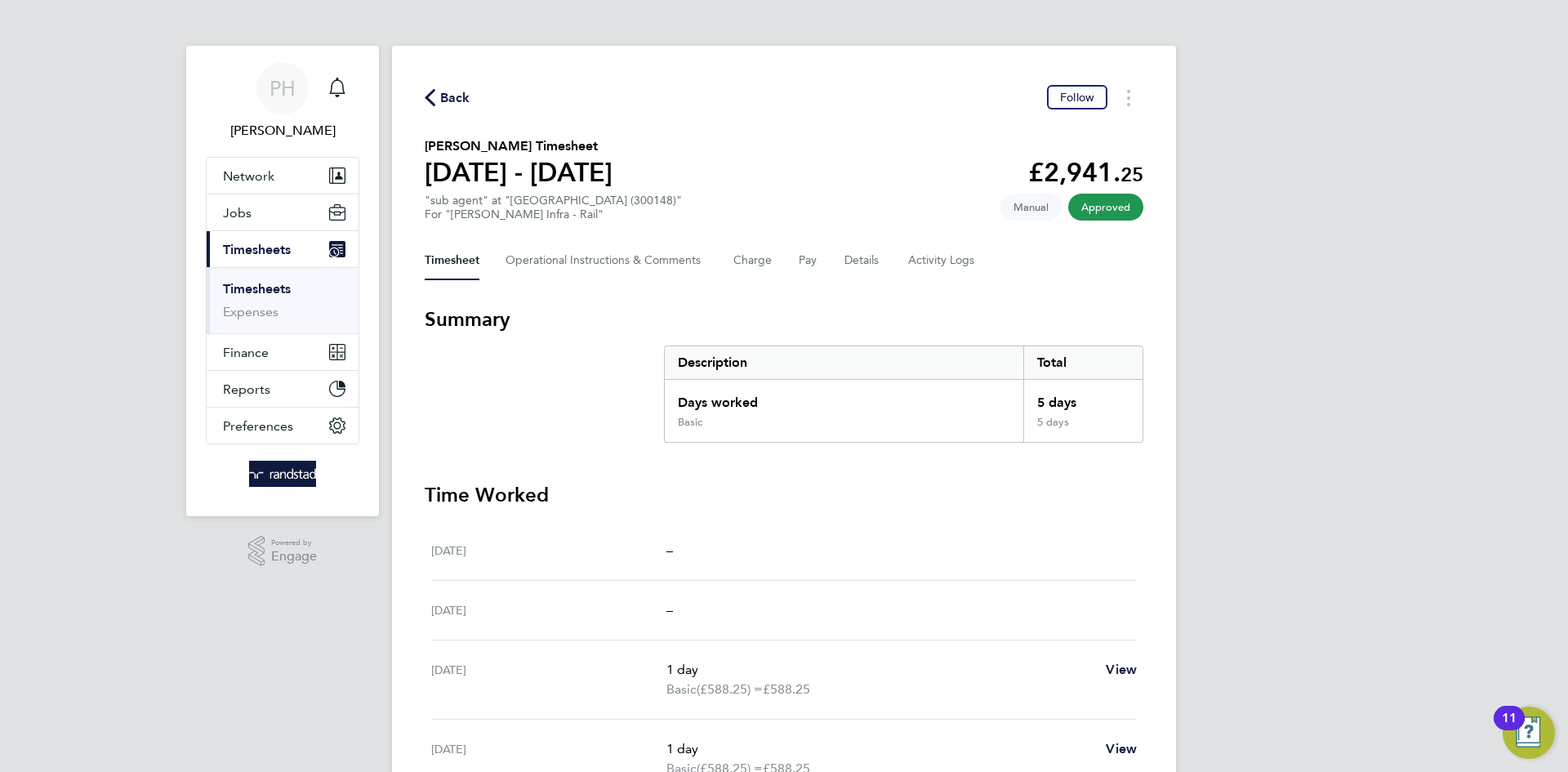
click at [444, 91] on span "Back" at bounding box center [455, 98] width 30 height 20
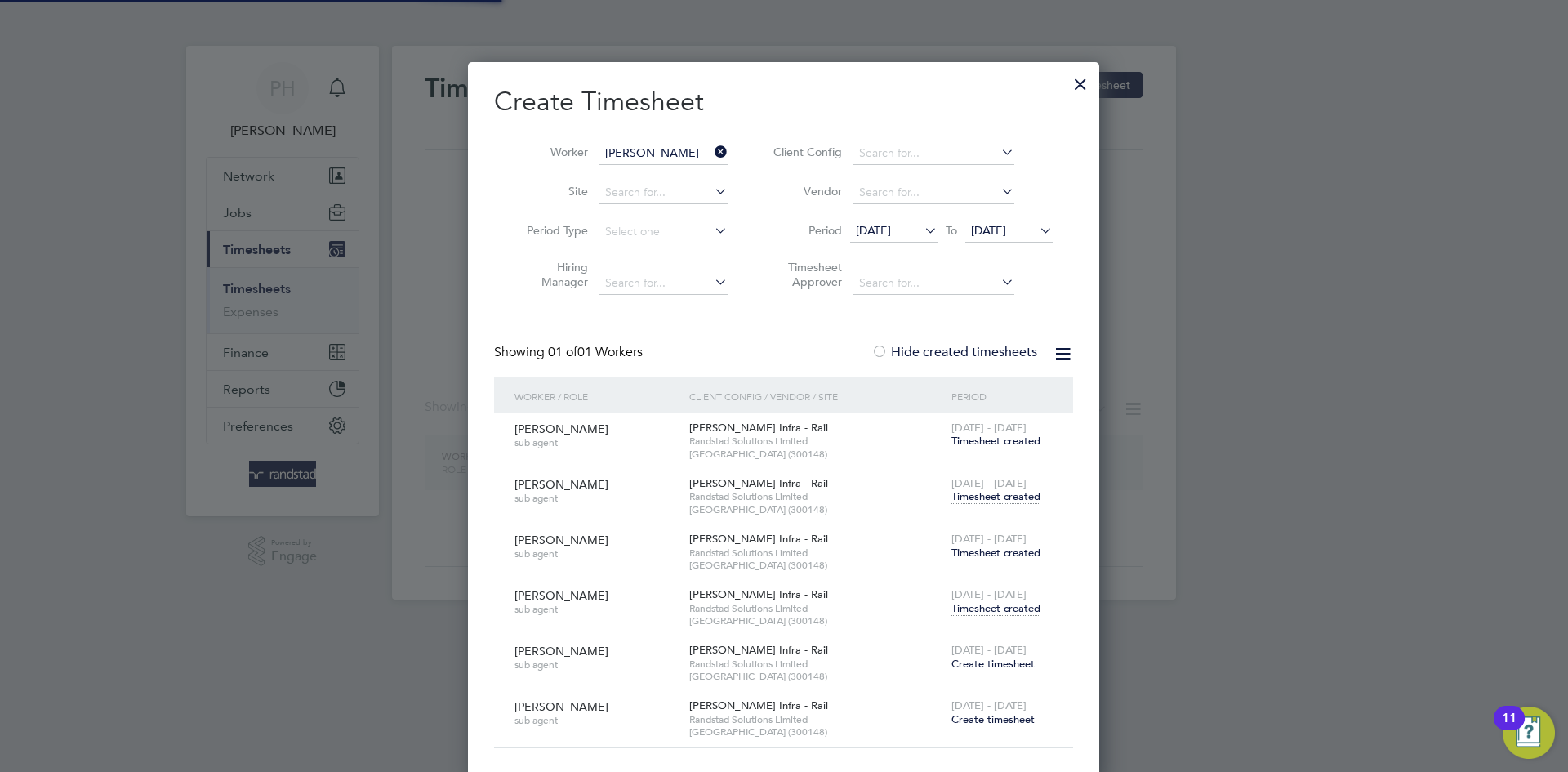
scroll to position [719, 632]
click at [1013, 550] on span "Timesheet created" at bounding box center [996, 553] width 89 height 15
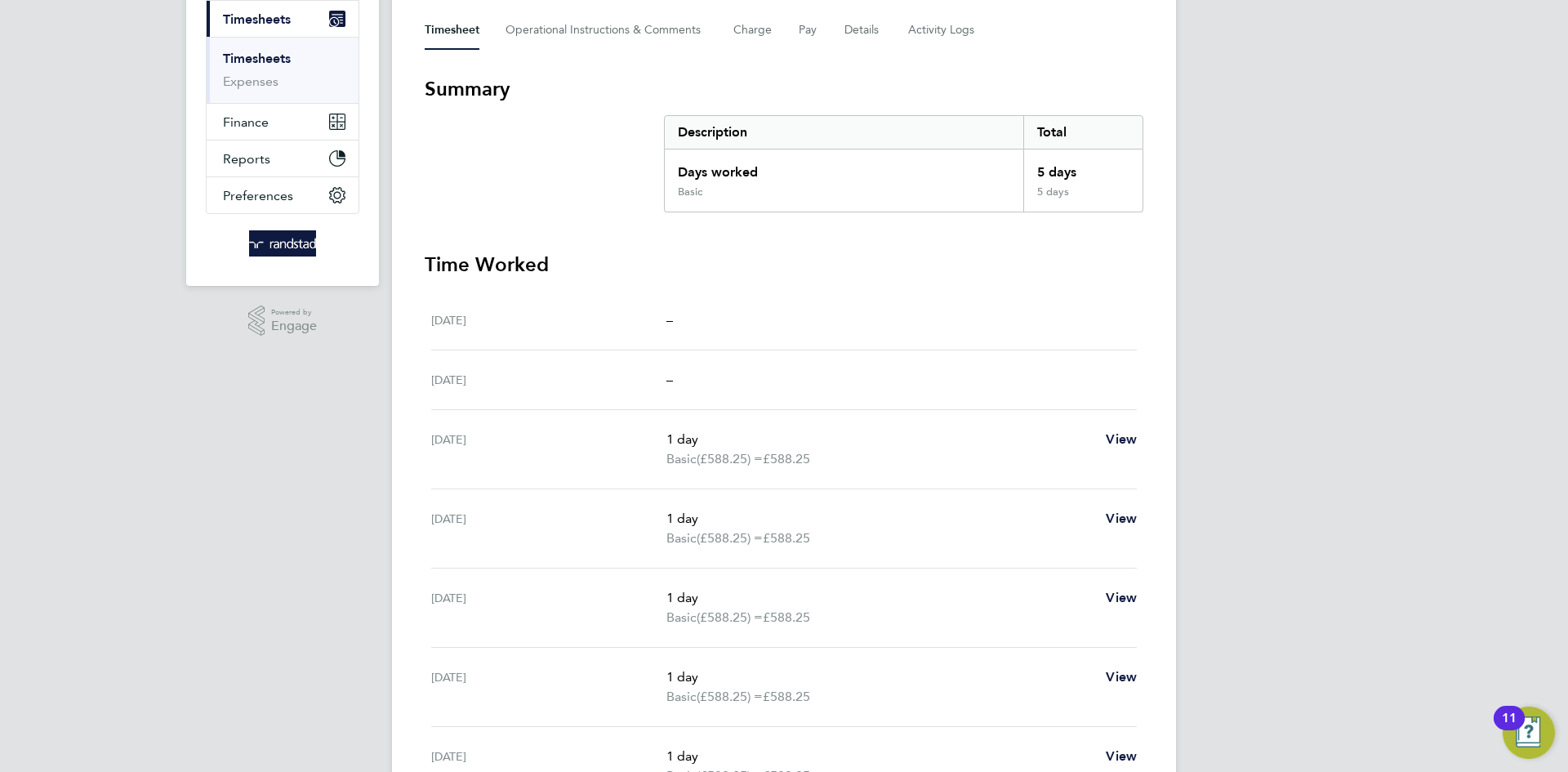
scroll to position [82, 0]
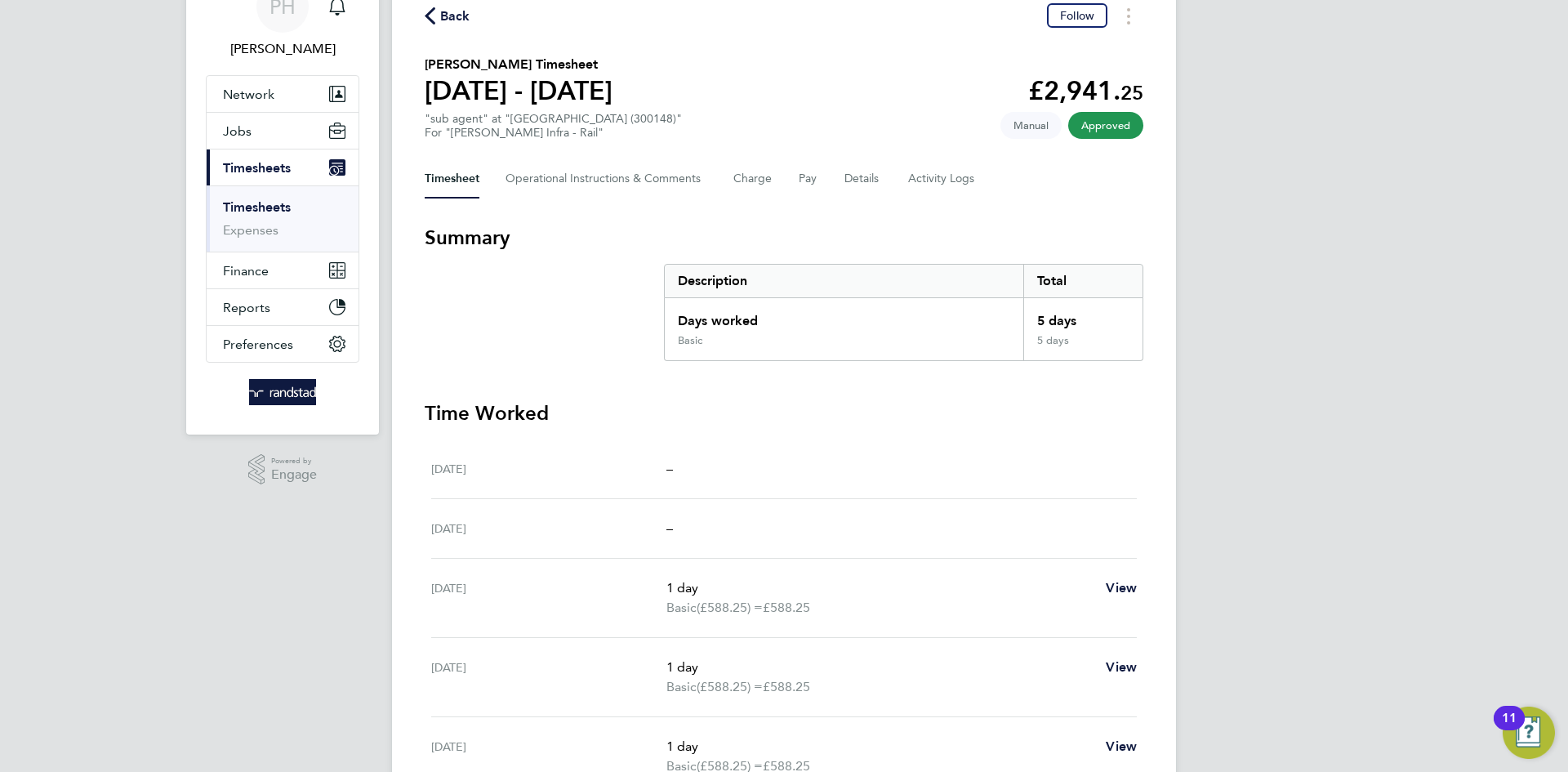
click at [454, 18] on span "Back" at bounding box center [455, 16] width 30 height 20
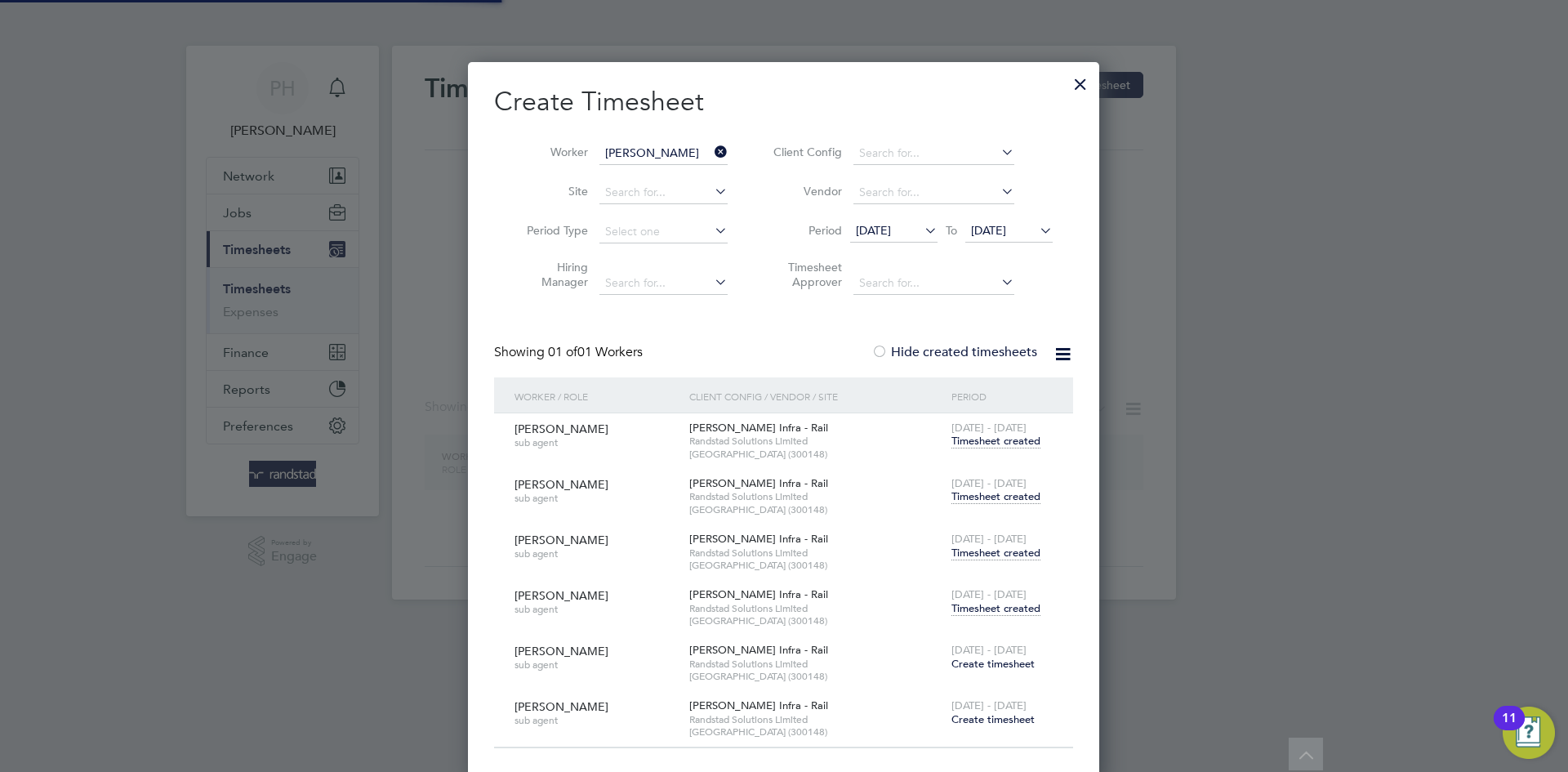
scroll to position [719, 632]
click at [1014, 608] on span "Timesheet created" at bounding box center [996, 609] width 89 height 15
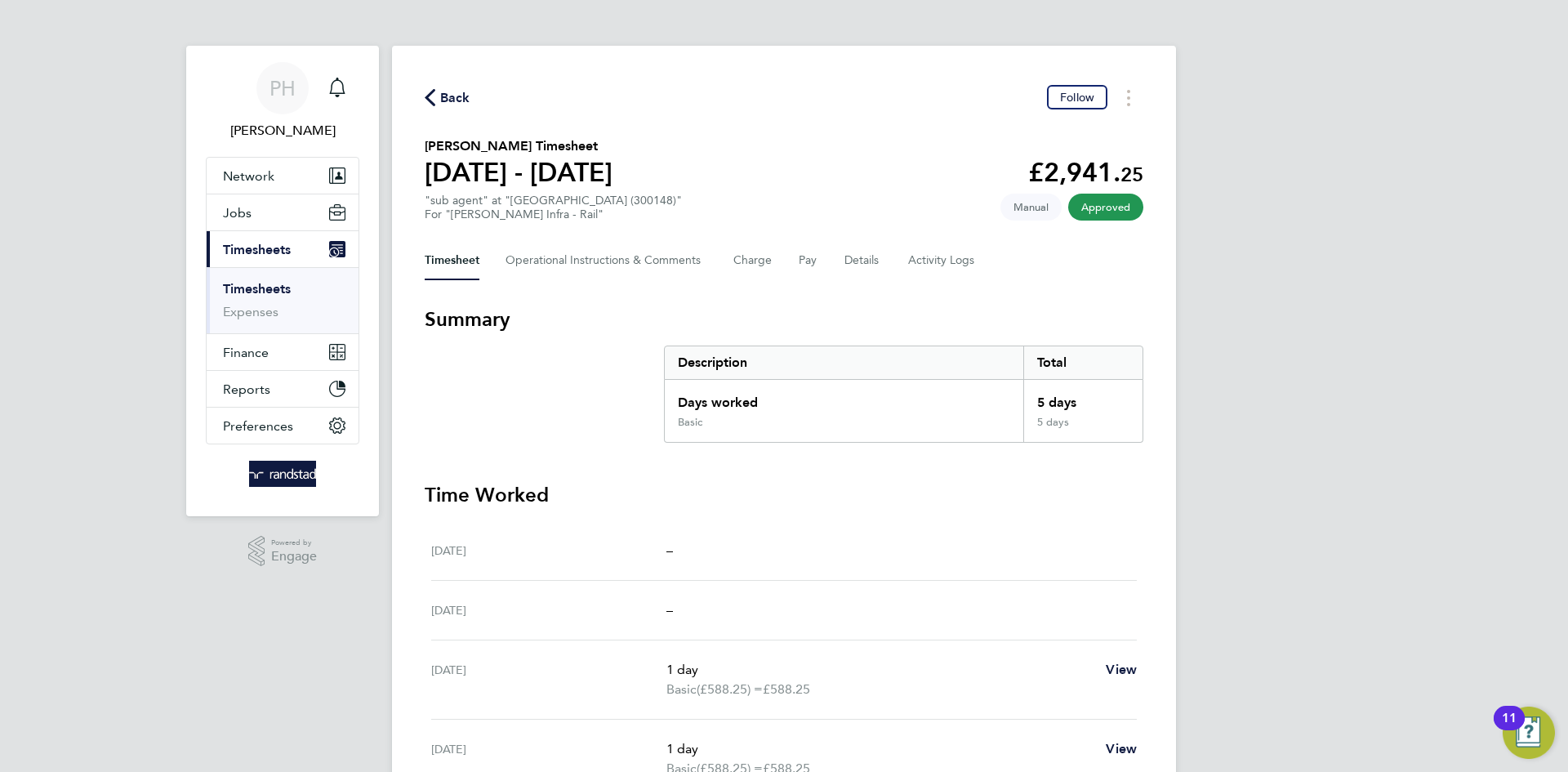
click at [445, 91] on span "Back" at bounding box center [455, 98] width 30 height 20
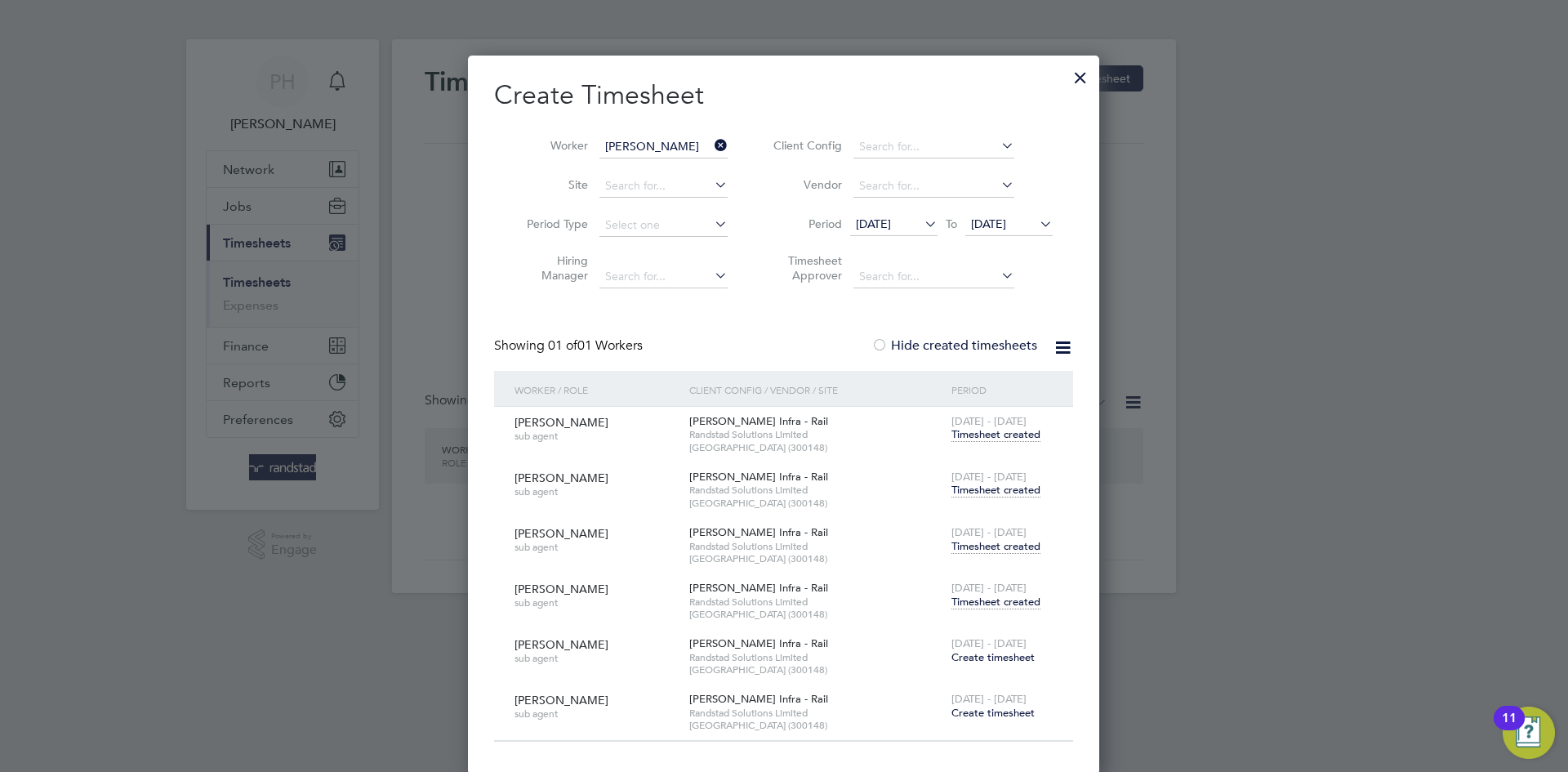
scroll to position [8, 0]
click at [712, 142] on icon at bounding box center [712, 144] width 0 height 23
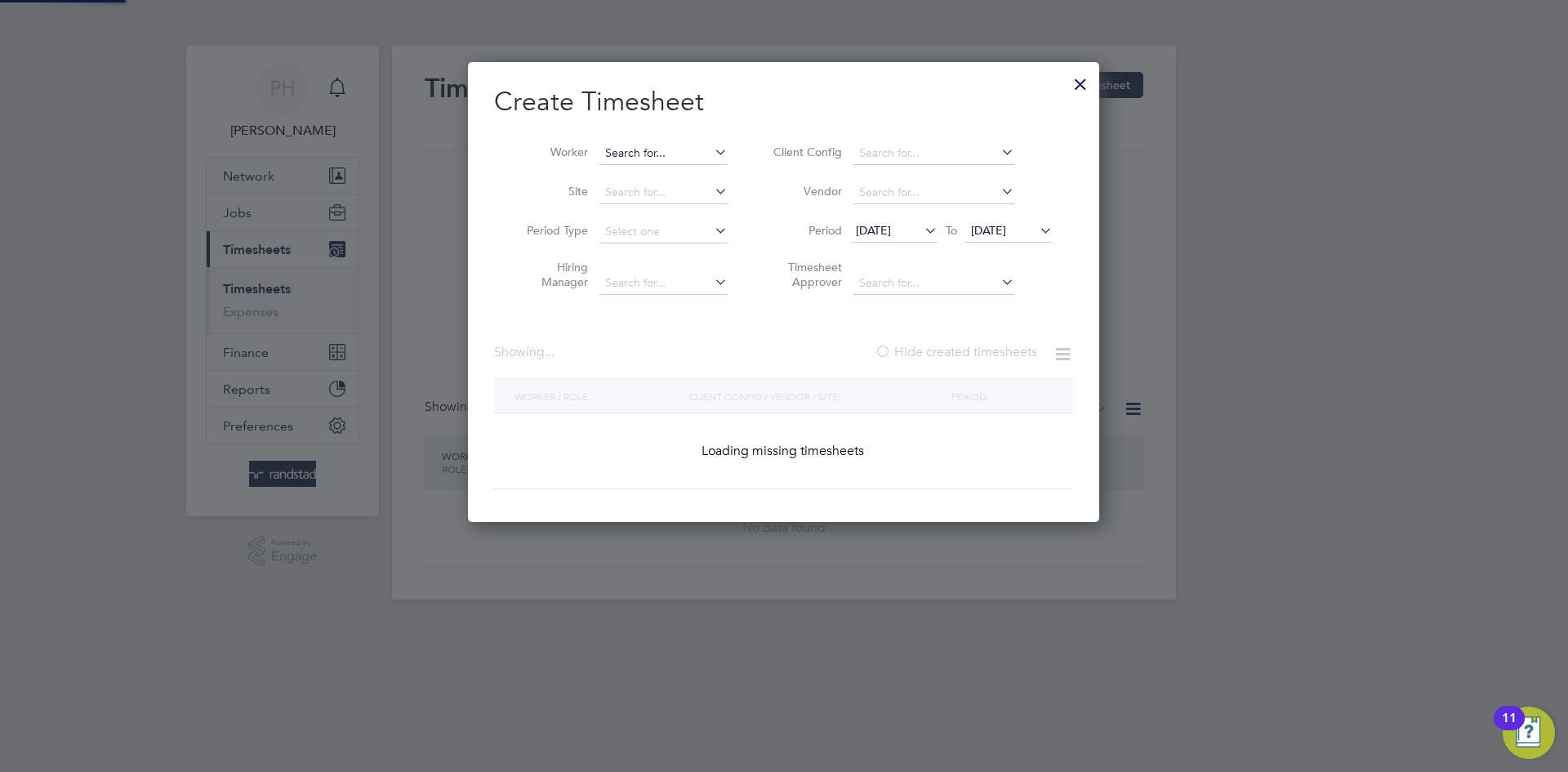
click at [652, 142] on input at bounding box center [663, 154] width 128 height 23
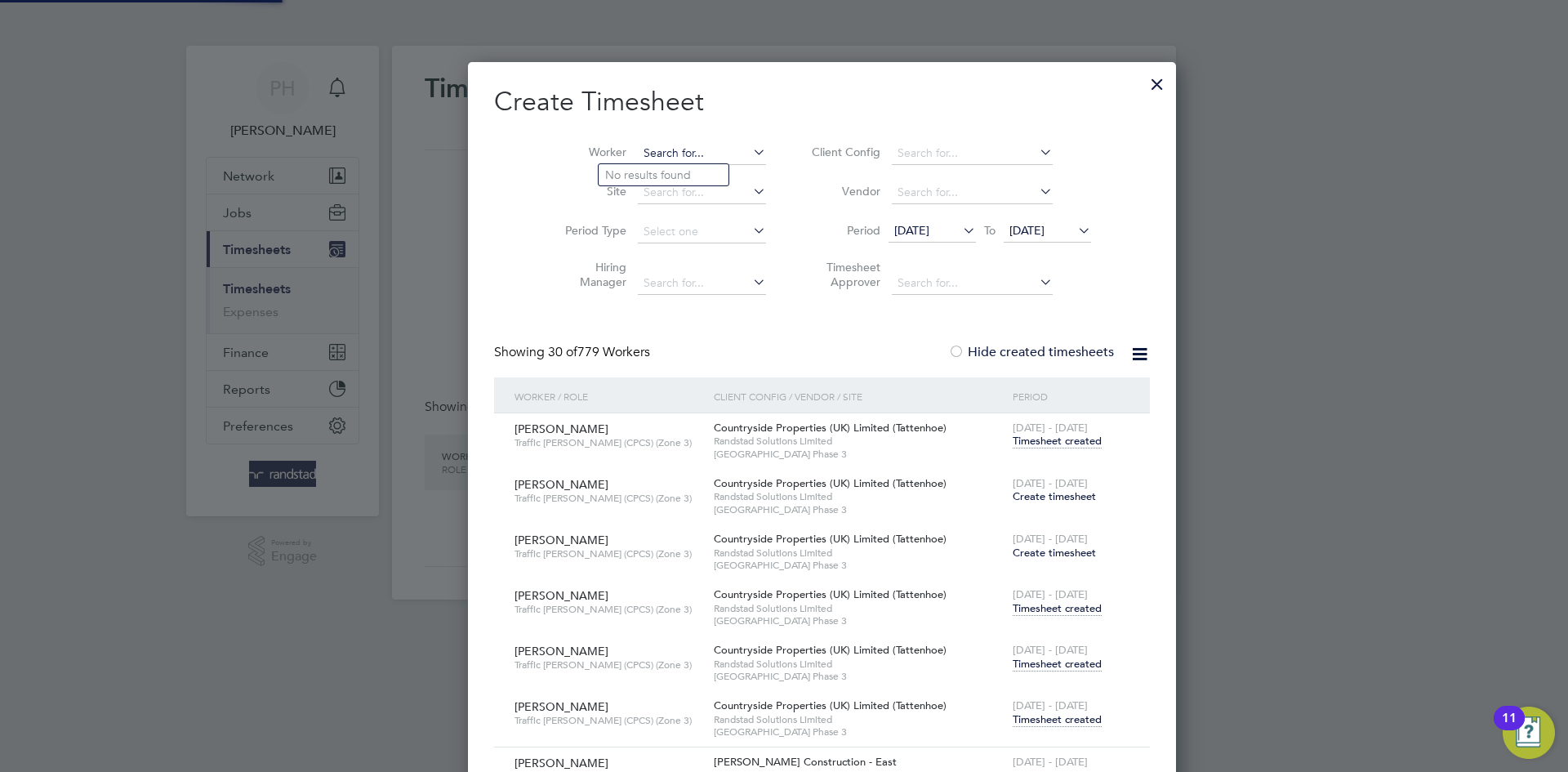
scroll to position [10586, 640]
paste input "[PERSON_NAME]"
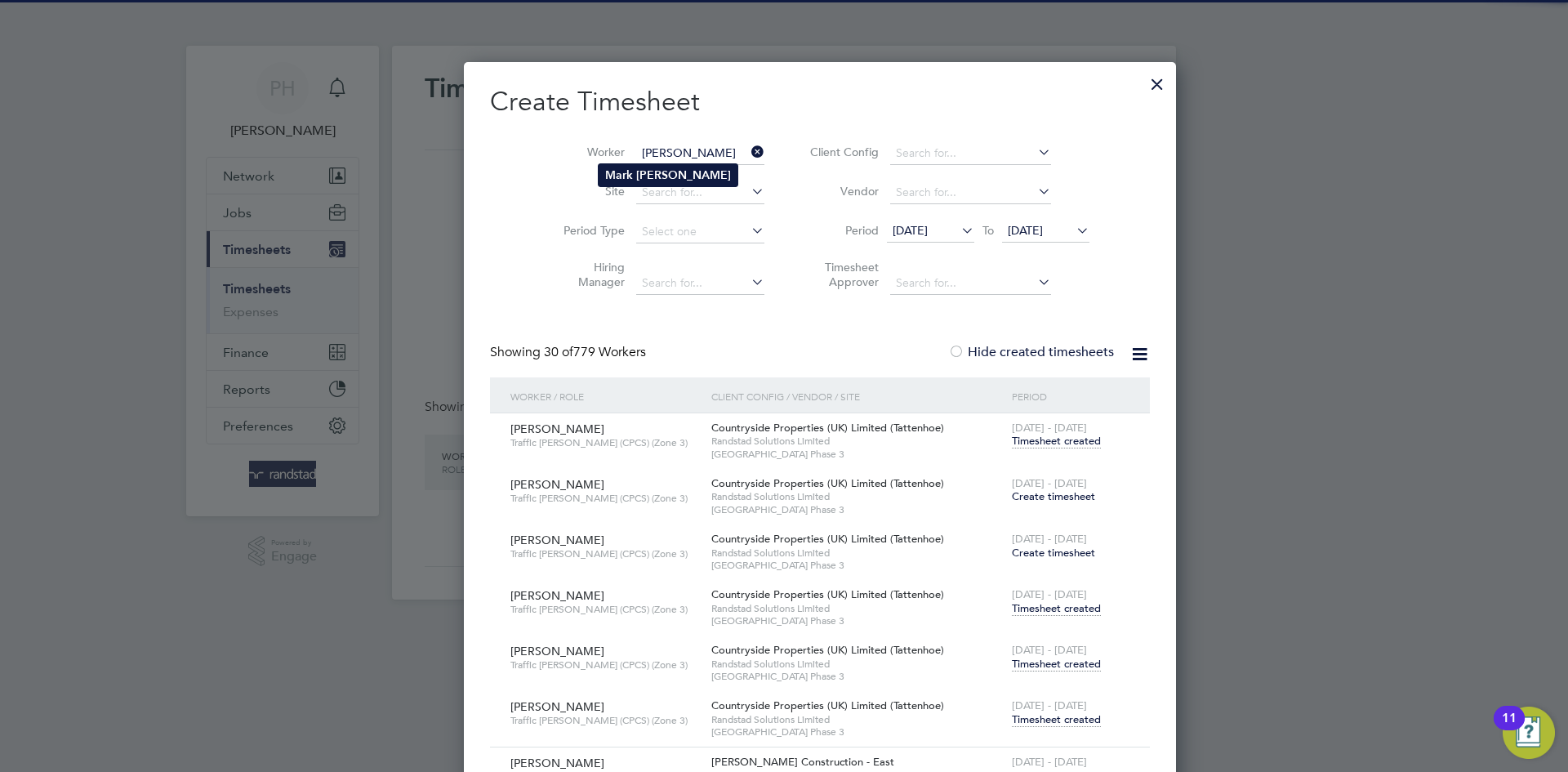
type input "[PERSON_NAME]"
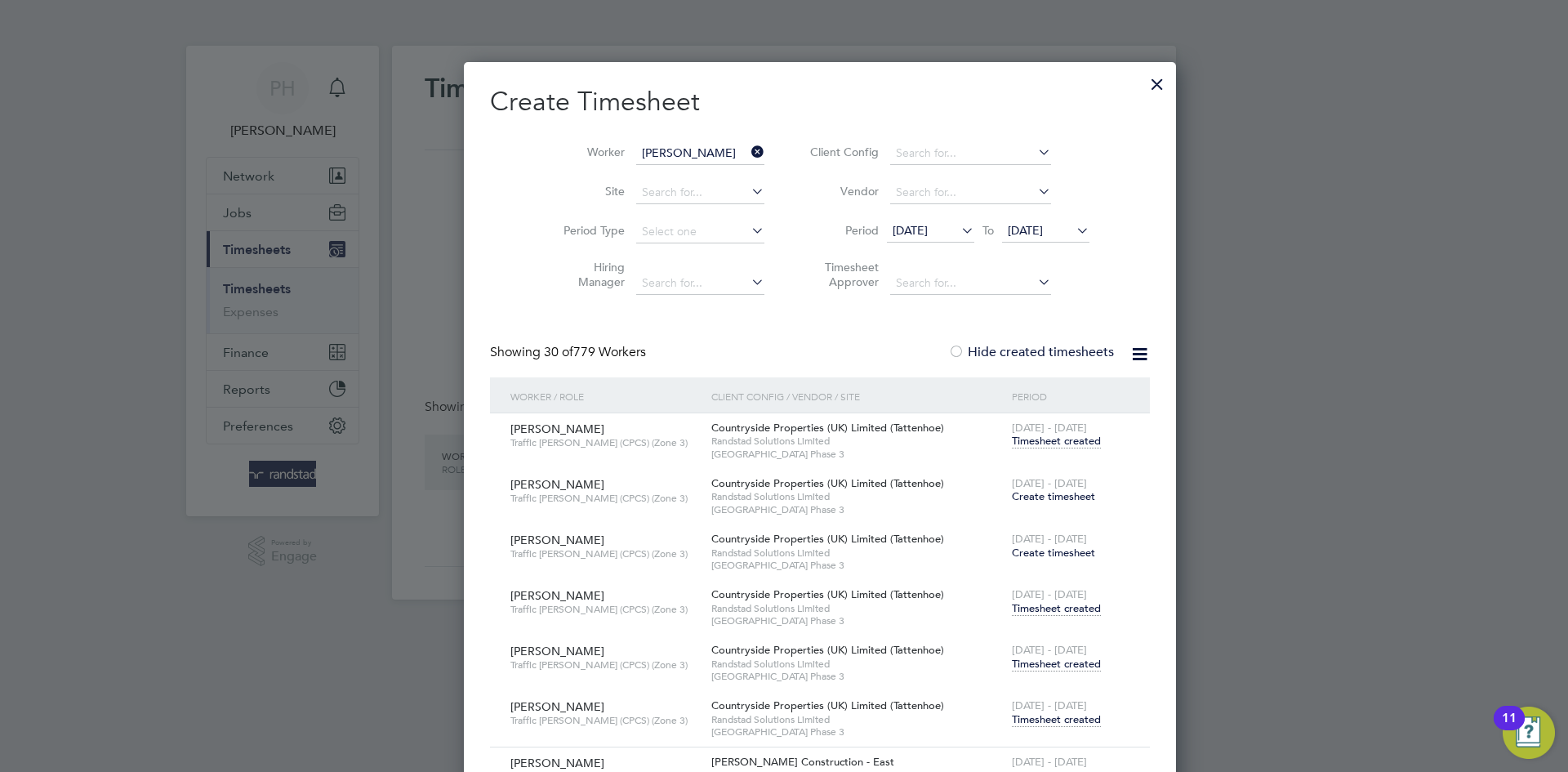
click at [642, 167] on li "[PERSON_NAME]" at bounding box center [668, 175] width 139 height 22
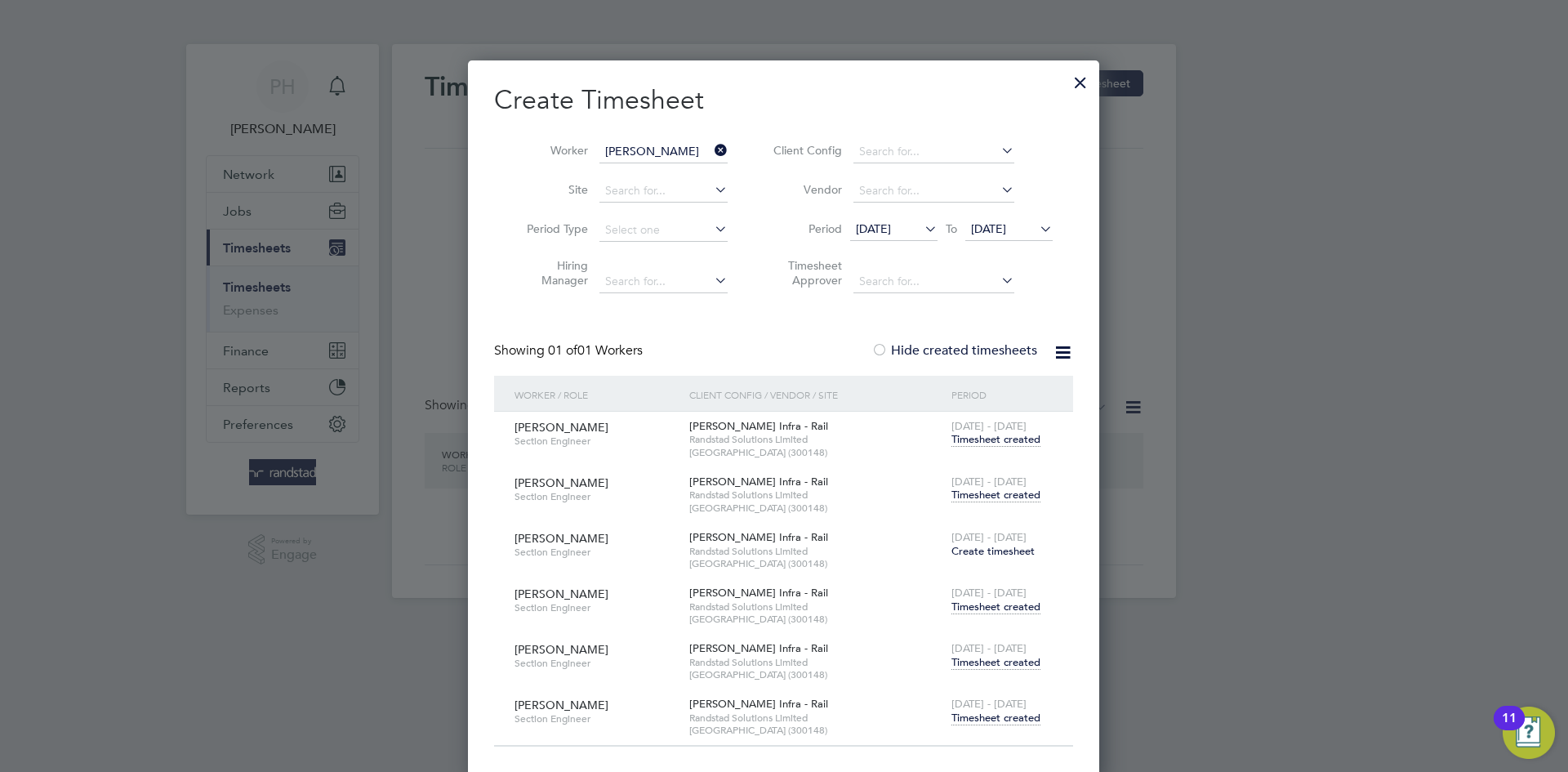
scroll to position [8, 0]
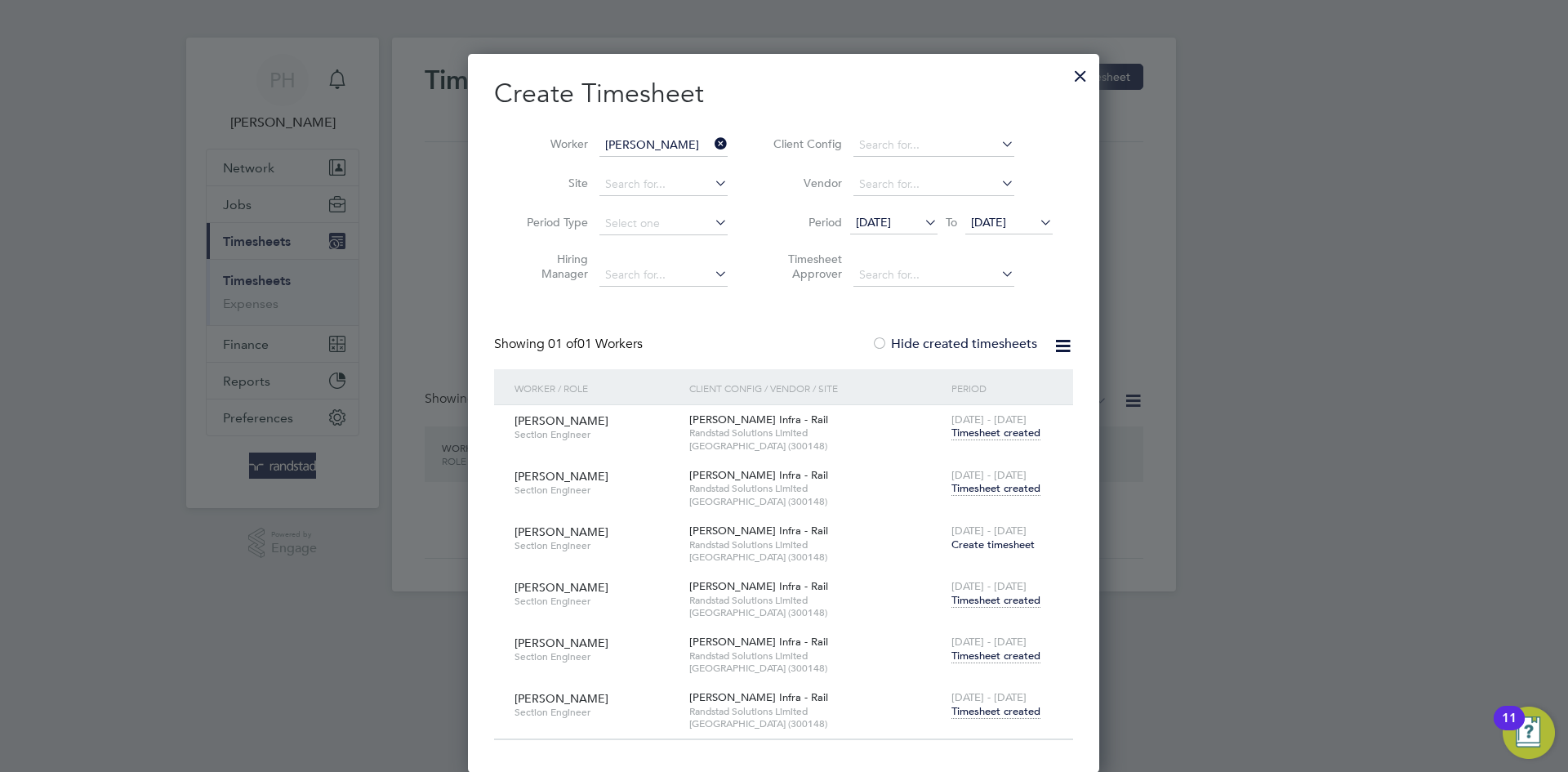
click at [922, 220] on icon at bounding box center [922, 222] width 0 height 23
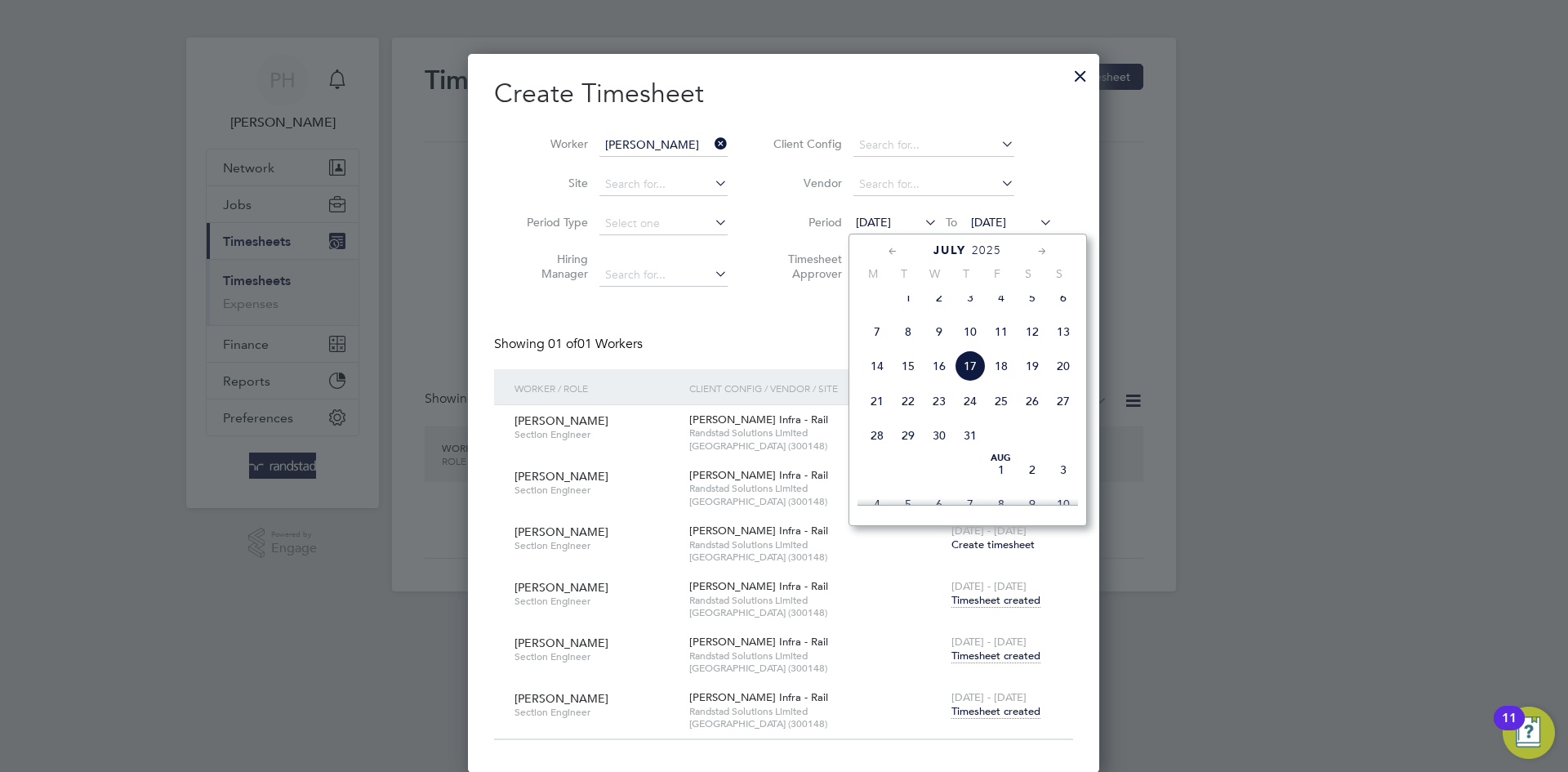
click at [909, 310] on span "[DATE]" at bounding box center [909, 297] width 31 height 31
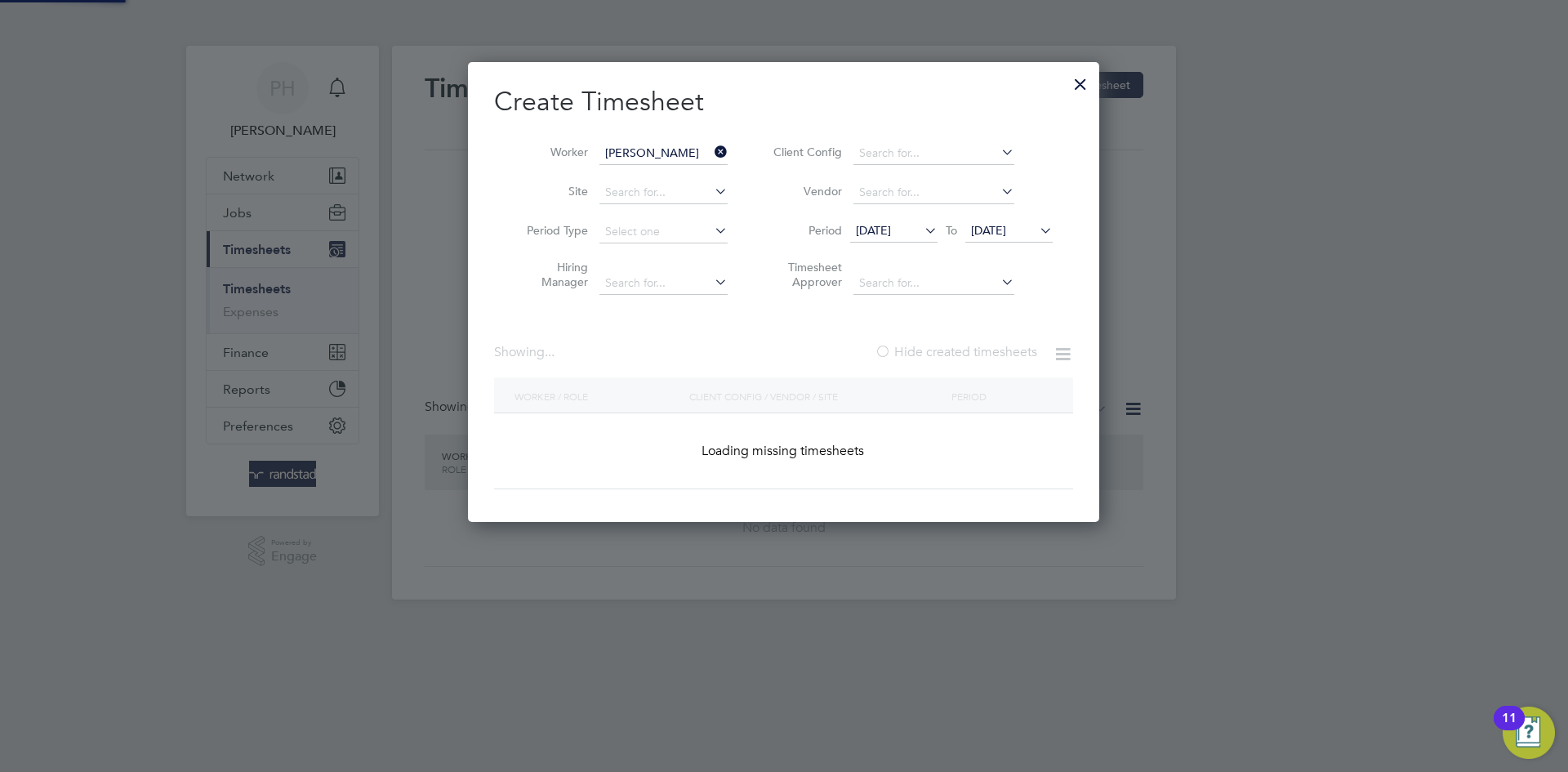
scroll to position [830, 632]
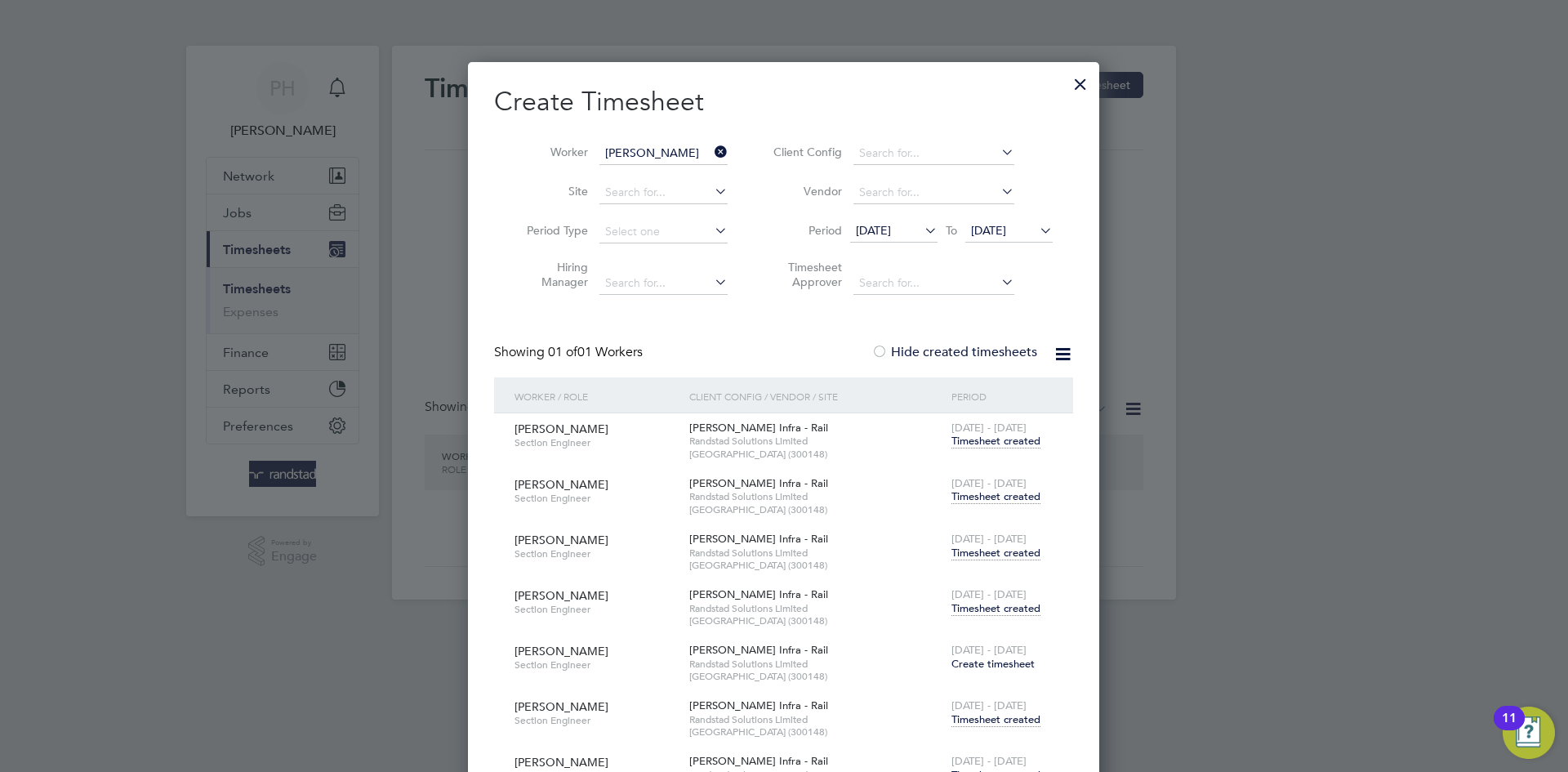
click at [1002, 439] on span "Timesheet created" at bounding box center [996, 441] width 89 height 15
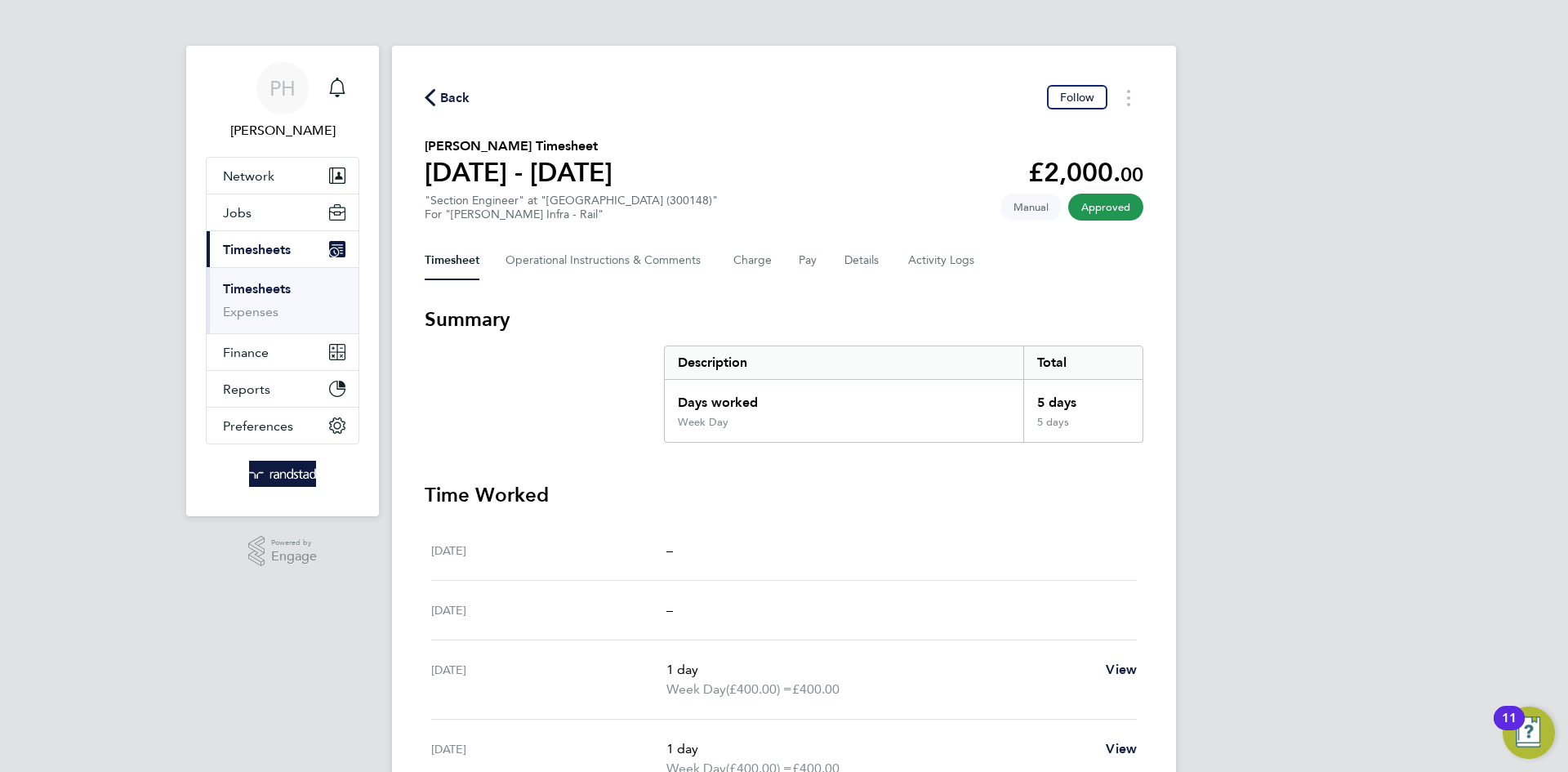
click at [445, 96] on span "Back" at bounding box center [455, 98] width 30 height 20
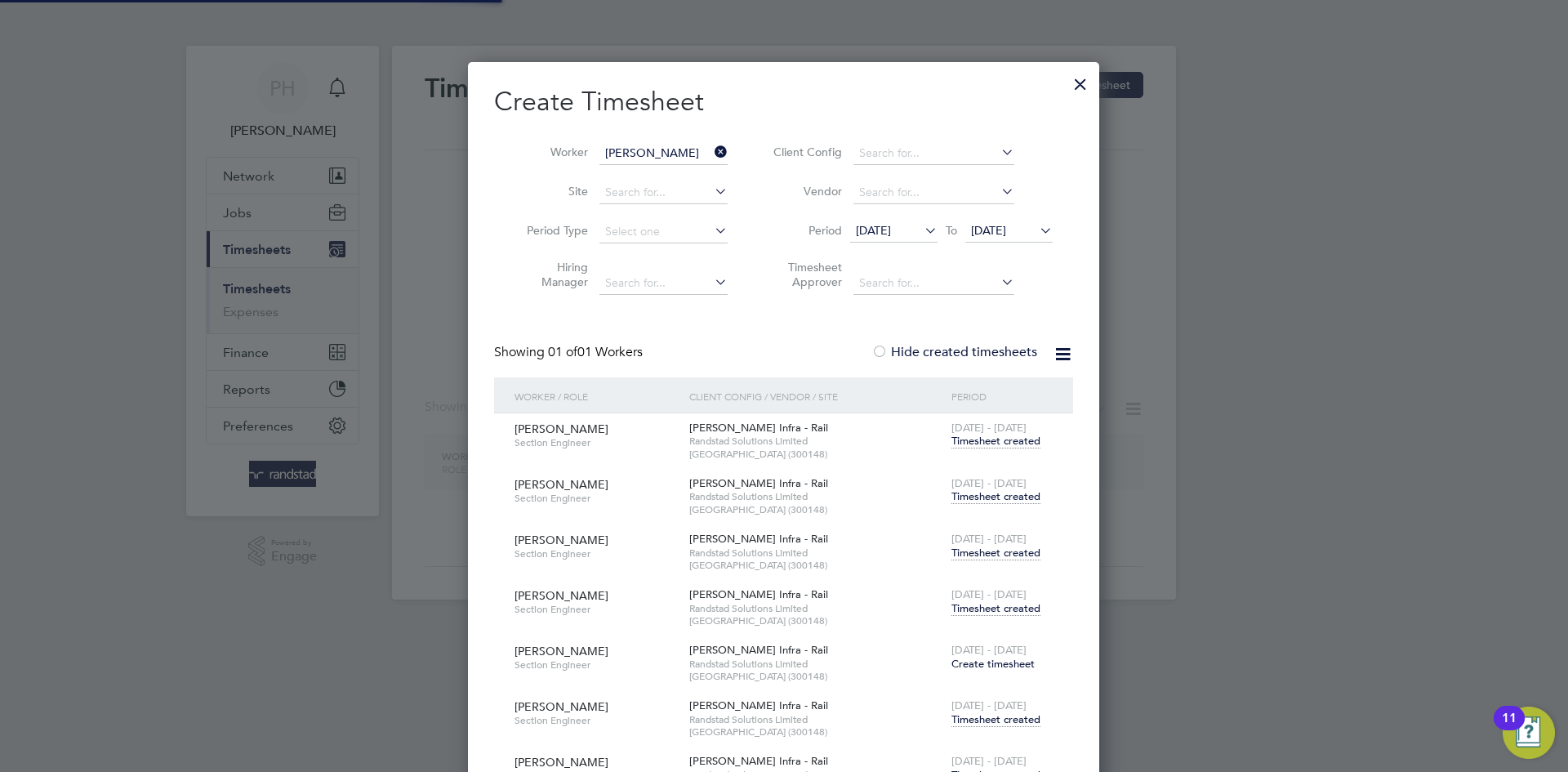
scroll to position [830, 632]
click at [712, 150] on icon at bounding box center [712, 152] width 0 height 23
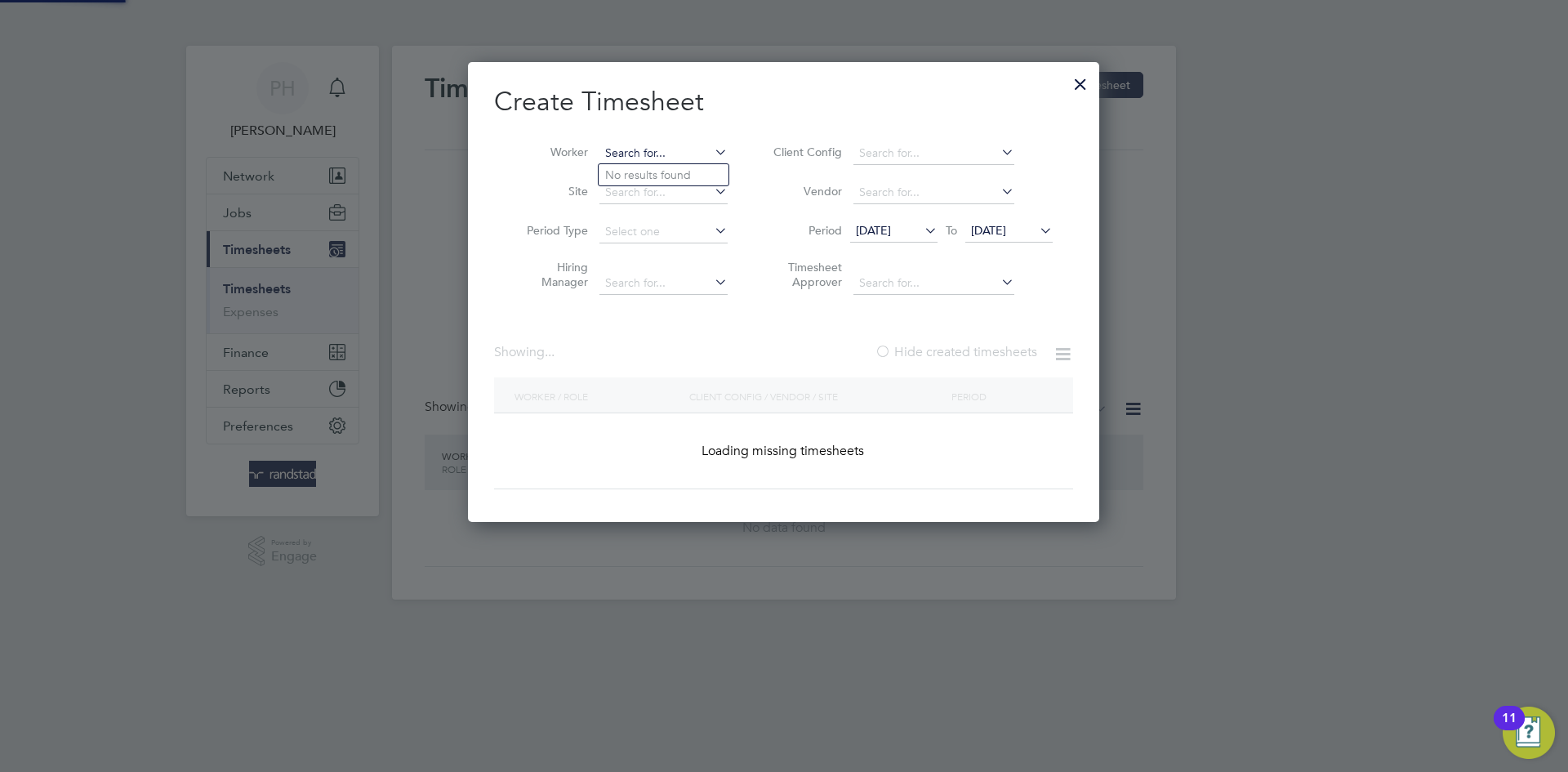
click at [643, 158] on input at bounding box center [663, 154] width 128 height 23
paste input "[PERSON_NAME]"
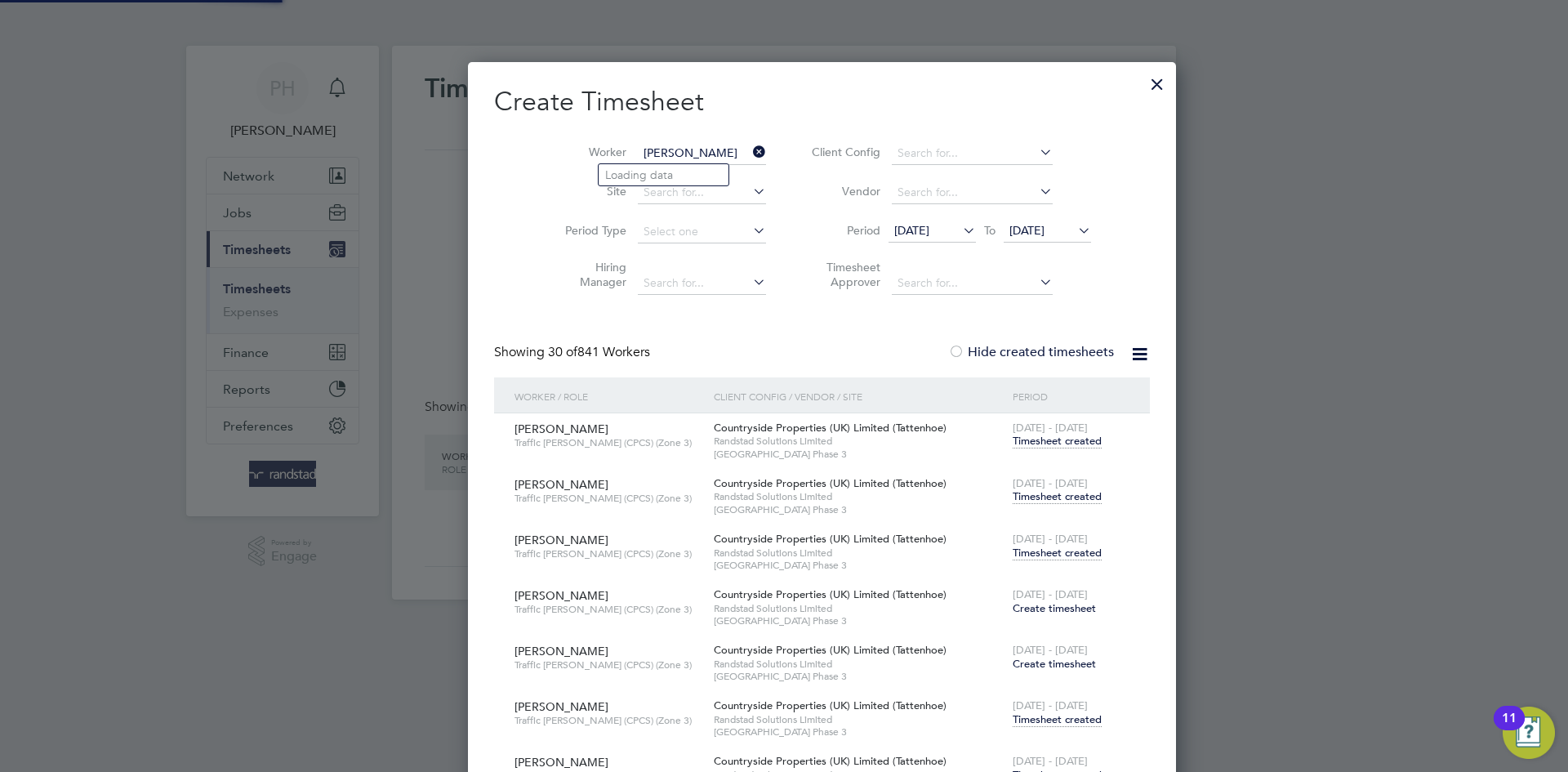
scroll to position [13698, 640]
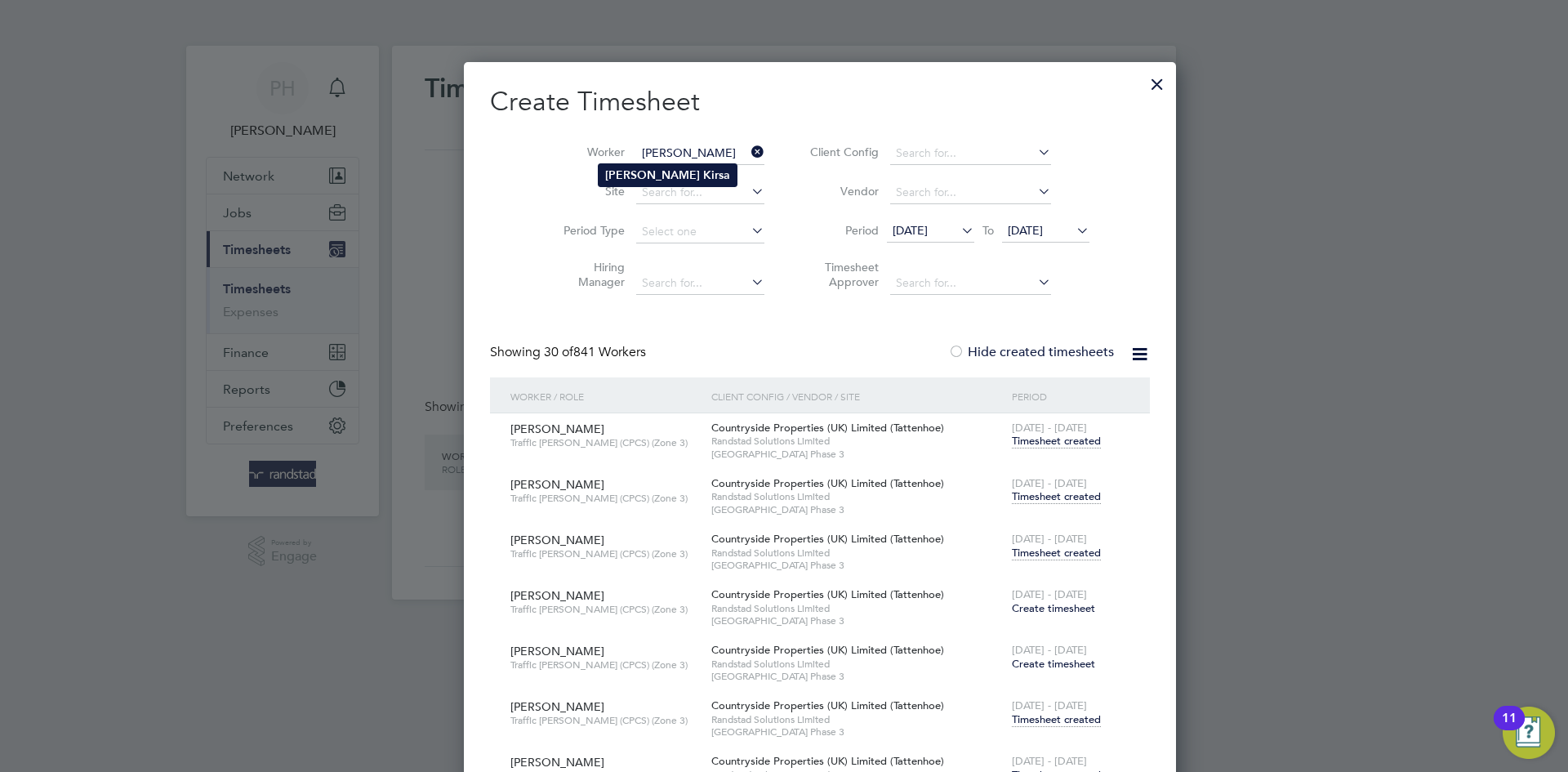
type input "[PERSON_NAME]"
click at [646, 168] on b "[PERSON_NAME]" at bounding box center [653, 175] width 95 height 14
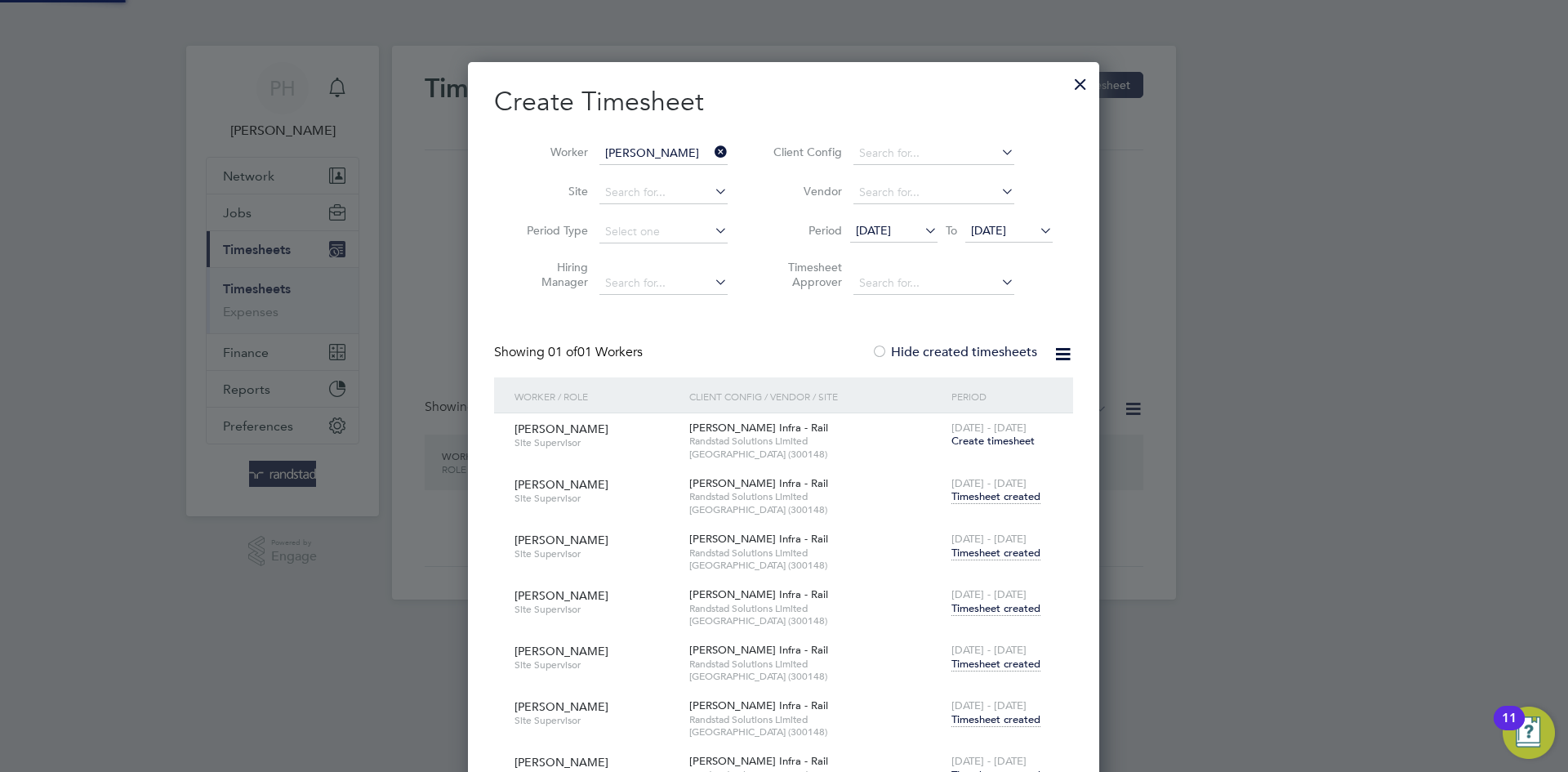
scroll to position [830, 632]
click at [712, 154] on icon at bounding box center [712, 152] width 0 height 23
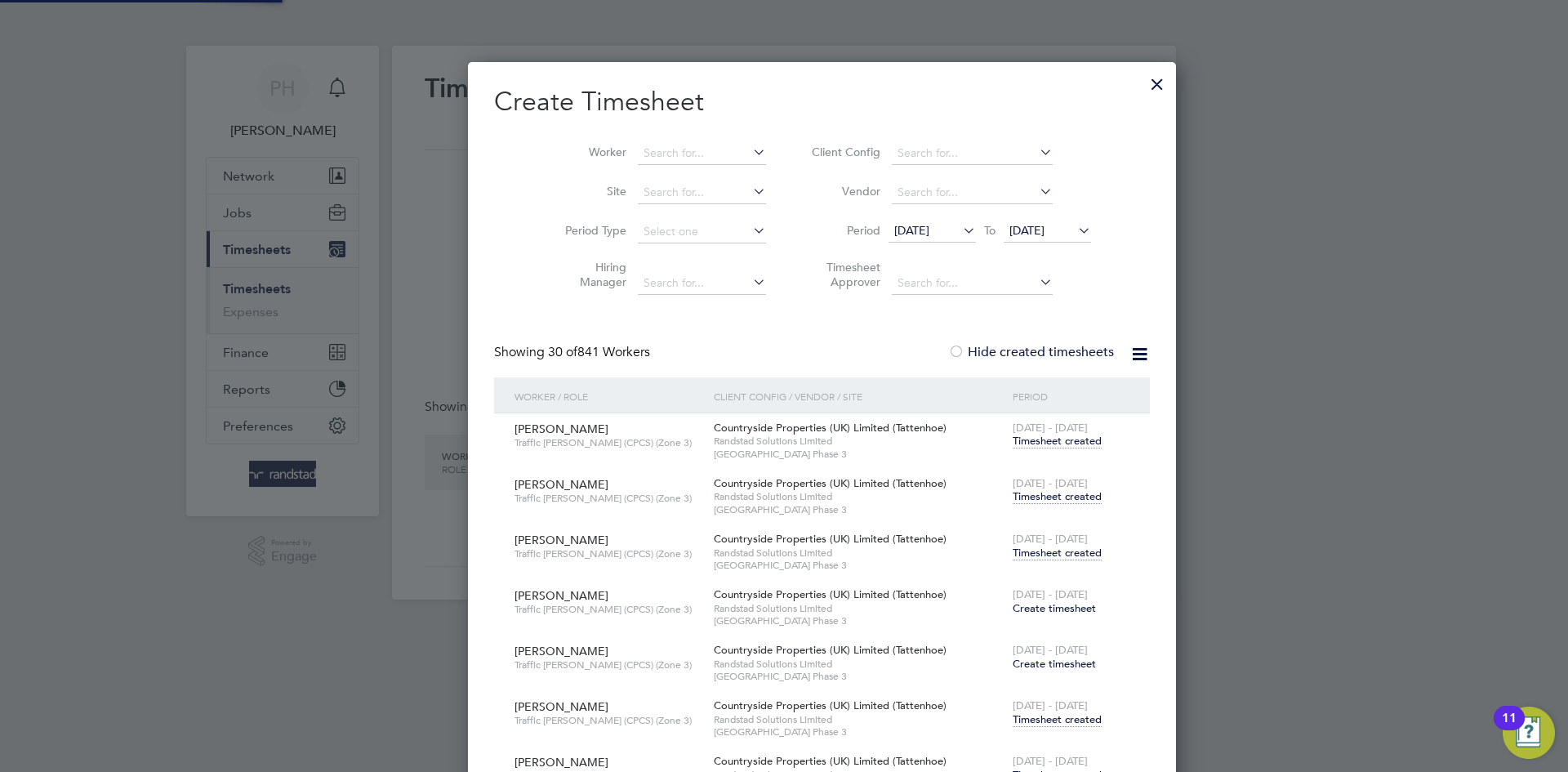
scroll to position [13698, 640]
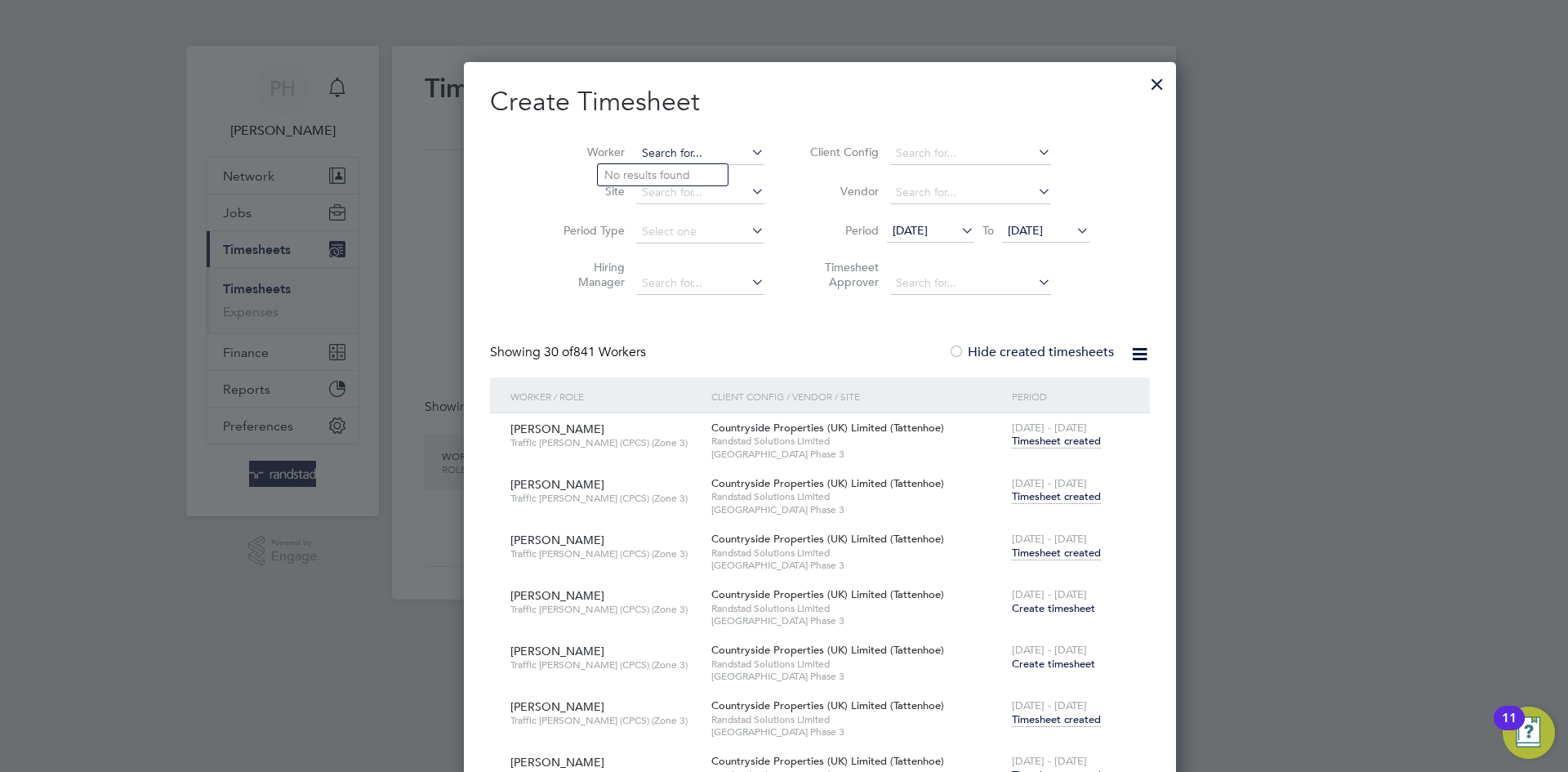
click at [657, 157] on input at bounding box center [700, 154] width 128 height 23
paste input "[PERSON_NAME]"
type input "[PERSON_NAME]"
click at [636, 168] on b "[PERSON_NAME]" at bounding box center [683, 175] width 95 height 14
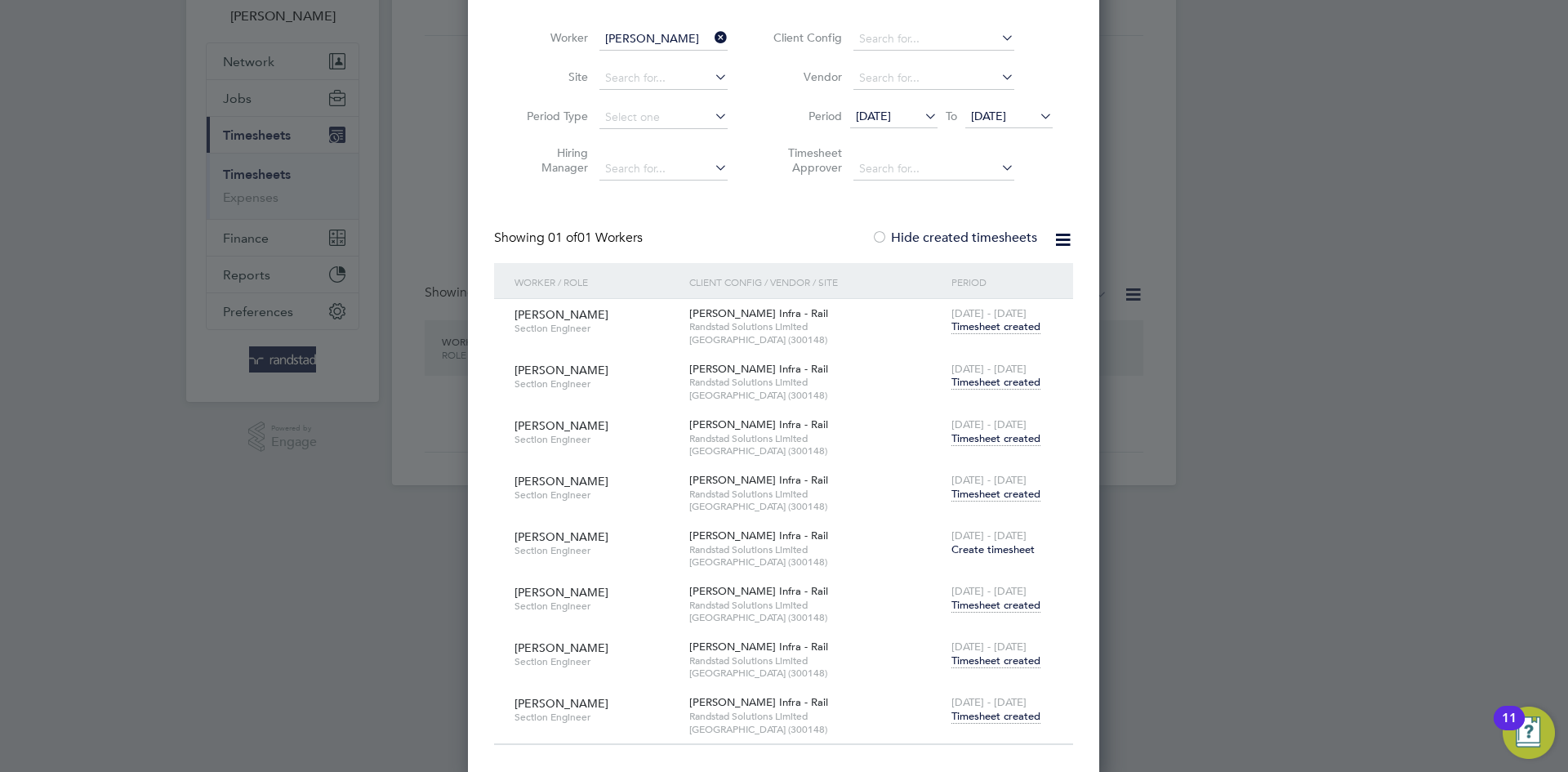
scroll to position [119, 0]
